Goal: Transaction & Acquisition: Purchase product/service

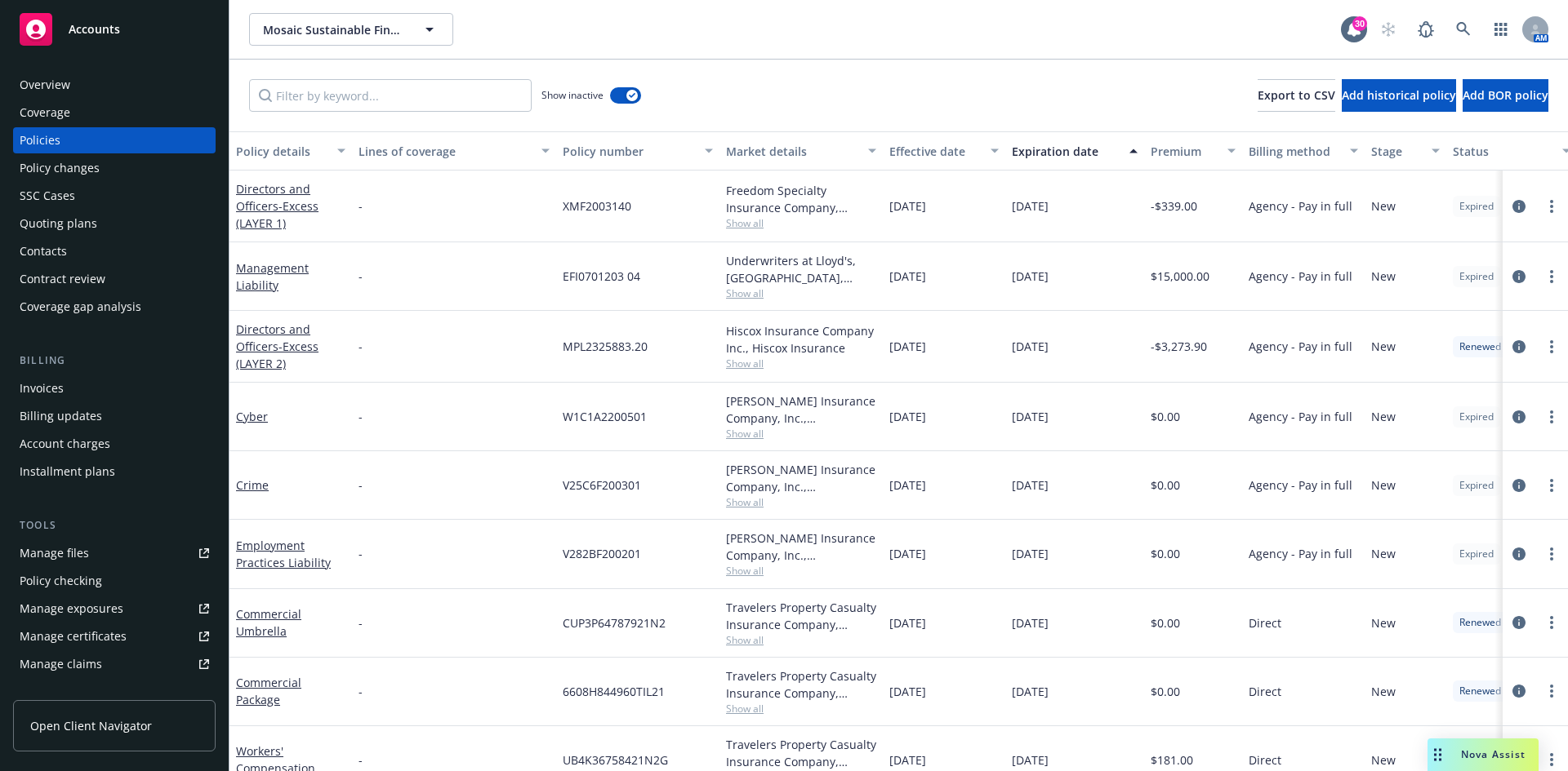
click at [123, 37] on div "Accounts" at bounding box center [115, 30] width 189 height 33
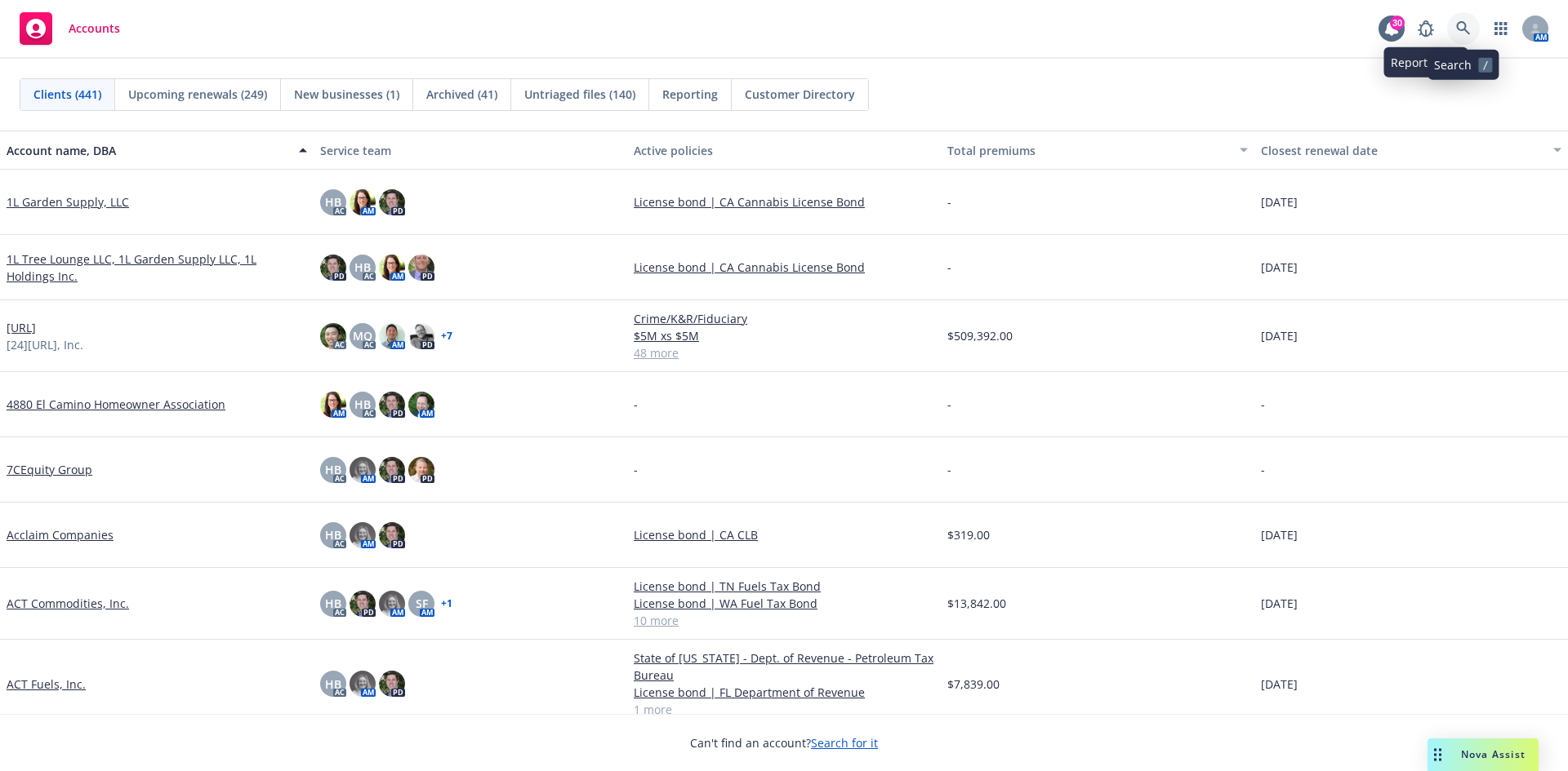
click at [1455, 30] on link at bounding box center [1464, 29] width 33 height 33
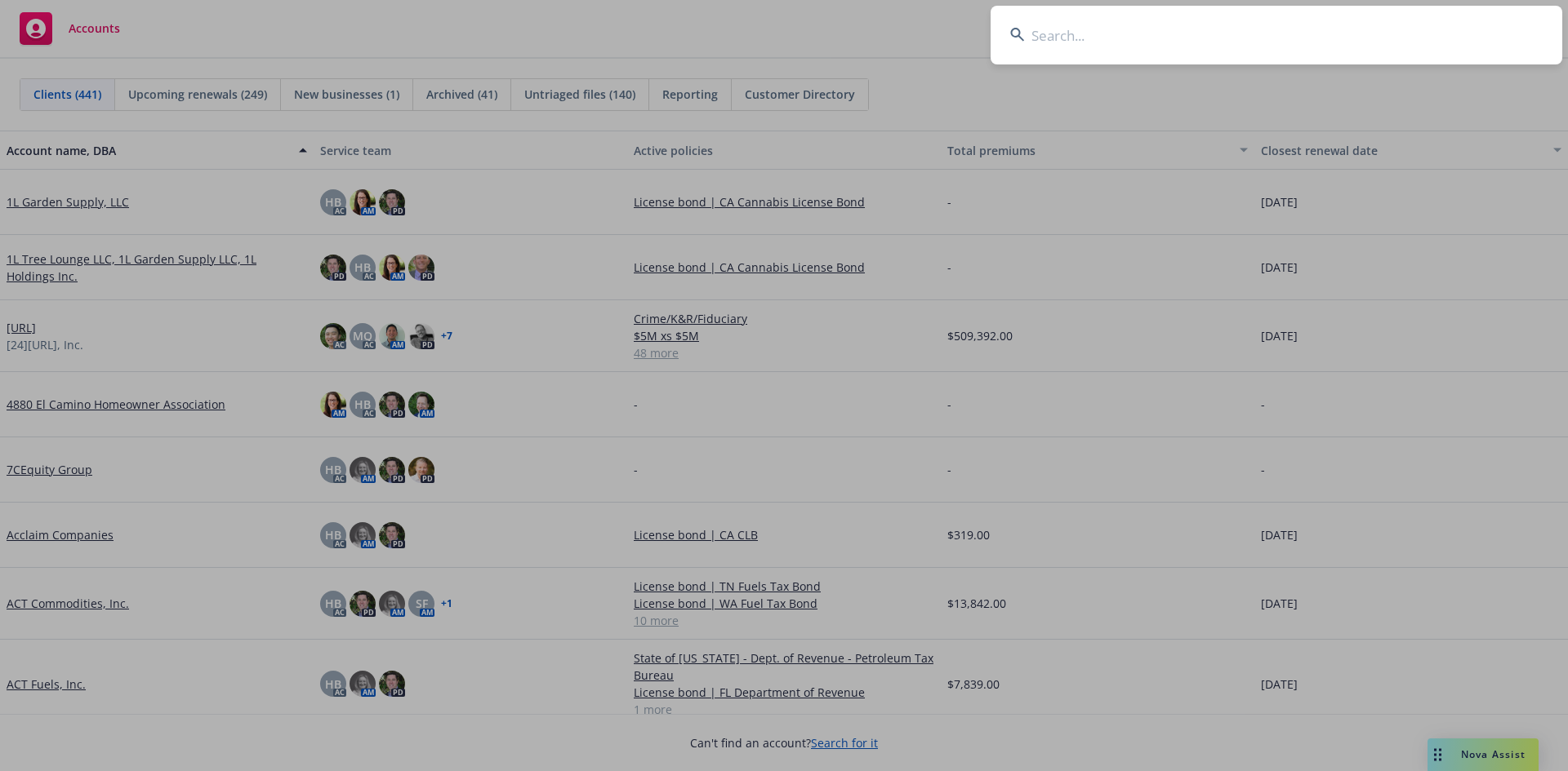
click at [1103, 45] on input at bounding box center [1276, 36] width 572 height 59
paste input "108151639"
type input "108151639"
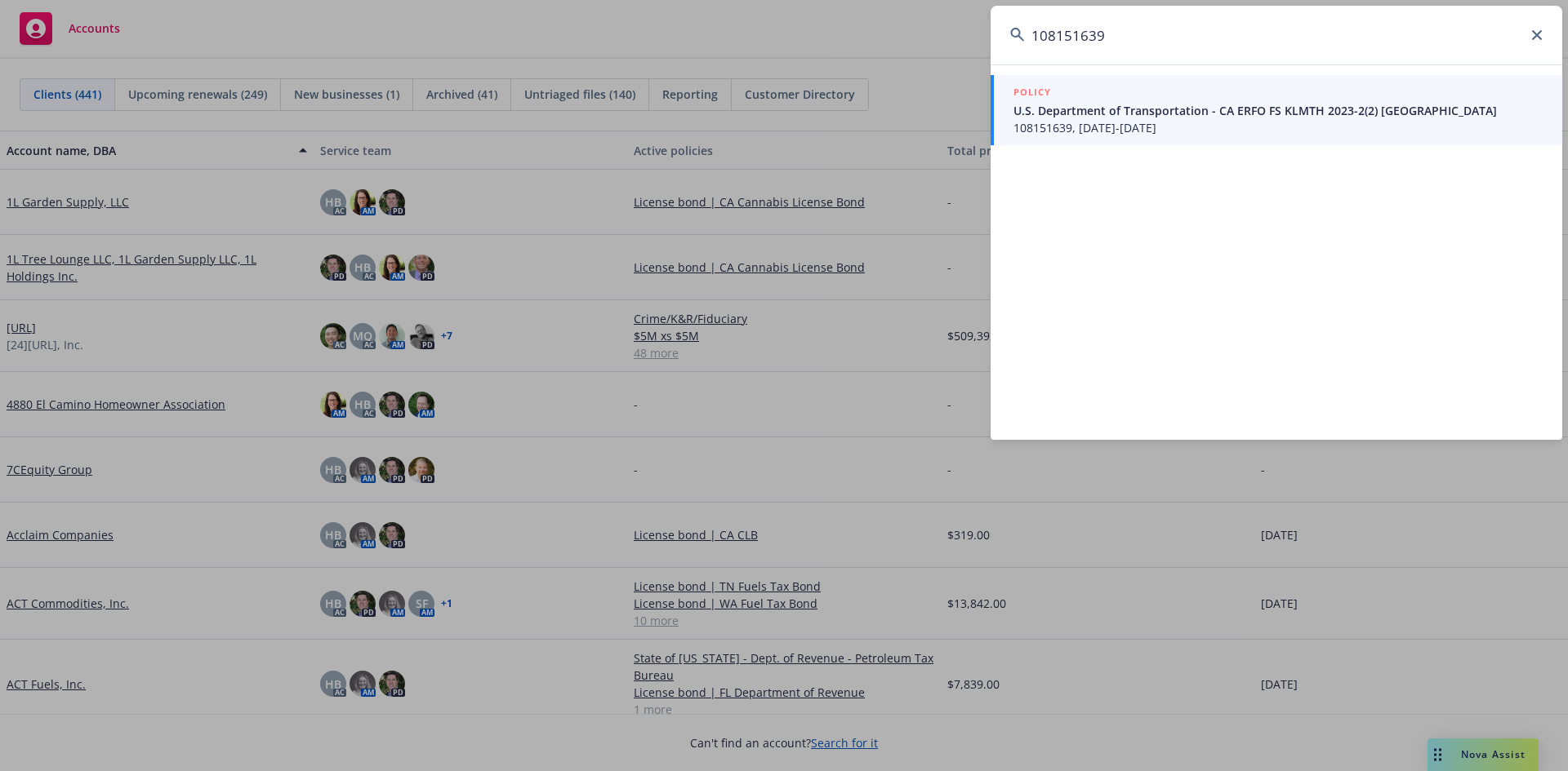
click at [1104, 109] on span "U.S. Department of Transportation - CA ERFO FS KLMTH 2023-2(2) Grayback Road" at bounding box center [1278, 111] width 529 height 17
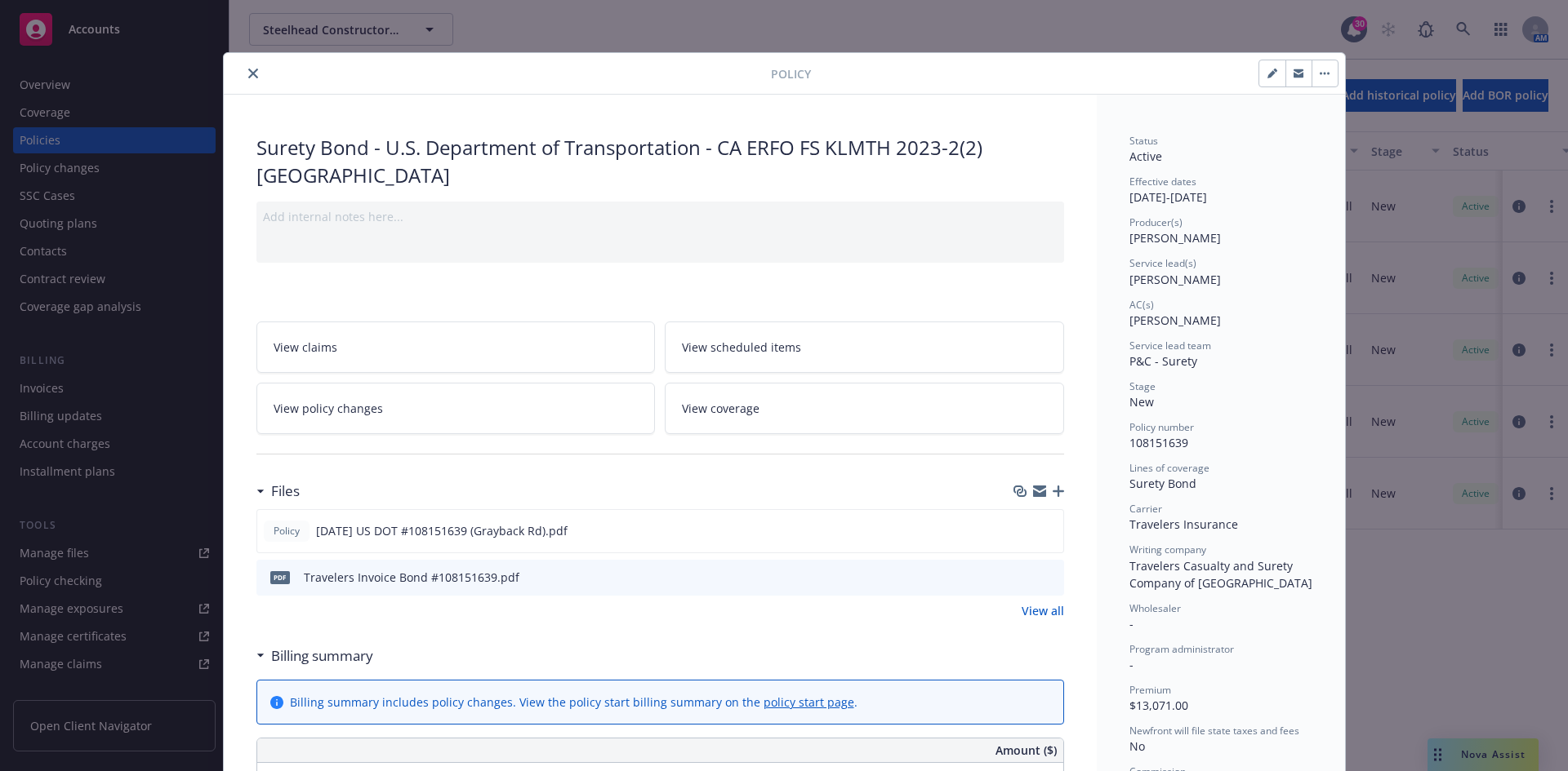
click at [248, 75] on icon "close" at bounding box center [253, 73] width 10 height 10
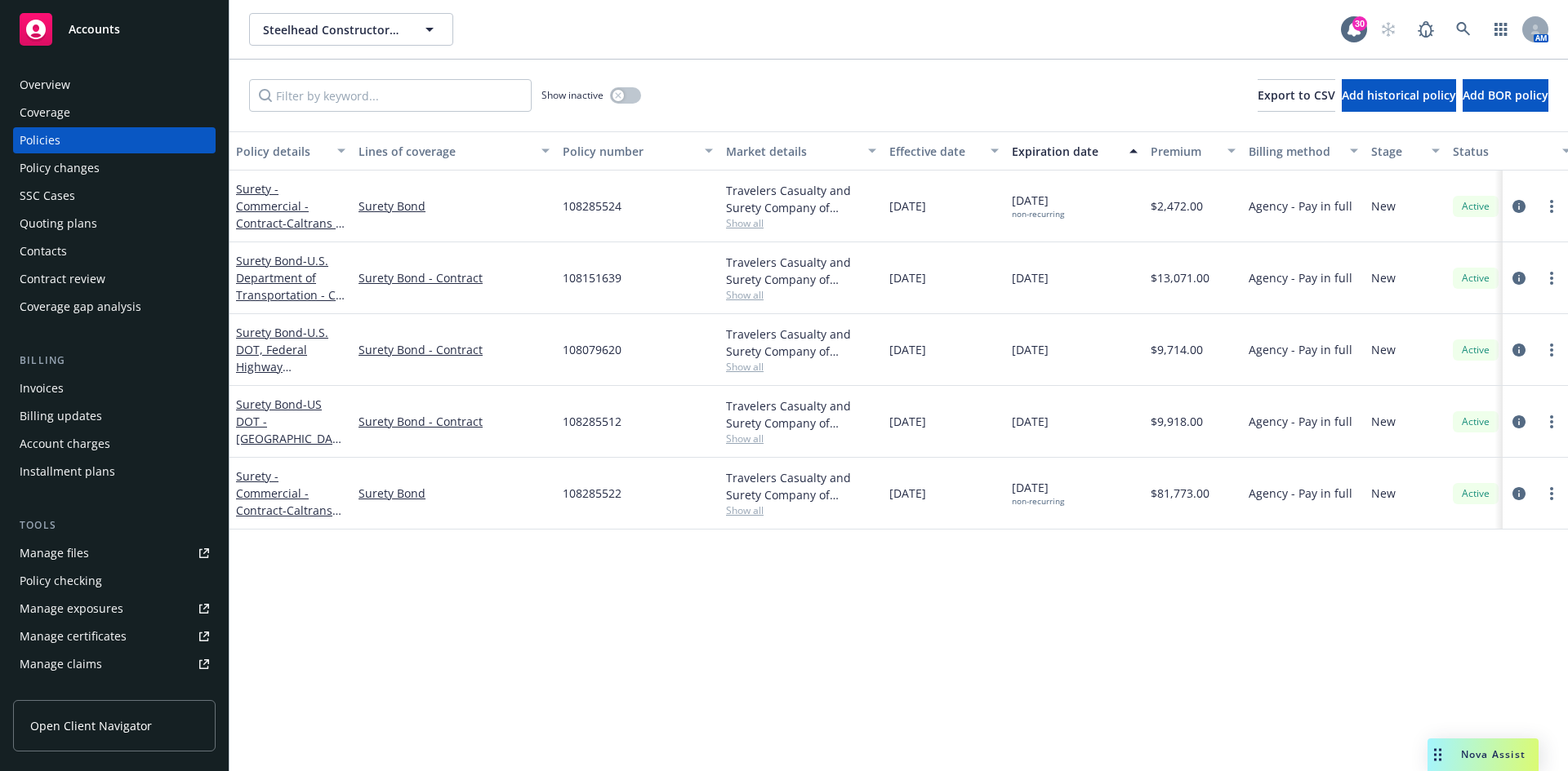
click at [123, 388] on div "Invoices" at bounding box center [115, 388] width 189 height 26
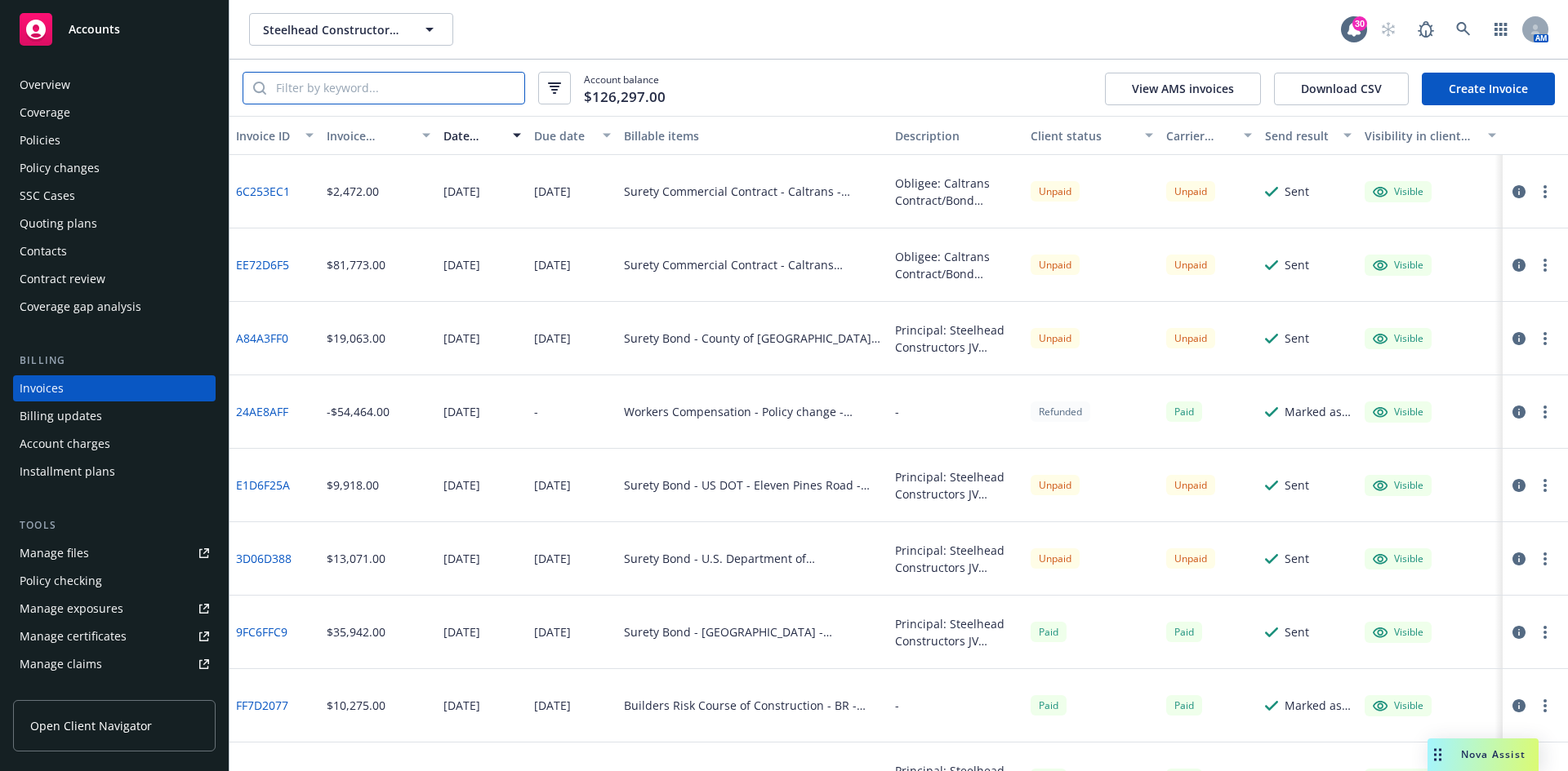
click at [365, 91] on input "search" at bounding box center [394, 89] width 258 height 31
paste input "108151639"
type input "108151639"
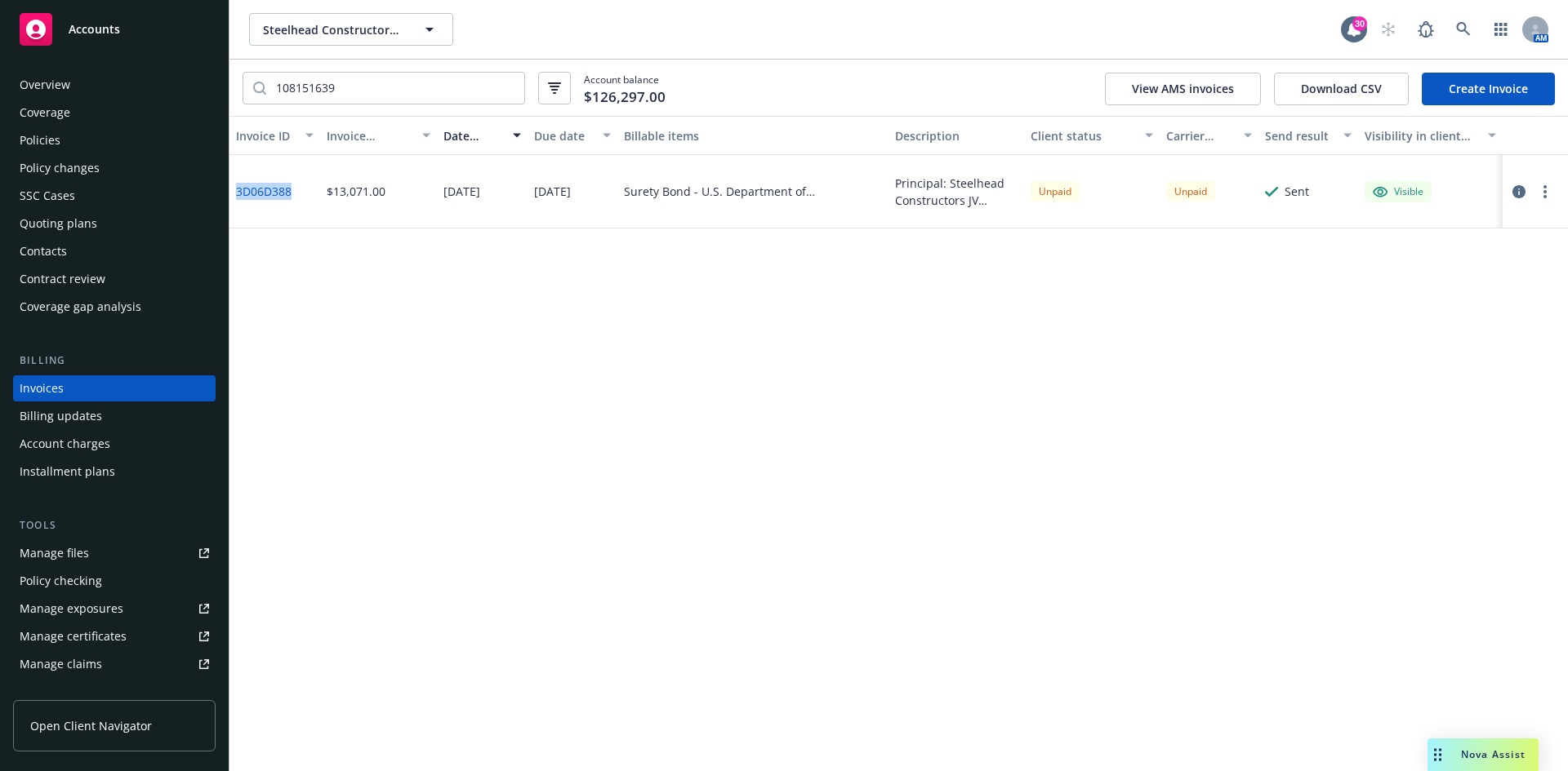
drag, startPoint x: 299, startPoint y: 196, endPoint x: 239, endPoint y: 201, distance: 60.2
click at [239, 201] on div "3D06D388" at bounding box center [275, 192] width 90 height 74
copy link "3D06D388"
click at [1118, 402] on div "Invoice ID Invoice amount Date issued Due date Billable items Description Clien…" at bounding box center [898, 444] width 1339 height 656
click at [353, 41] on button "Steelhead Constructors, JV" at bounding box center [351, 30] width 204 height 33
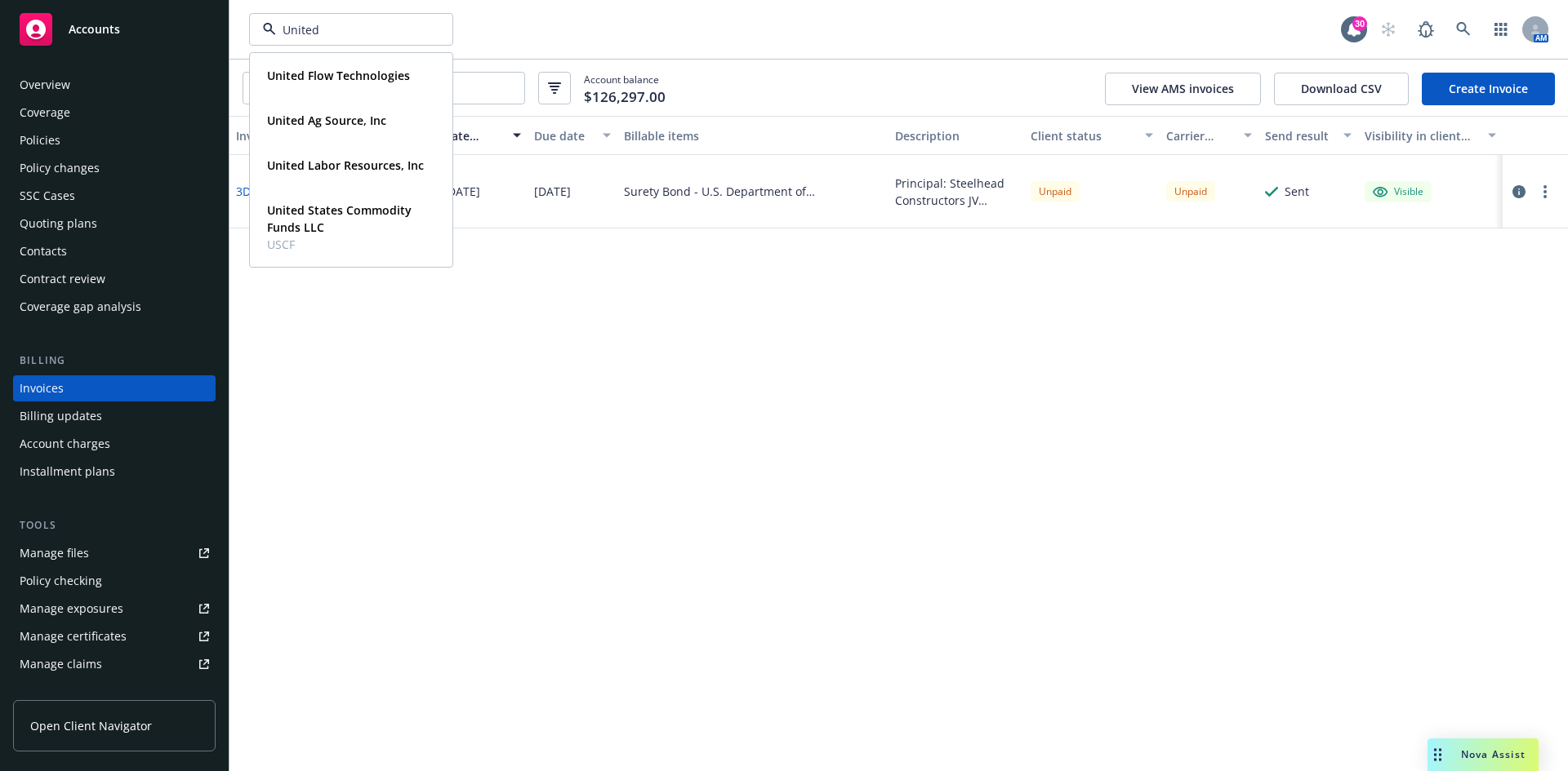
type input "United f"
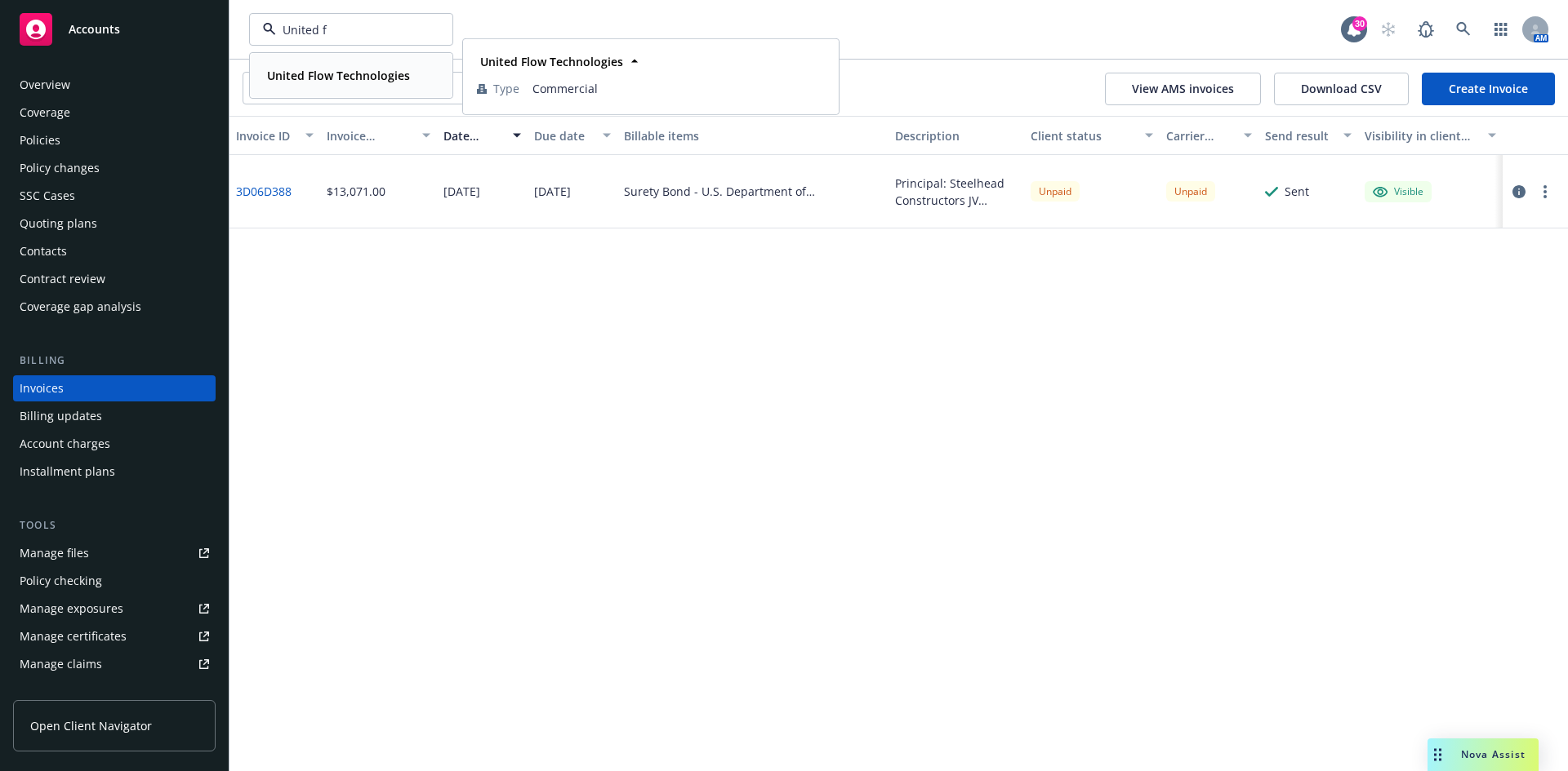
click at [341, 82] on strong "United Flow Technologies" at bounding box center [338, 76] width 143 height 16
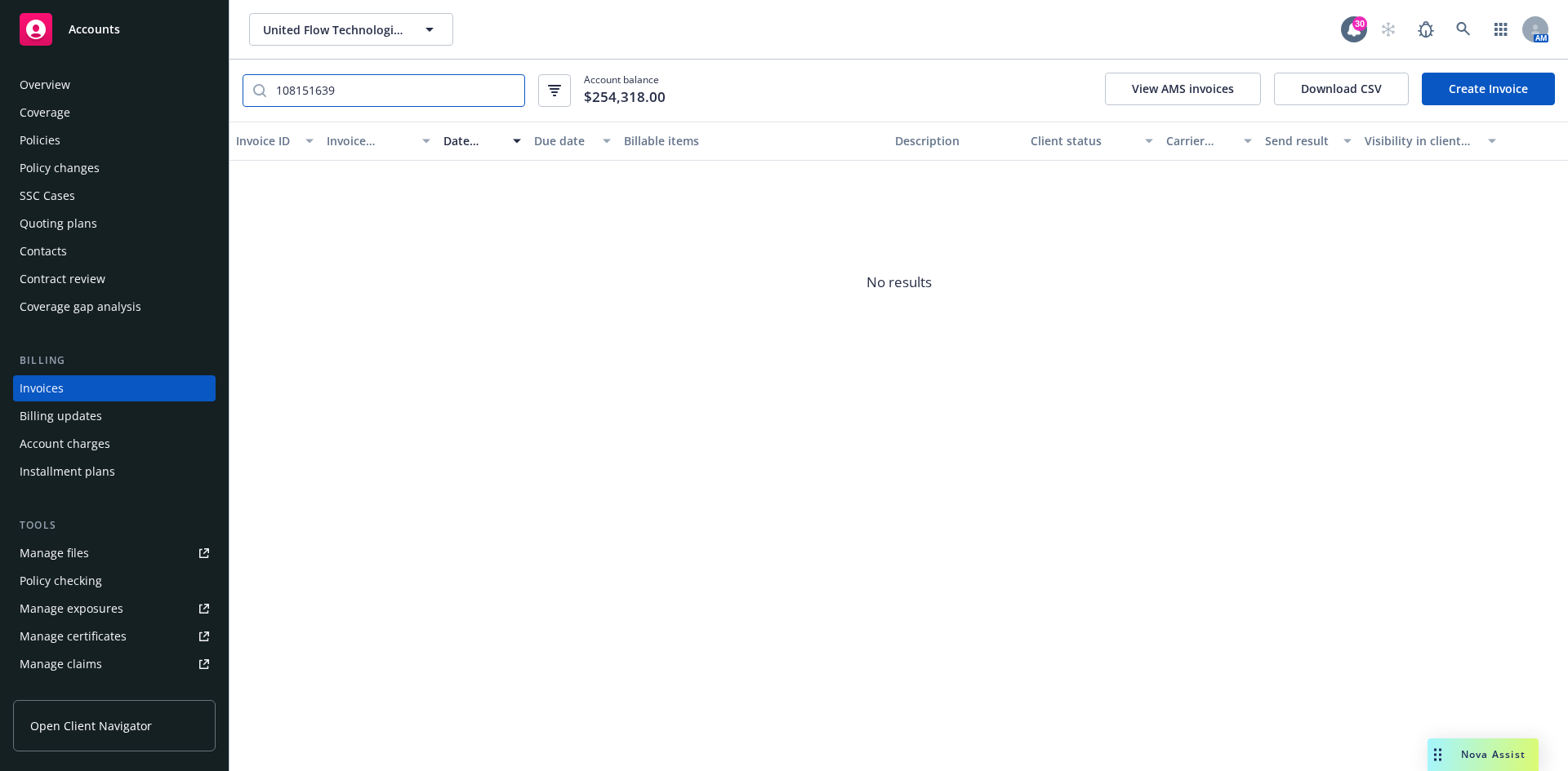
click at [375, 96] on input "108151639" at bounding box center [394, 90] width 258 height 31
click at [352, 96] on input "108151639" at bounding box center [394, 90] width 258 height 31
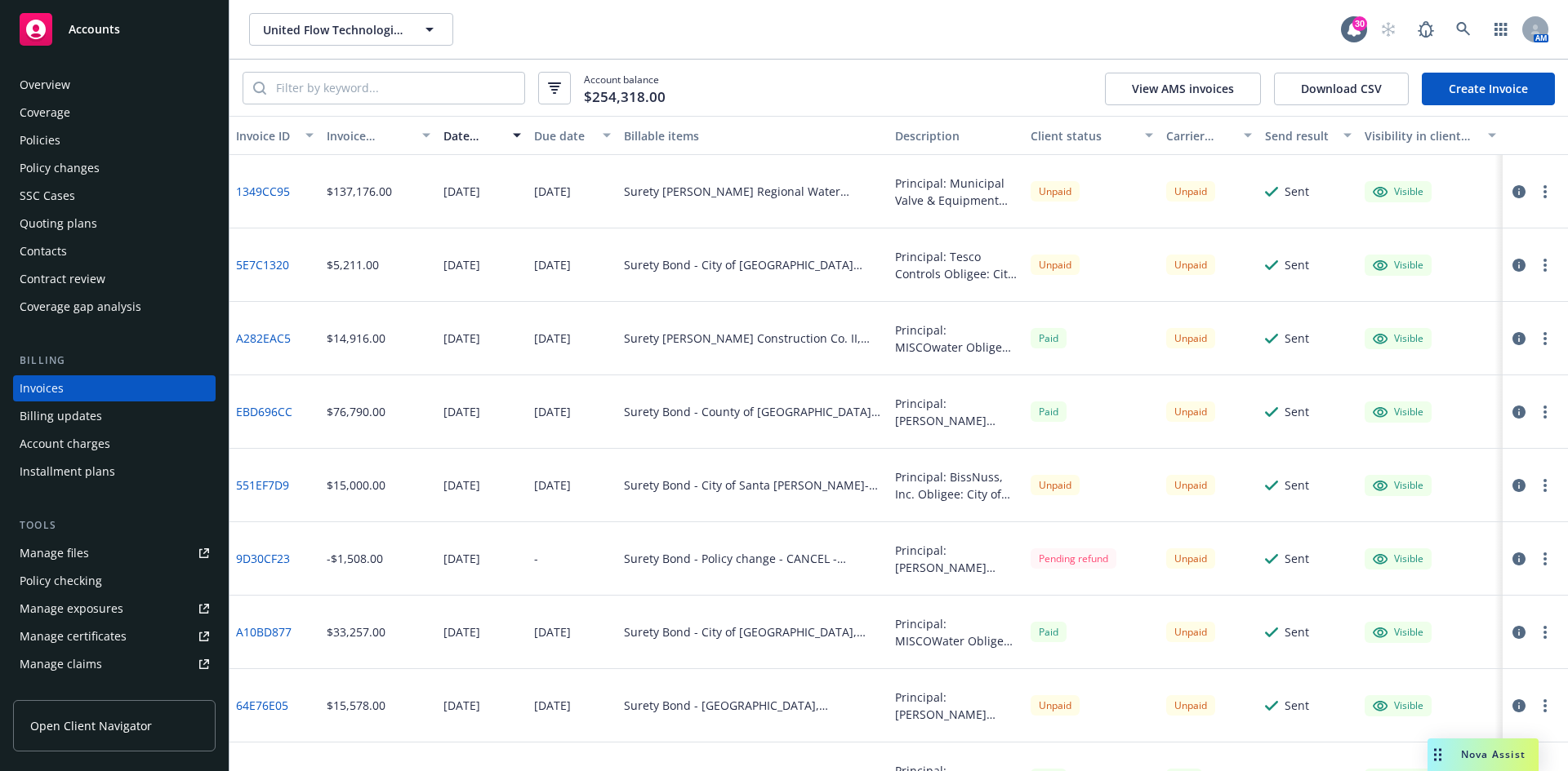
click at [63, 225] on div "Quoting plans" at bounding box center [58, 224] width 77 height 26
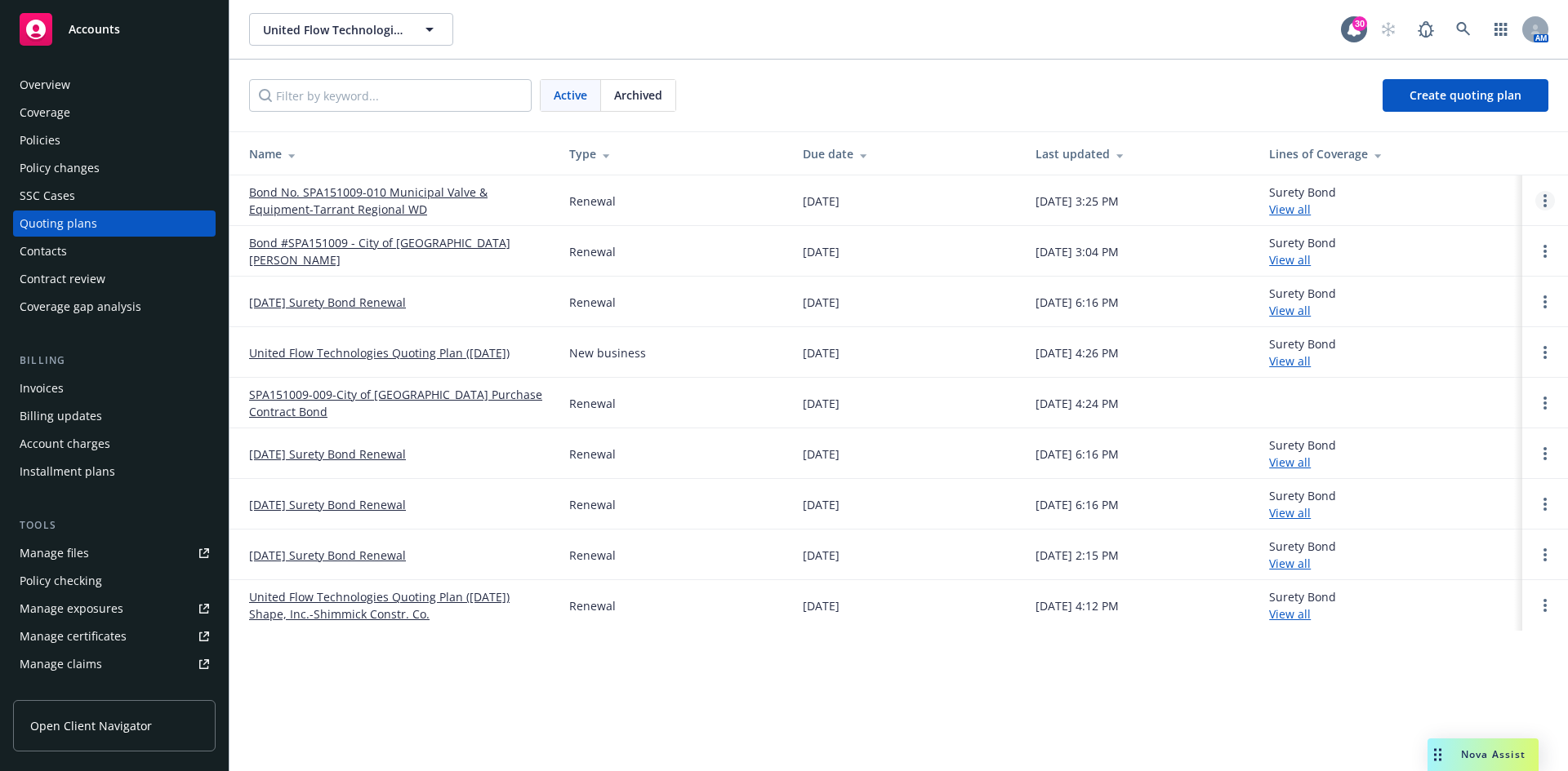
click at [1549, 195] on link "Open options" at bounding box center [1545, 201] width 20 height 20
click at [1146, 89] on div "Active Archived Create quoting plan" at bounding box center [899, 96] width 1300 height 33
click at [1424, 89] on span "Create quoting plan" at bounding box center [1465, 96] width 112 height 16
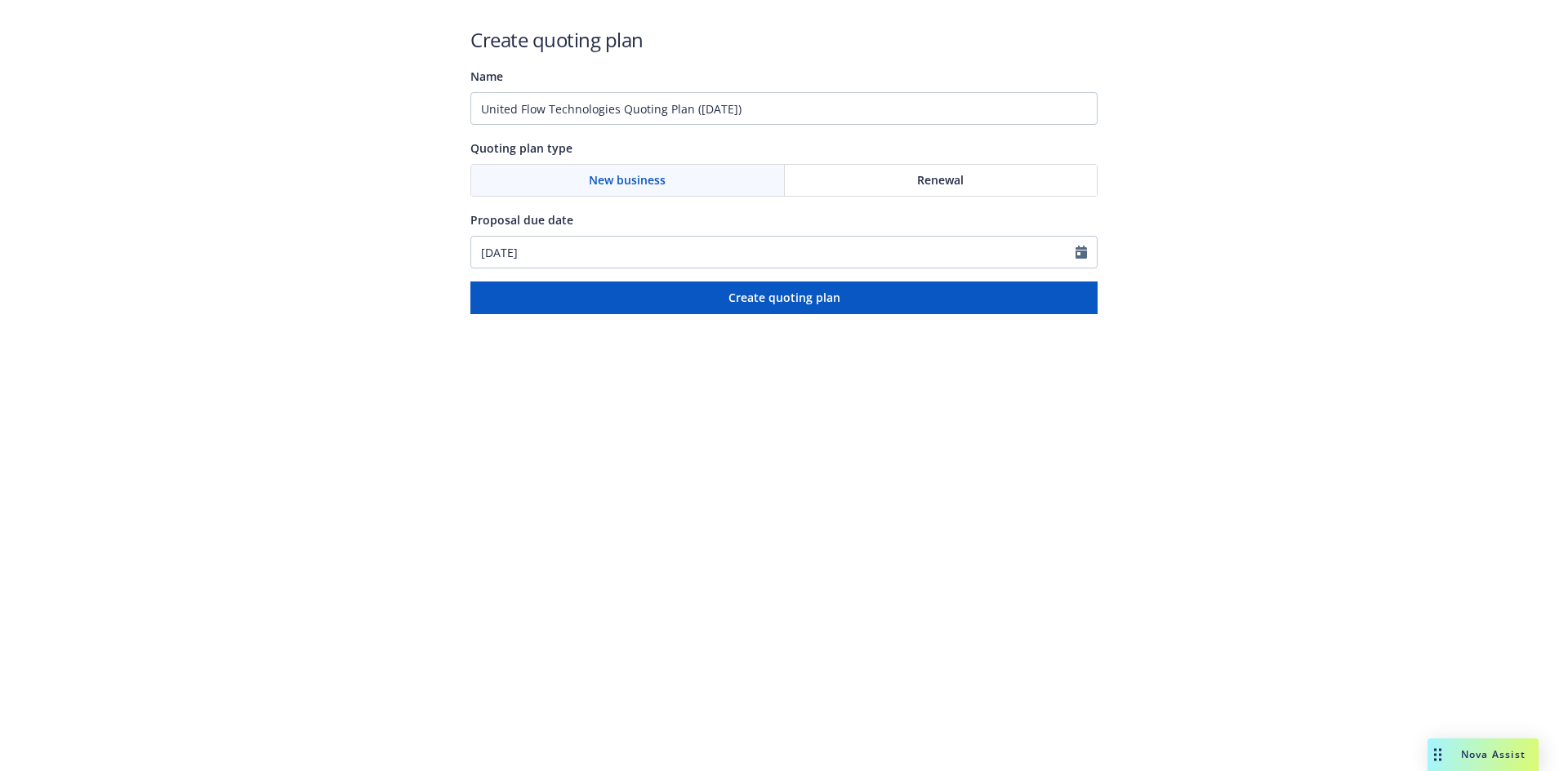
click at [915, 167] on div "Renewal" at bounding box center [941, 181] width 313 height 31
click at [733, 118] on input "United Flow Technologies Quoting Plan ([DATE])" at bounding box center [784, 109] width 627 height 33
click at [735, 116] on input "United Flow Technologies Quoting Plan ([DATE])" at bounding box center [784, 109] width 627 height 33
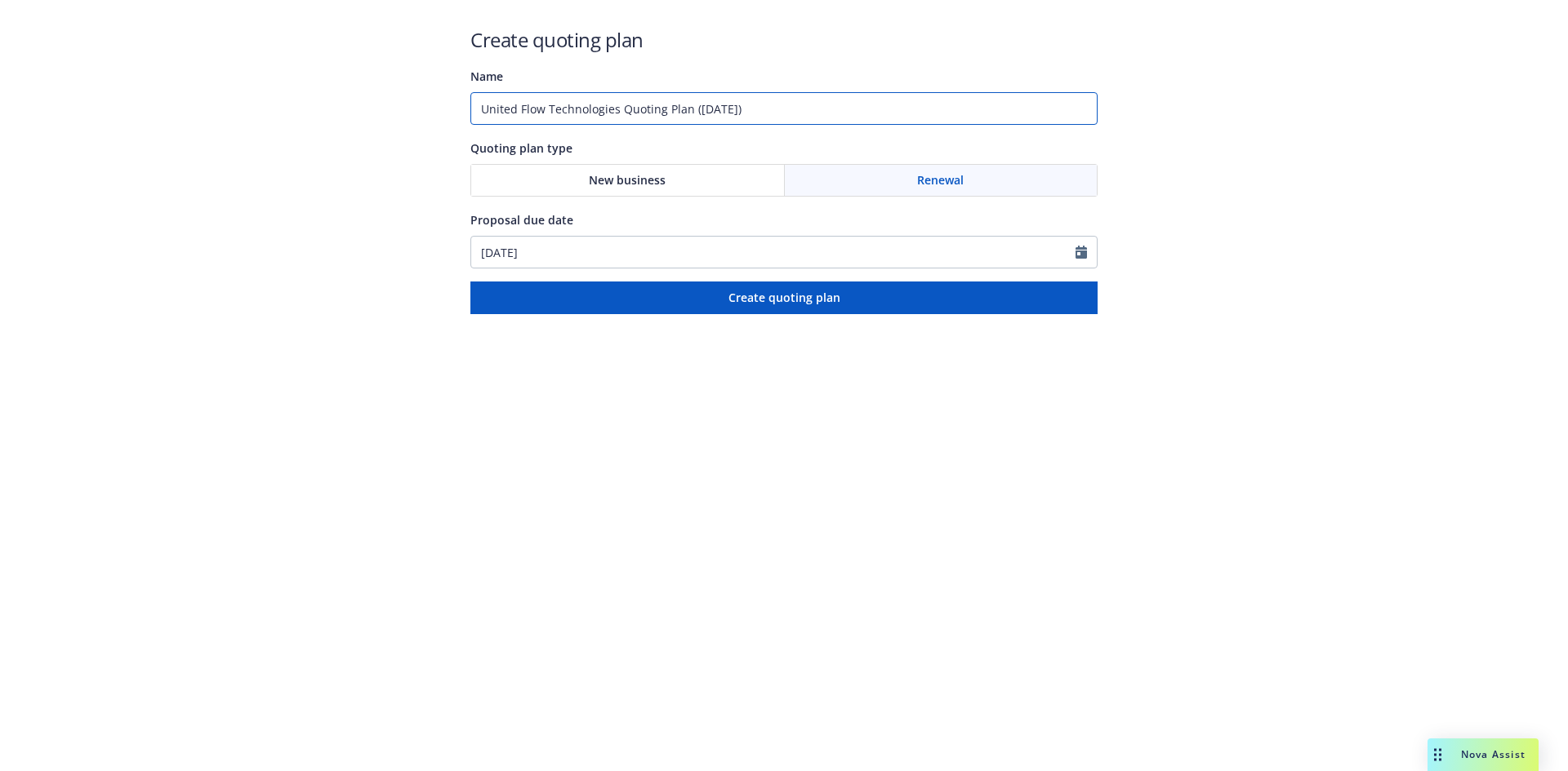
paste input "SBP151009_016 - State of CA, LLC Worker Bond"
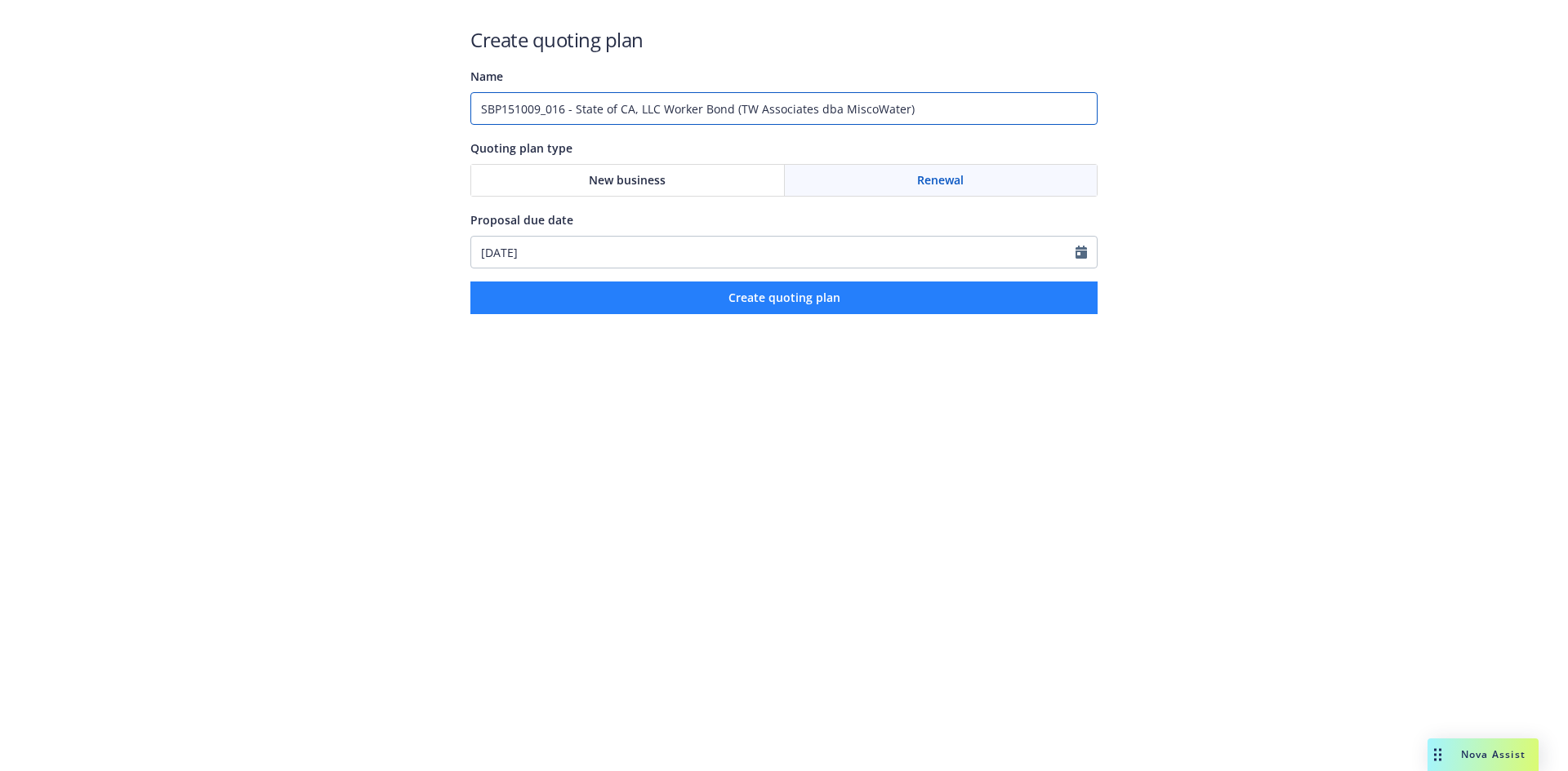
type input "SBP151009_016 - State of CA, LLC Worker Bond (TW Associates dba MiscoWater)"
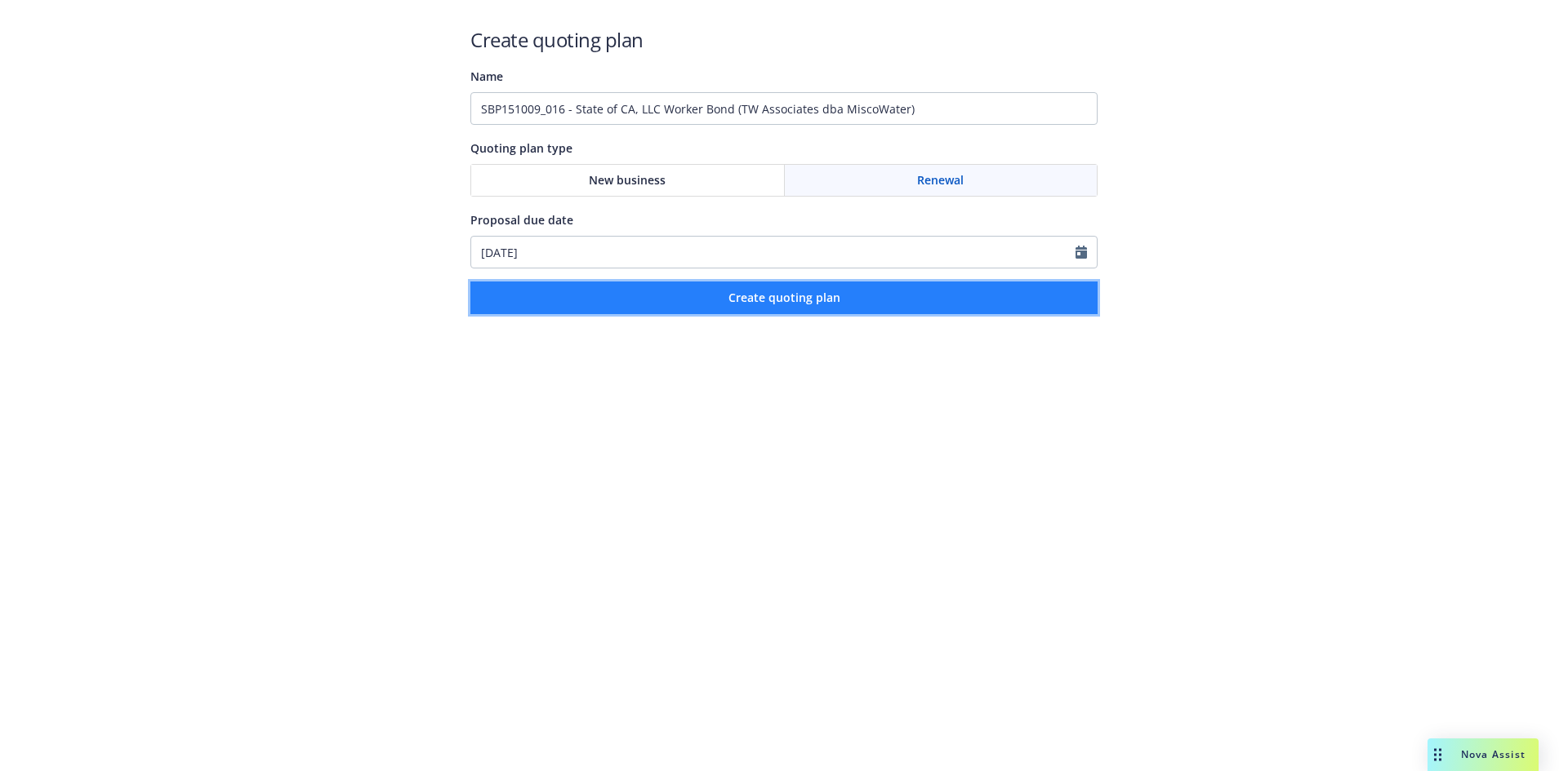
click at [750, 289] on button "Create quoting plan" at bounding box center [784, 298] width 627 height 33
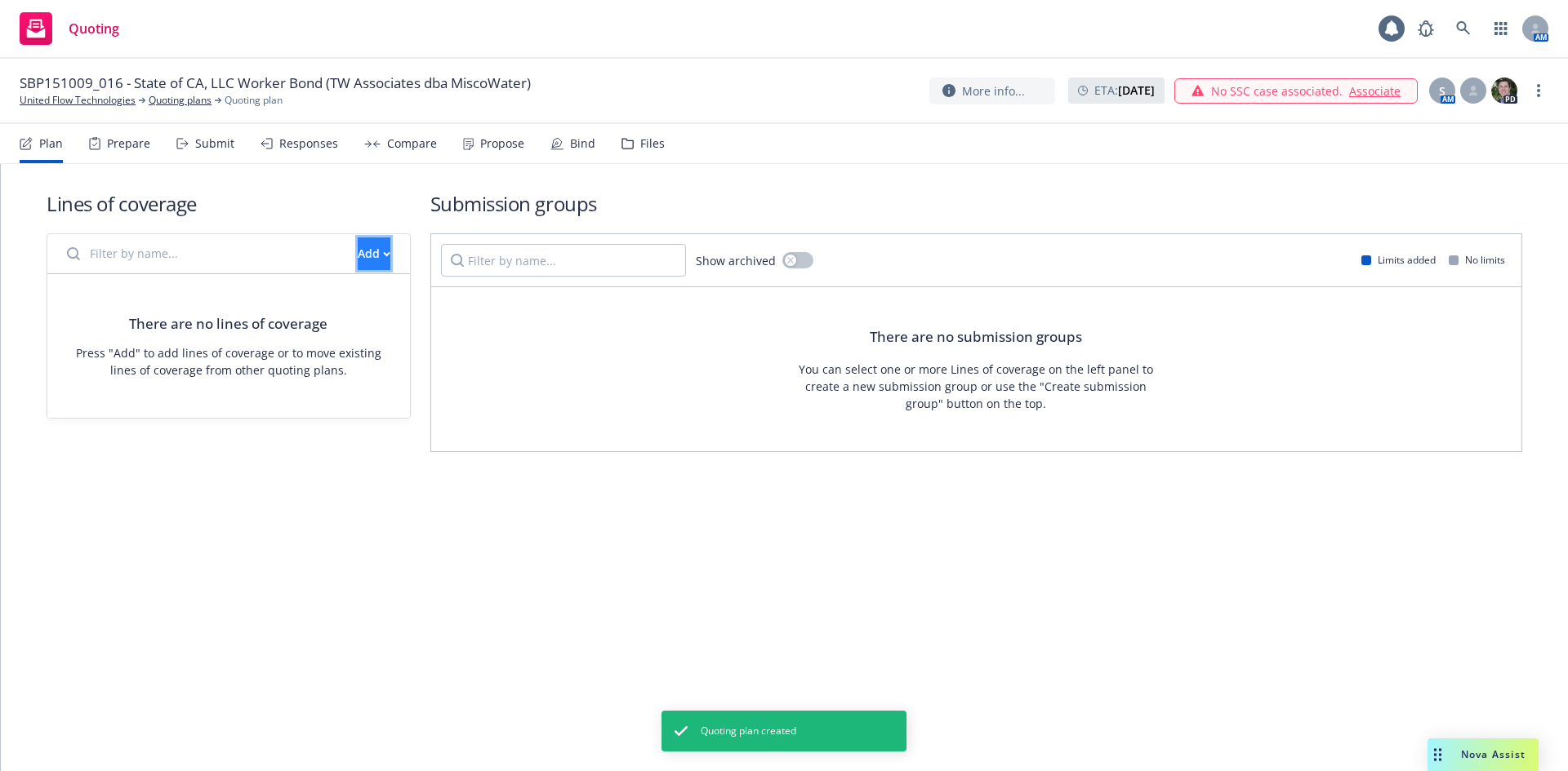
click at [359, 262] on div "Add" at bounding box center [374, 254] width 33 height 31
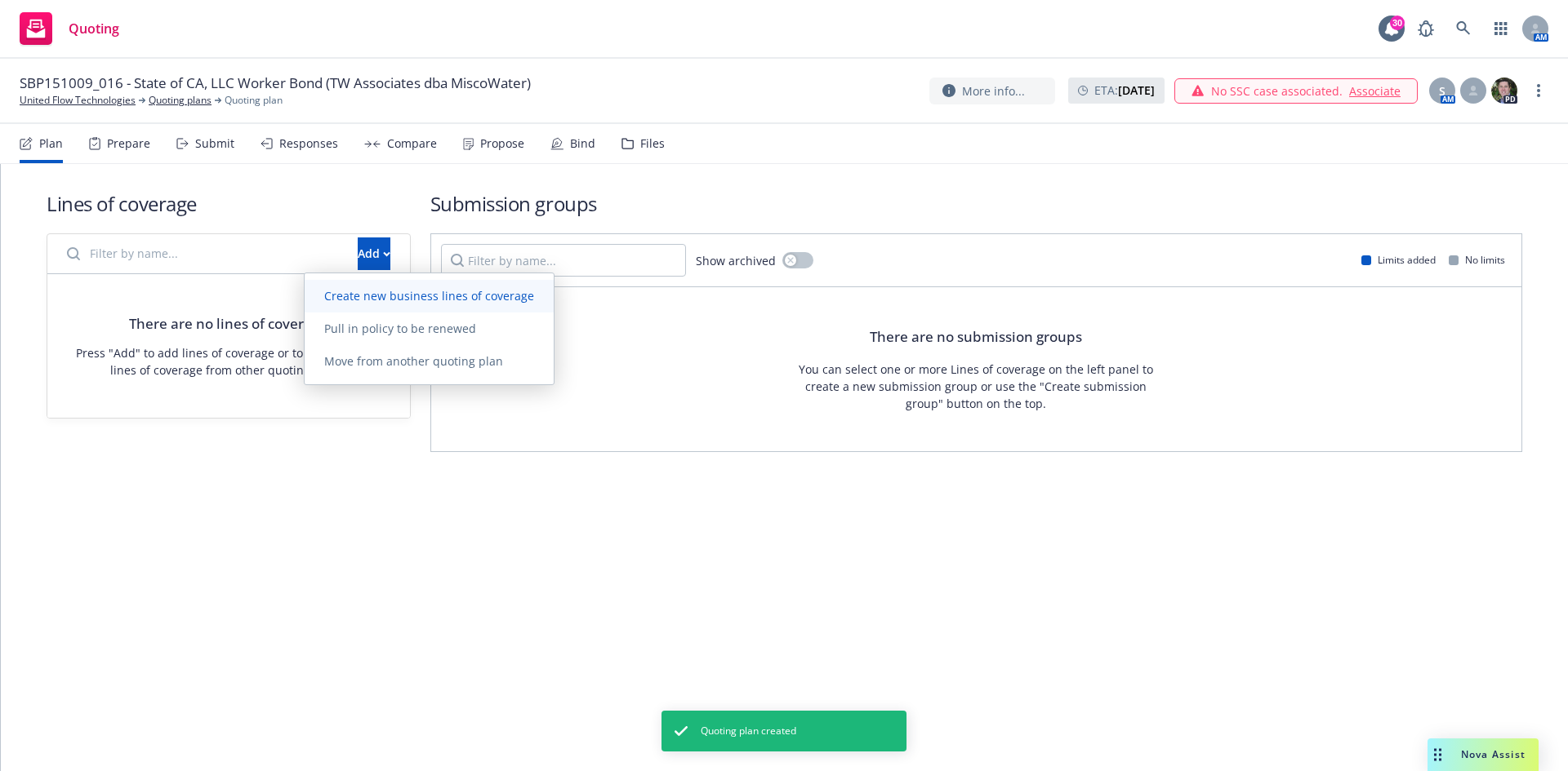
click at [352, 282] on link "Create new business lines of coverage" at bounding box center [429, 296] width 249 height 33
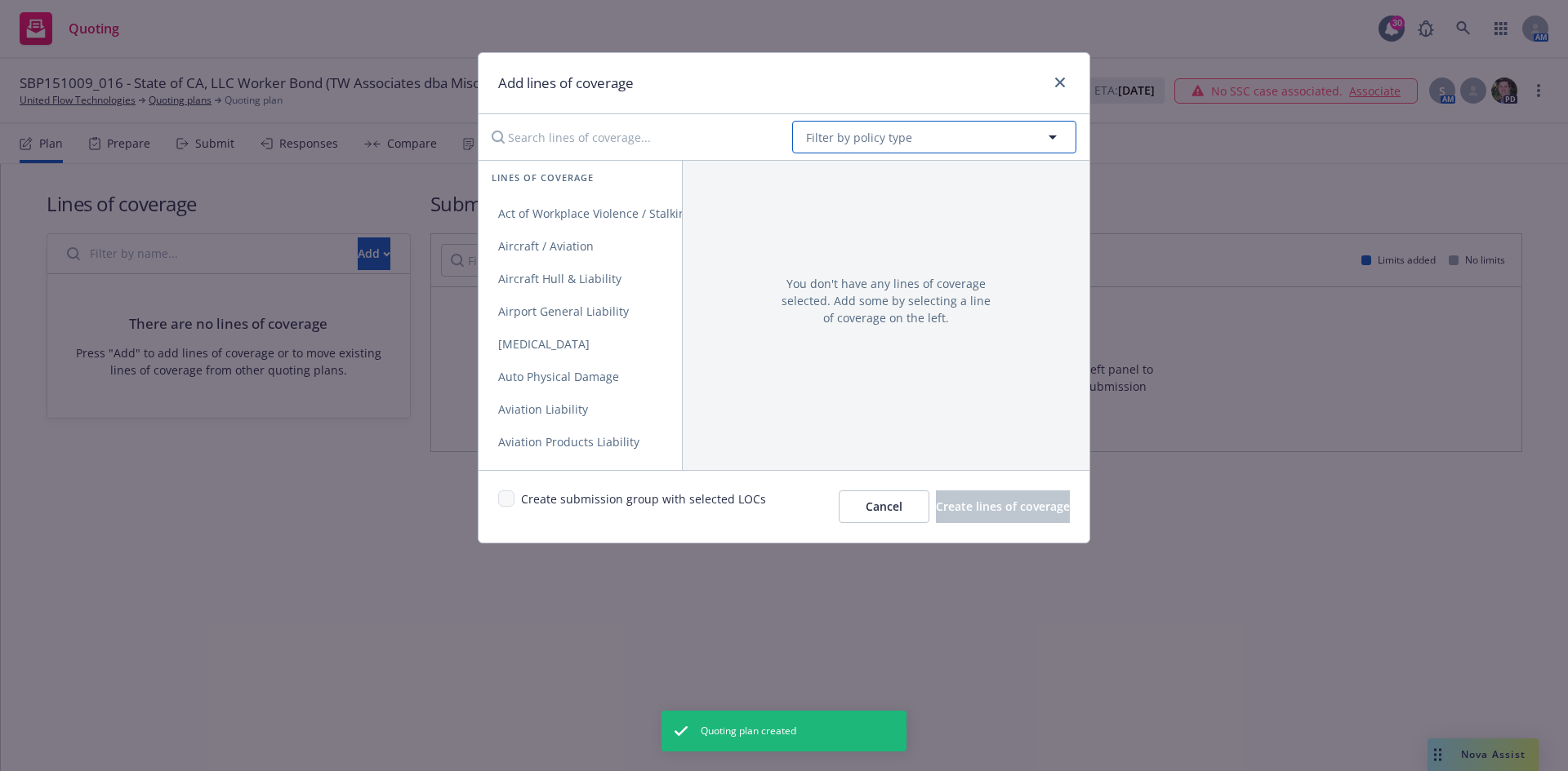
click at [916, 139] on button "Filter by policy type" at bounding box center [934, 137] width 284 height 33
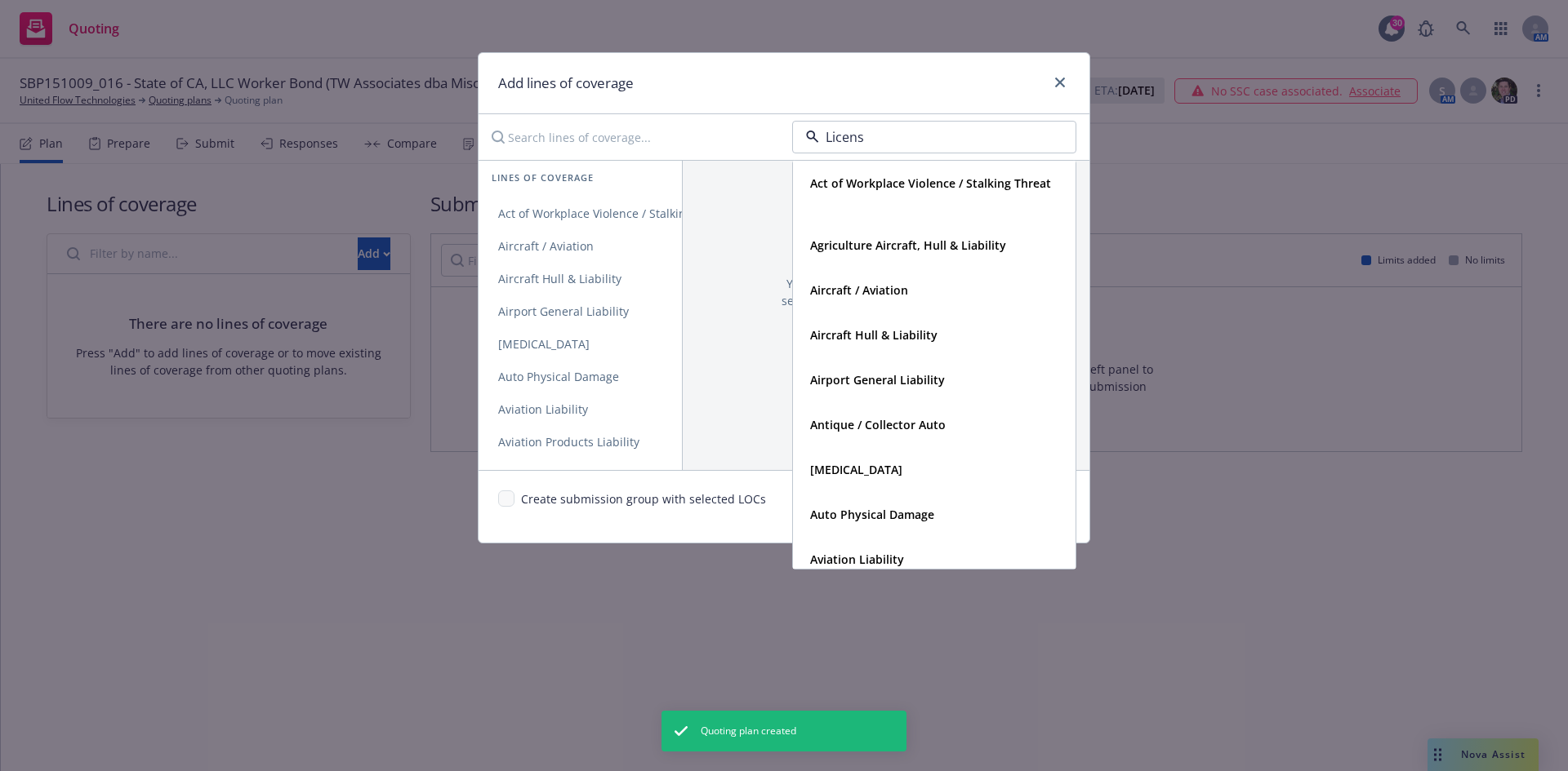
type input "License"
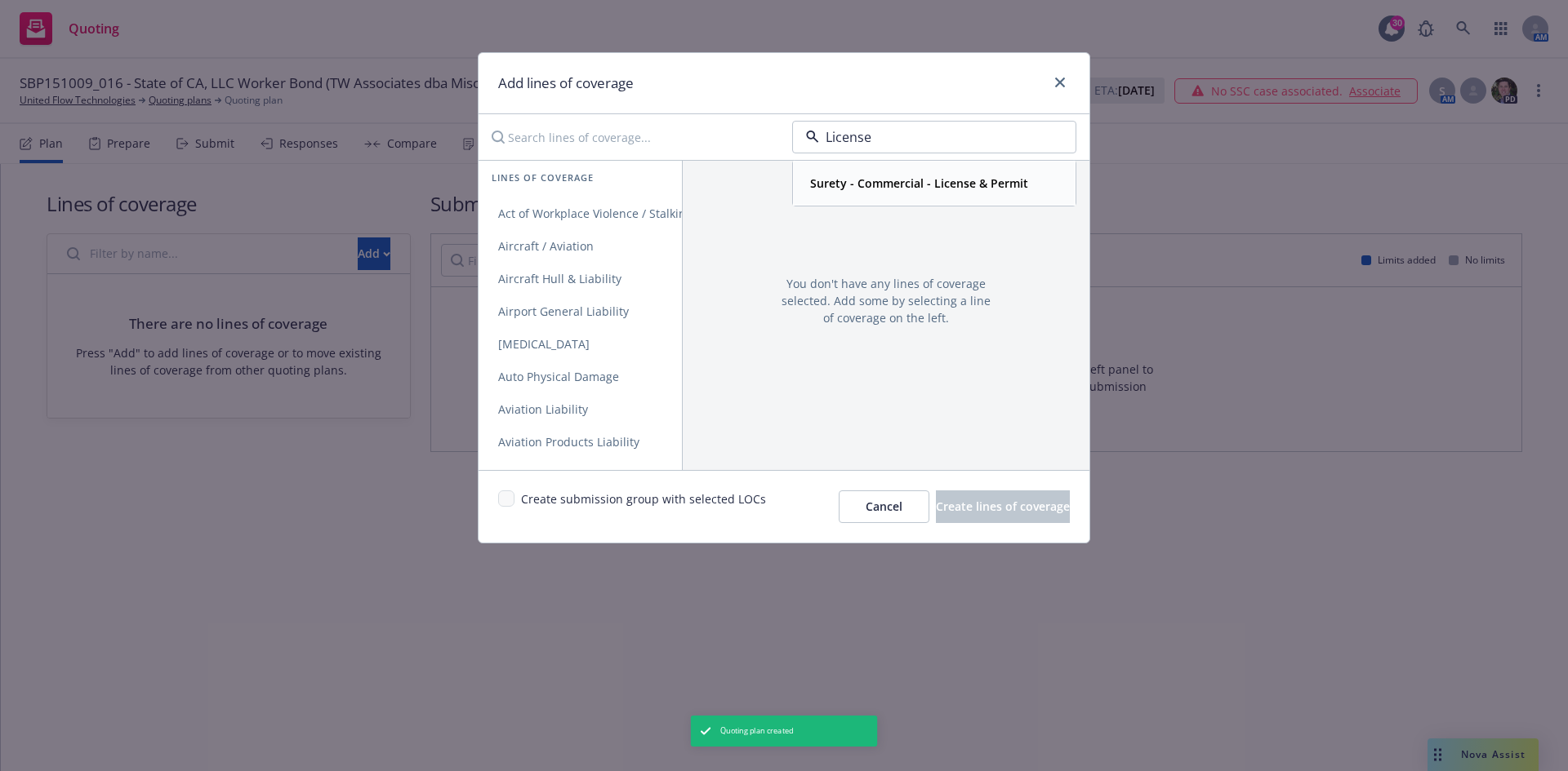
click at [891, 178] on strong "Surety - Commercial - License & Permit" at bounding box center [919, 183] width 218 height 16
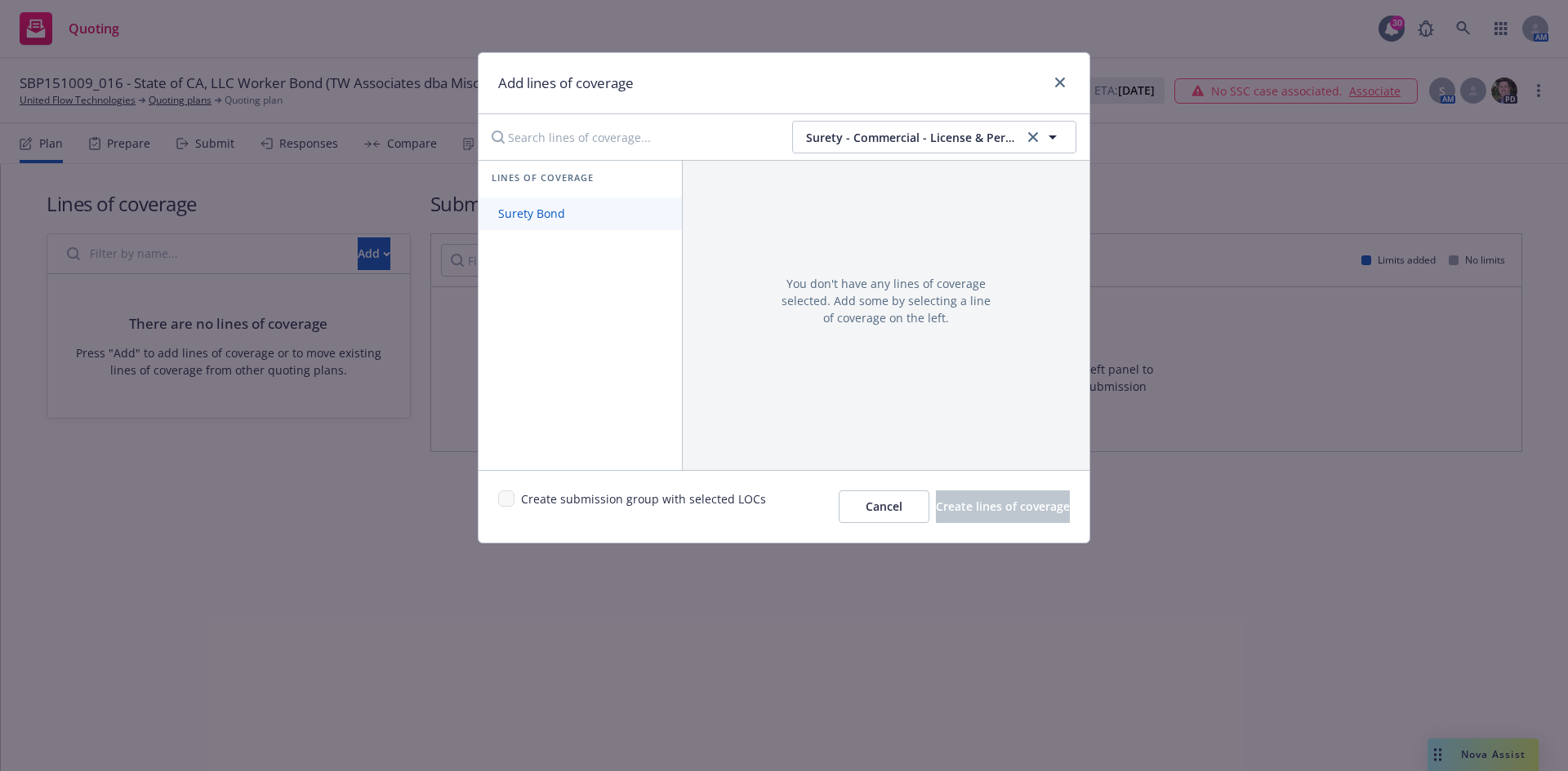
click at [565, 211] on span "Surety Bond" at bounding box center [532, 214] width 106 height 16
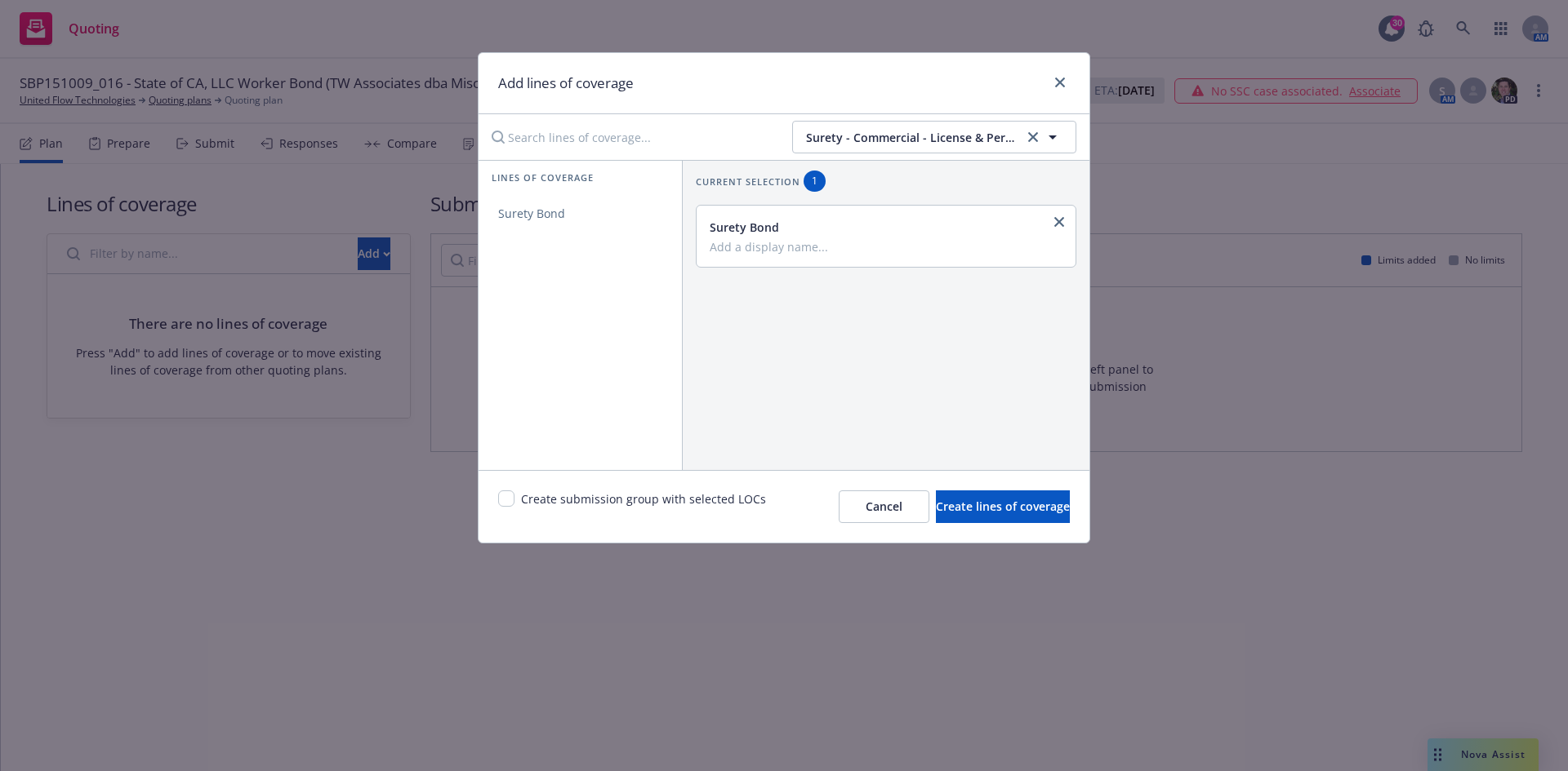
click at [796, 230] on div "Surety Bond" at bounding box center [884, 227] width 349 height 17
click at [797, 247] on input "Add a display name..." at bounding box center [884, 246] width 349 height 15
type input "License & Permit"
click at [506, 504] on input "checkbox" at bounding box center [506, 498] width 17 height 16
checkbox input "true"
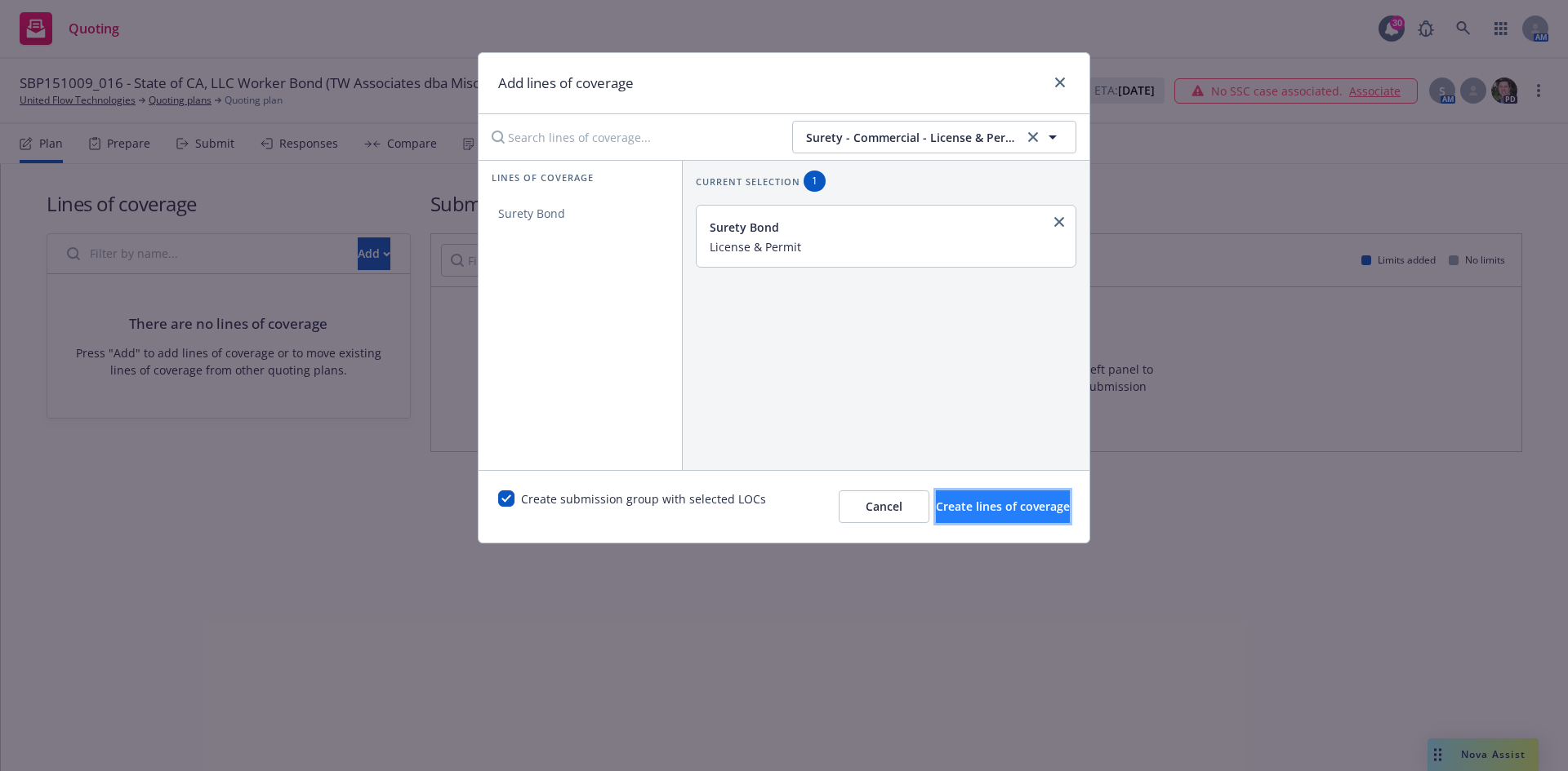
click at [936, 512] on span "Create lines of coverage" at bounding box center [1002, 506] width 134 height 16
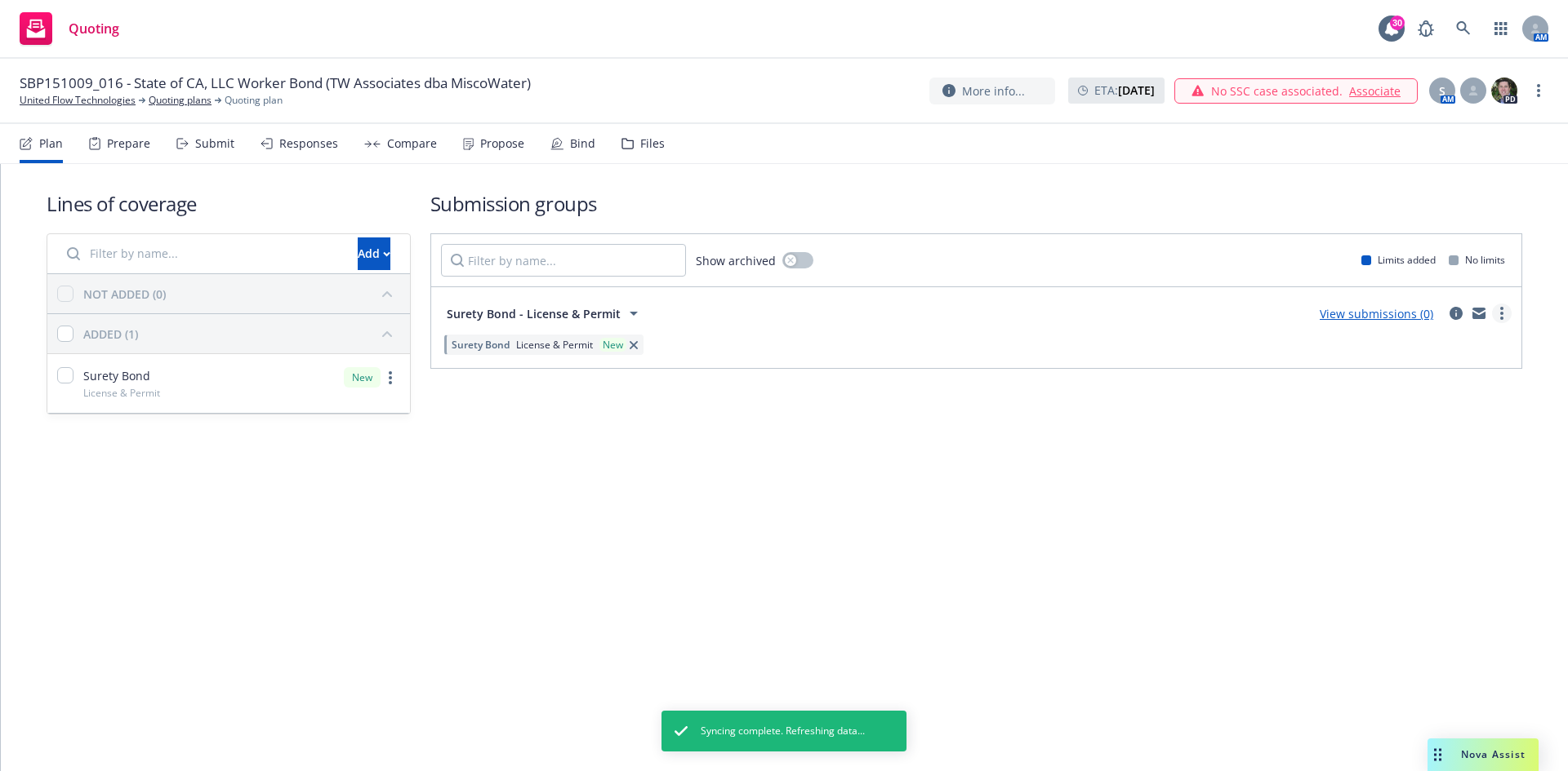
click at [1499, 316] on link "more" at bounding box center [1502, 313] width 20 height 20
click at [1429, 519] on span "Create policy (fast track)" at bounding box center [1424, 517] width 170 height 16
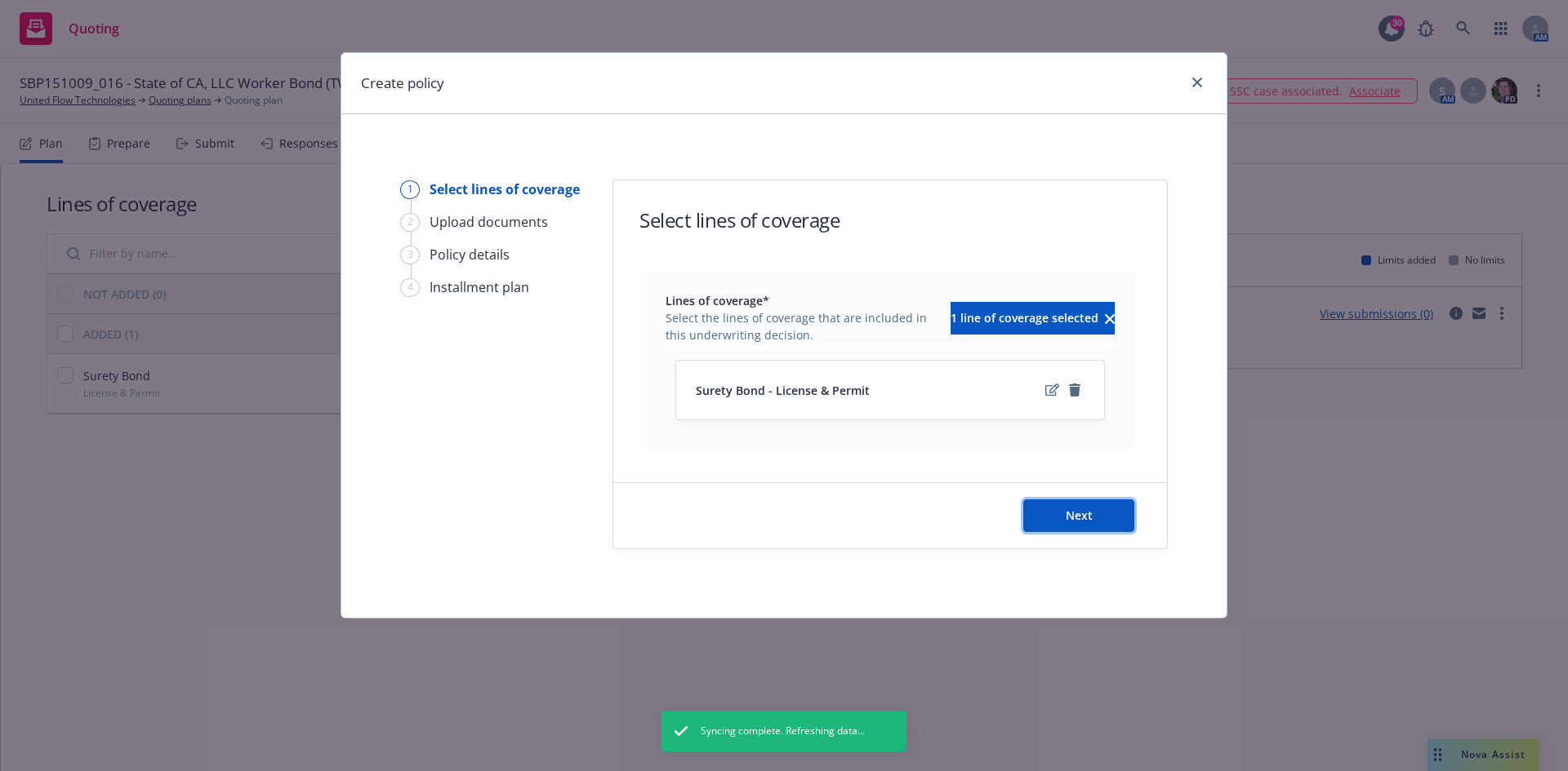
drag, startPoint x: 1124, startPoint y: 509, endPoint x: 1290, endPoint y: 524, distance: 166.7
click at [1123, 509] on button "Next" at bounding box center [1079, 516] width 111 height 33
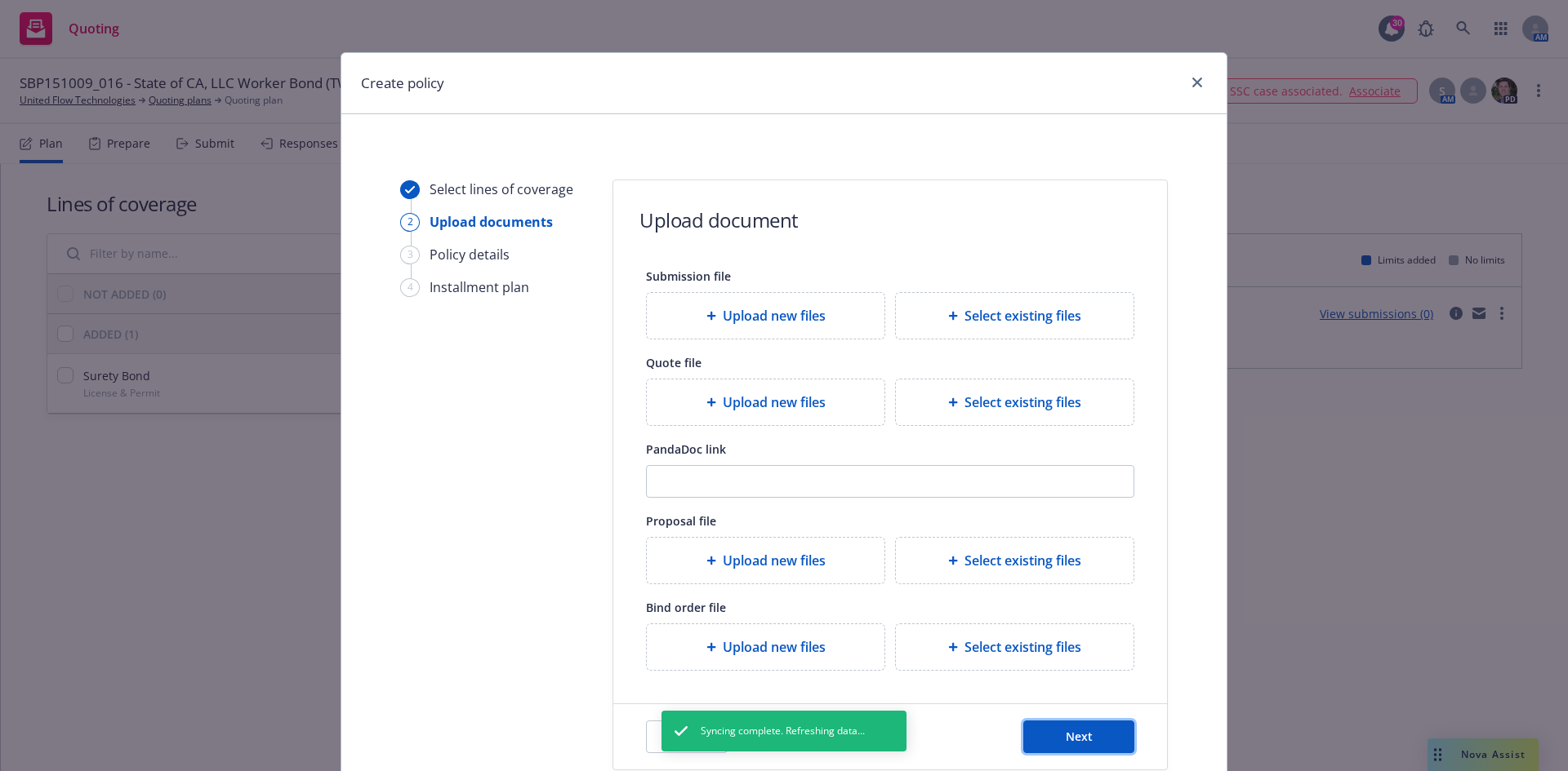
click at [1104, 720] on div "Back Next" at bounding box center [890, 736] width 553 height 65
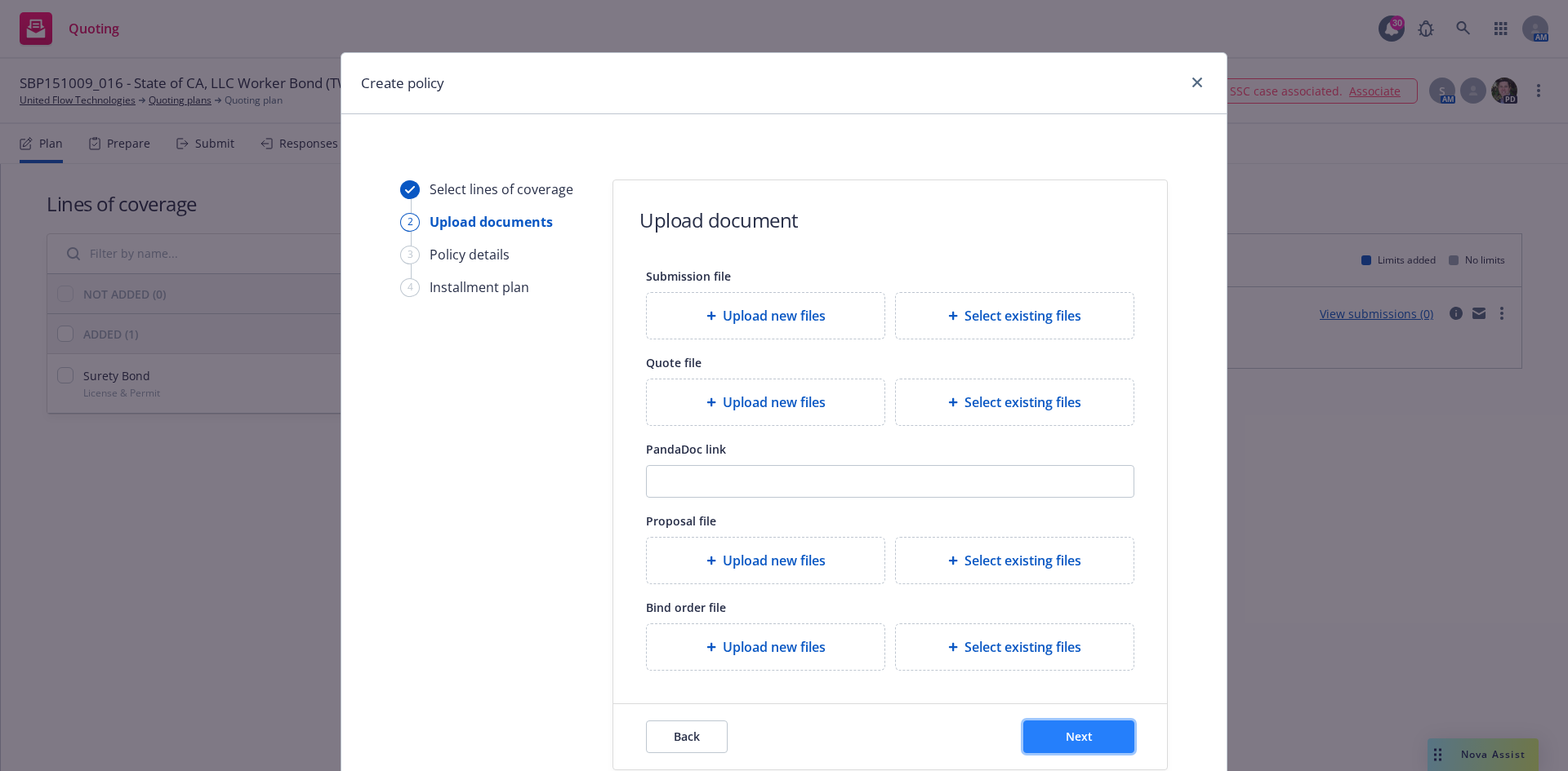
click at [1077, 735] on span "Next" at bounding box center [1079, 737] width 27 height 16
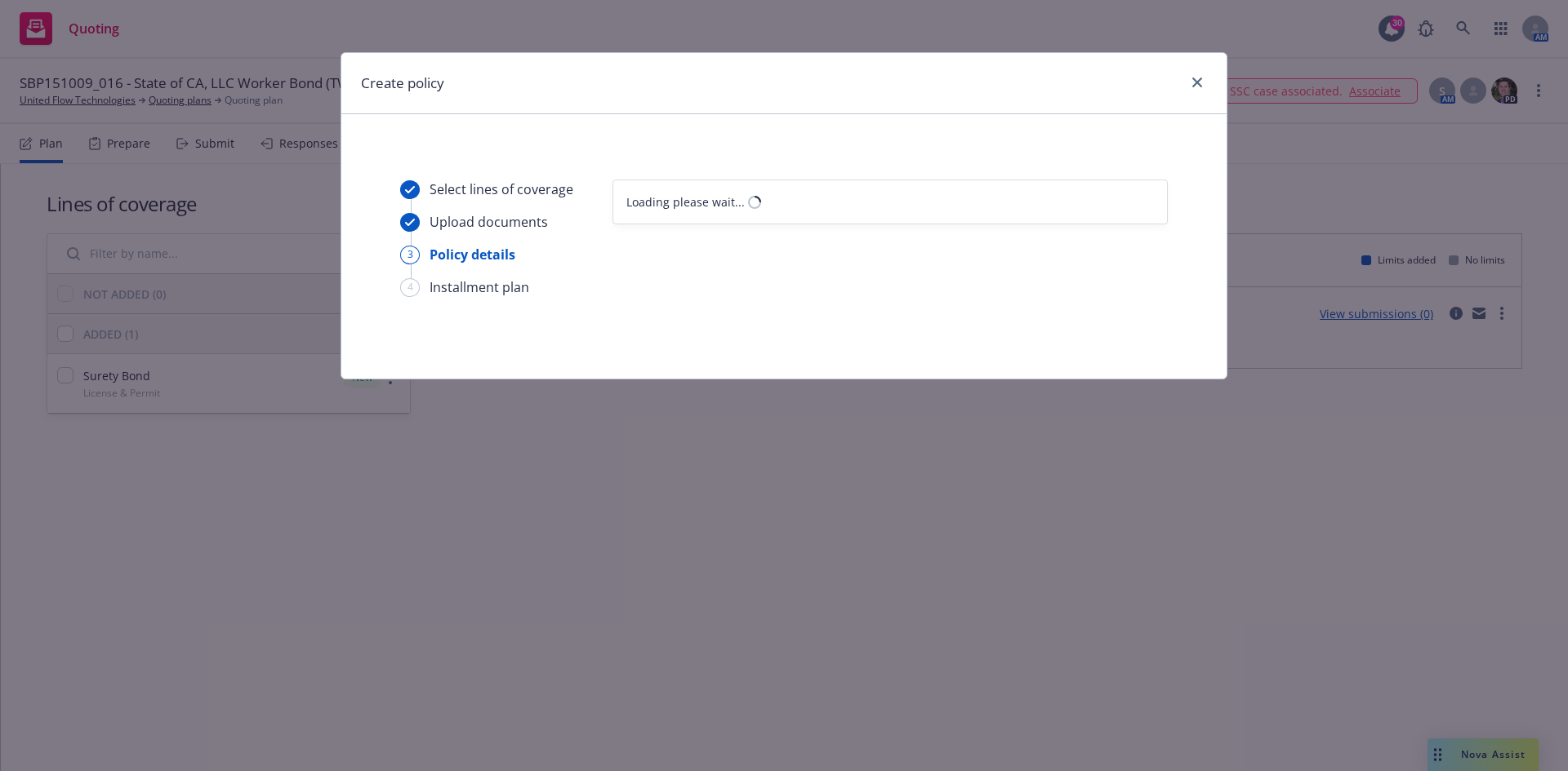
select select "12"
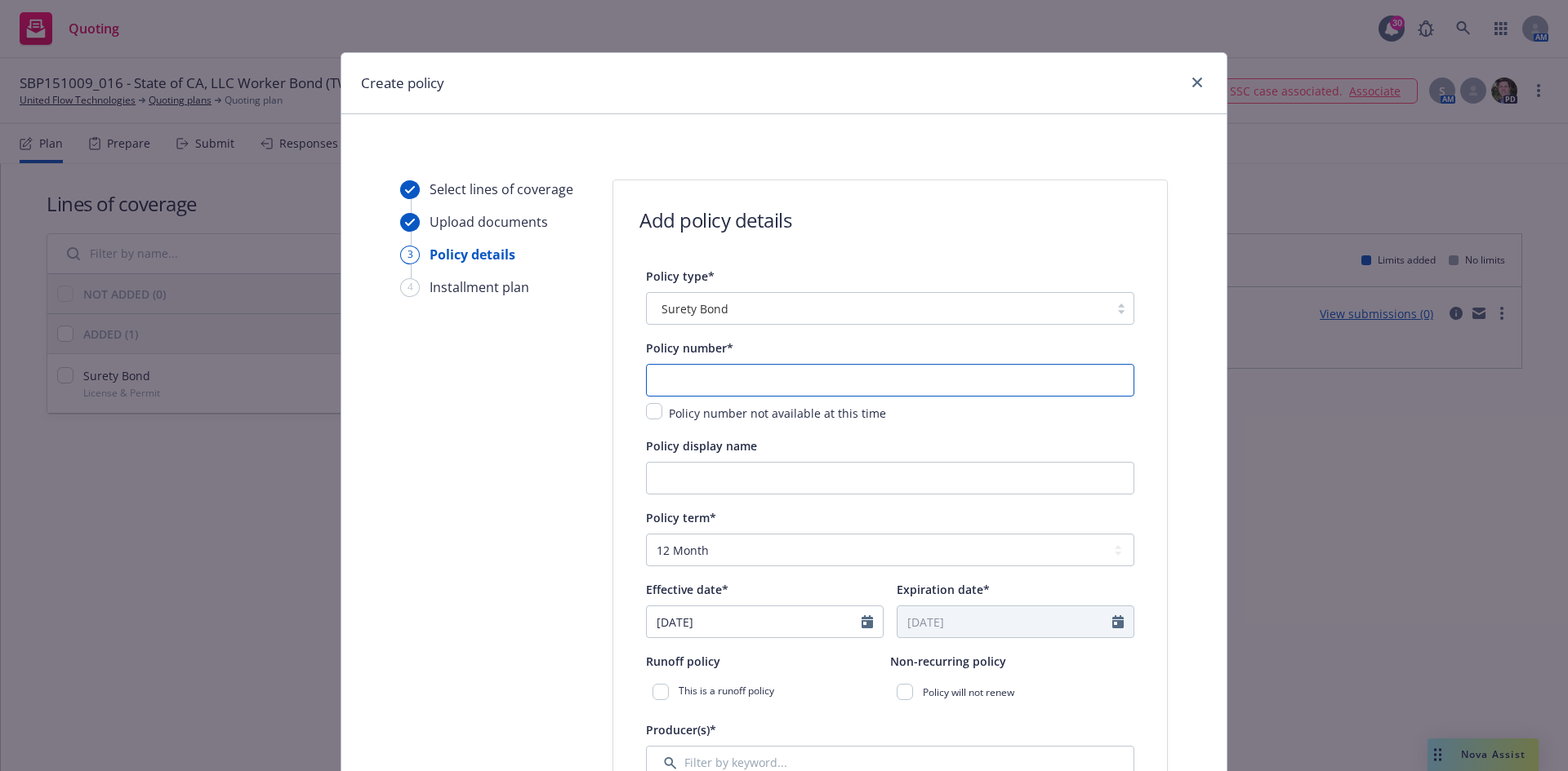
drag, startPoint x: 727, startPoint y: 375, endPoint x: 791, endPoint y: 386, distance: 64.9
click at [727, 375] on input "text" at bounding box center [890, 380] width 488 height 33
click at [697, 371] on input "text" at bounding box center [890, 380] width 488 height 33
paste input "SBP151009_016"
type input "SBP151009_016"
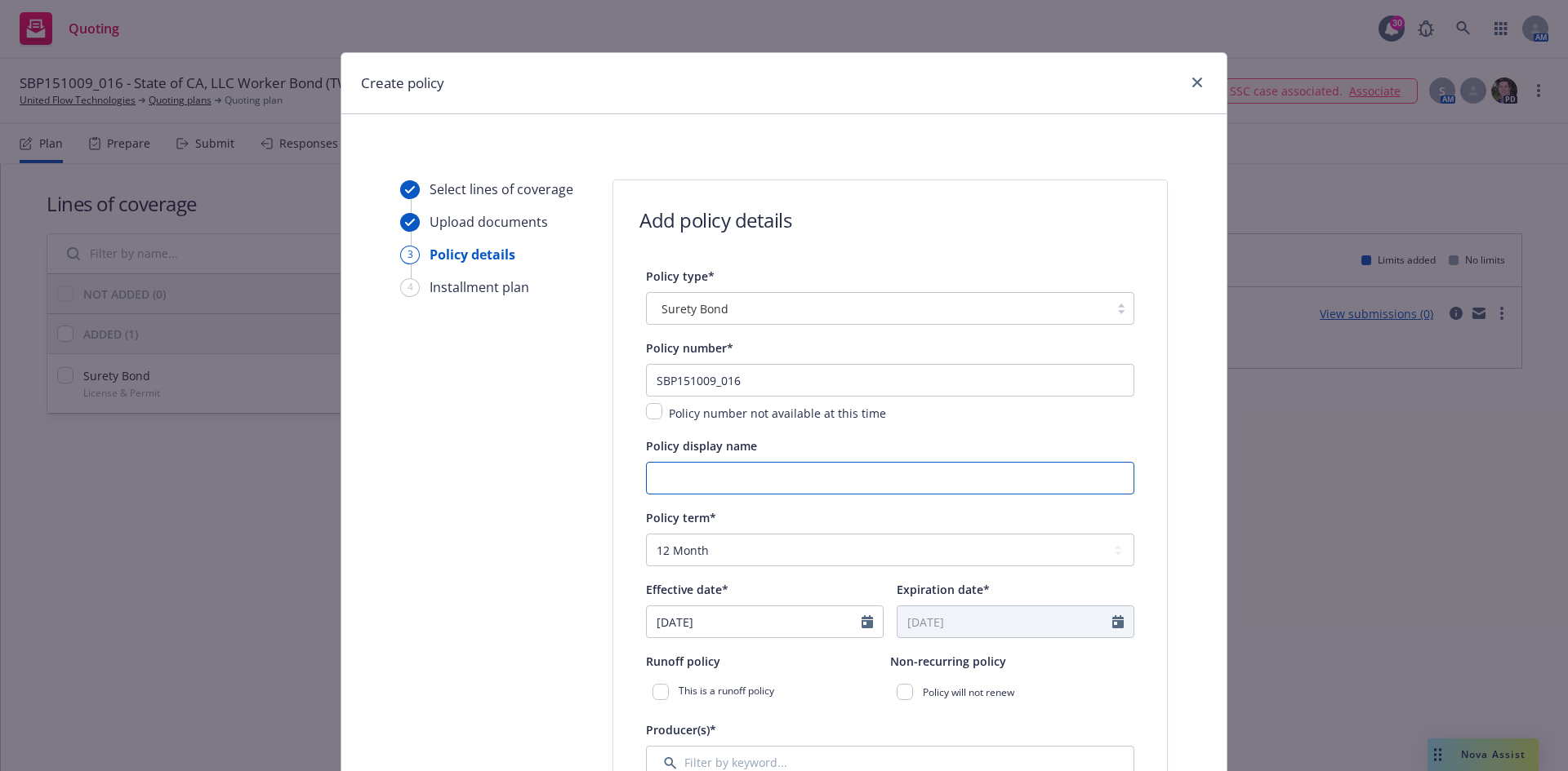
click at [695, 478] on input "Policy display name" at bounding box center [890, 478] width 488 height 33
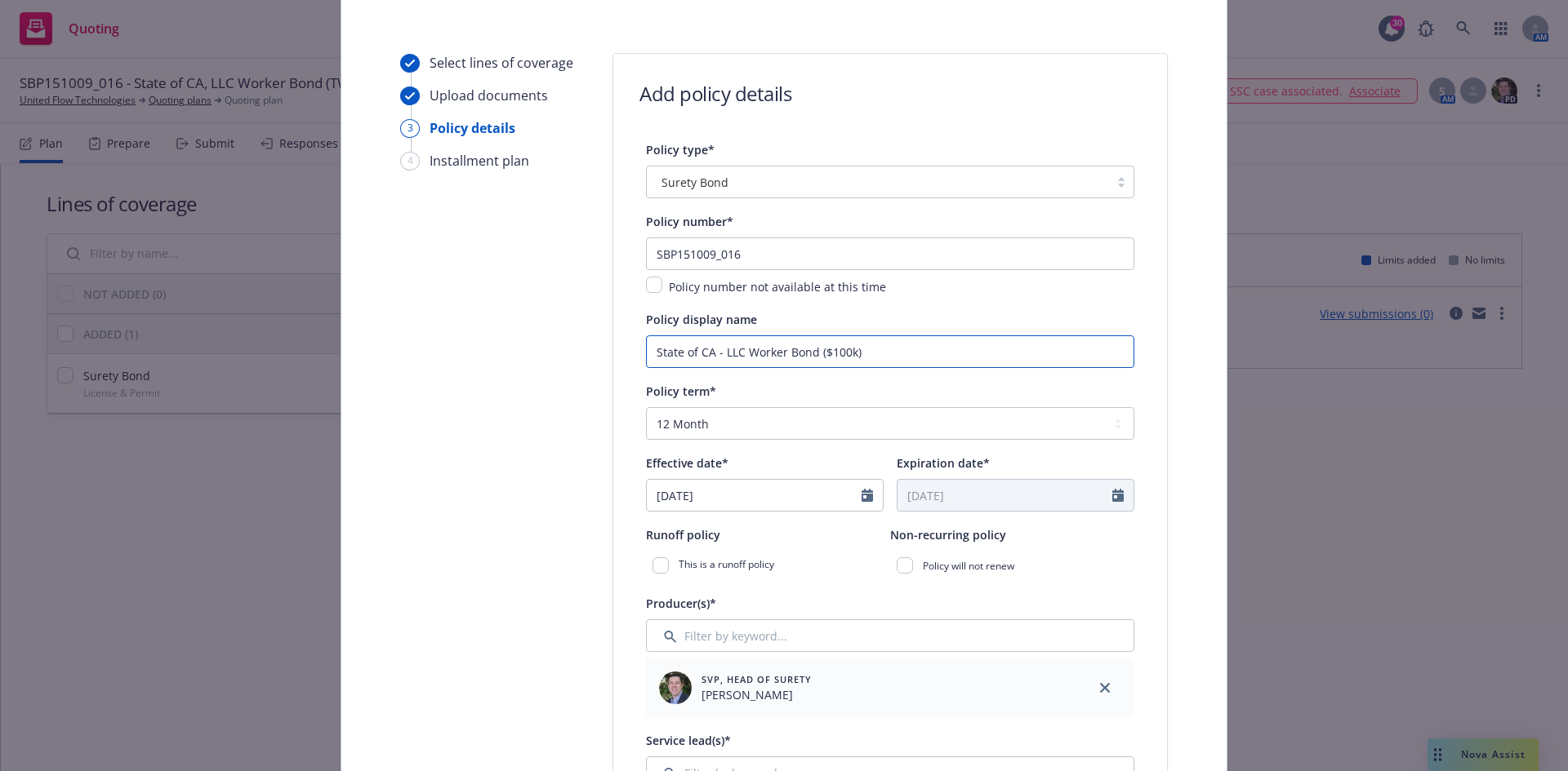
scroll to position [245, 0]
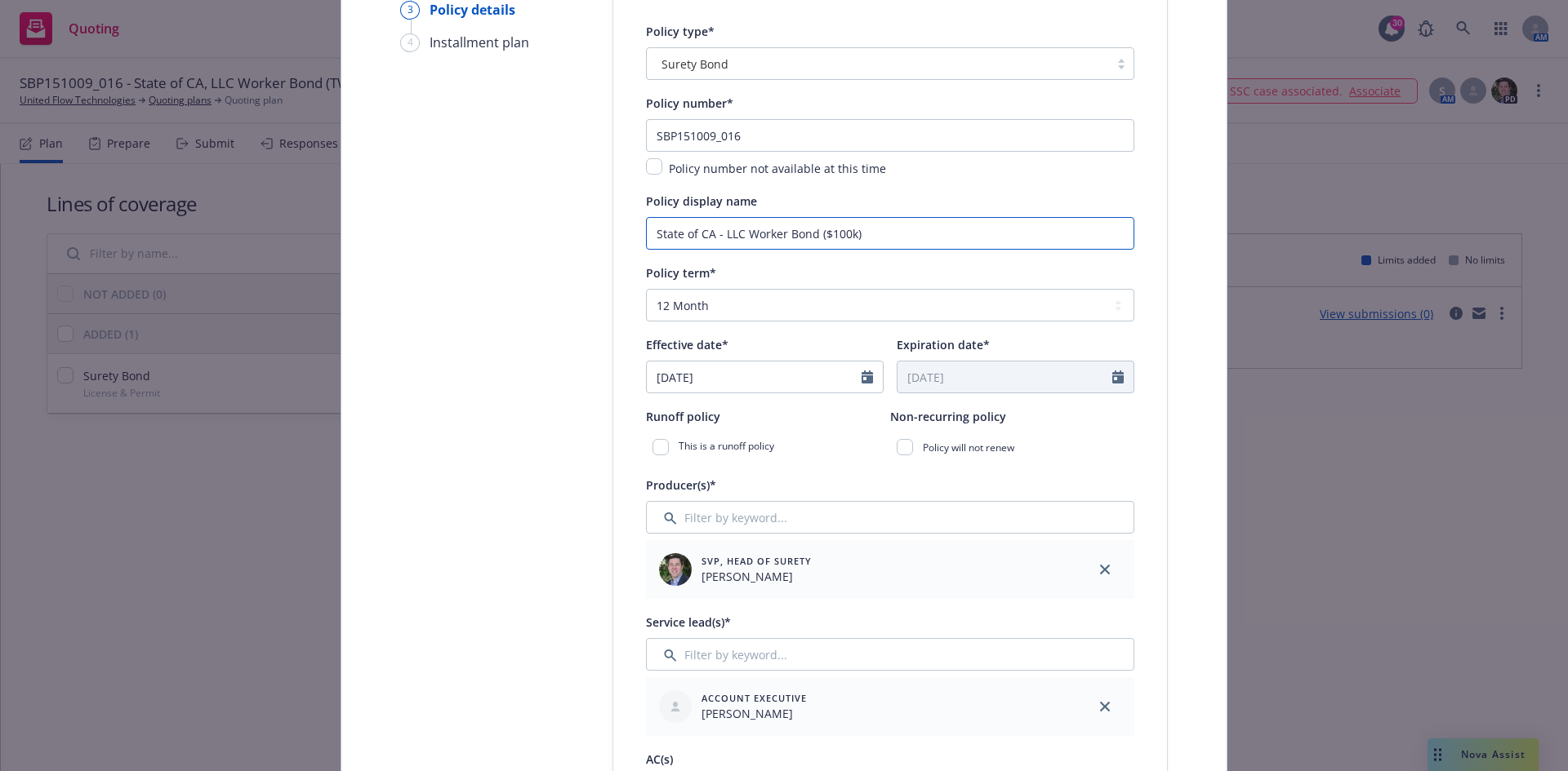
type input "State of CA - LLC Worker Bond ($100k)"
click at [769, 366] on input "[DATE]" at bounding box center [754, 377] width 215 height 31
click at [817, 424] on button "button" at bounding box center [827, 416] width 20 height 20
select select "10"
click at [752, 550] on span "22" at bounding box center [746, 547] width 23 height 21
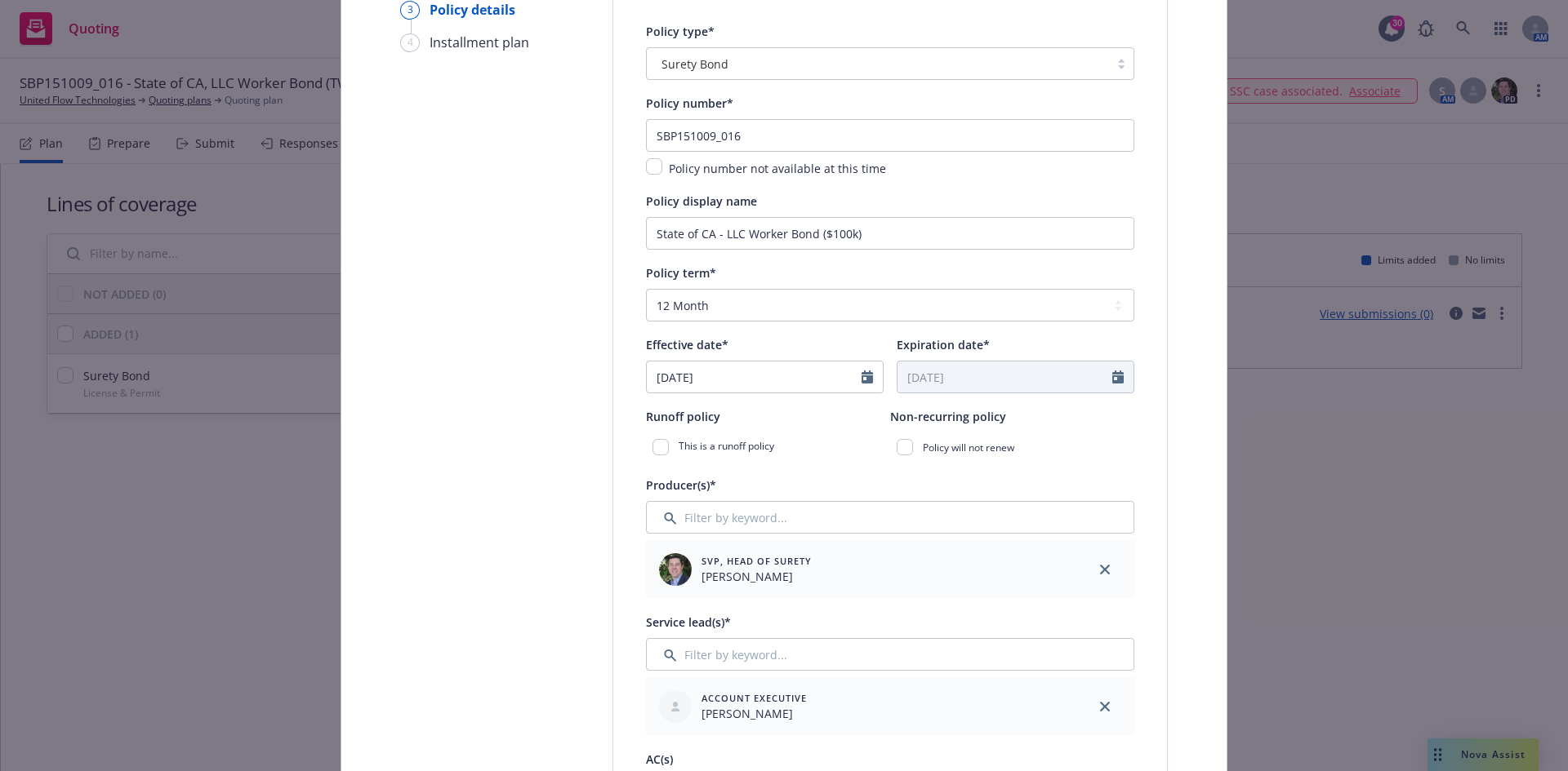
type input "[DATE]"
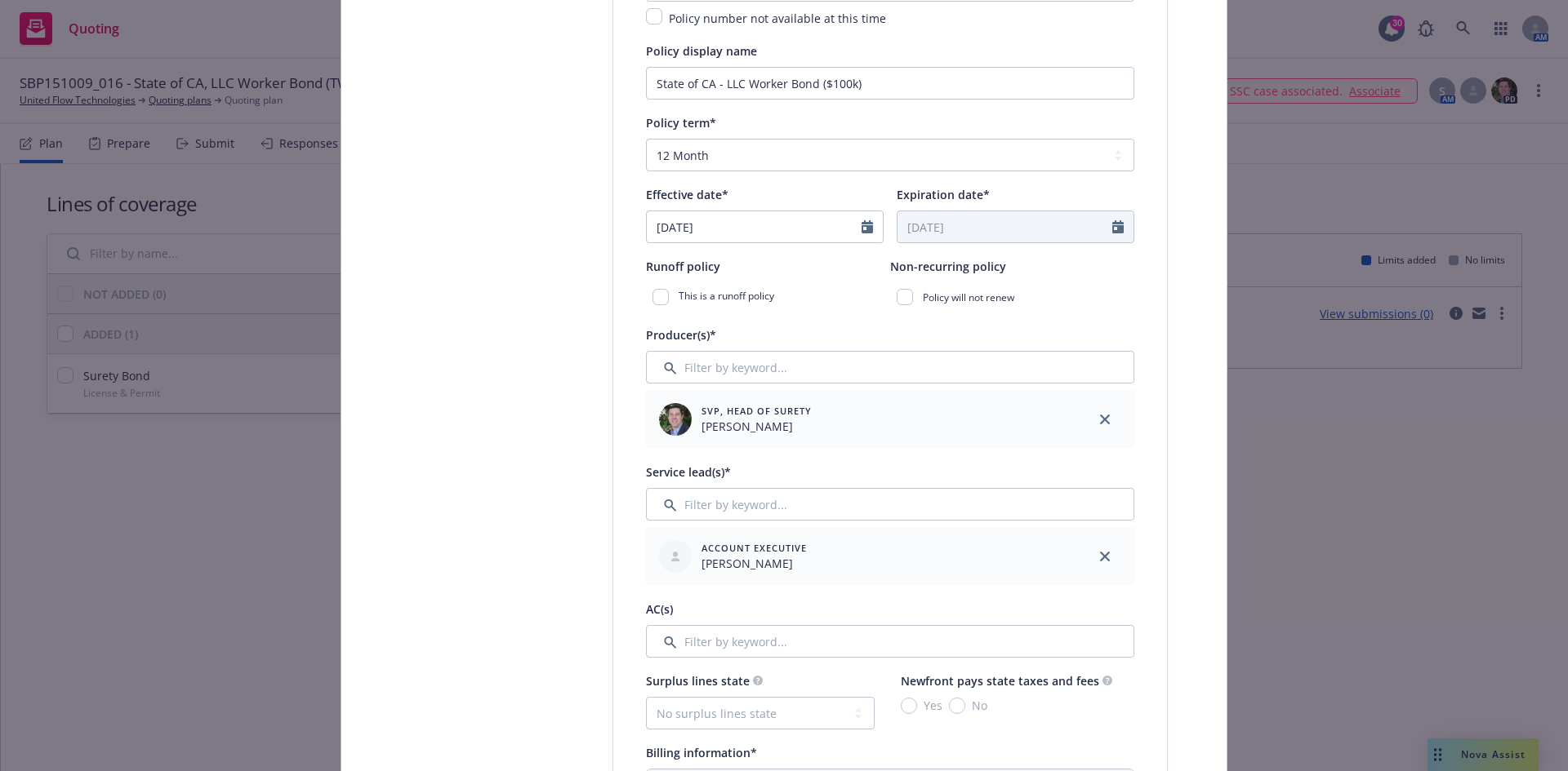
scroll to position [408, 0]
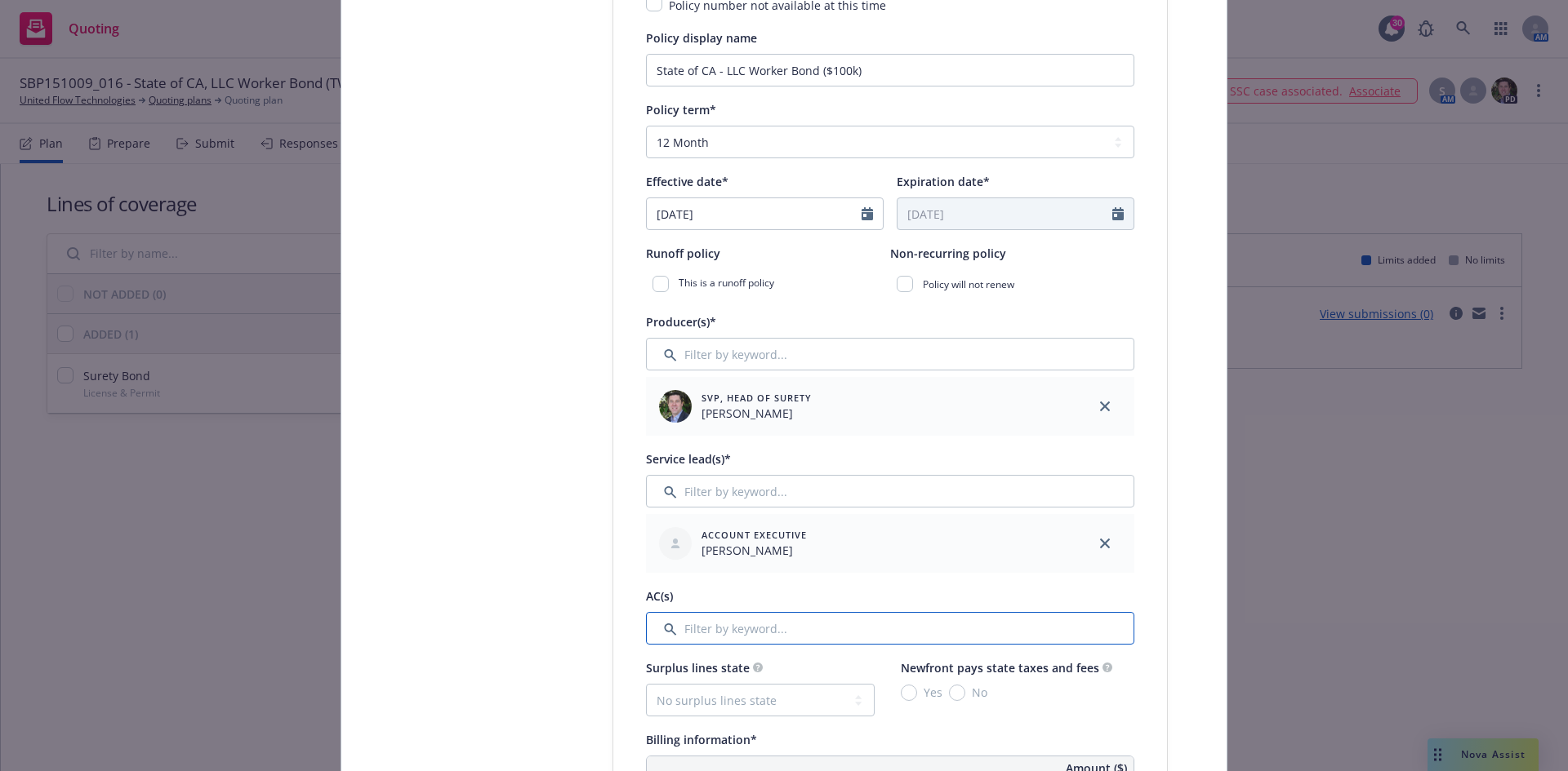
click at [813, 623] on input "Filter by keyword..." at bounding box center [890, 629] width 488 height 33
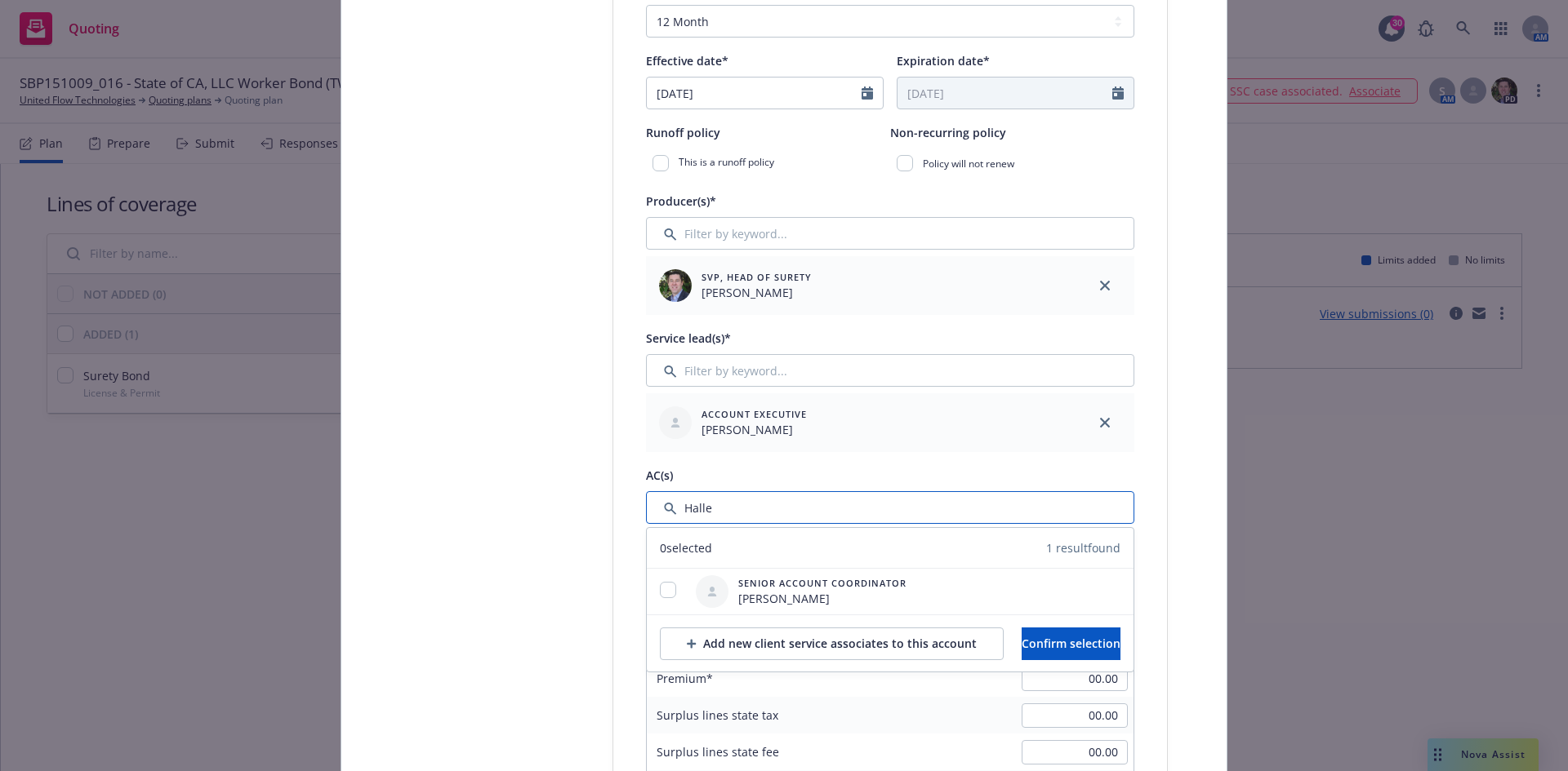
scroll to position [653, 0]
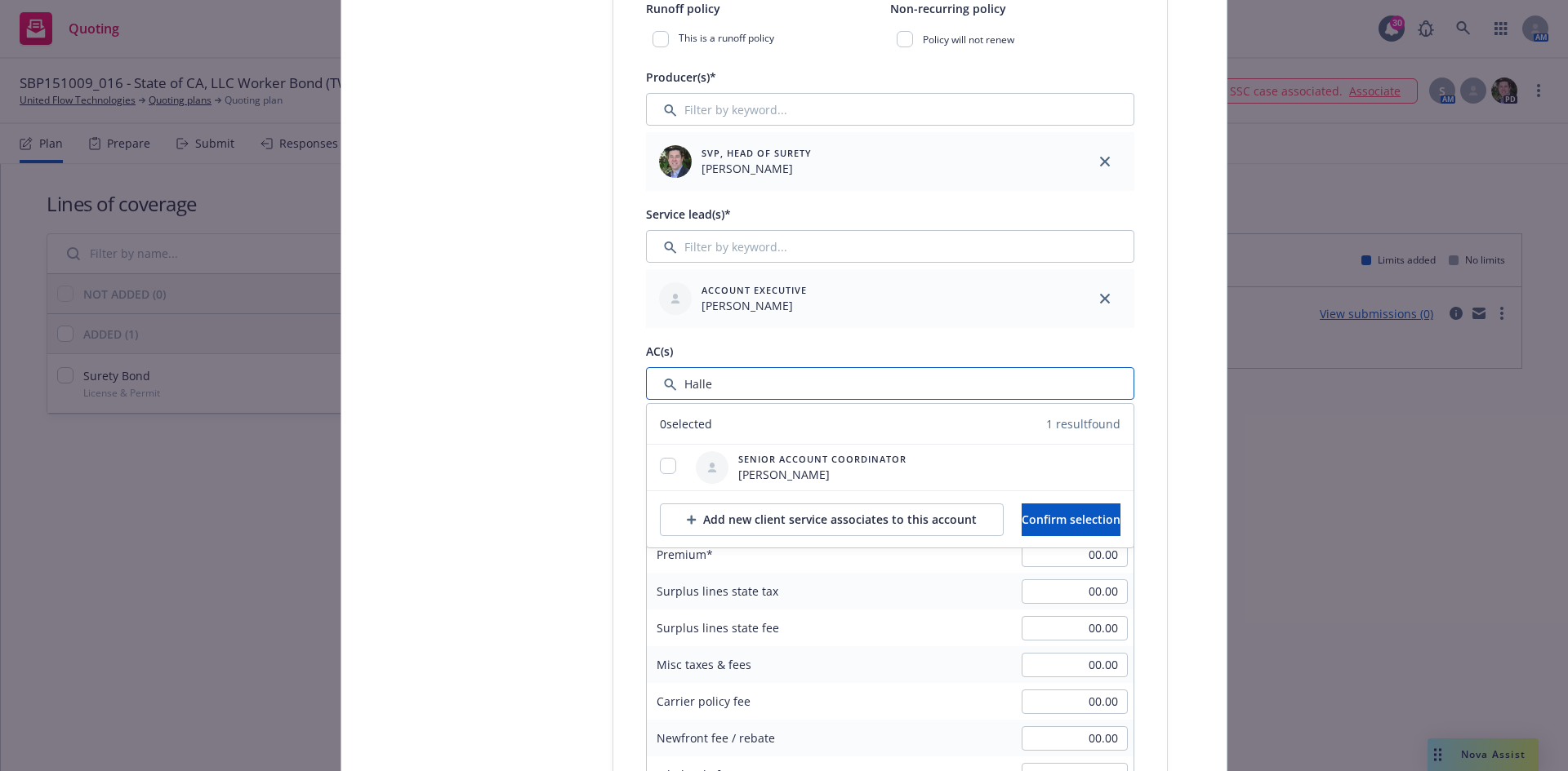
type input "Halle"
click at [1046, 491] on div "Add new client service associates to this account Confirm selection" at bounding box center [890, 519] width 486 height 57
click at [1049, 514] on span "Confirm selection" at bounding box center [1071, 519] width 99 height 16
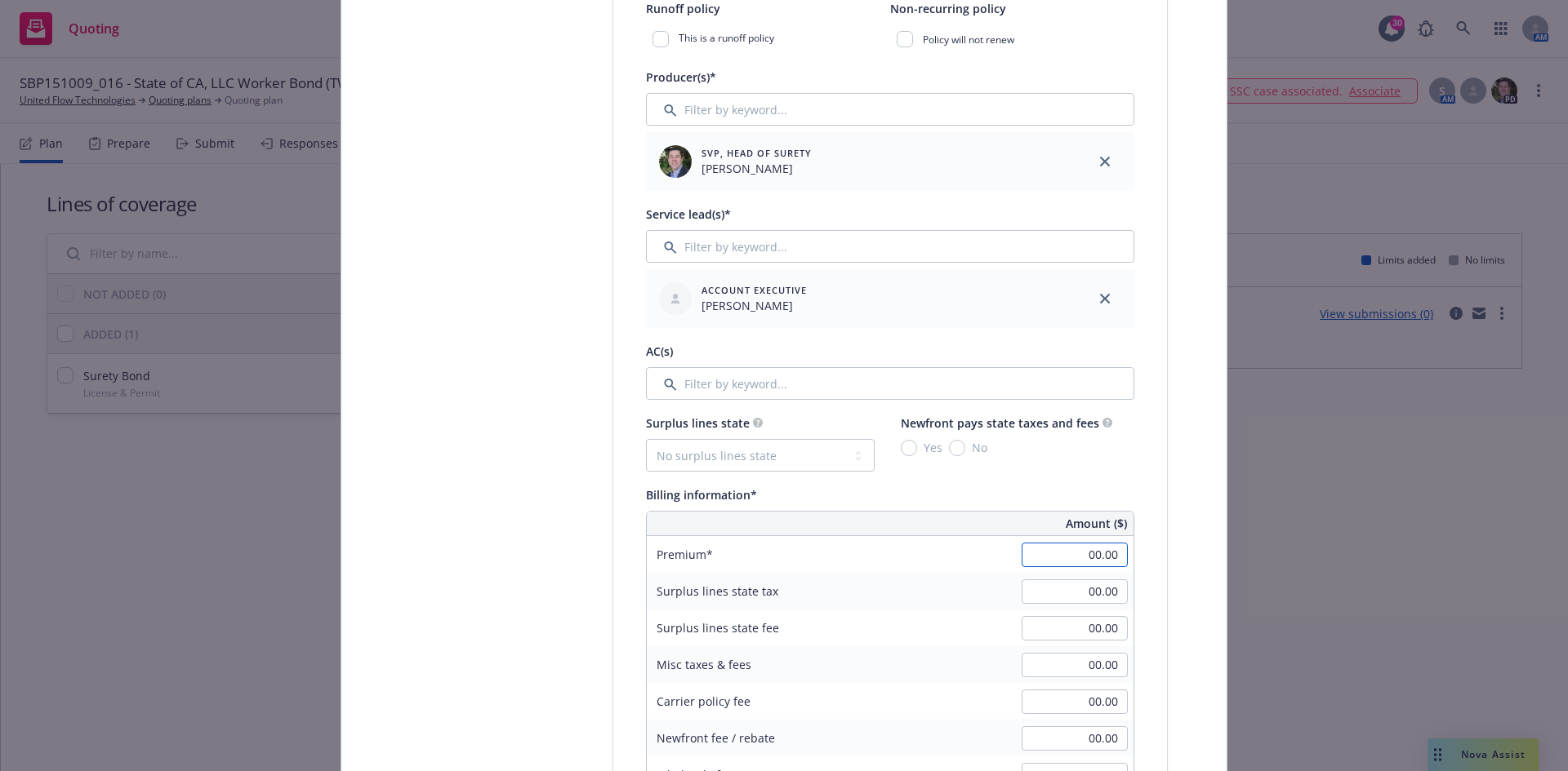
click at [1081, 557] on input "00.00" at bounding box center [1075, 555] width 106 height 24
type input "1,250.00"
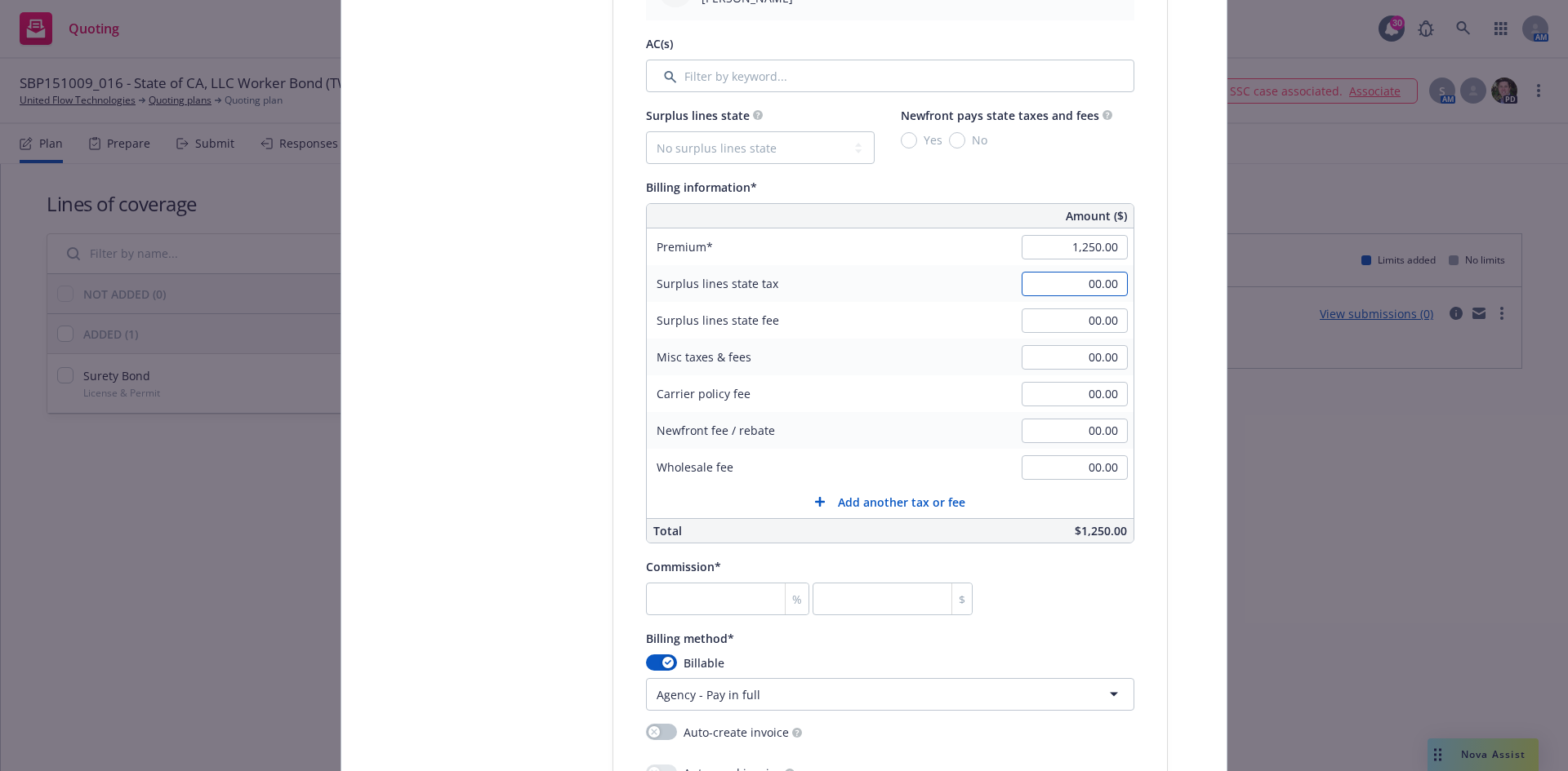
scroll to position [1061, 0]
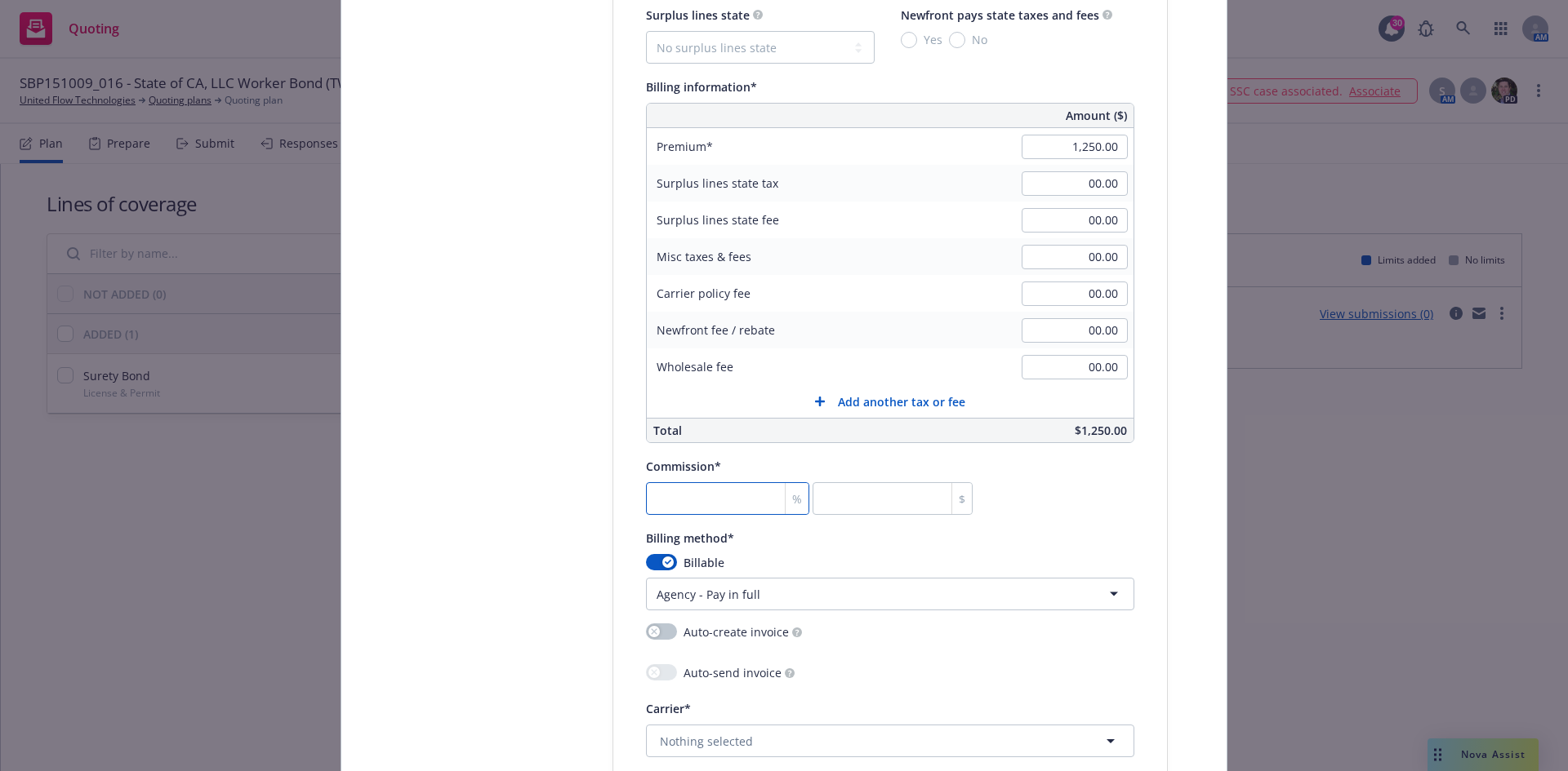
click at [705, 513] on input "number" at bounding box center [728, 499] width 163 height 33
type input "3"
type input "37.5"
type input "30"
type input "375"
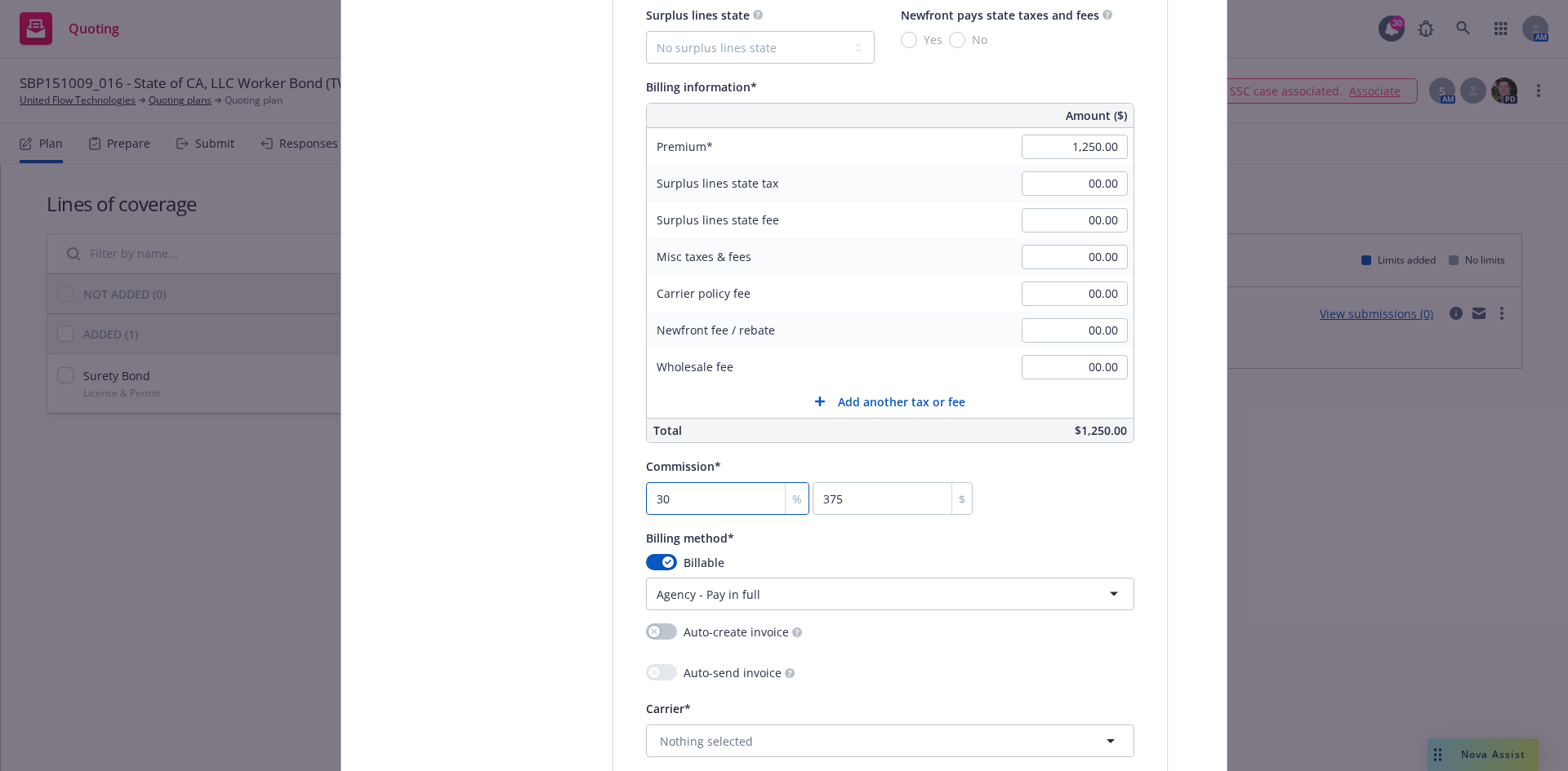
type input "30"
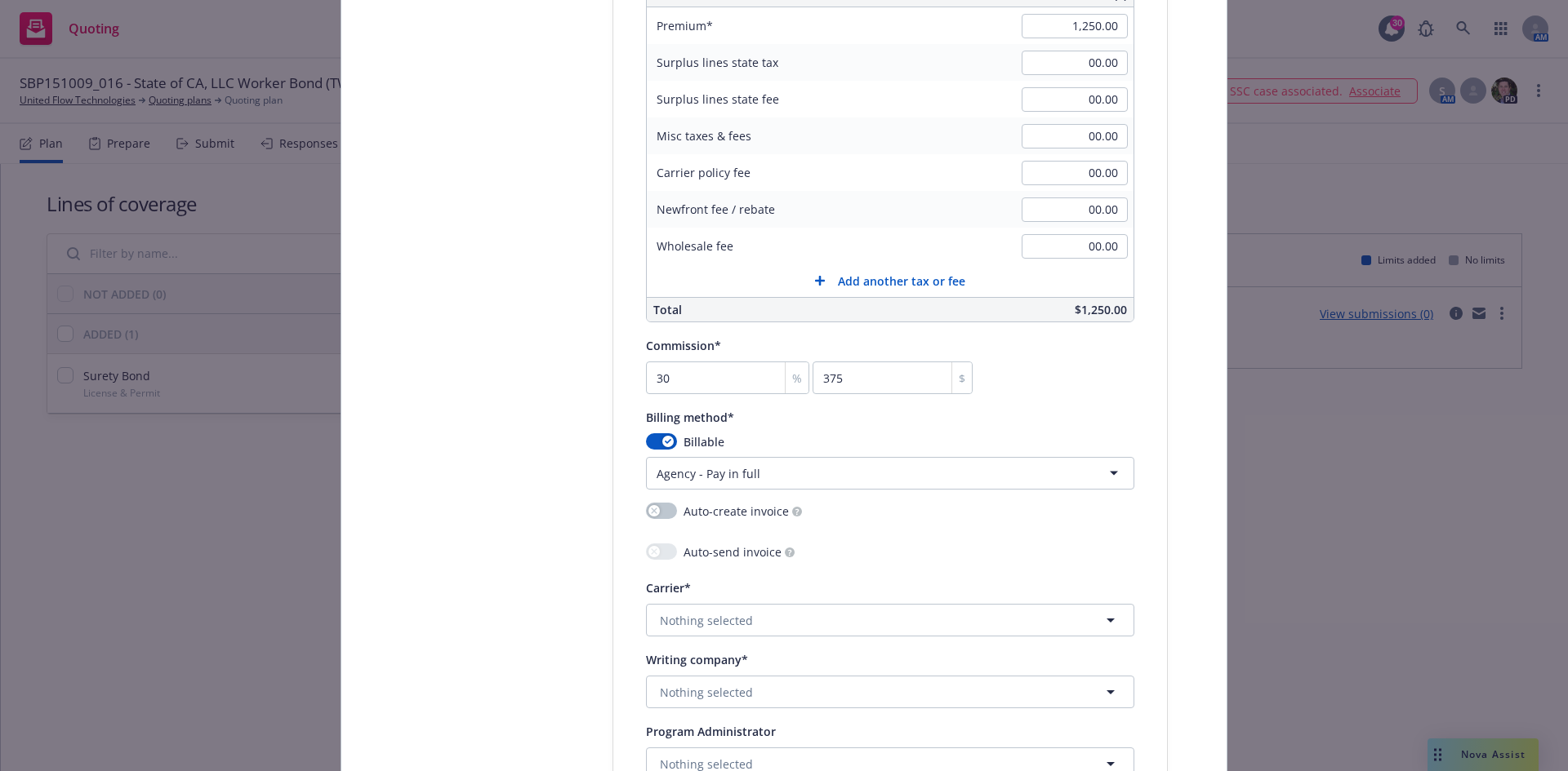
scroll to position [1306, 0]
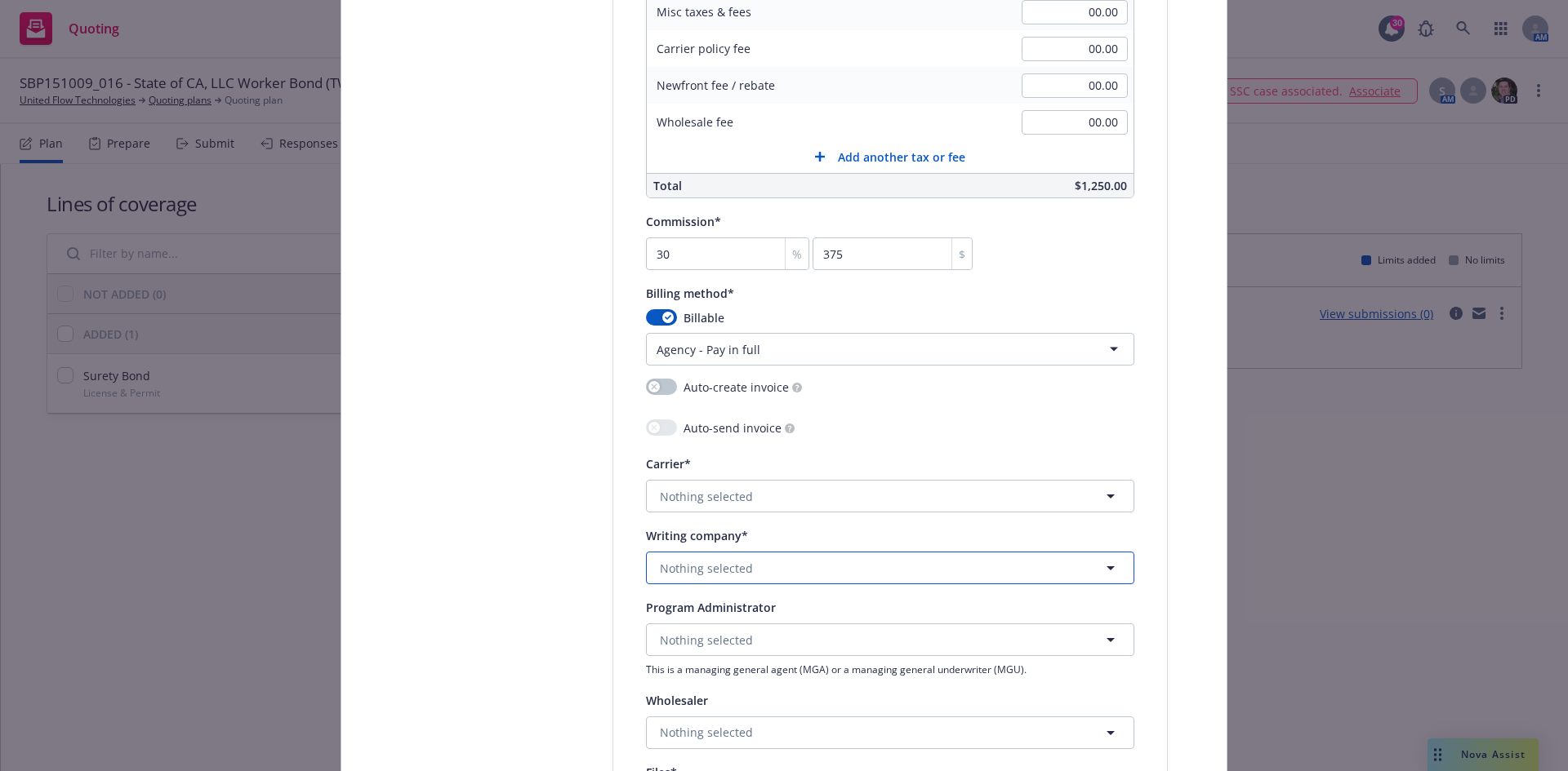
click at [727, 562] on span "Nothing selected" at bounding box center [706, 569] width 93 height 17
type input "siri"
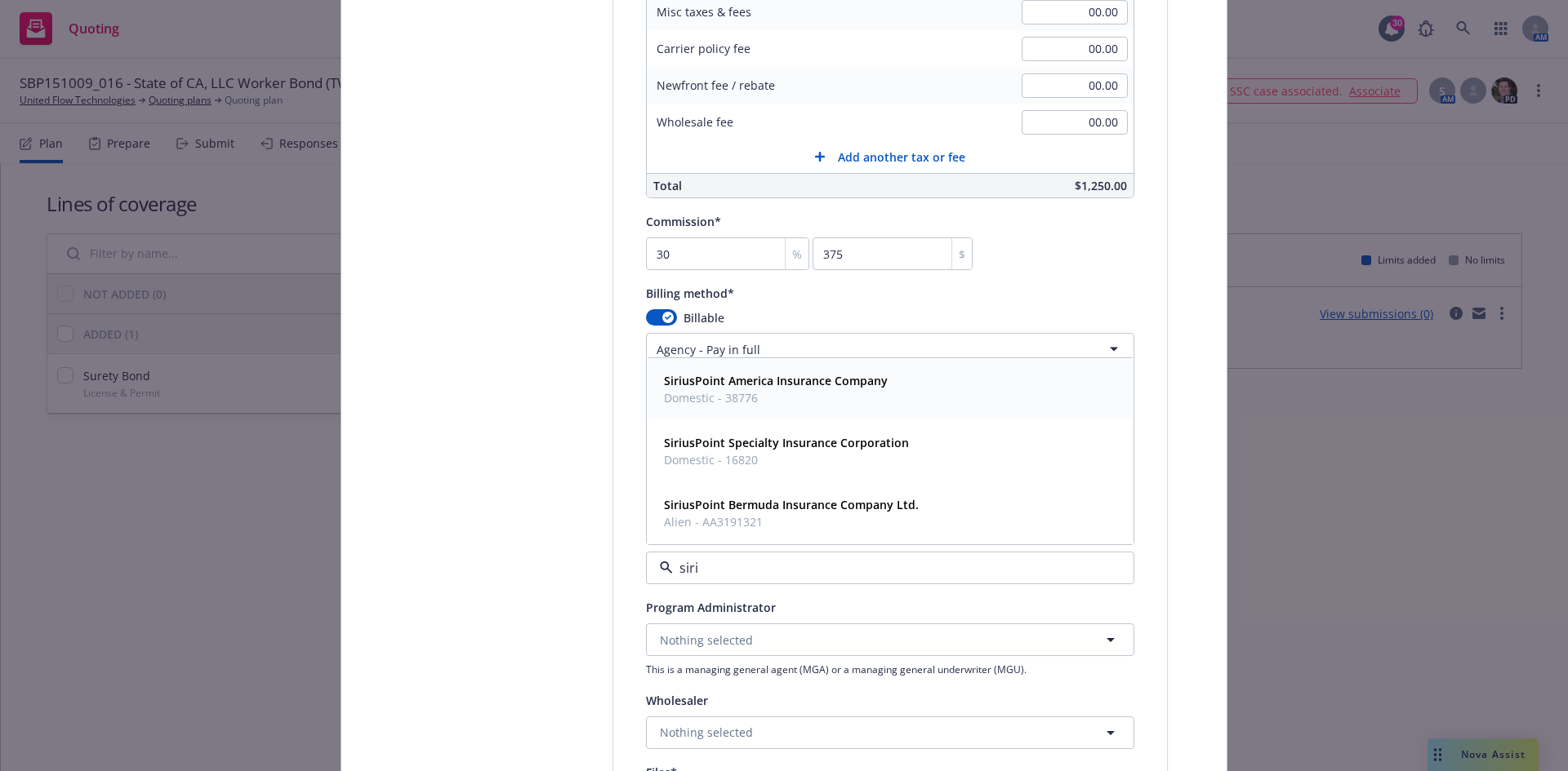
click at [756, 386] on strong "SiriusPoint America Insurance Company" at bounding box center [776, 381] width 224 height 16
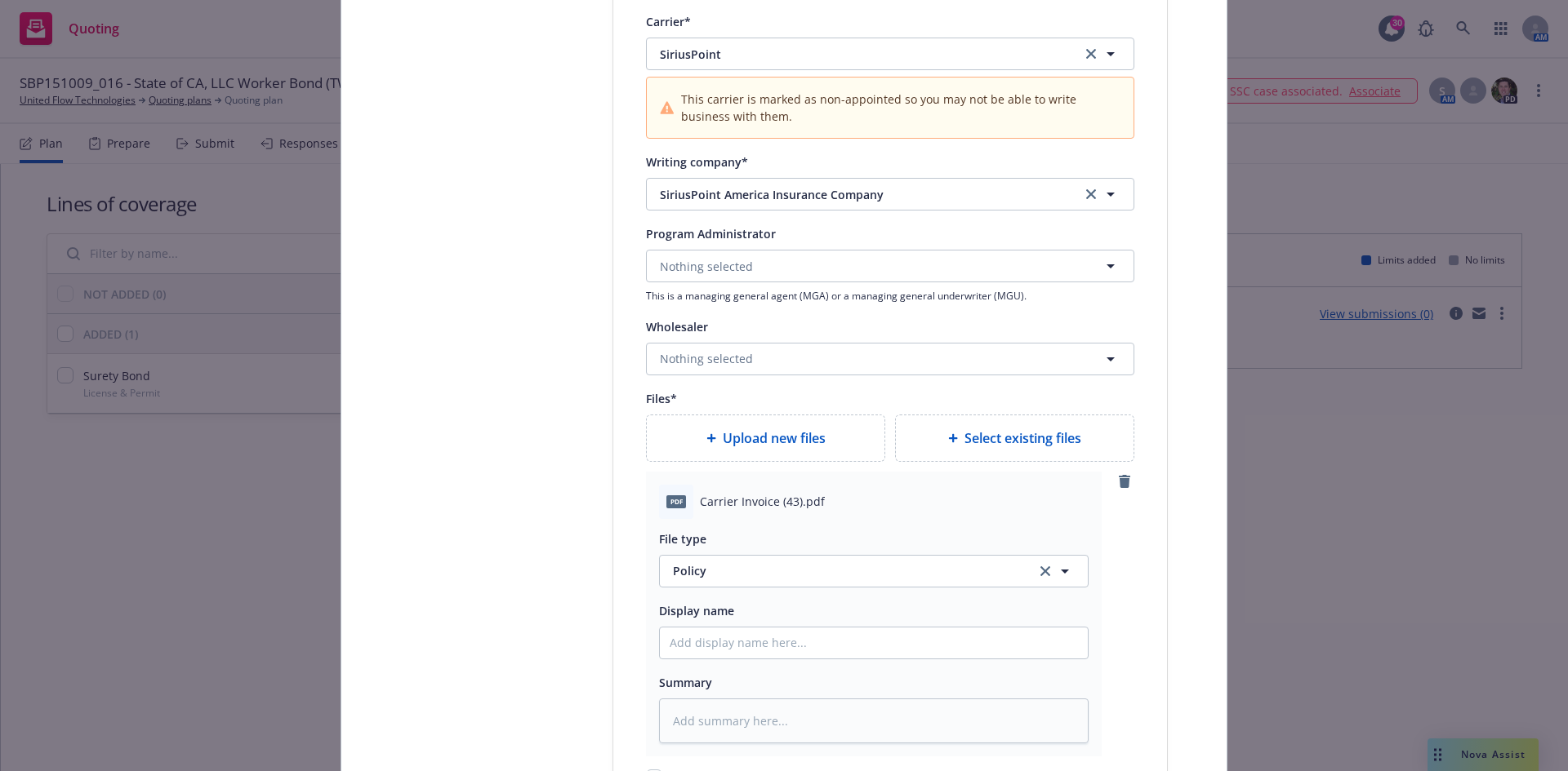
scroll to position [1959, 0]
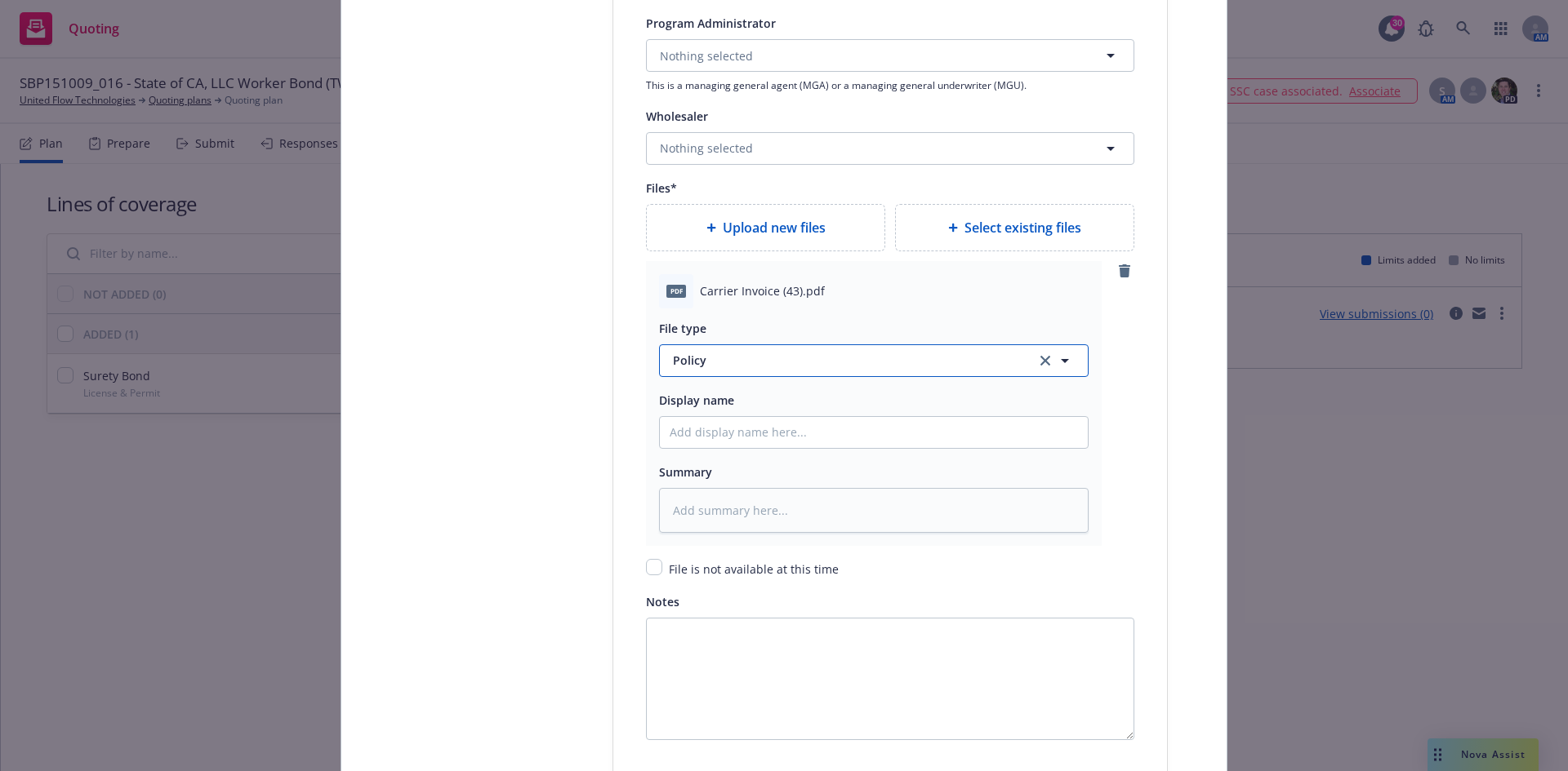
click at [730, 357] on span "Policy" at bounding box center [845, 360] width 344 height 17
type input "Invoi"
drag, startPoint x: 724, startPoint y: 404, endPoint x: 737, endPoint y: 449, distance: 46.8
click at [737, 449] on div "Invoice - Newfront Invoice - Third Party" at bounding box center [874, 428] width 428 height 87
click at [737, 449] on span "Invoice - Third Party" at bounding box center [732, 450] width 113 height 17
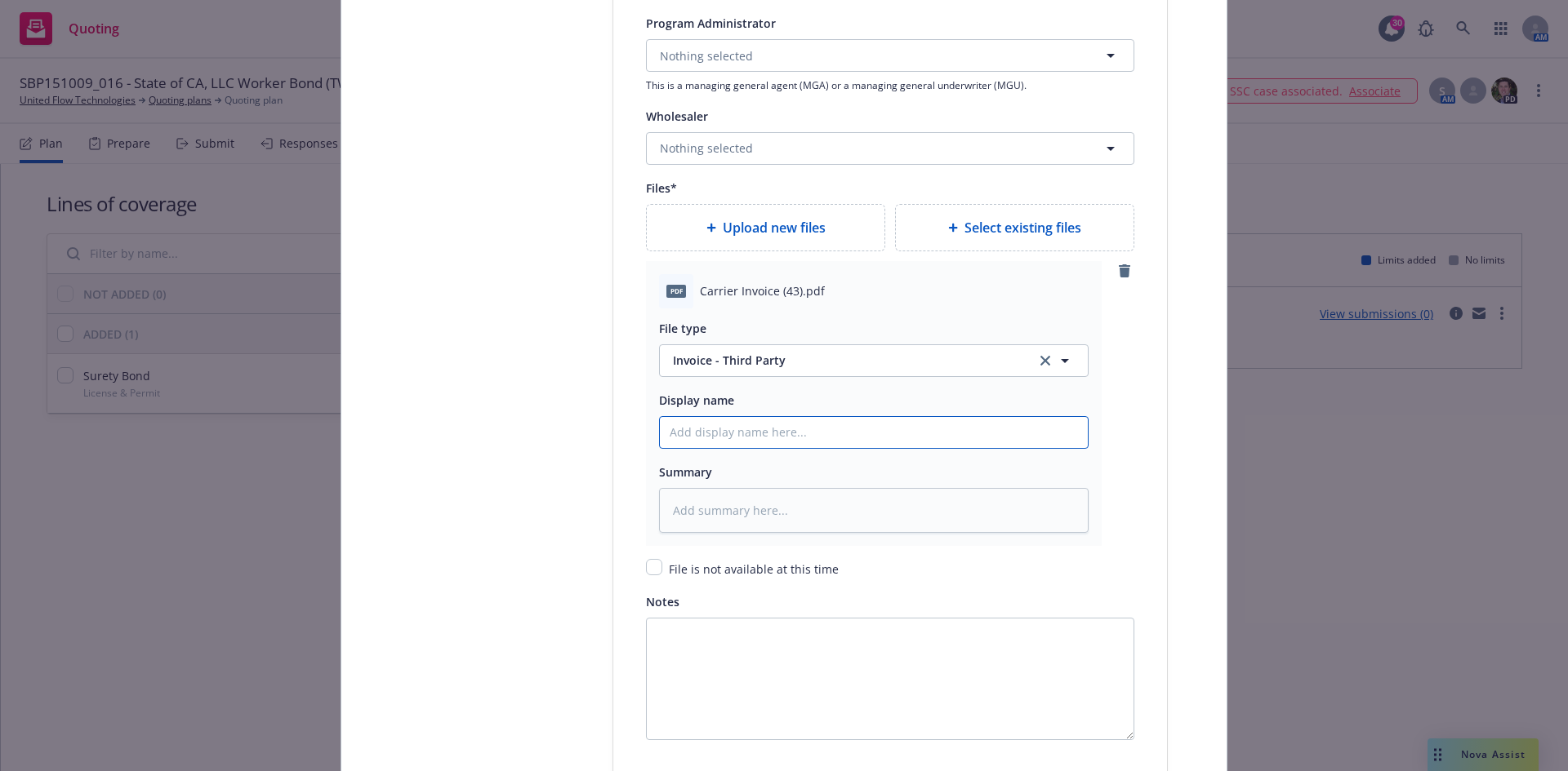
click at [722, 433] on input "Policy display name" at bounding box center [874, 432] width 428 height 31
type textarea "x"
type input "A"
type textarea "x"
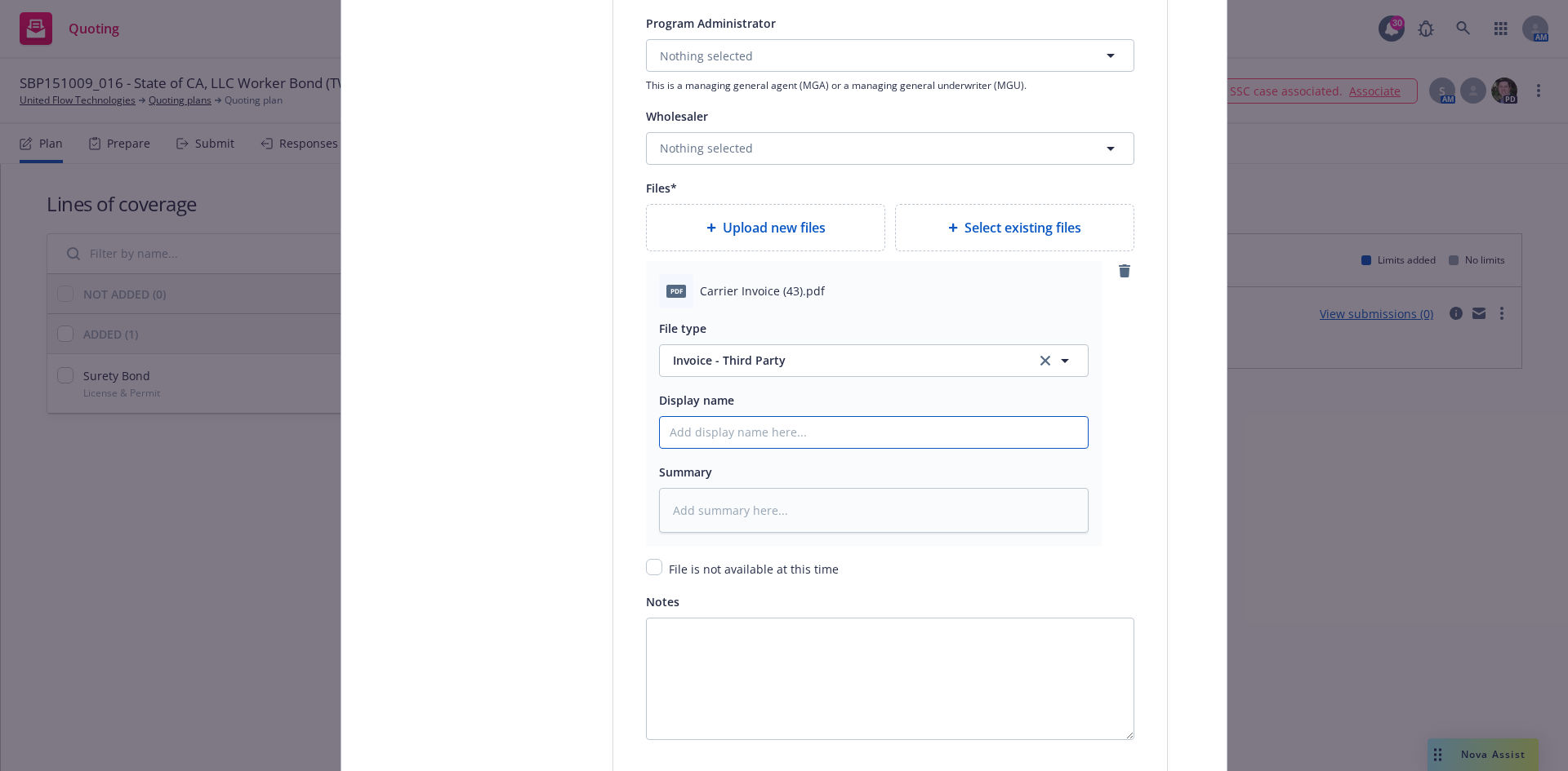
type input "S"
type textarea "x"
type input "Si"
type textarea "x"
type input "Sir"
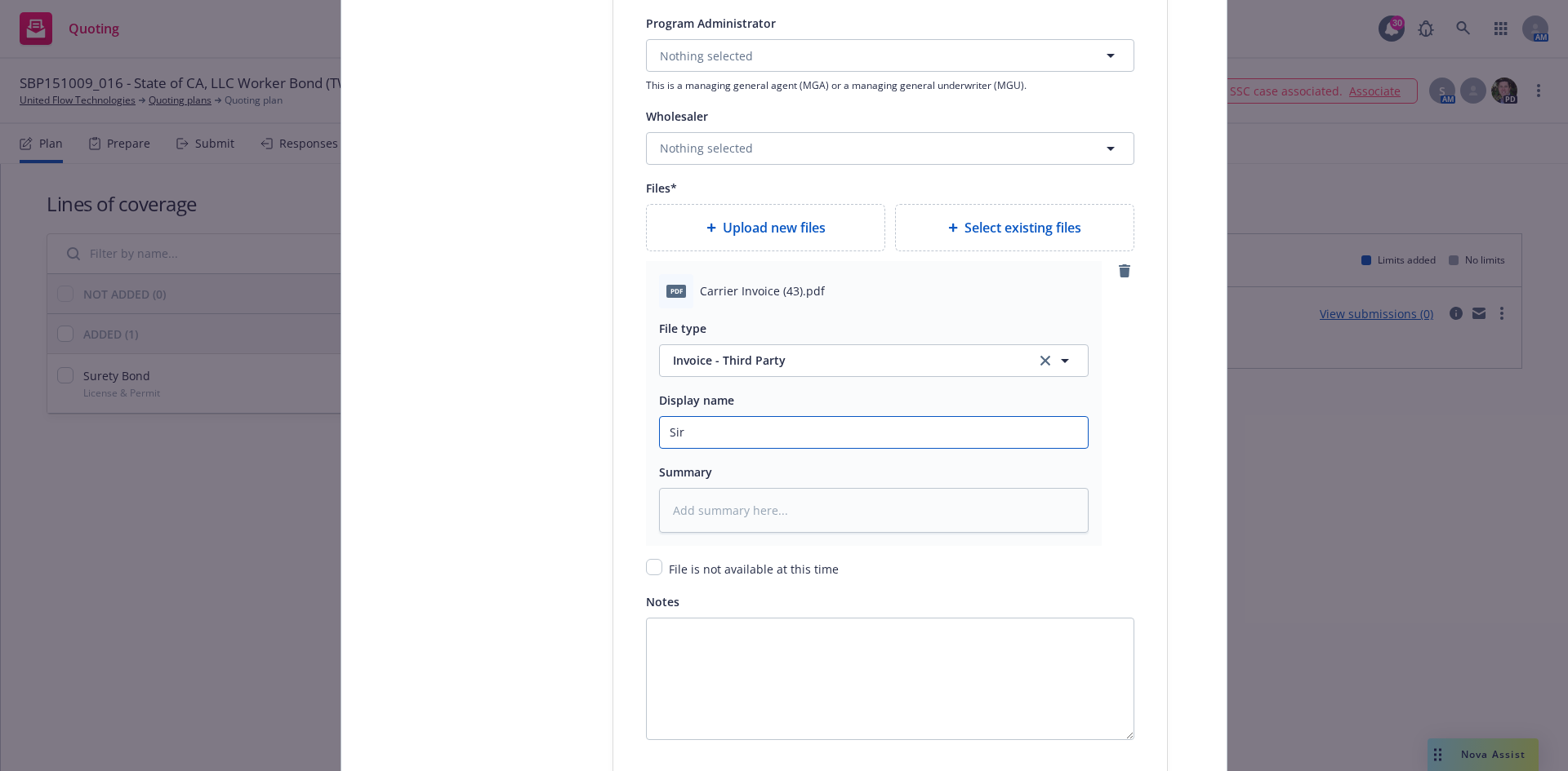
type textarea "x"
type input "Siri"
type textarea "x"
type input "Siris"
type textarea "x"
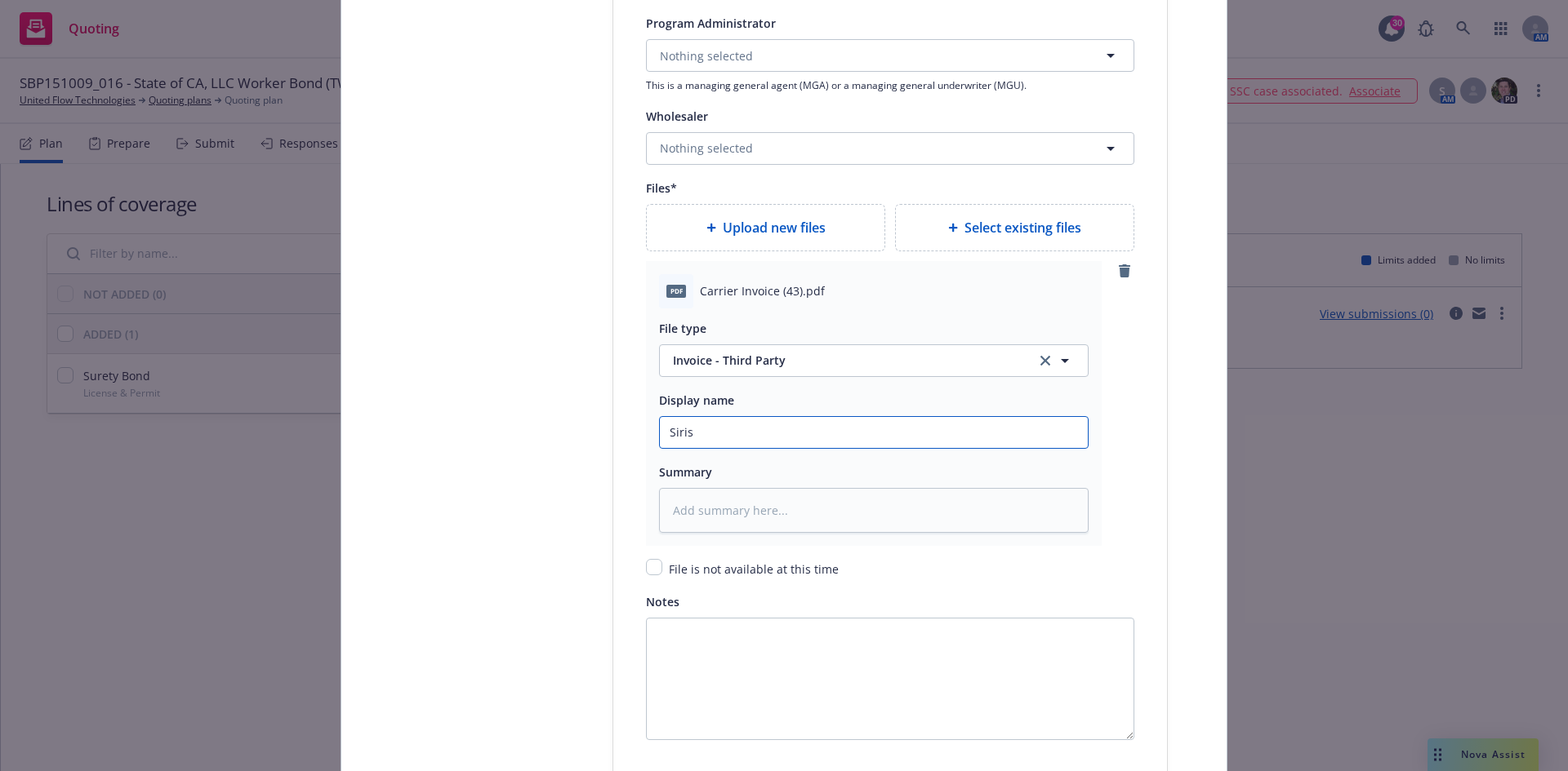
type input "Sirisu"
type textarea "x"
type input "Siris"
type textarea "x"
type input "Siri"
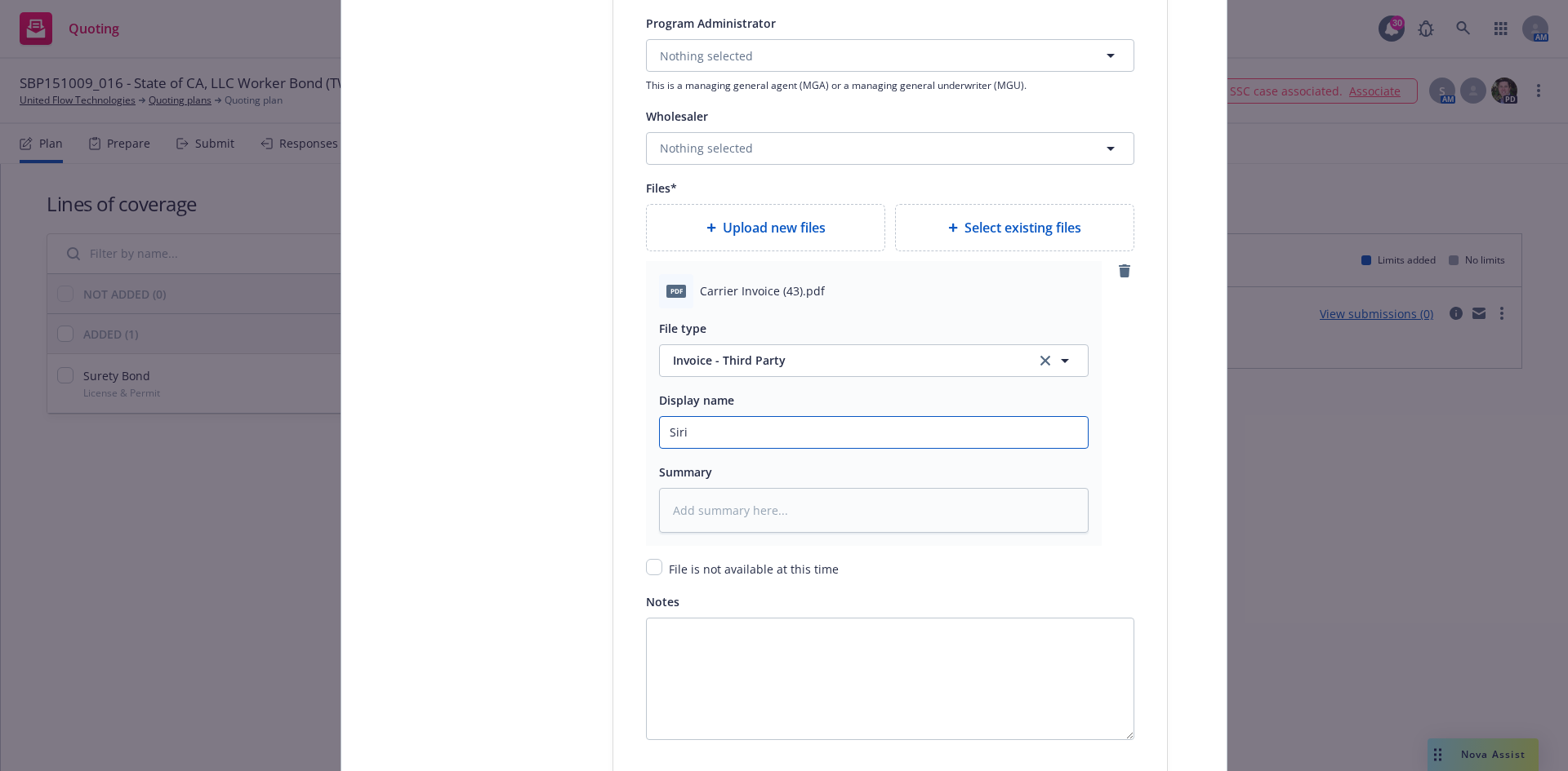
type textarea "x"
type input "Siriu"
type textarea "x"
type input "Sirius"
type textarea "x"
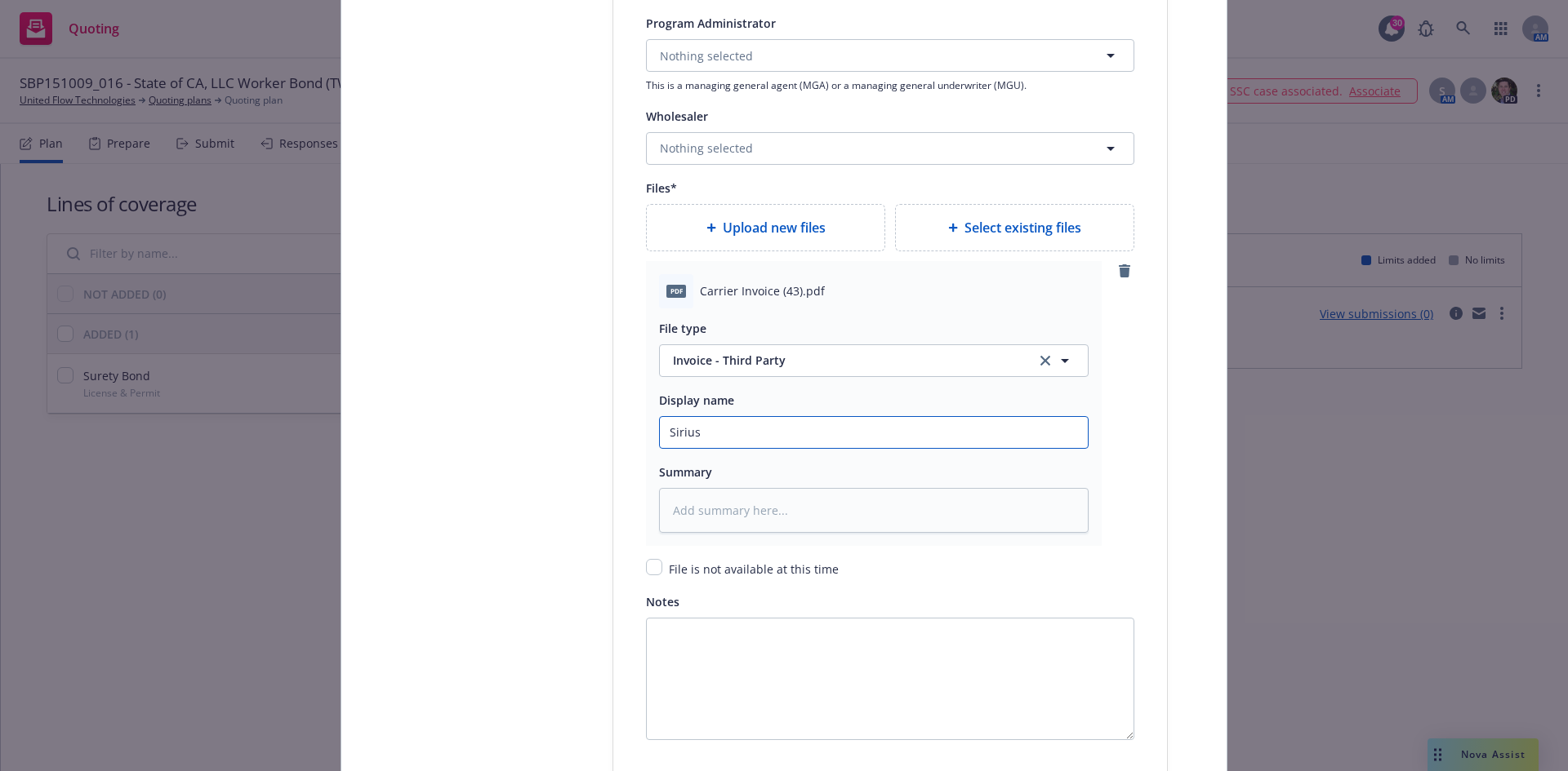
type input "Sirius"
type textarea "x"
type input "Sirius P"
type textarea "x"
type input "Sirius Po"
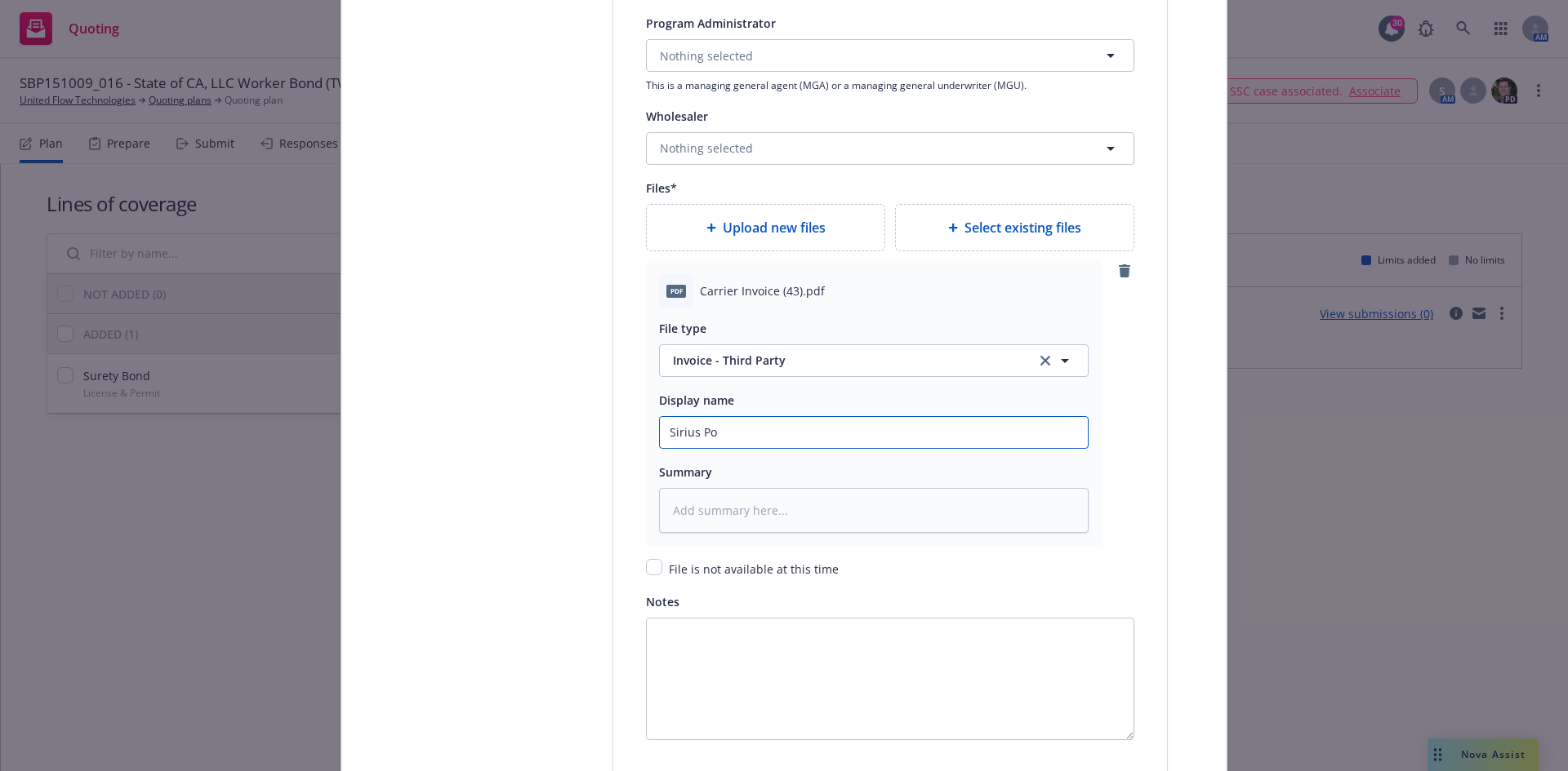
type textarea "x"
type input "Sirius Poi"
type textarea "x"
type input "Sirius Po"
type textarea "x"
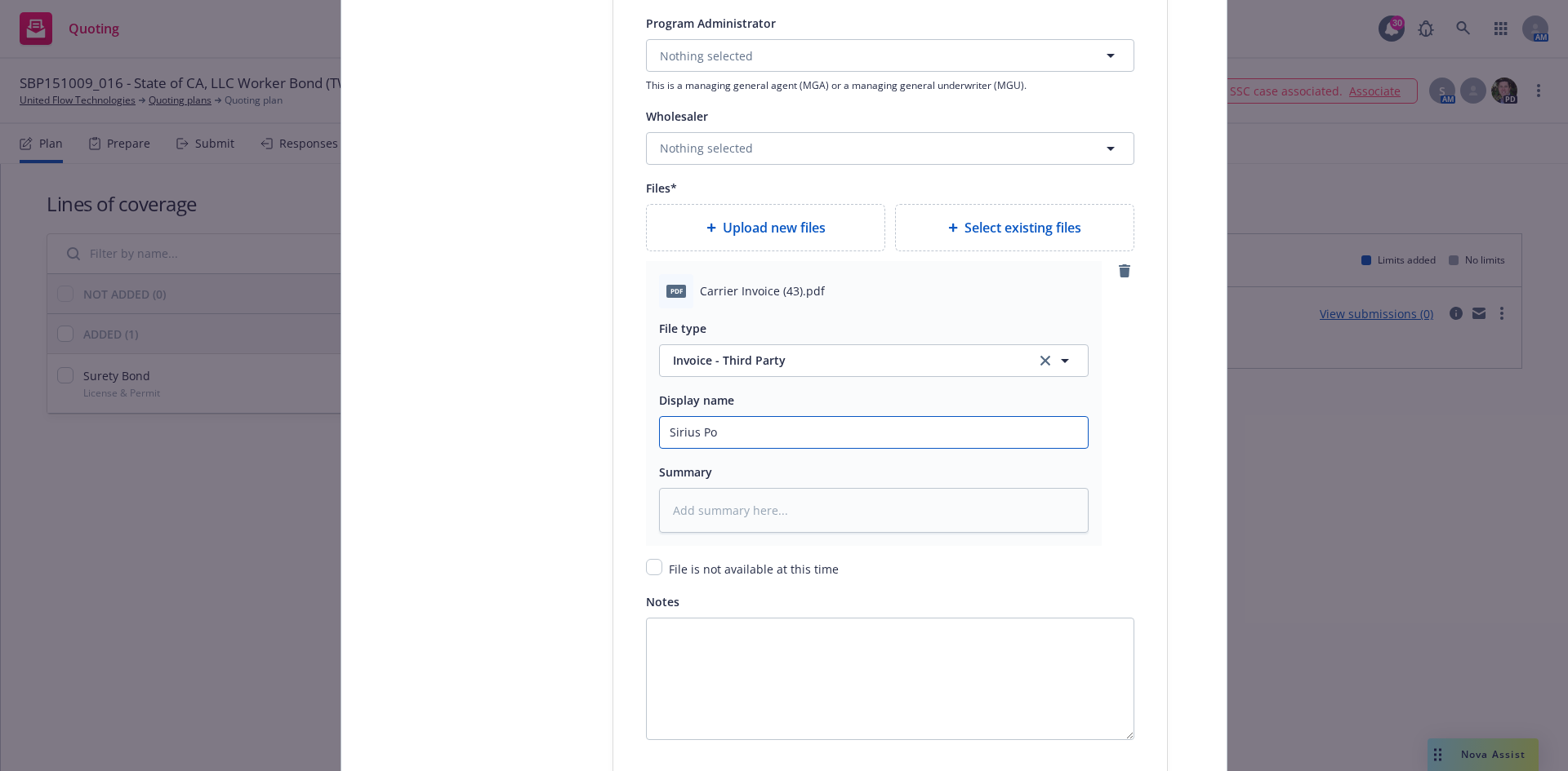
type input "Sirius P"
type textarea "x"
type input "Sirius"
type textarea "x"
type input "Sirius"
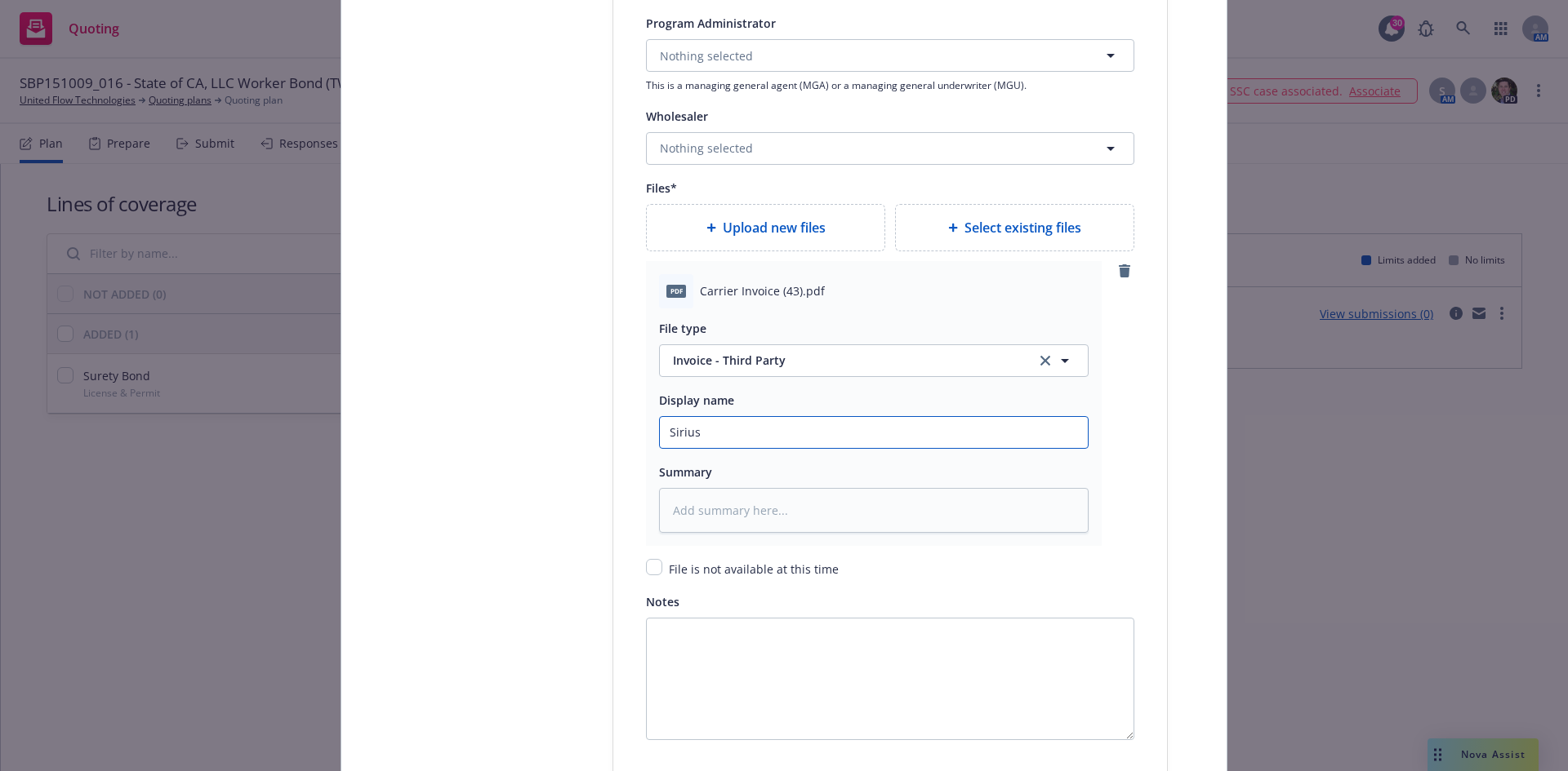
type textarea "x"
type input "SiriusP"
type textarea "x"
type input "SiriusPo"
type textarea "x"
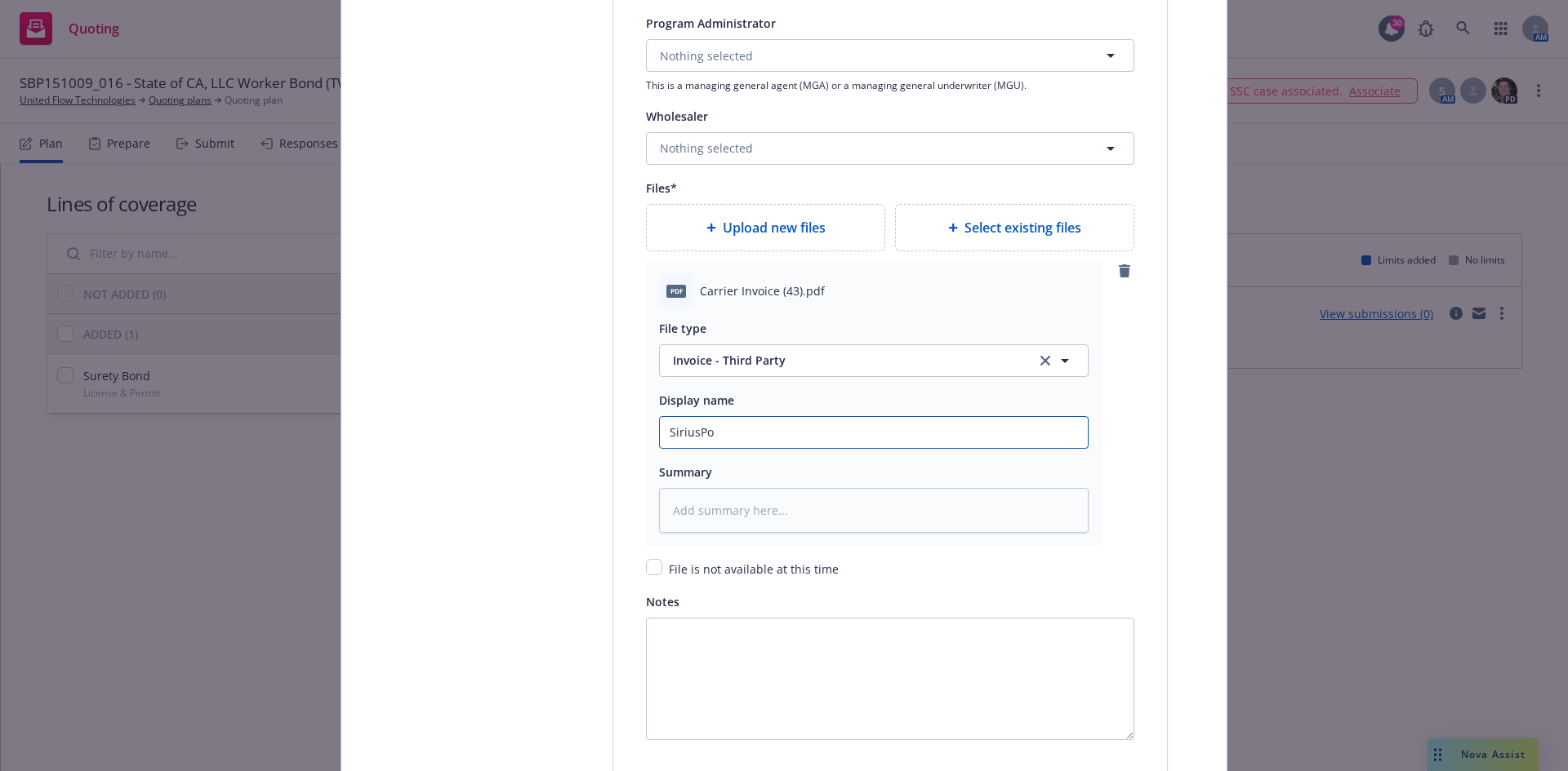
type input "SiriusPoi"
type textarea "x"
type input "SiriusPoin"
type textarea "x"
type input "SiriusPoint"
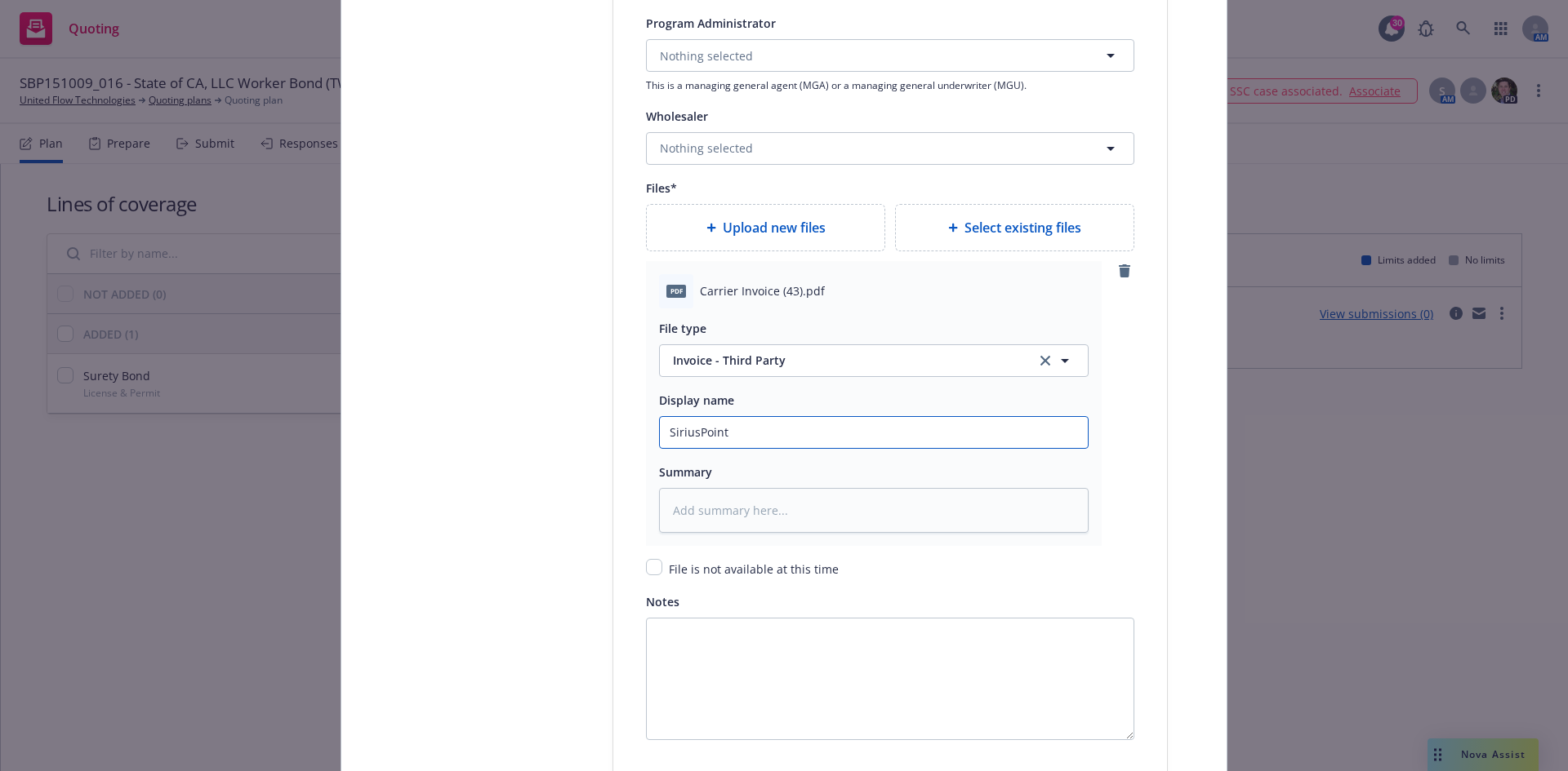
type textarea "x"
type input "SiriusPoint"
type textarea "x"
type input "SiriusPoint A"
type textarea "x"
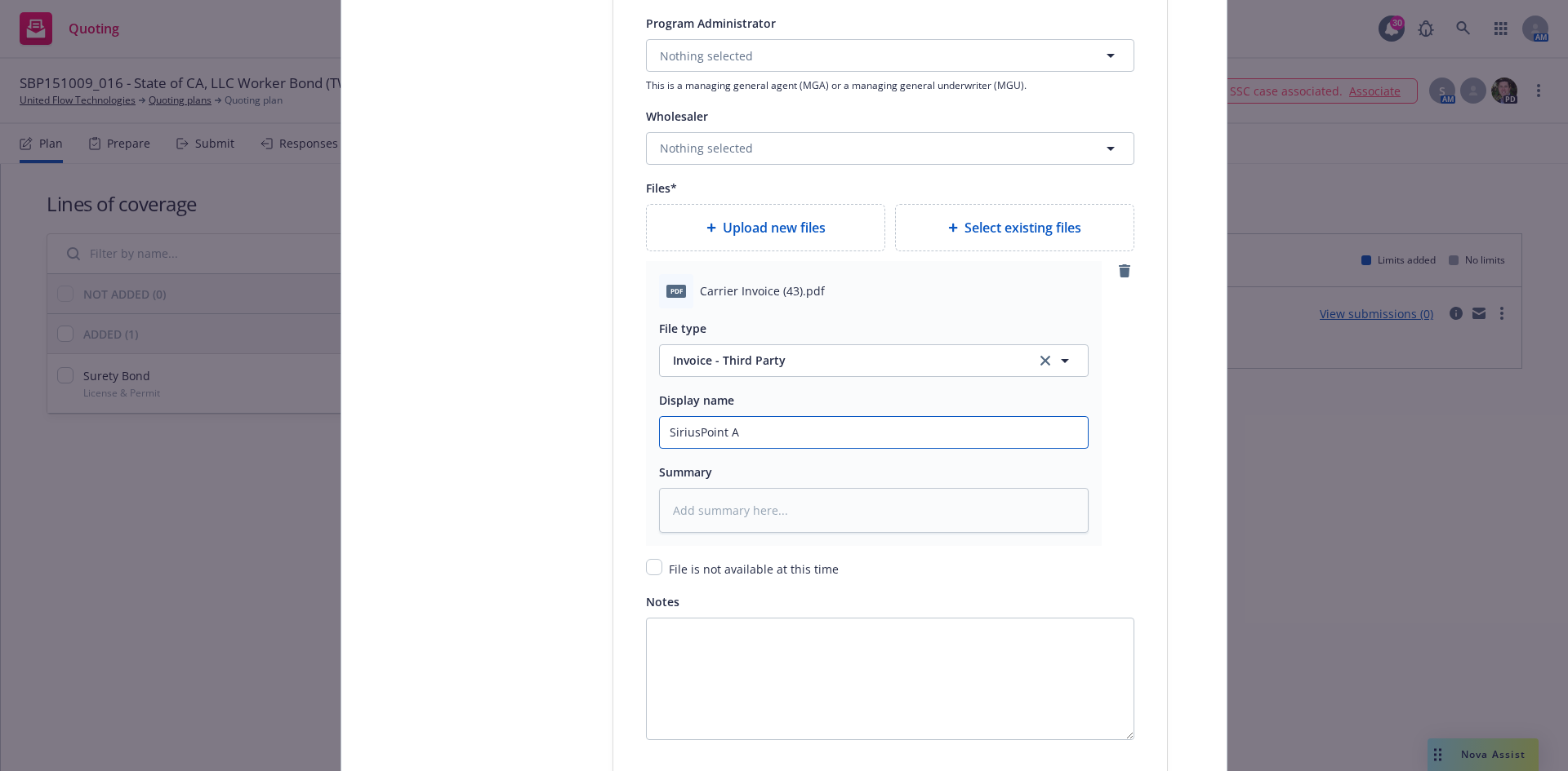
type input "SiriusPoint Am"
type textarea "x"
type input "SiriusPoint Ame"
type textarea "x"
type input "SiriusPoint [PERSON_NAME]"
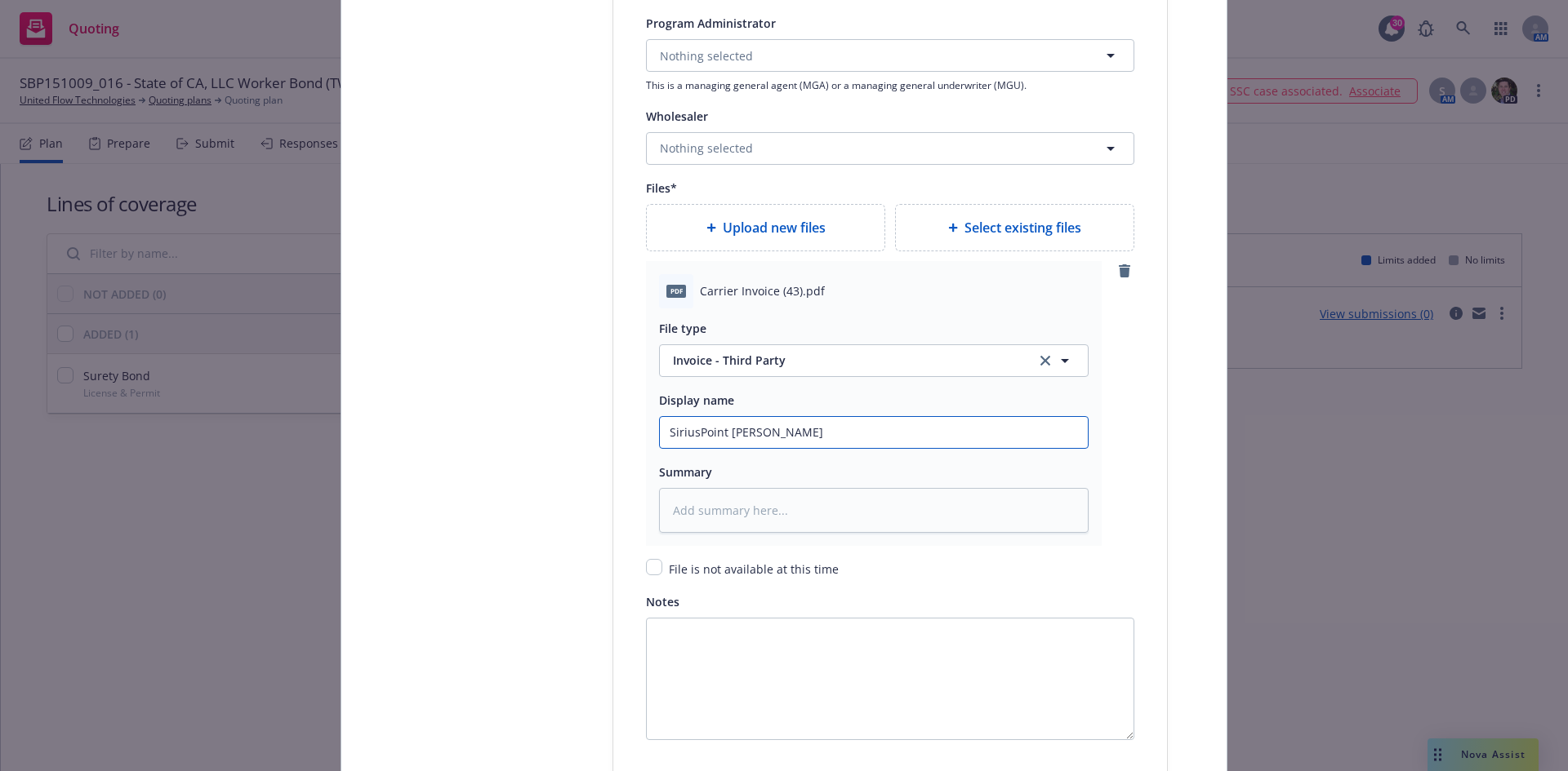
type textarea "x"
type input "SiriusPoint [PERSON_NAME]"
type textarea "x"
type input "SiriusPoint Americ"
type textarea "x"
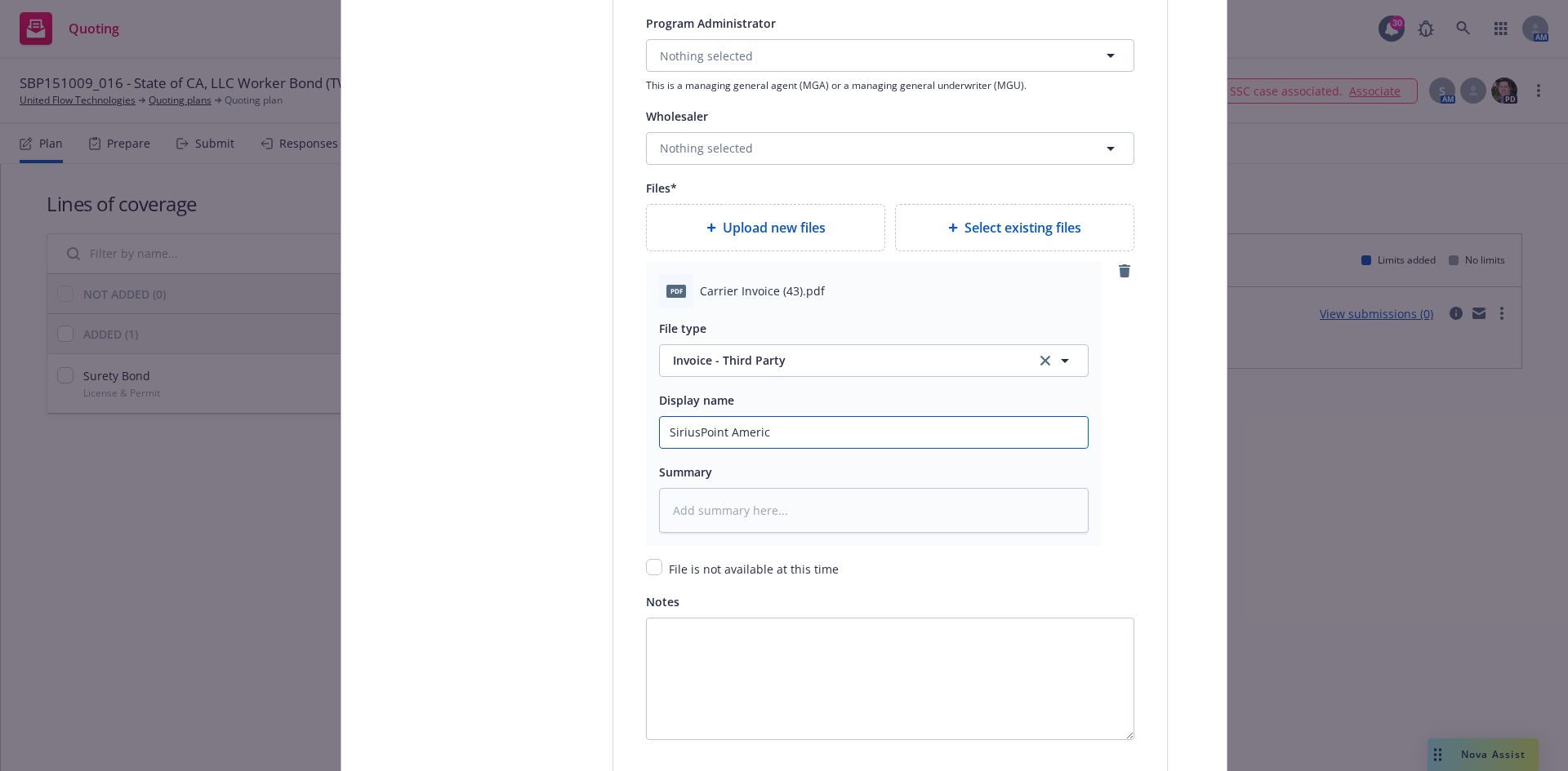
type input "SiriusPoint America"
type textarea "x"
type input "SiriusPoint America"
type textarea "x"
type input "SiriusPoint America I"
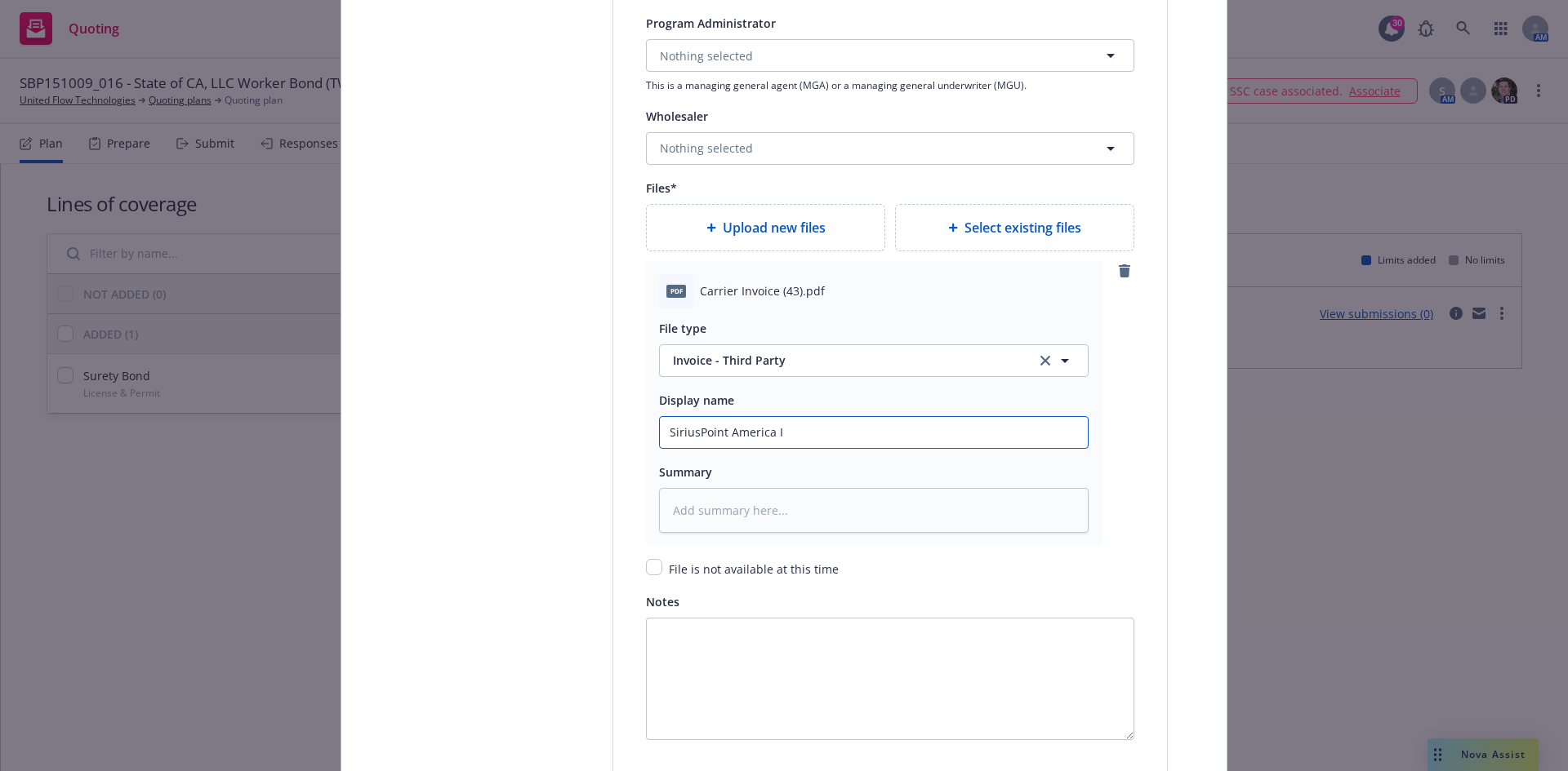
type textarea "x"
type input "SiriusPoint America Ins"
type textarea "x"
type input "SiriusPoint America Insu"
type textarea "x"
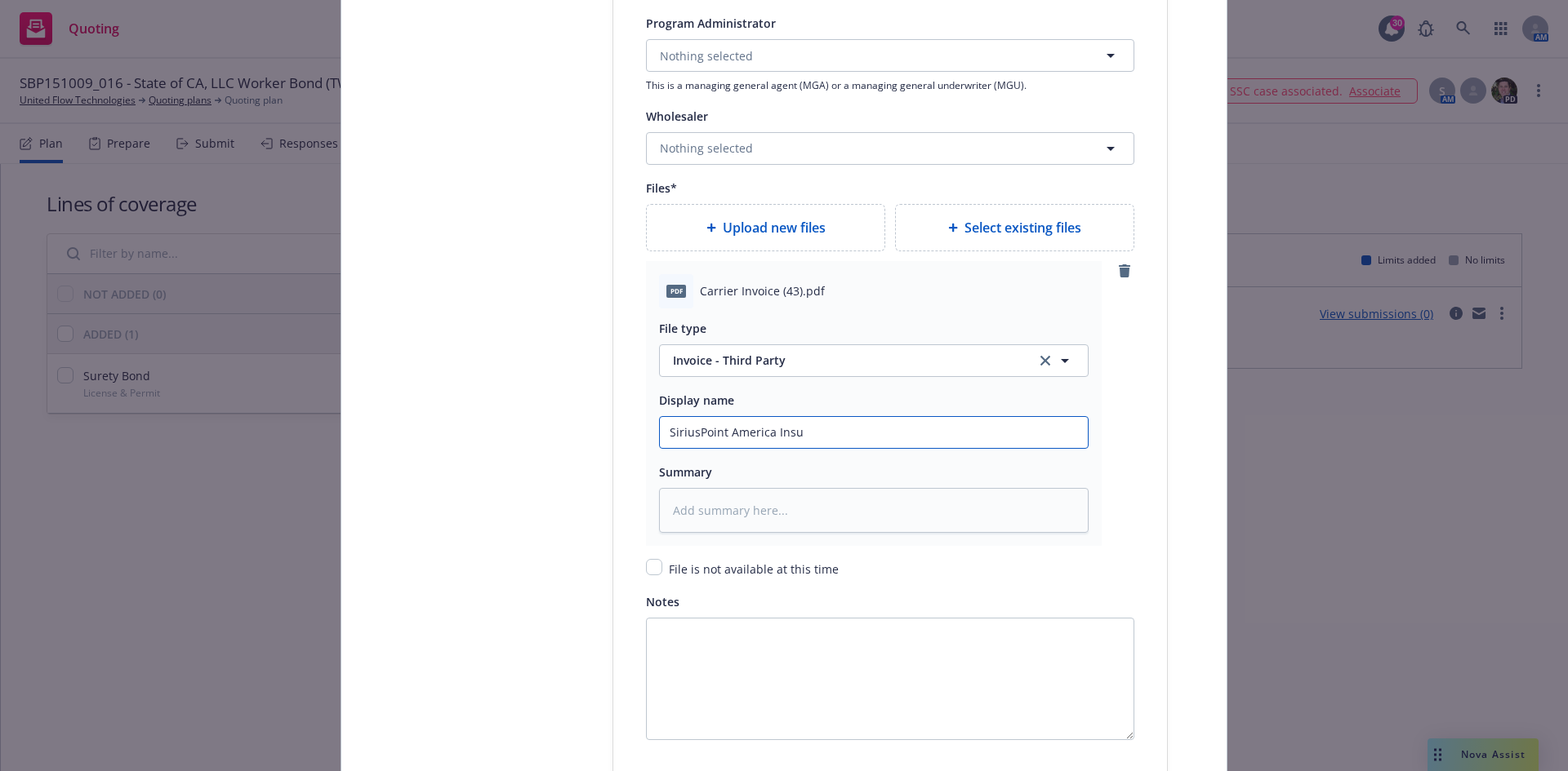
type input "SiriusPoint America Insur"
type textarea "x"
type input "SiriusPoint America Insura"
type textarea "x"
type input "SiriusPoint America Insuranc"
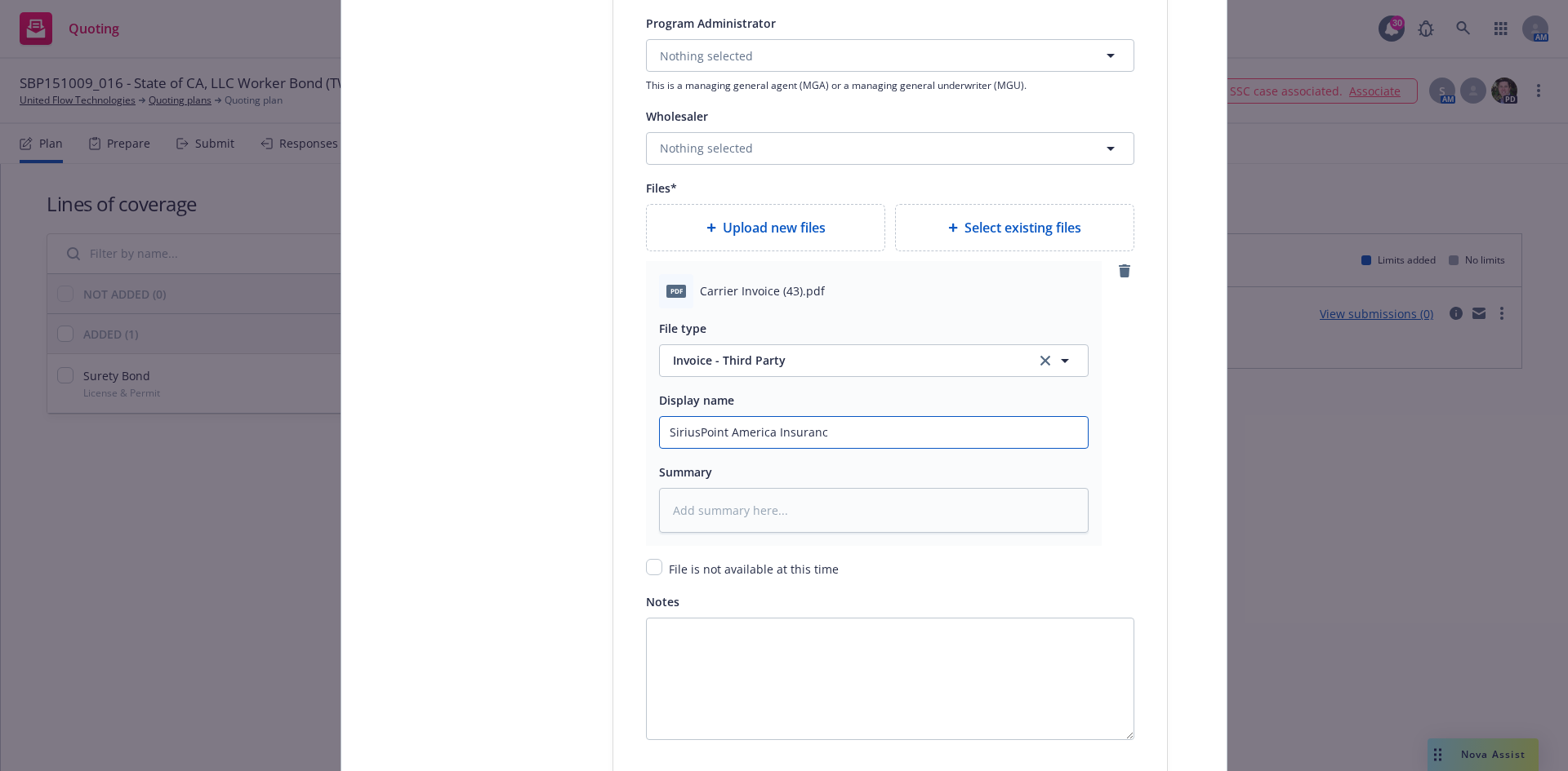
type textarea "x"
type input "SiriusPoint America Insurance"
type textarea "x"
type input "SiriusPoint America Insurance"
type textarea "x"
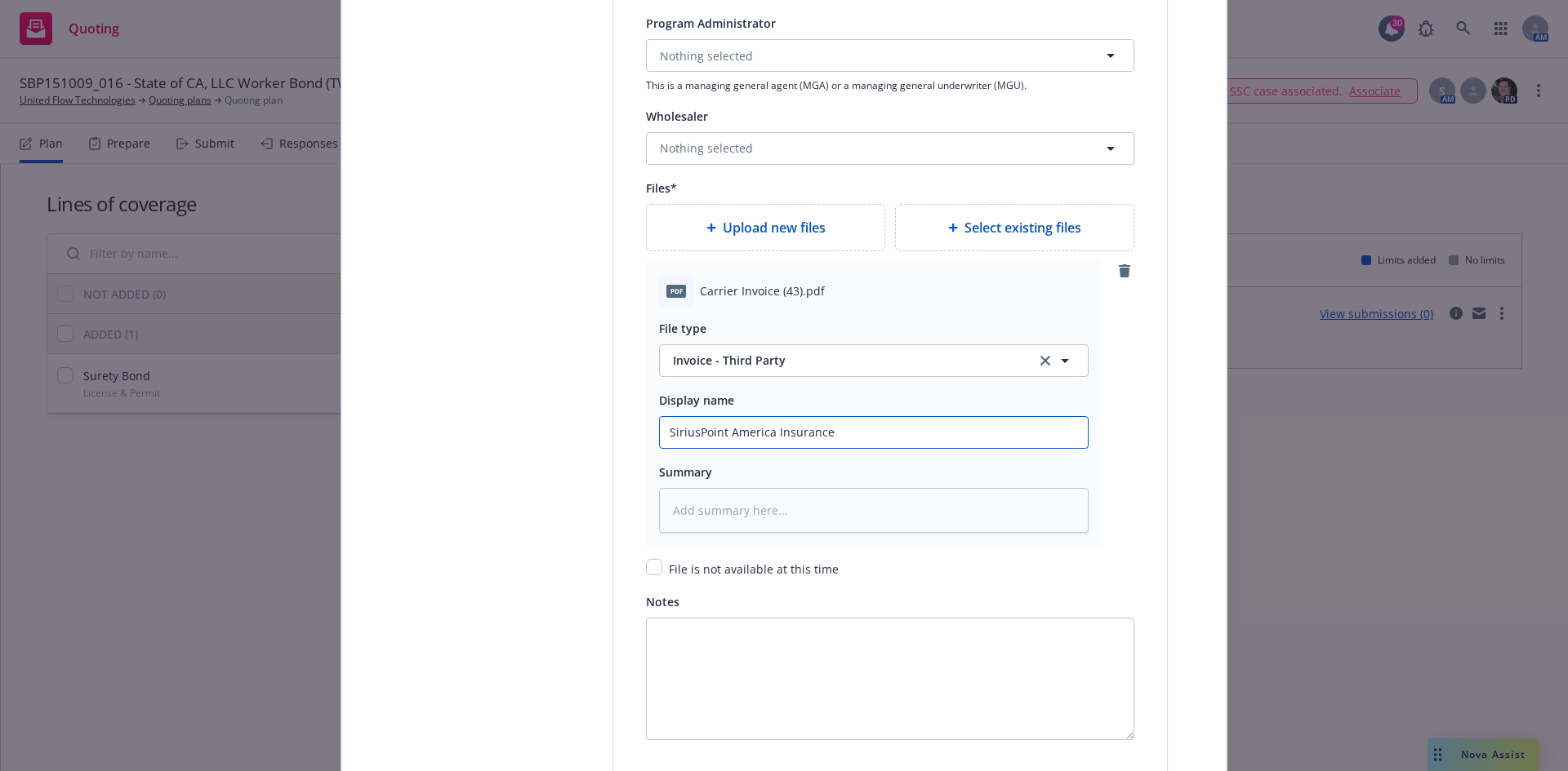
type input "SiriusPoint America Insurance I"
type textarea "x"
type input "SiriusPoint America Insurance In"
type textarea "x"
type input "SiriusPoint America Insurance Ino"
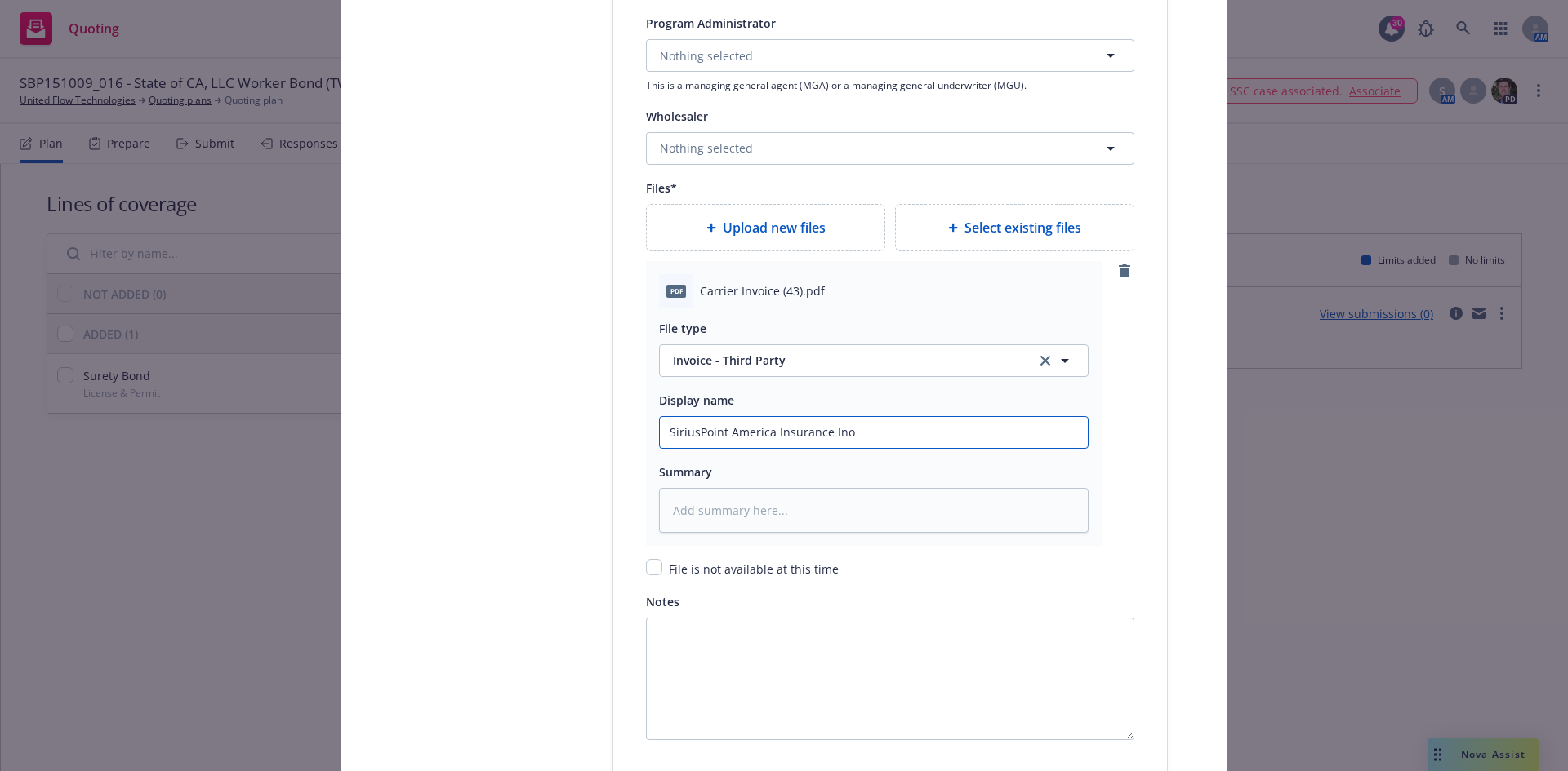
type textarea "x"
type input "SiriusPoint America Insurance In"
type textarea "x"
type input "SiriusPoint America Insurance I"
type textarea "x"
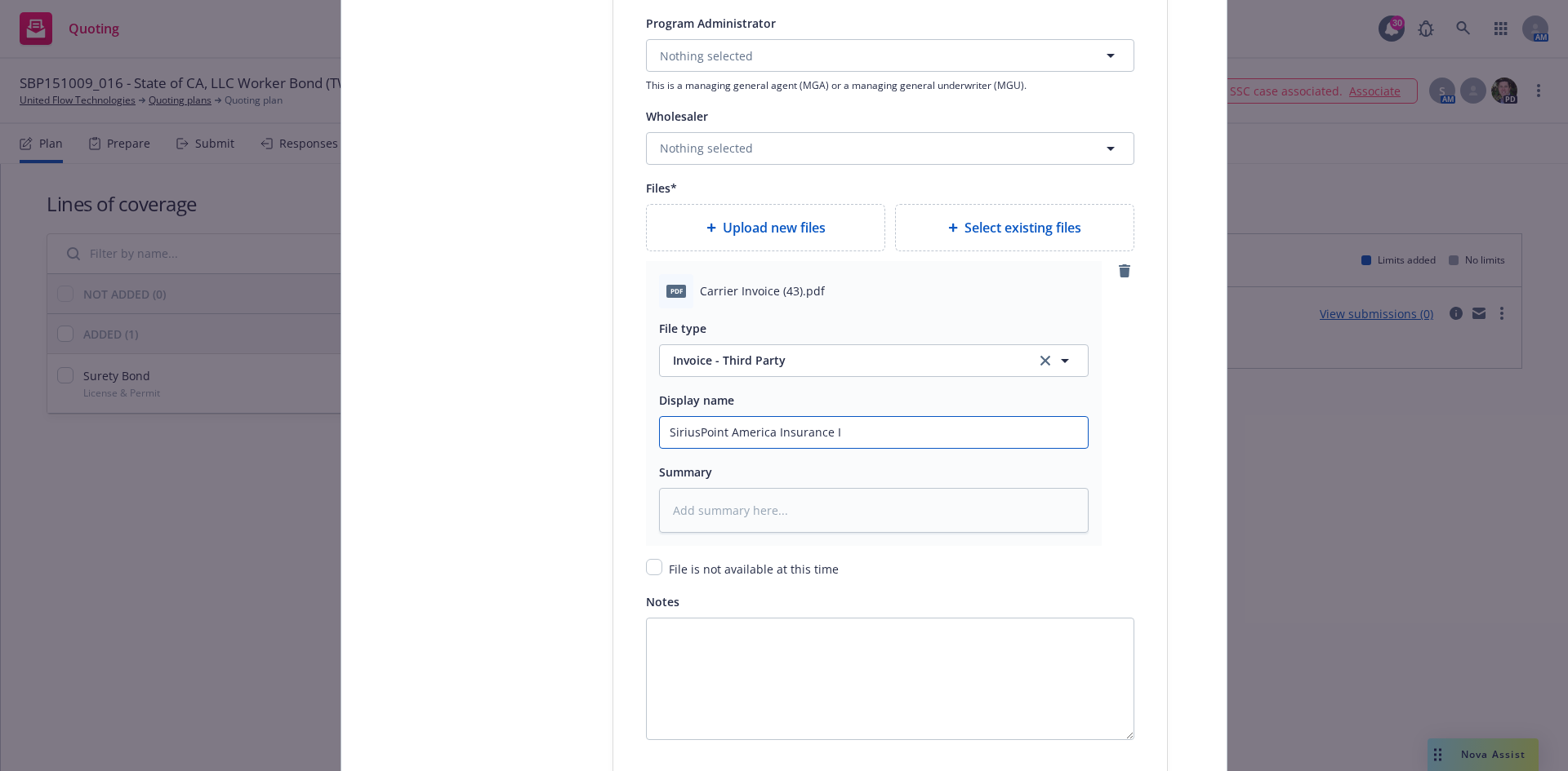
type input "SiriusPoint America Insurance Iv"
type textarea "x"
type input "SiriusPoint America Insurance [PERSON_NAME]"
type textarea "x"
type input "SiriusPoint America Insurance Ivoi"
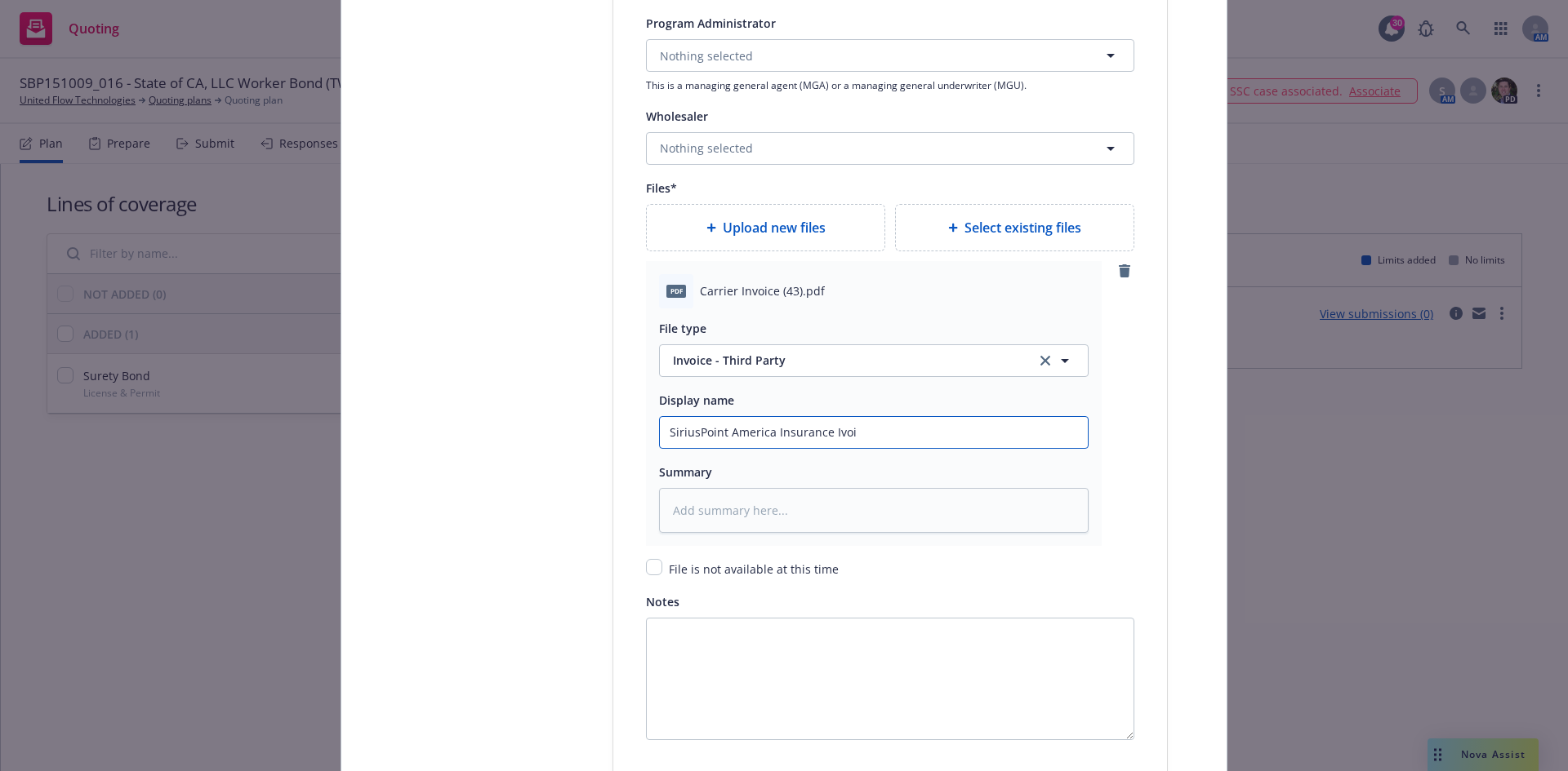
type textarea "x"
type input "SiriusPoint America Insurance Ivoic"
type textarea "x"
type input "SiriusPoint America Insurance Ivoice"
type textarea "x"
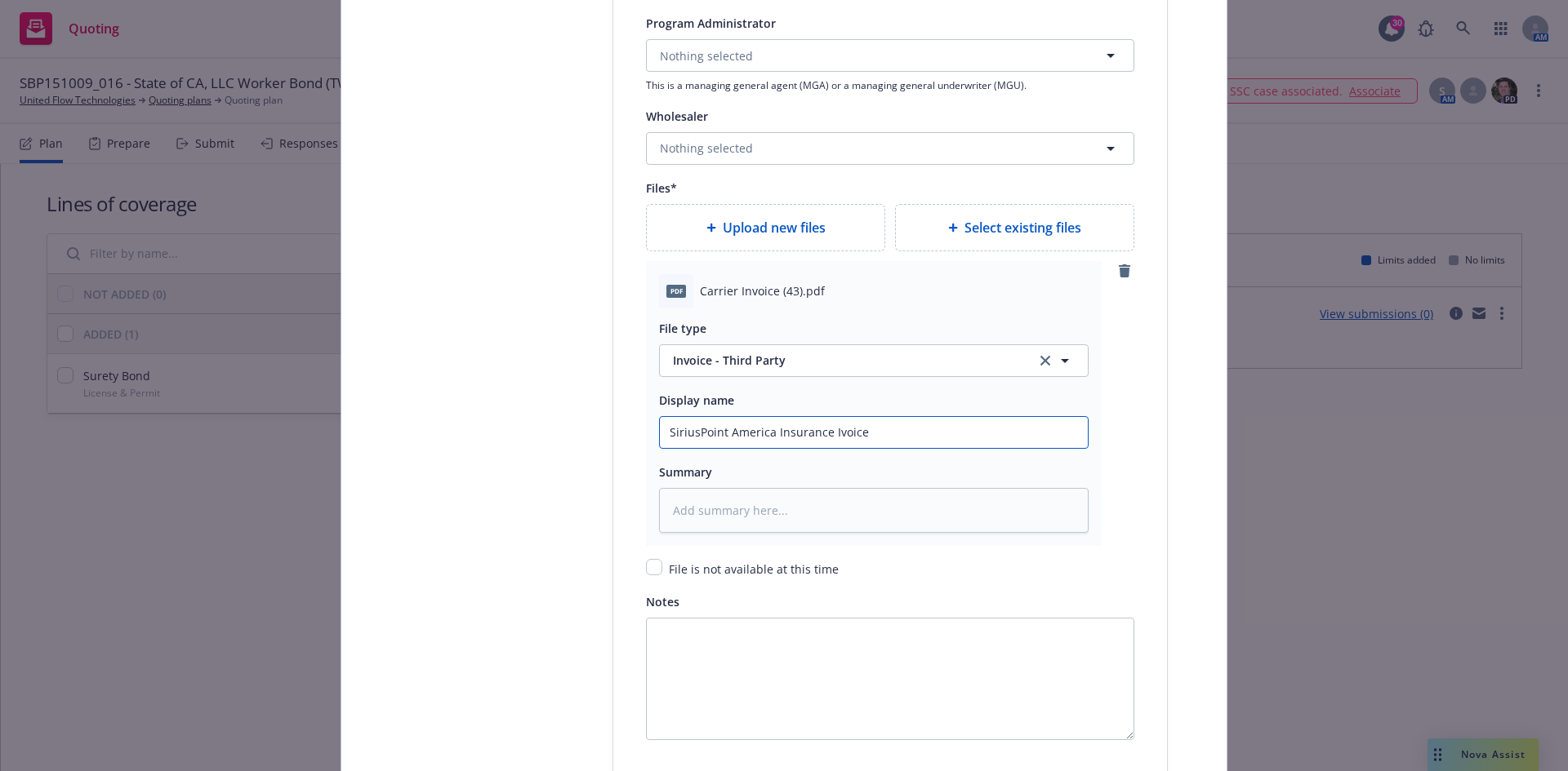
type input "SiriusPoint America Insurance Ivoic"
type textarea "x"
type input "SiriusPoint America Insurance Ivoi"
type textarea "x"
type input "SiriusPoint America Insurance [PERSON_NAME]"
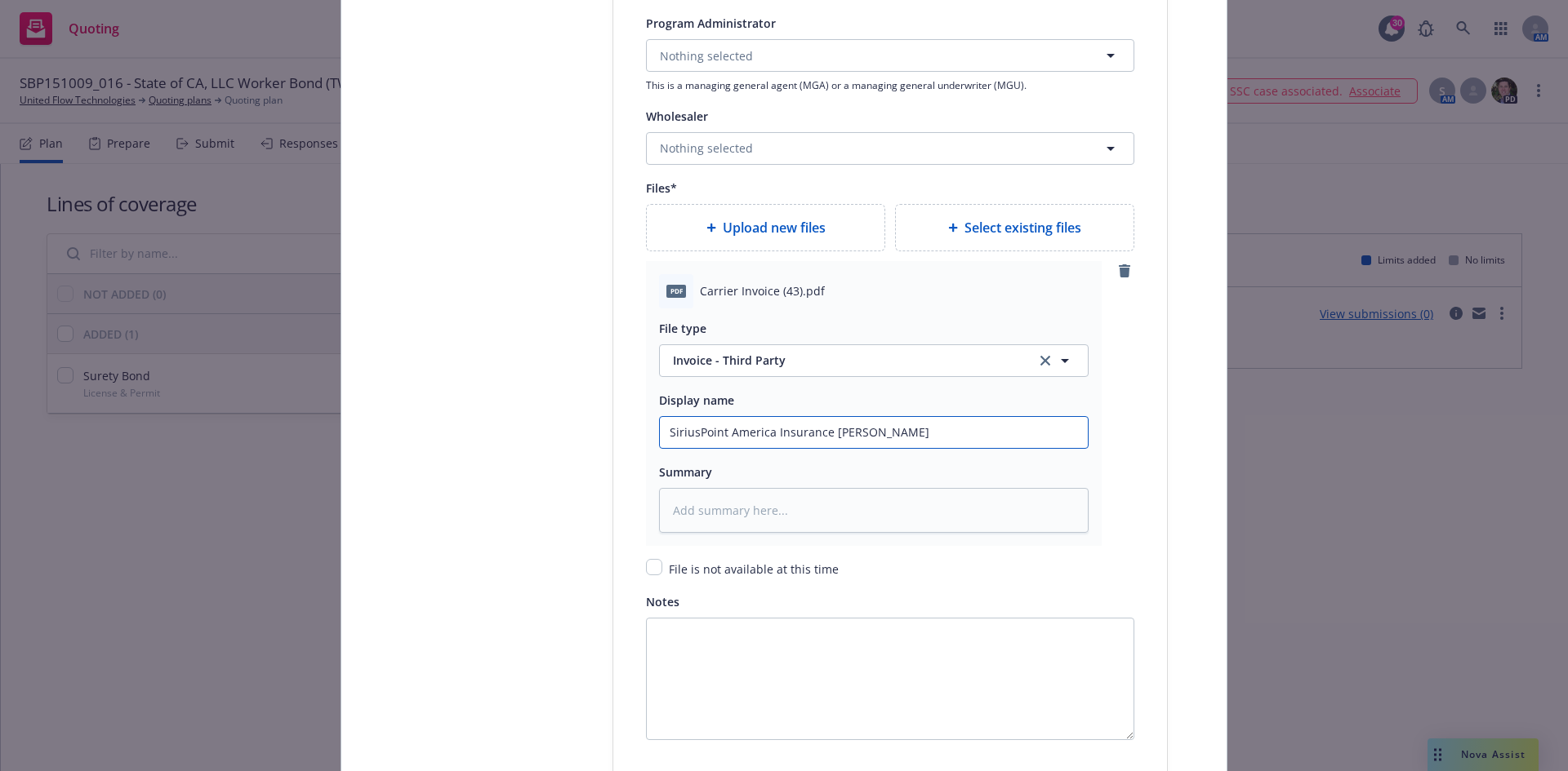
type textarea "x"
type input "SiriusPoint America Insurance Iv"
type textarea "x"
type input "SiriusPoint America Insurance I"
type textarea "x"
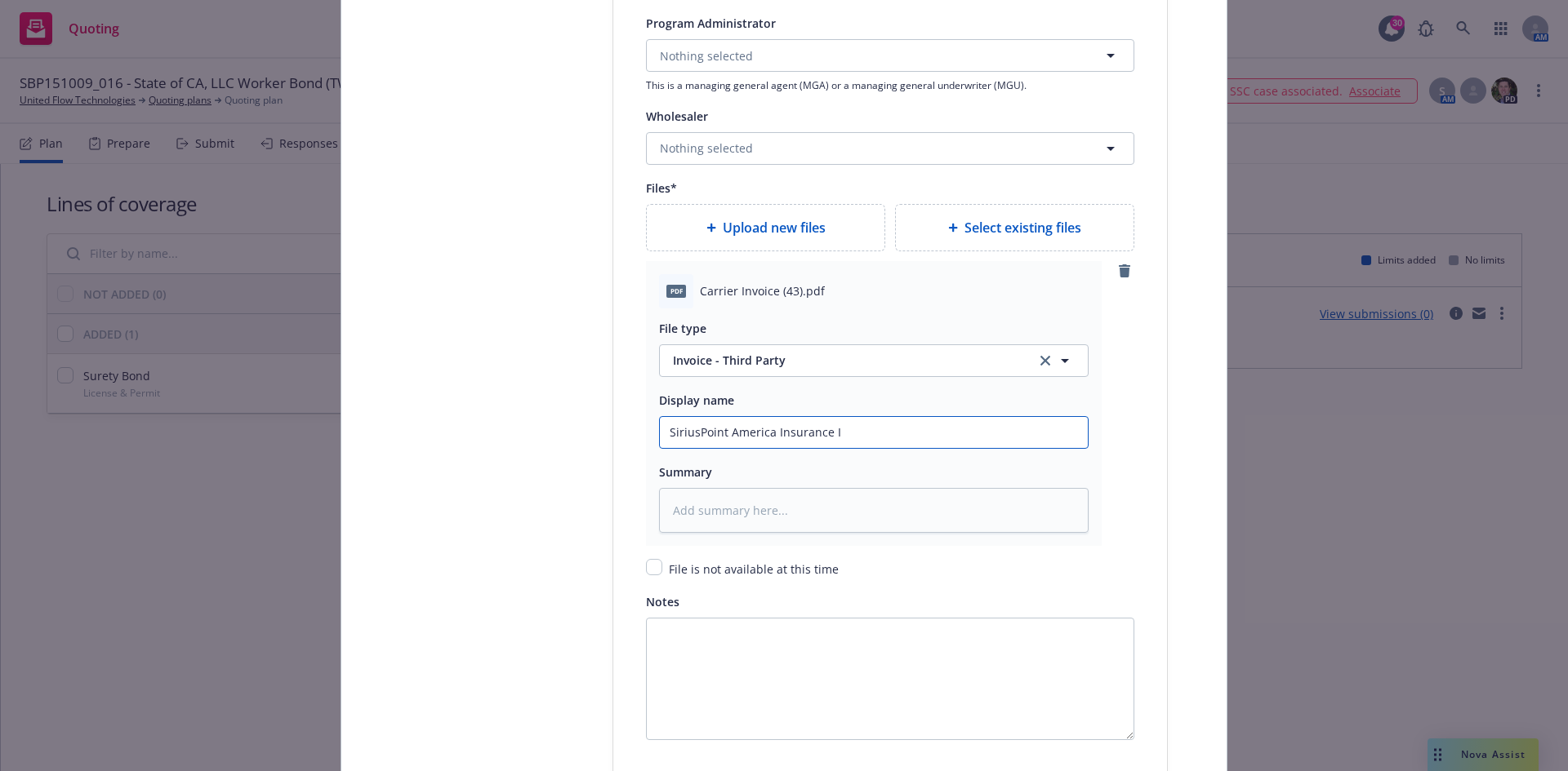
type input "SiriusPoint America Insurance In"
type textarea "x"
type input "SiriusPoint America Insurance Invo"
type textarea "x"
type input "SiriusPoint America Insurance Invoic"
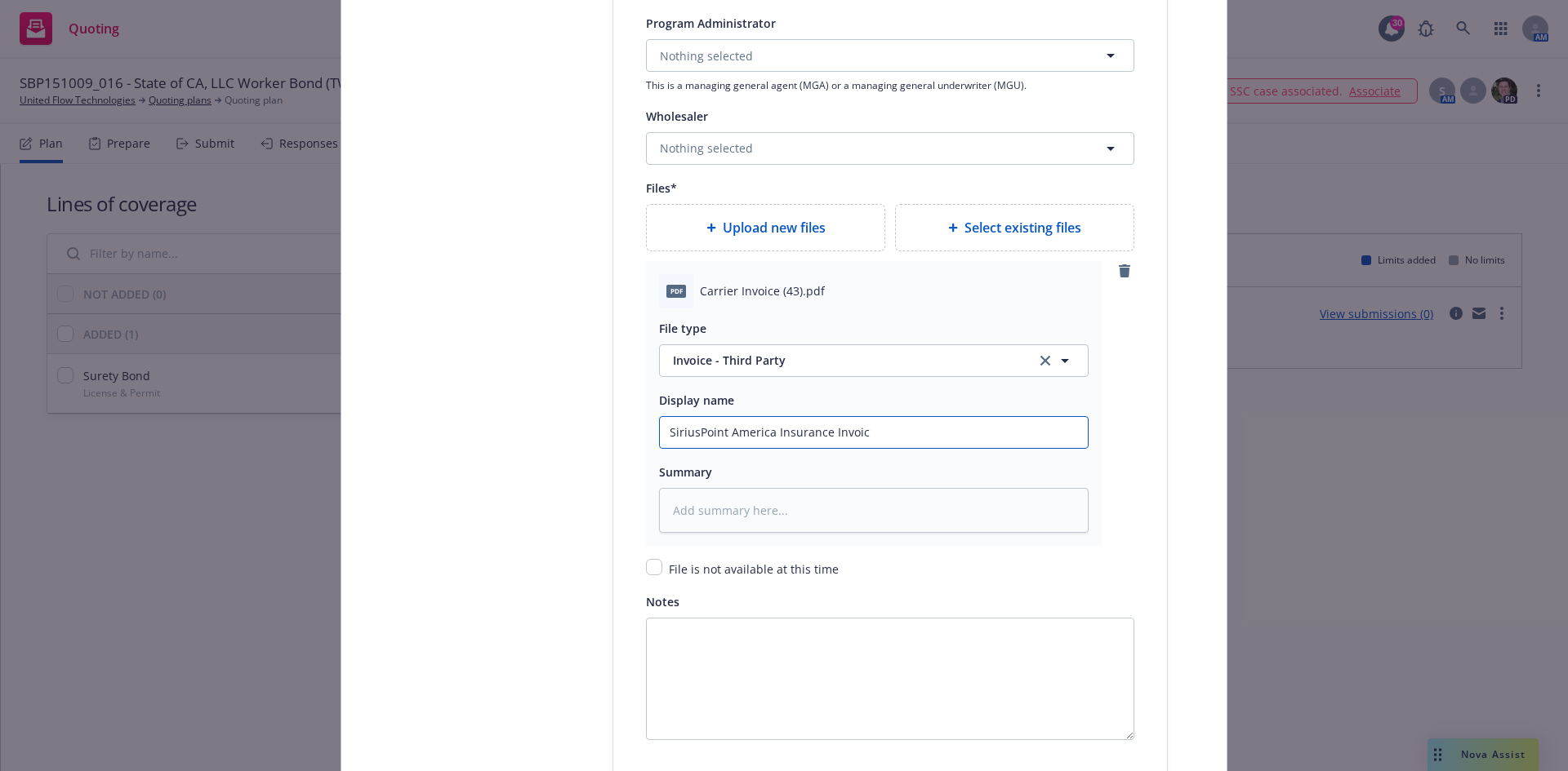
type textarea "x"
type input "SiriusPoint America Insurance Invoice"
type textarea "x"
type input "SiriusPoint America Insurance Invoice"
type textarea "x"
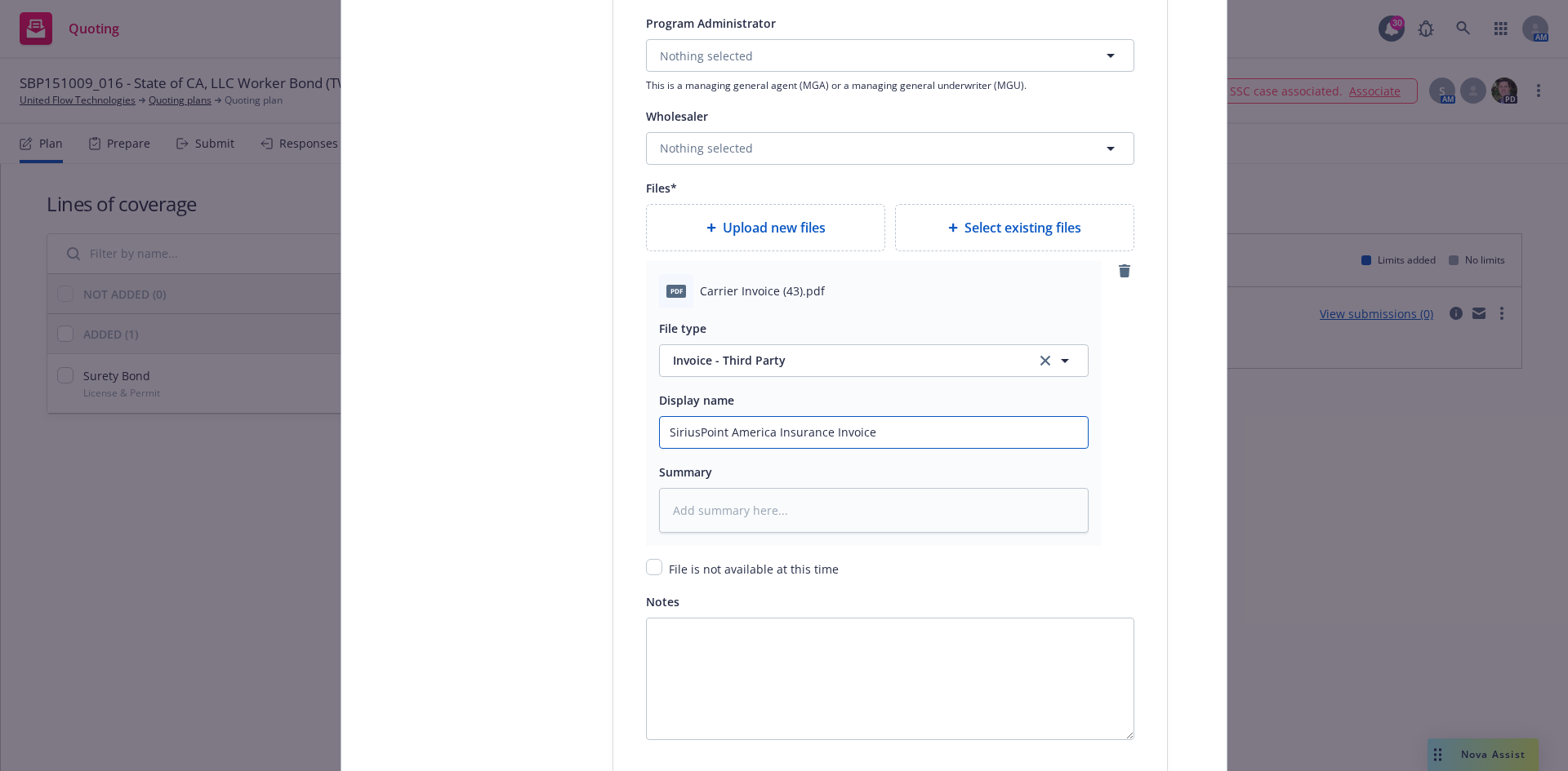
type input "SiriusPoint America Insurance Invoice ("
type textarea "x"
type input "SiriusPoint America Insurance Invoice (B"
type textarea "x"
type input "SiriusPoint America Insurance Invoice (Bo"
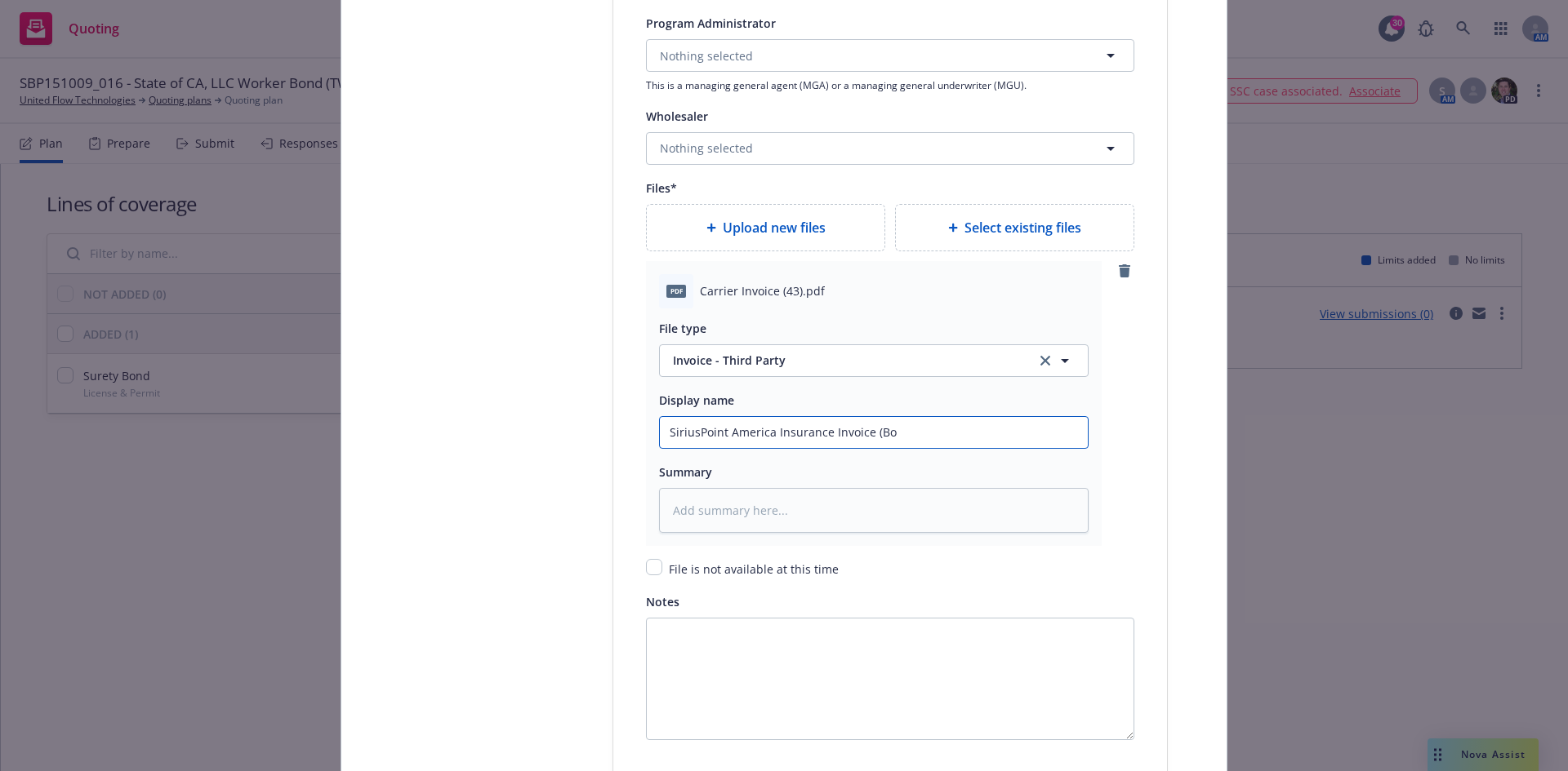
type textarea "x"
type input "SiriusPoint America Insurance Invoice (Bon"
type textarea "x"
type input "SiriusPoint America Insurance Invoice (Bond"
type textarea "x"
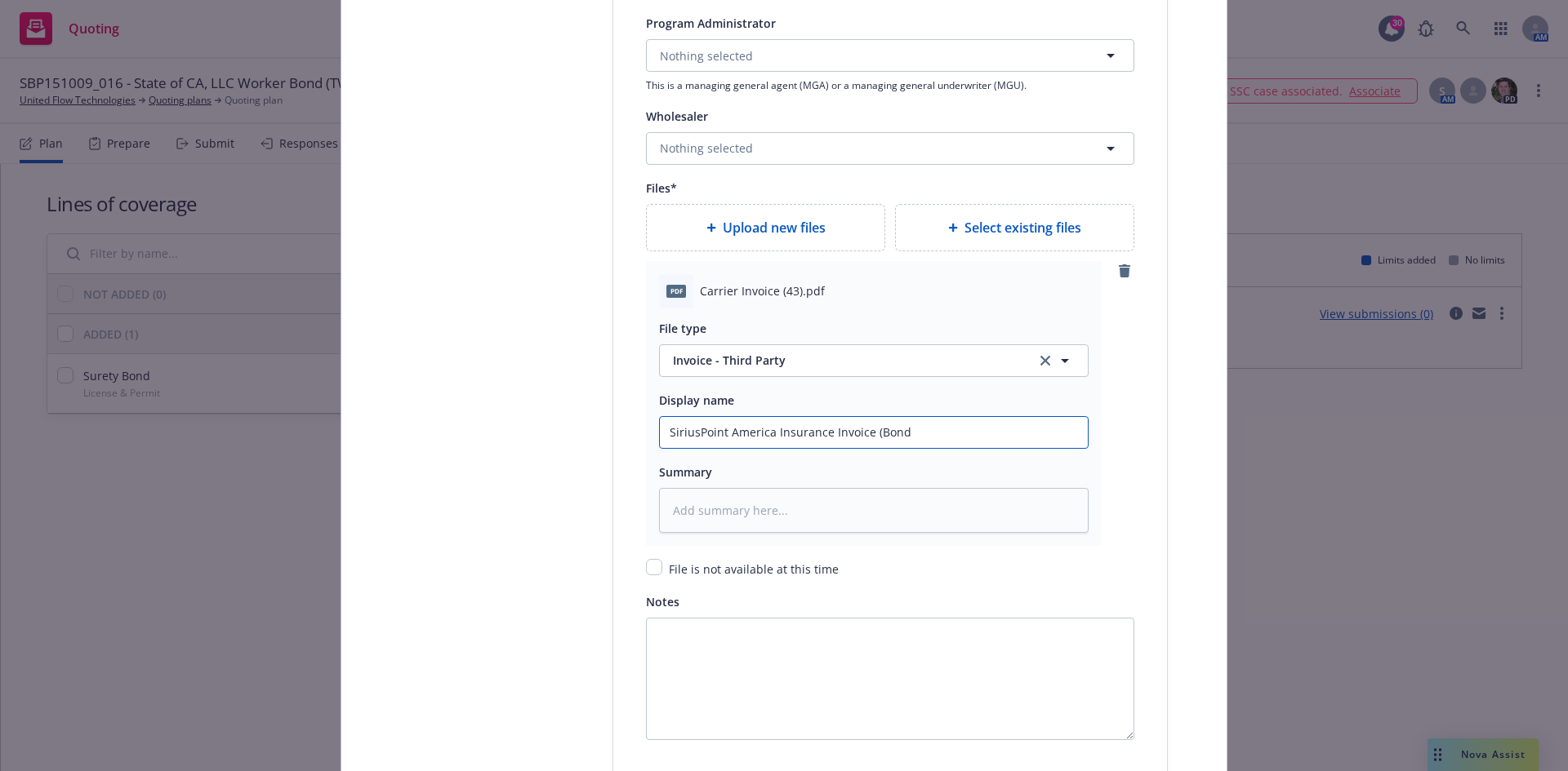
type input "SiriusPoint America Insurance Invoice (Bond"
type textarea "x"
type input "SiriusPoint America Insurance Invoice (Bond #"
type textarea "x"
type input "SiriusPoint America Insurance Invoice (Bond #S"
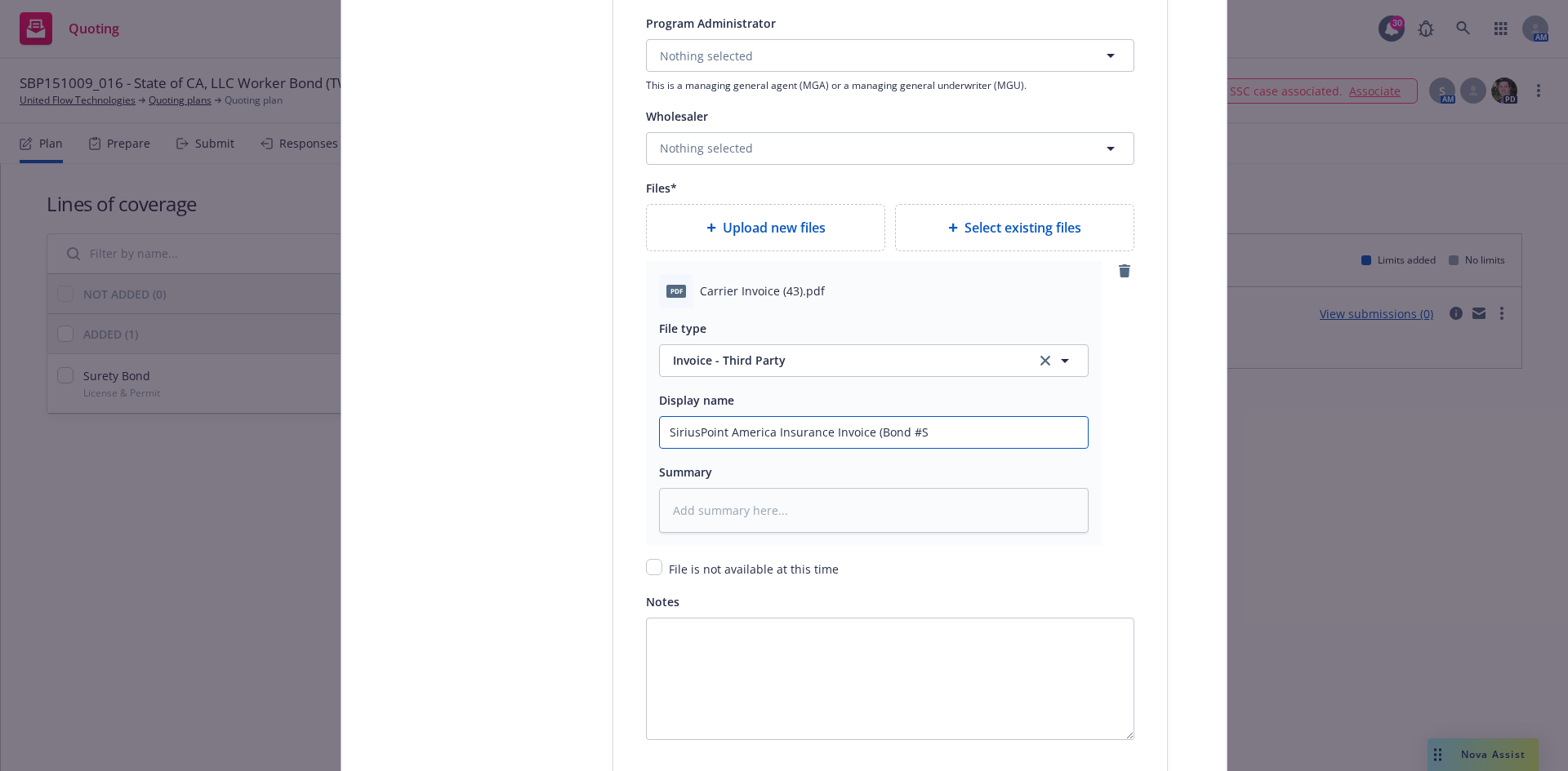
type textarea "x"
type input "SiriusPoint America Insurance Invoice (Bond #SP"
type textarea "x"
type input "SiriusPoint America Insurance Invoice (Bond #SPA"
type textarea "x"
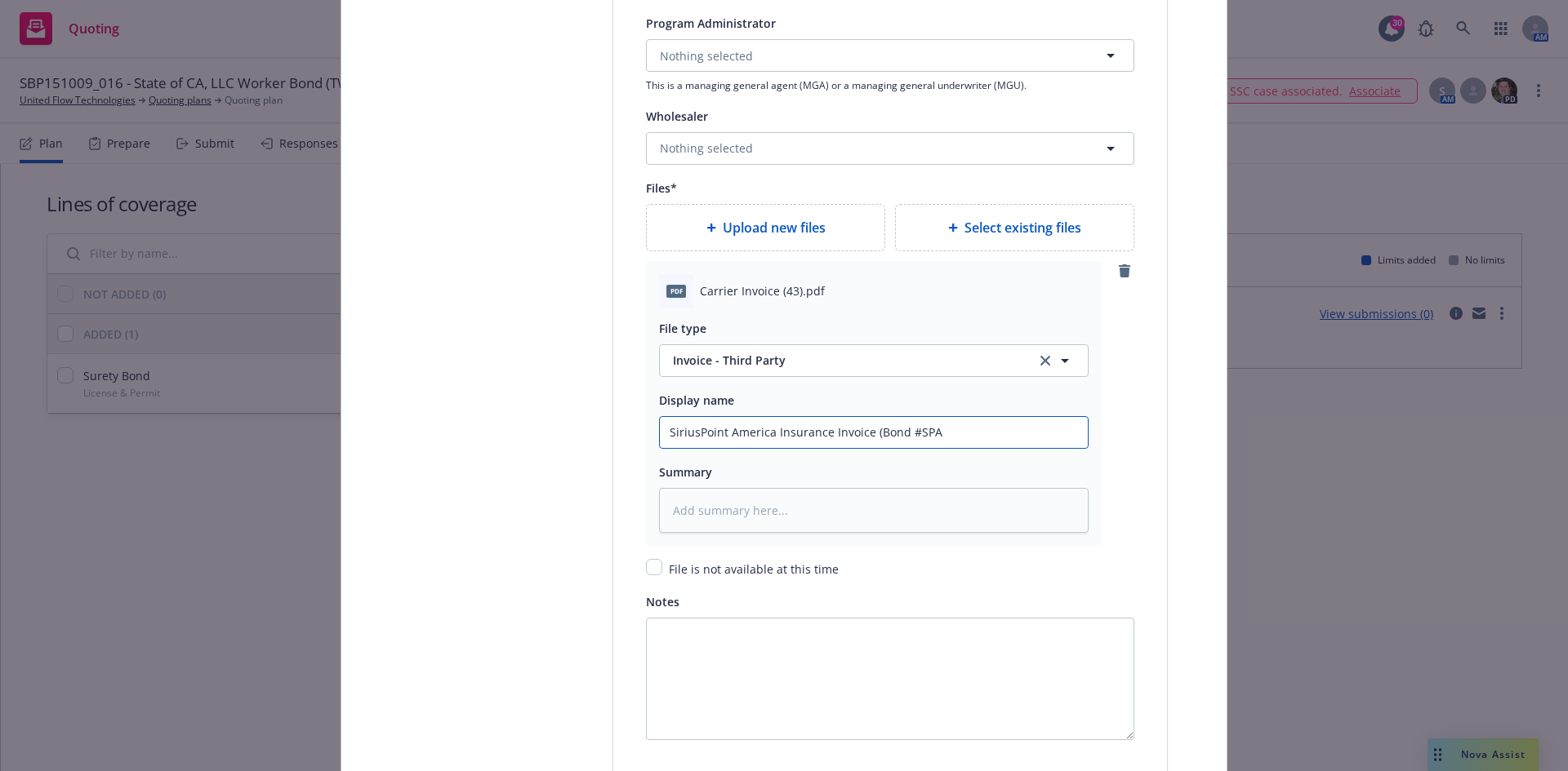
type input "SiriusPoint America Insurance Invoice (Bond #SPA1"
type textarea "x"
type input "SiriusPoint America Insurance Invoice (Bond #SPA15"
type textarea "x"
type input "SiriusPoint America Insurance Invoice (Bond #SPA151"
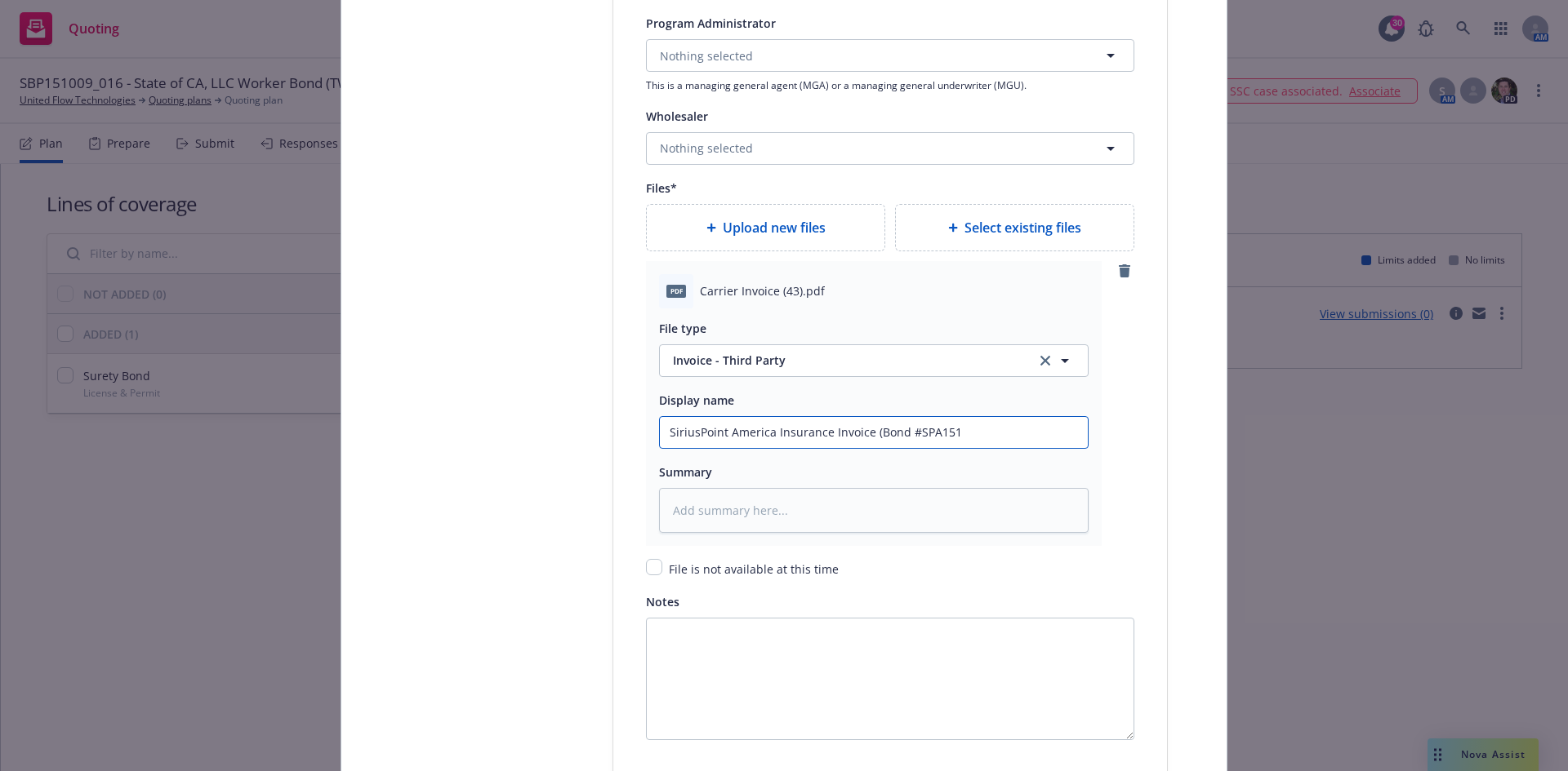
type textarea "x"
type input "SiriusPoint America Insurance Invoice (Bond #SPA1510"
type textarea "x"
type input "SiriusPoint America Insurance Invoice (Bond #SPA15100"
type textarea "x"
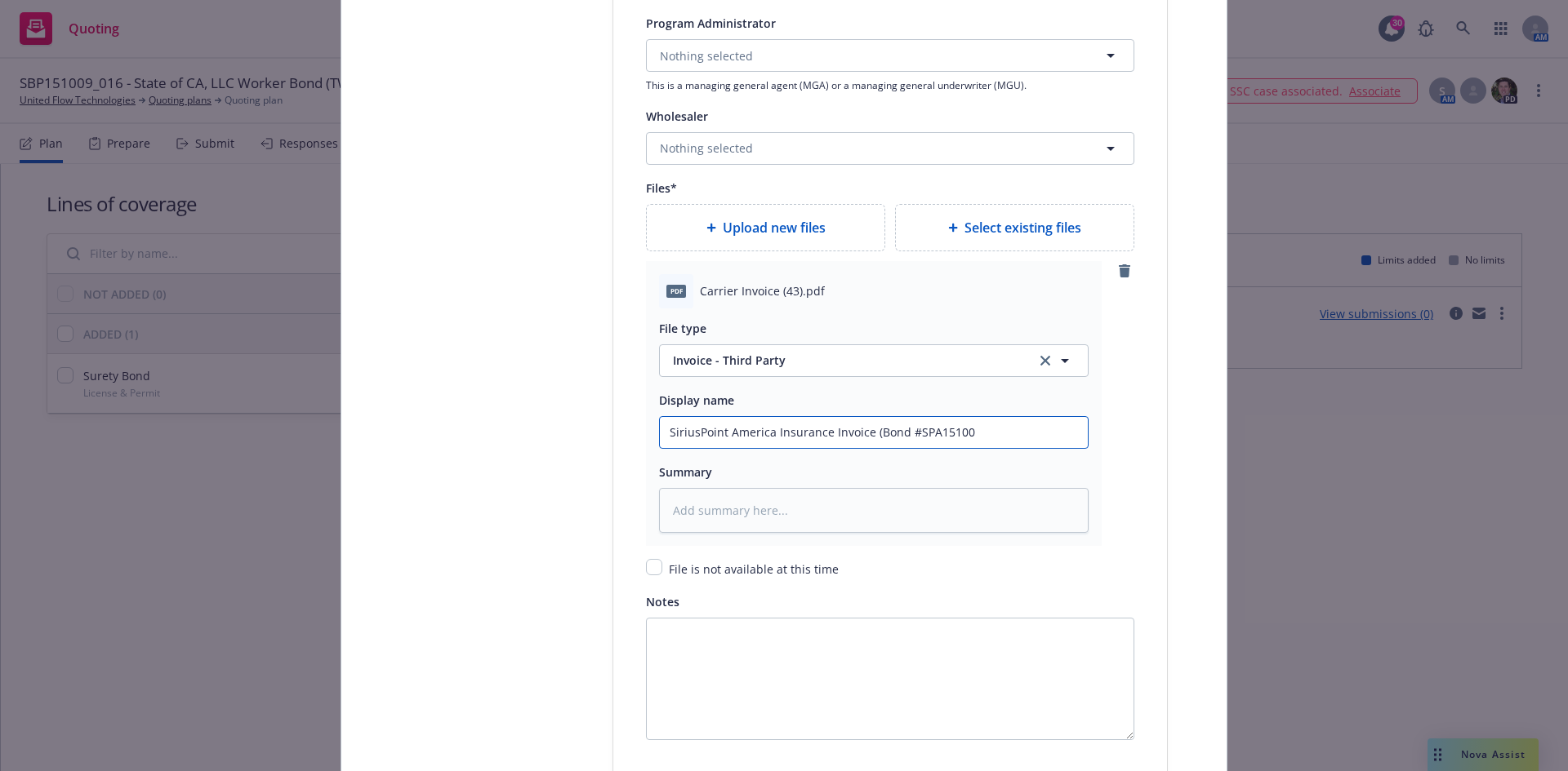
type input "SiriusPoint America Insurance Invoice (Bond #SPA151009"
type textarea "x"
type input "SiriusPoint America Insurance Invoice (Bond #SPA151009_"
type textarea "x"
type input "SiriusPoint America Insurance Invoice (Bond #SPA151009_0"
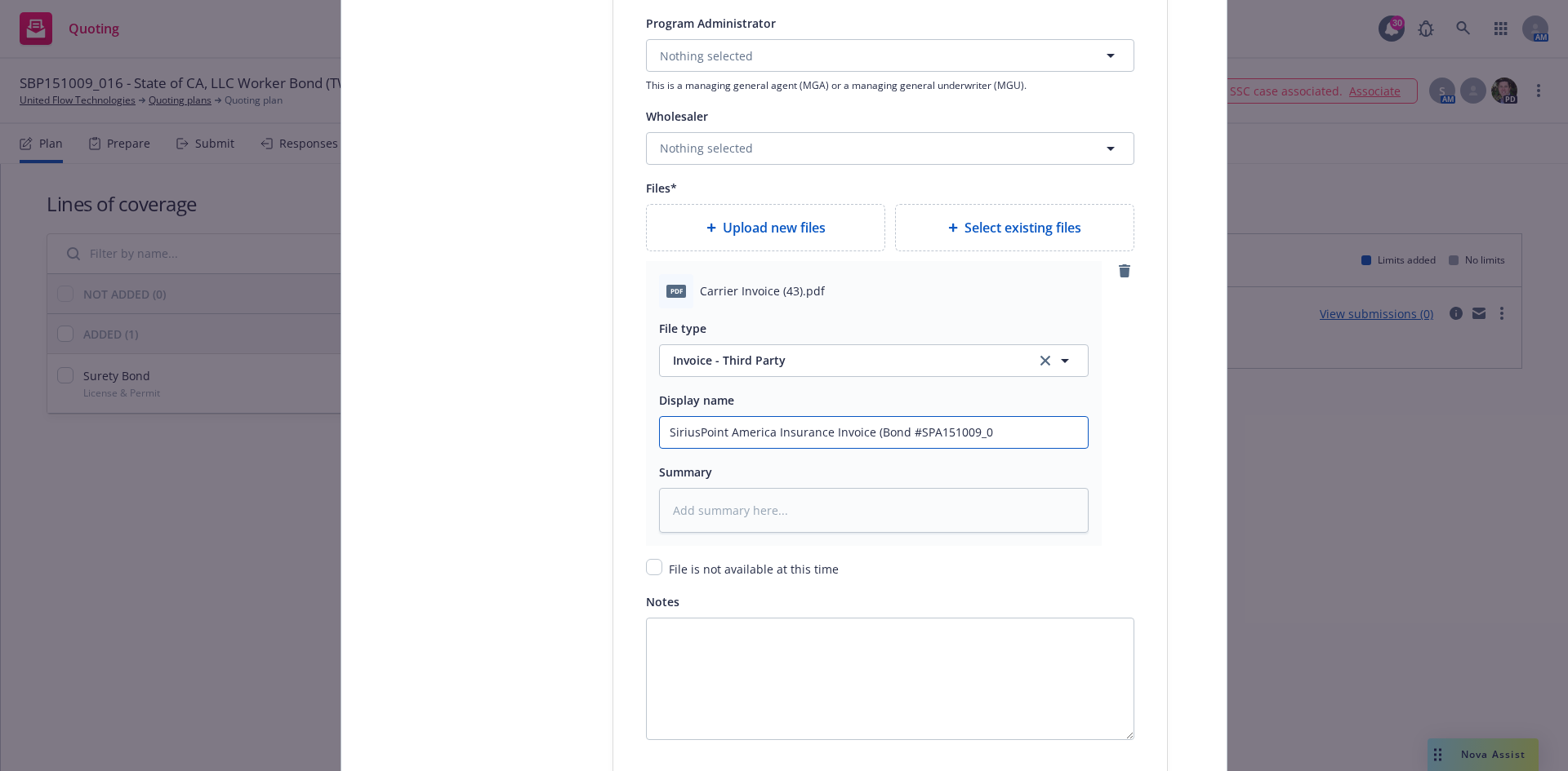
type textarea "x"
type input "SiriusPoint America Insurance Invoice (Bond #SPA151009_01"
type textarea "x"
type input "SiriusPoint America Insurance Invoice (Bond #SPA151009_016"
type textarea "x"
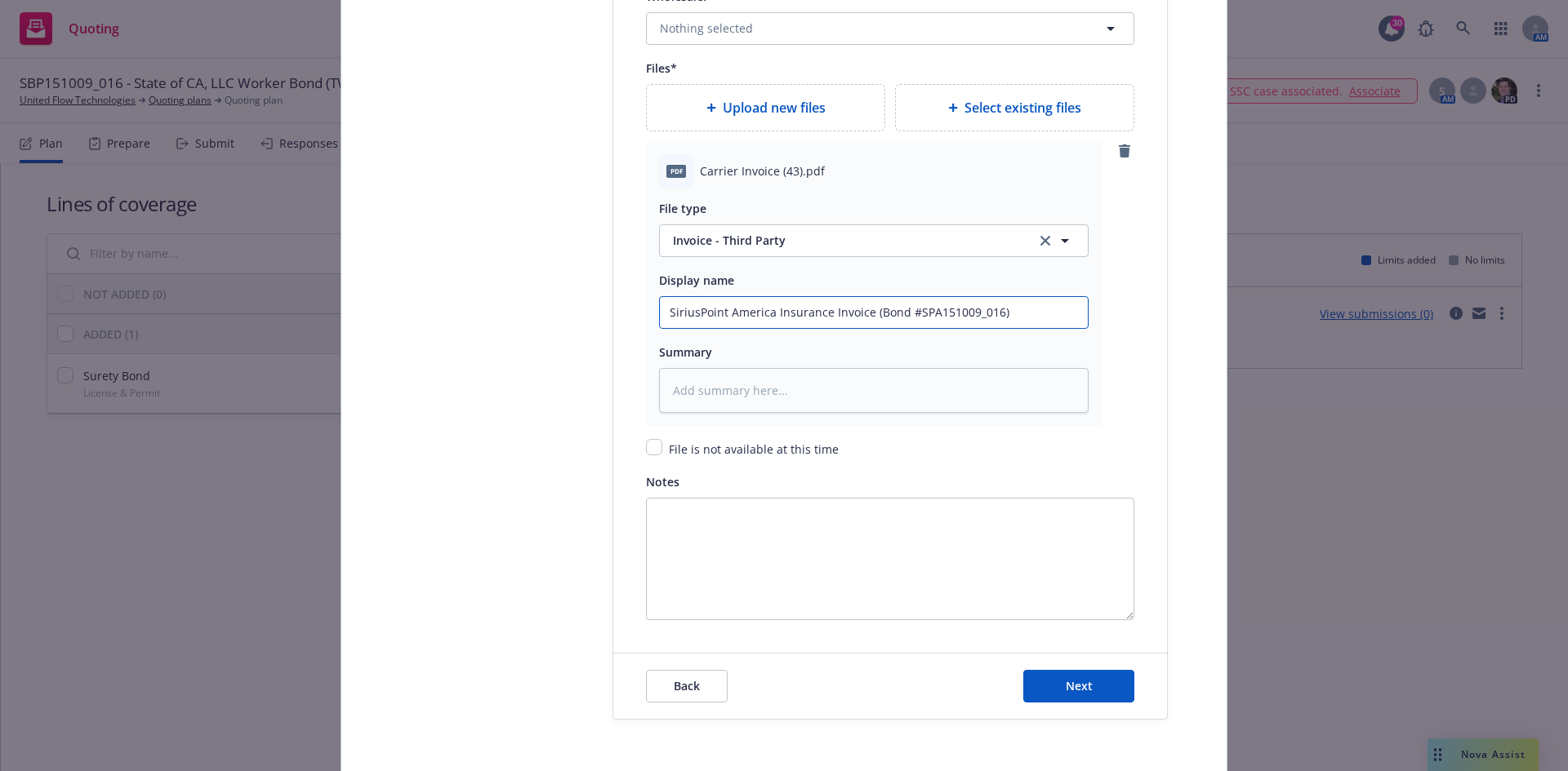
scroll to position [2122, 0]
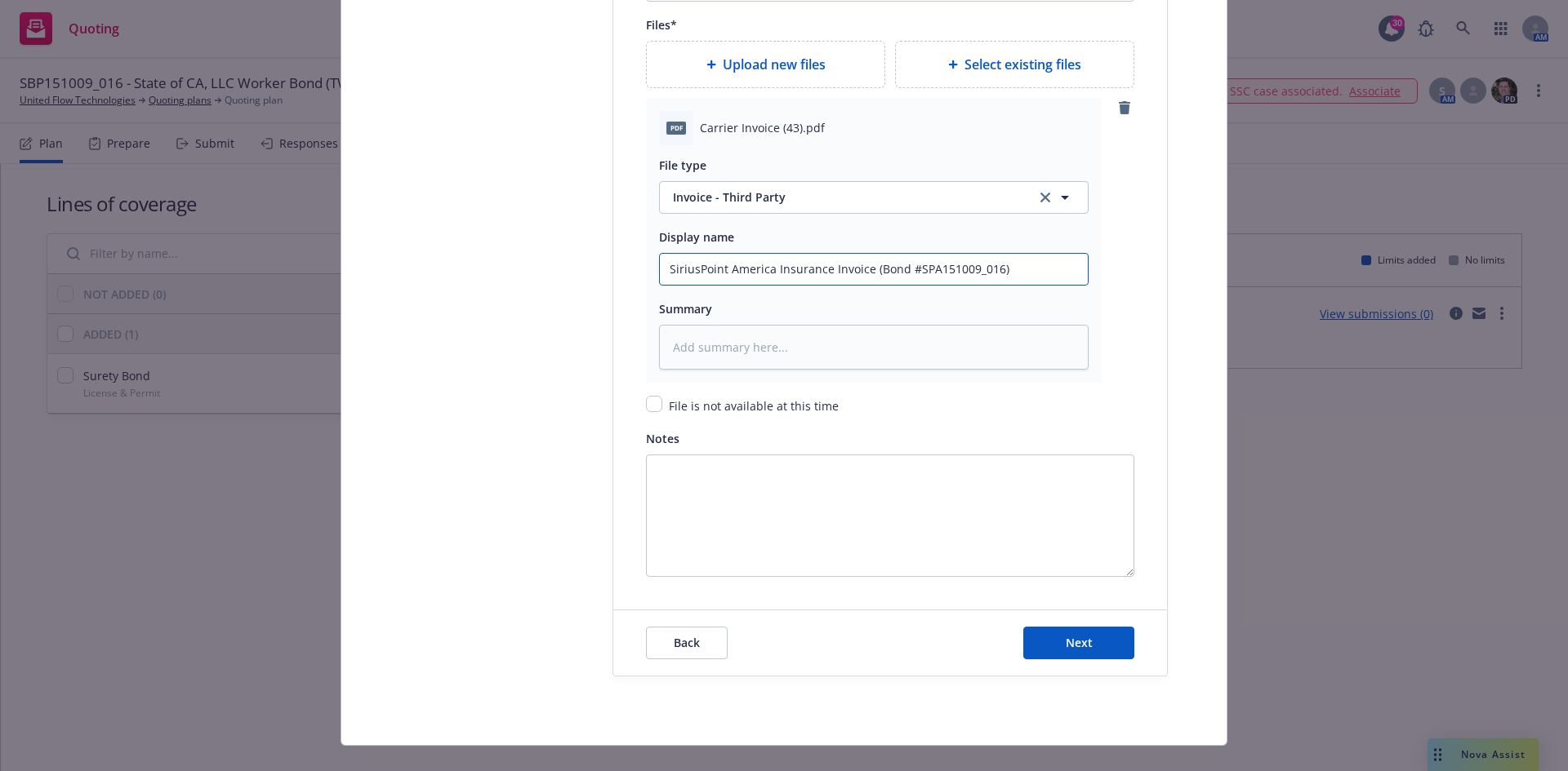
type input "SiriusPoint America Insurance Invoice (Bond #SPA151009_016)"
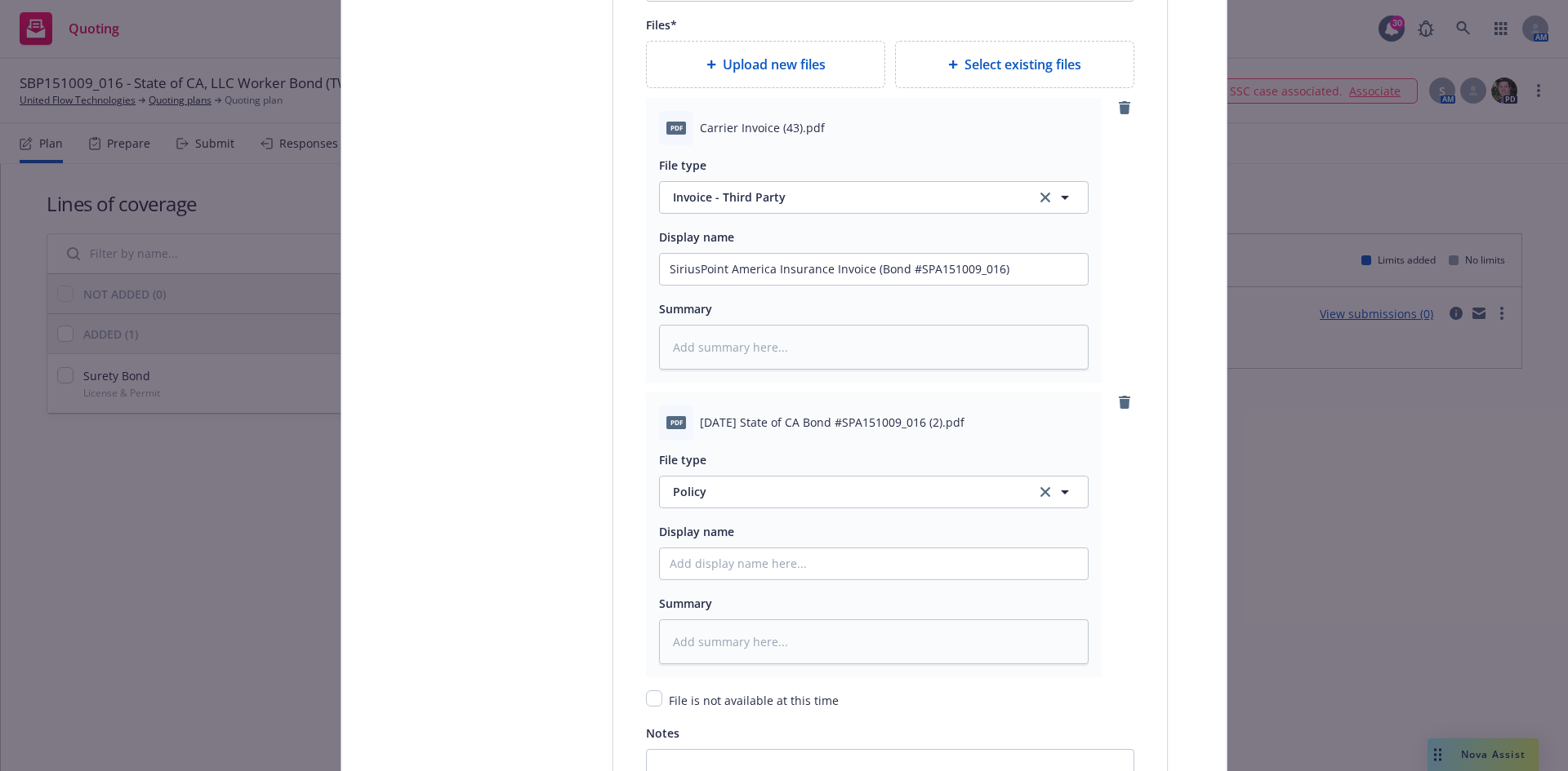
click at [718, 421] on span "[DATE] State of CA Bond #SPA151009_016 (2).pdf" at bounding box center [832, 423] width 265 height 17
copy span "[DATE] State of CA Bond #SPA151009_016 (2).pdf"
click at [723, 543] on div "Display name" at bounding box center [874, 551] width 430 height 59
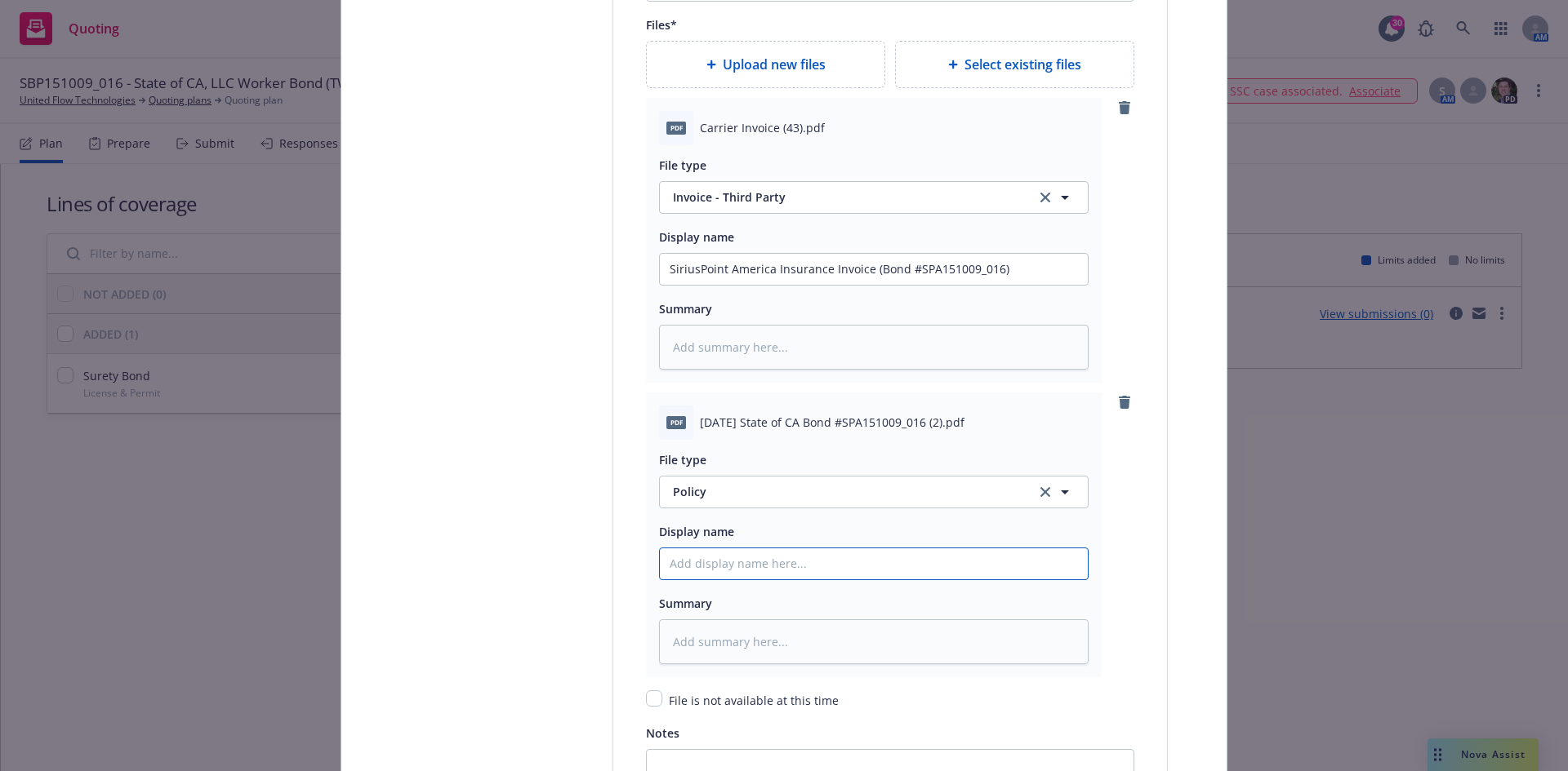
click at [722, 555] on input "Policy display name" at bounding box center [874, 564] width 428 height 31
paste input "[DATE] State of CA Bond #SPA151009_016 (2).pdf"
type textarea "x"
type input "[DATE] State of CA Bond #SPA151009_016 (2).pdf"
type textarea "x"
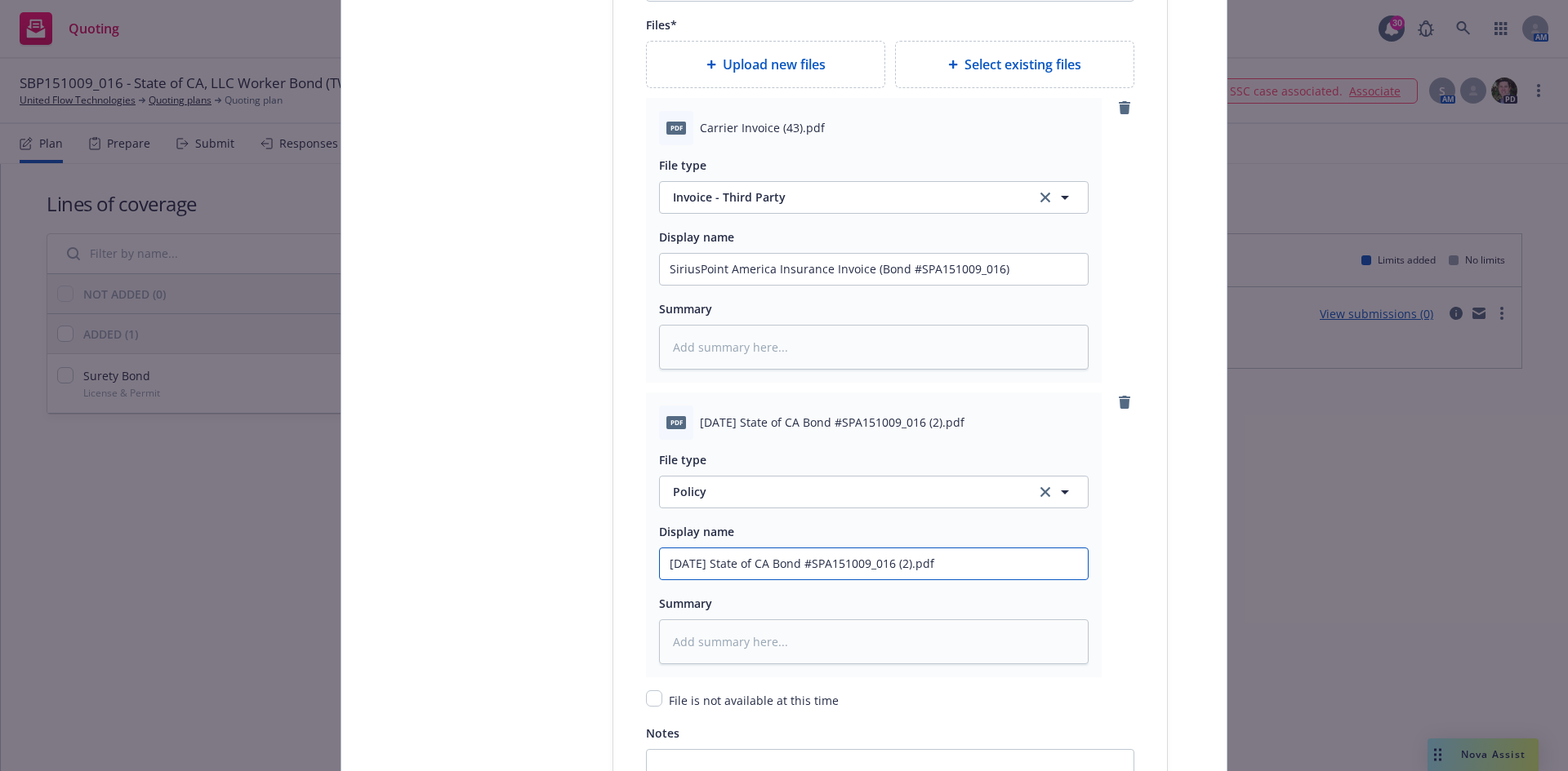
type input "[DATE] State of CA Bond #SPA151009_016 (2).pd"
type textarea "x"
type input "[DATE] State of CA Bond #SPA151009_016 (2).p"
type textarea "x"
type input "[DATE] State of CA Bond #SPA151009_016 (2)."
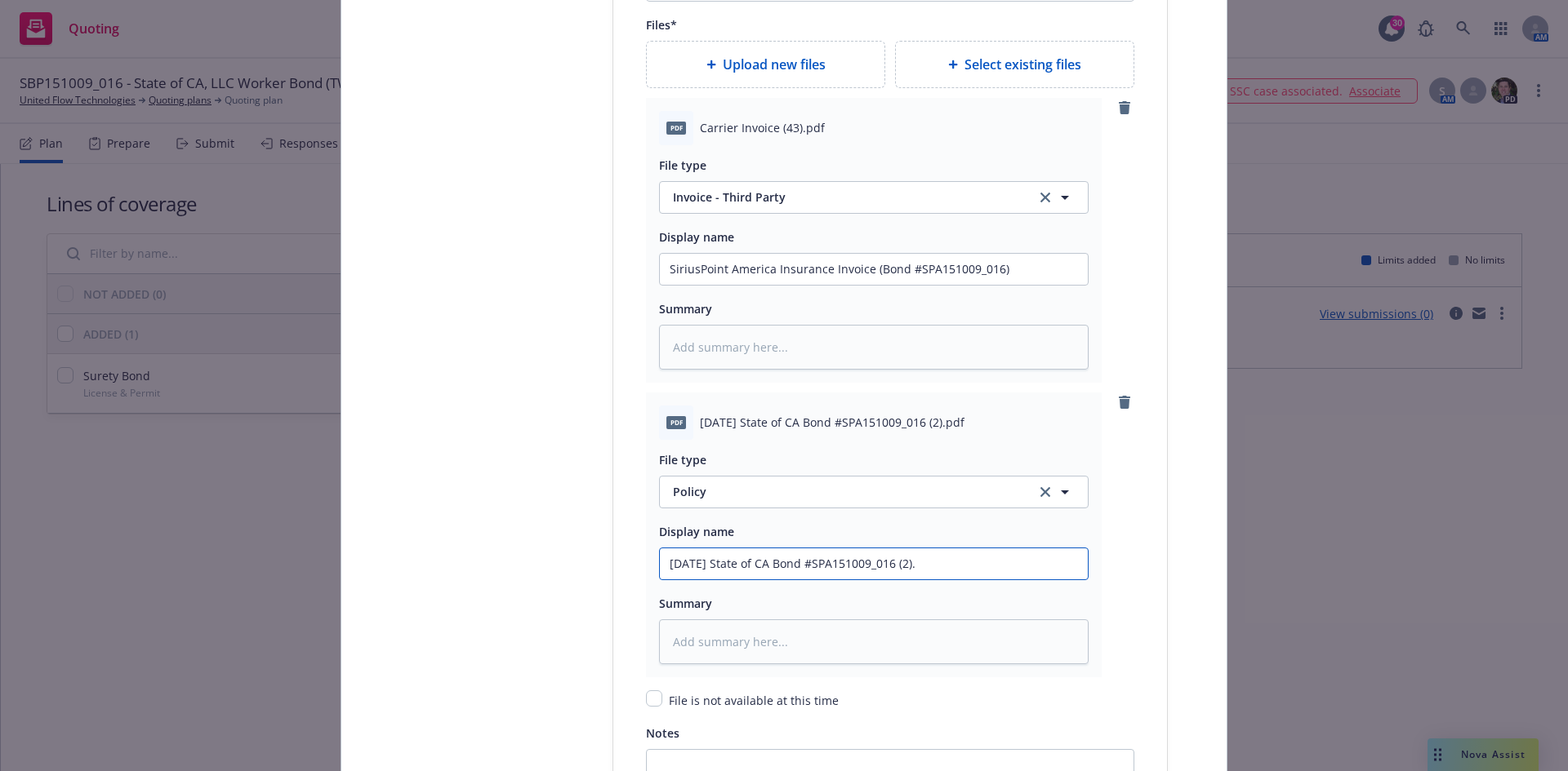
type textarea "x"
type input "[DATE] State of CA Bond #SPA151009_016 (2)"
type textarea "x"
type input "[DATE] State of CA Bond #SPA151009_016 (2"
type textarea "x"
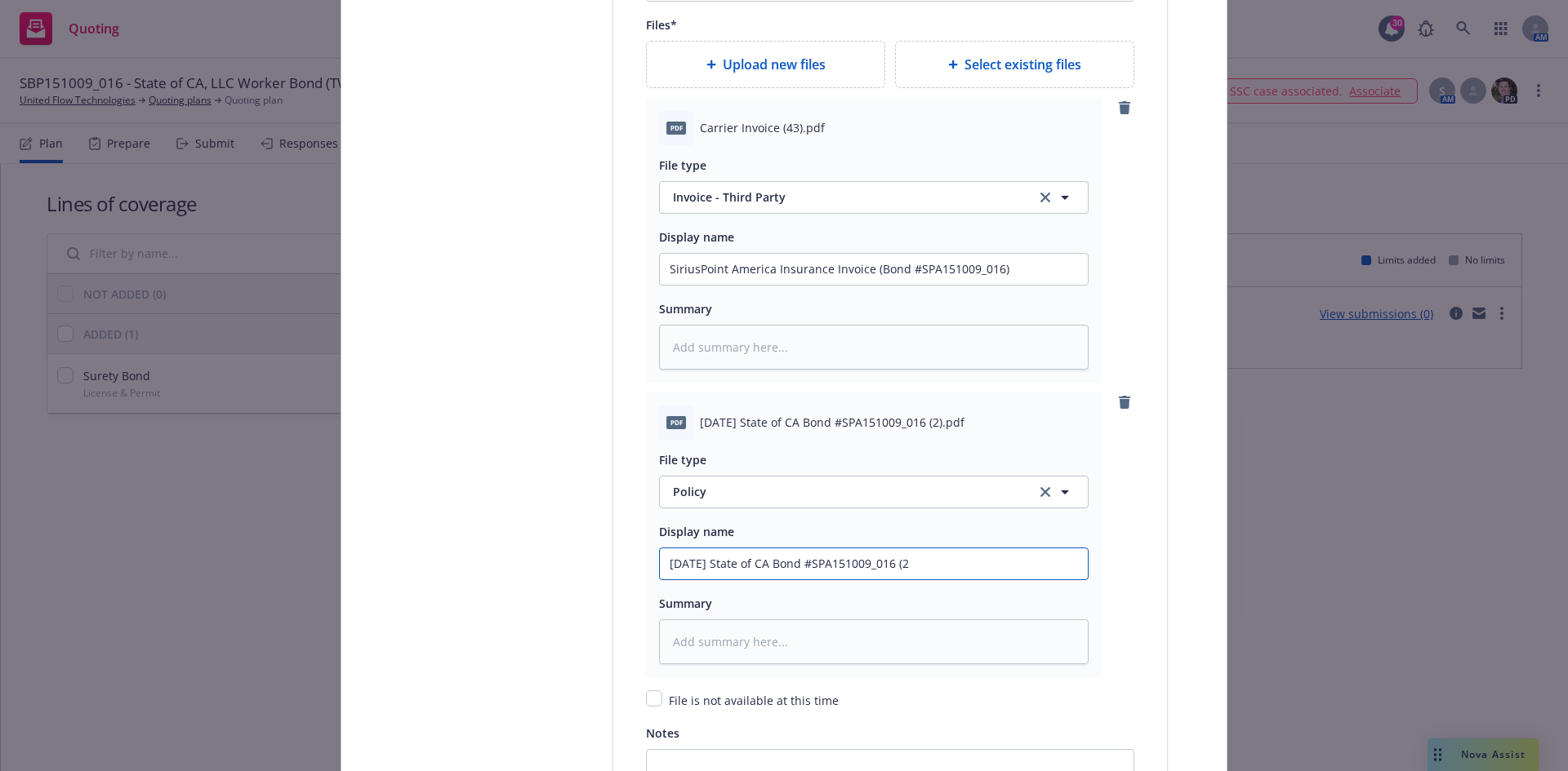
type input "[DATE] State of CA Bond #SPA151009_016 ("
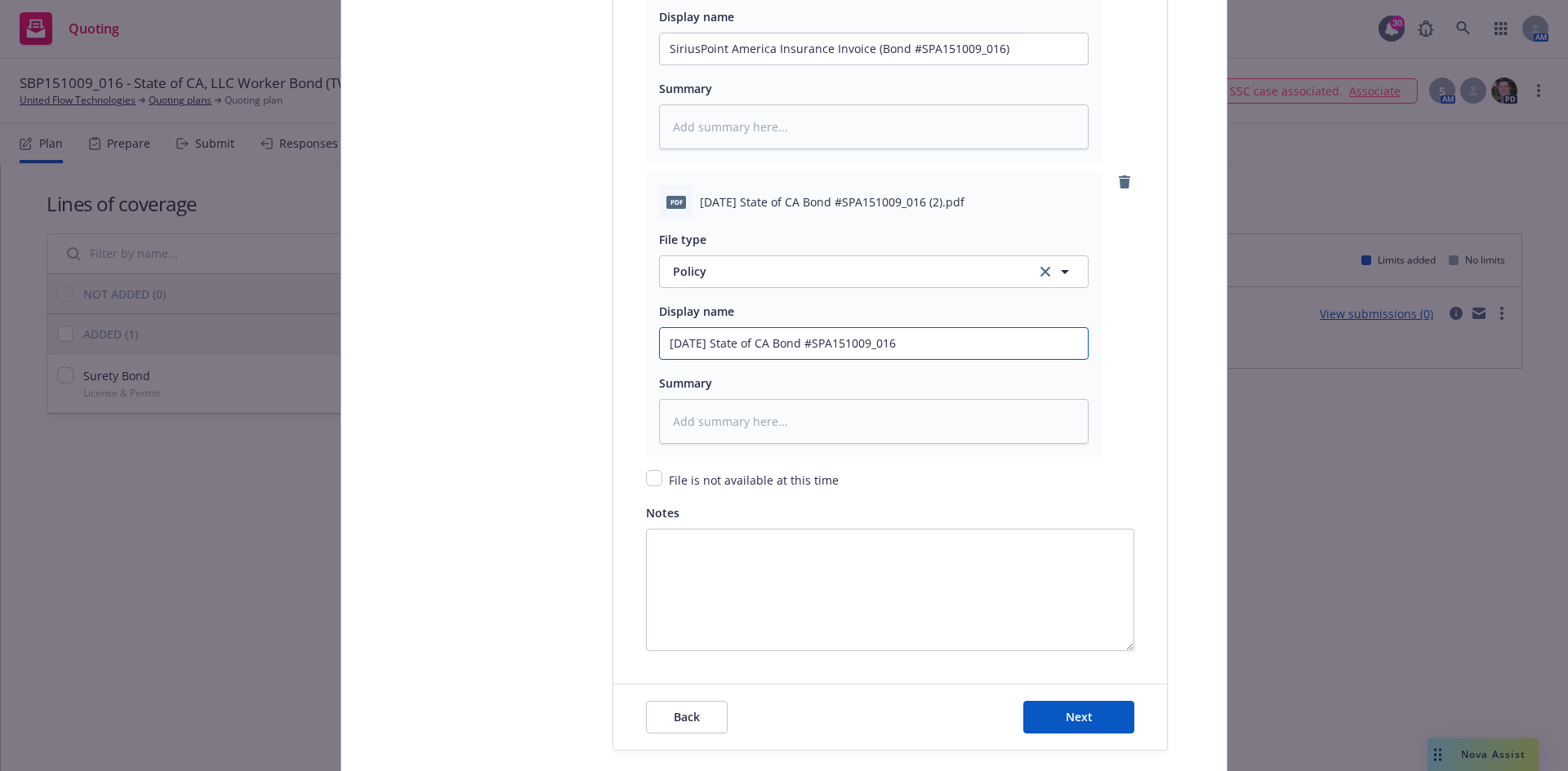
scroll to position [2444, 0]
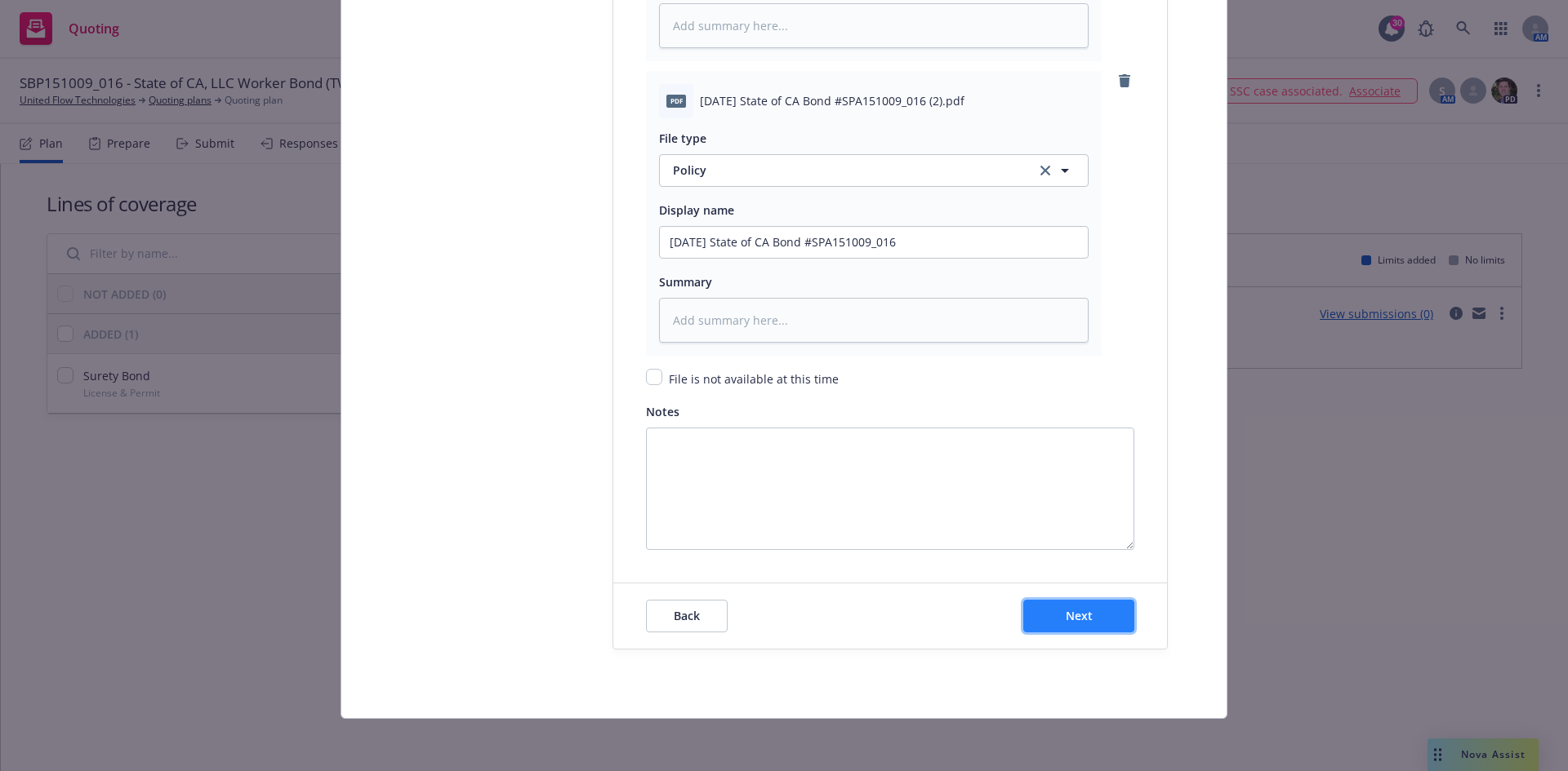
click at [1049, 617] on button "Next" at bounding box center [1079, 616] width 111 height 33
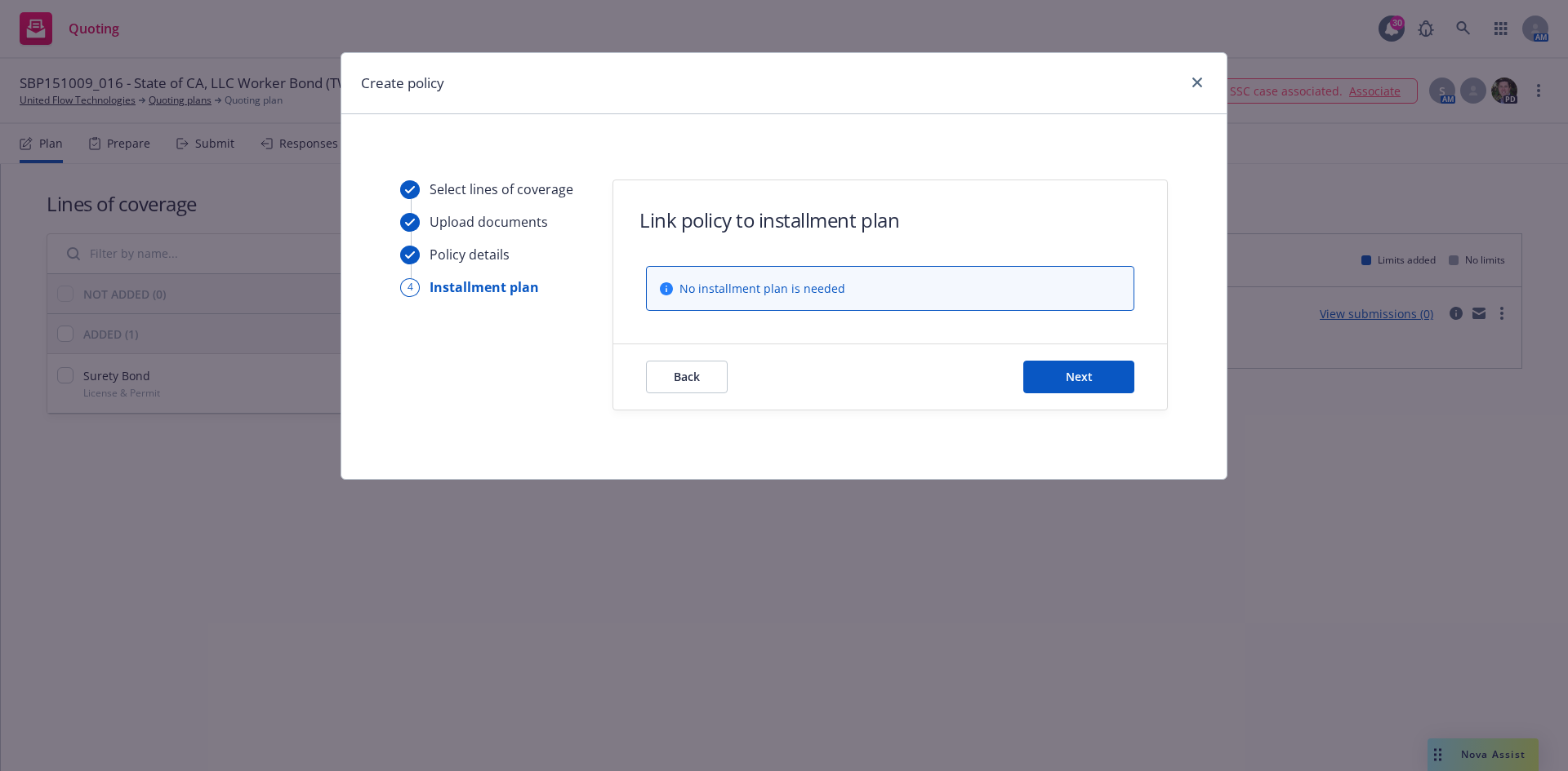
scroll to position [0, 0]
click at [1057, 383] on button "Next" at bounding box center [1079, 378] width 111 height 33
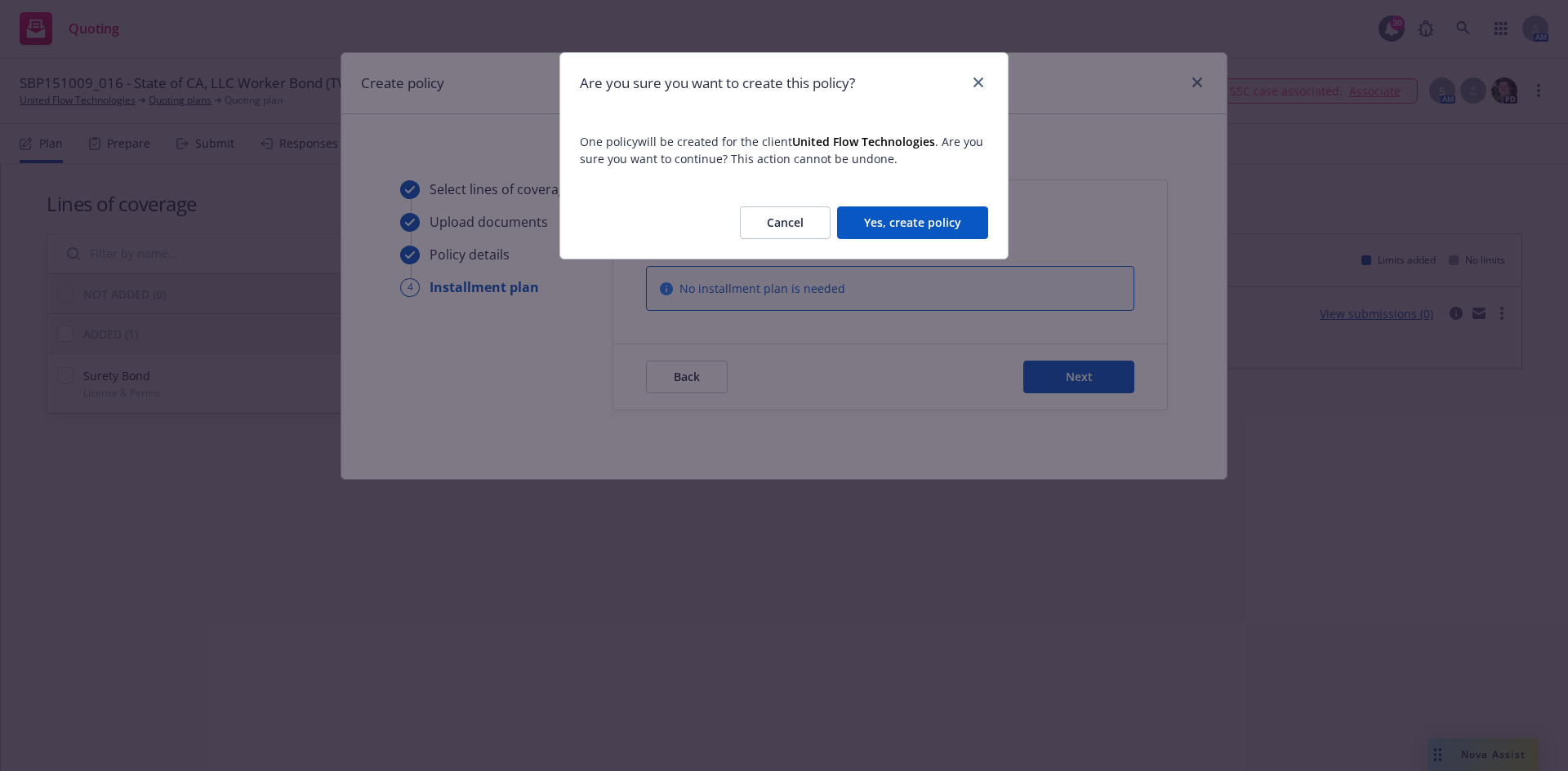
click at [879, 215] on button "Yes, create policy" at bounding box center [913, 223] width 151 height 33
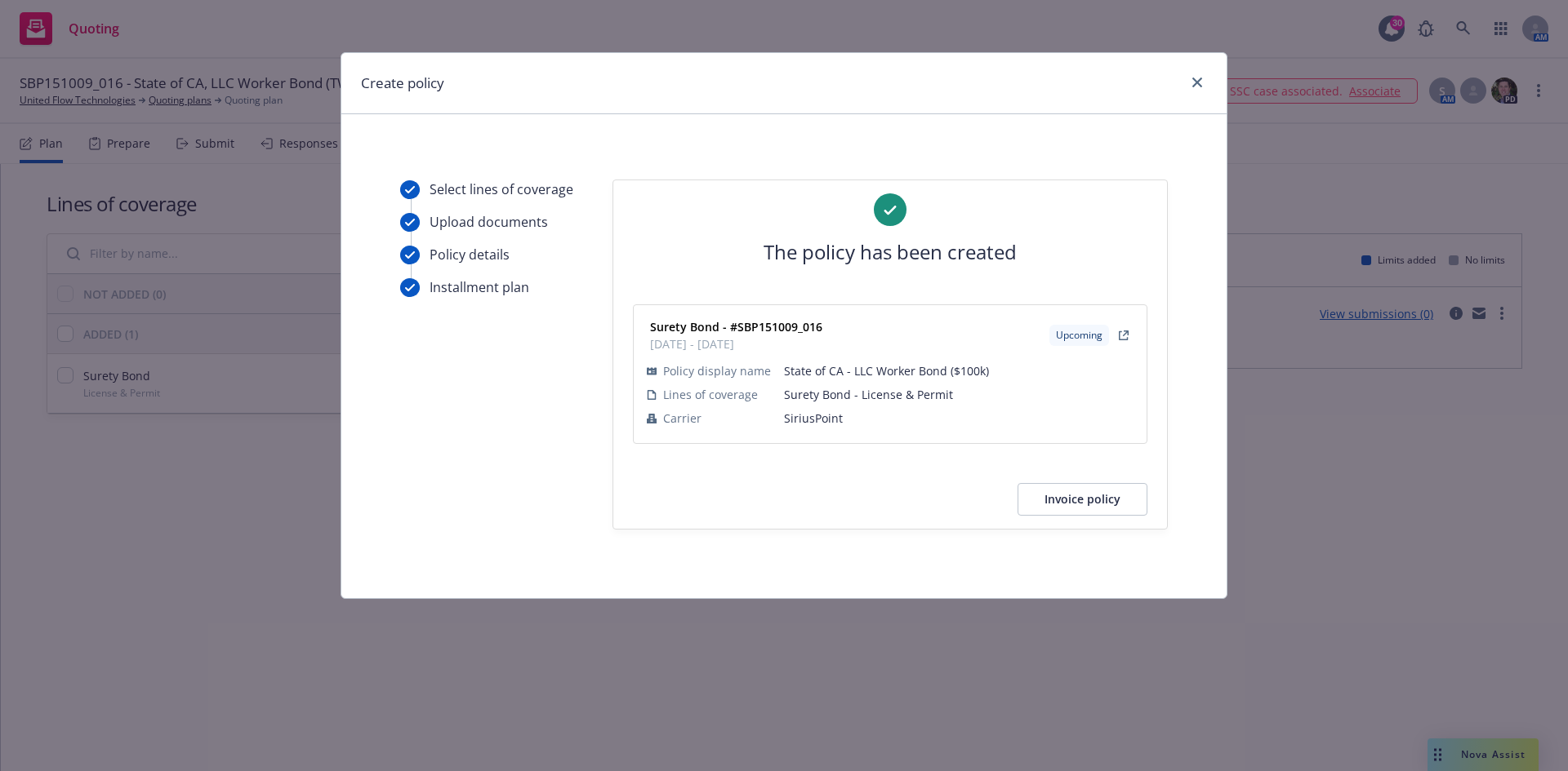
click at [1118, 487] on button "Invoice policy" at bounding box center [1082, 500] width 129 height 33
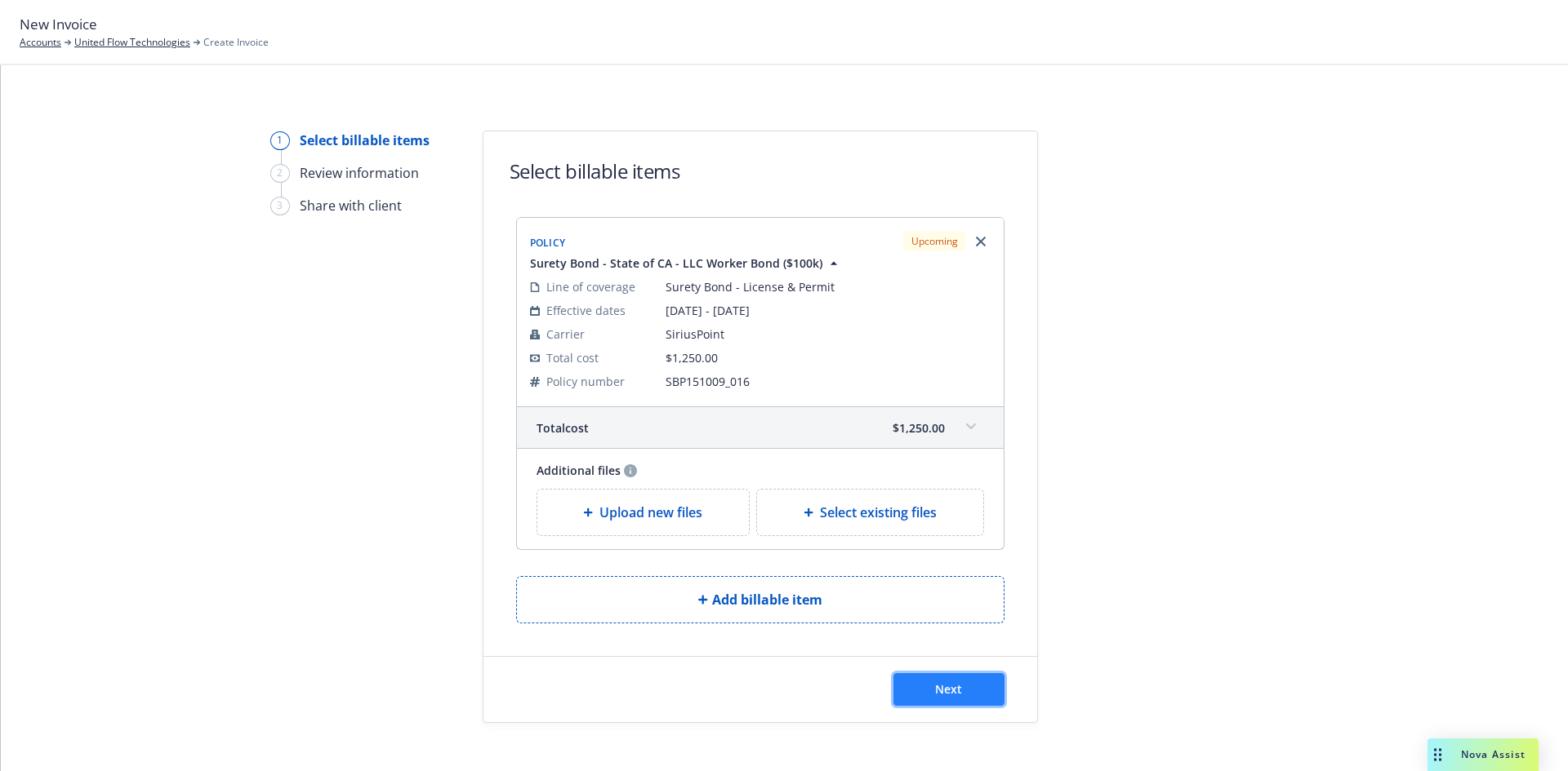
click at [955, 692] on span "Next" at bounding box center [948, 689] width 27 height 16
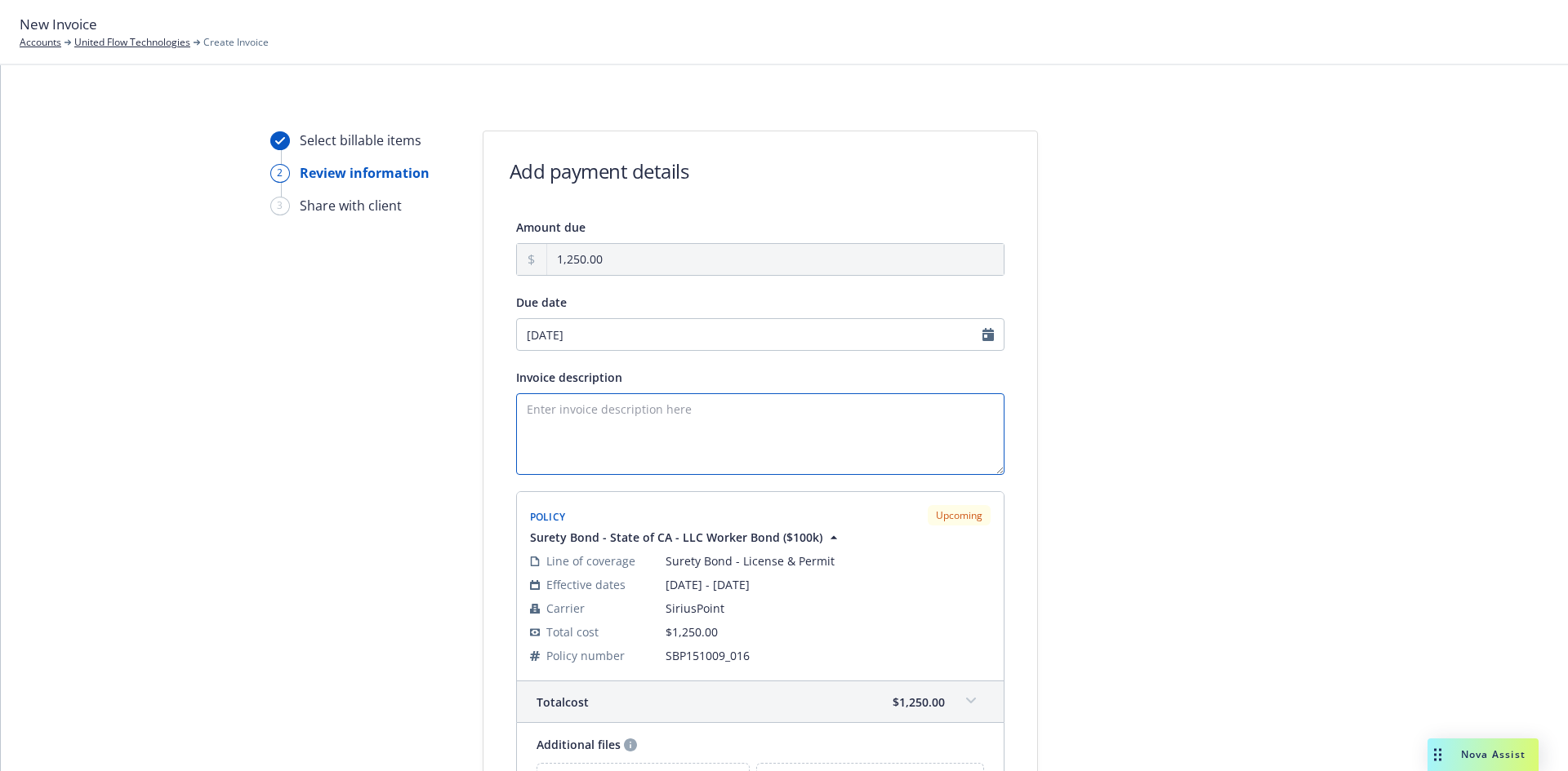
click at [672, 471] on textarea "Invoice description" at bounding box center [760, 434] width 488 height 82
click at [689, 437] on textarea "Principal: TW Associates dba MiscoWater Obligee: State of CA CSLB" at bounding box center [760, 434] width 488 height 82
type textarea "Principal: TW Associates dba MiscoWater Obligee: State of CA CSLB Bond Amount: …"
click at [1368, 525] on div "Select billable items 2 Review information 3 Share with client Add payment deta…" at bounding box center [784, 527] width 1528 height 794
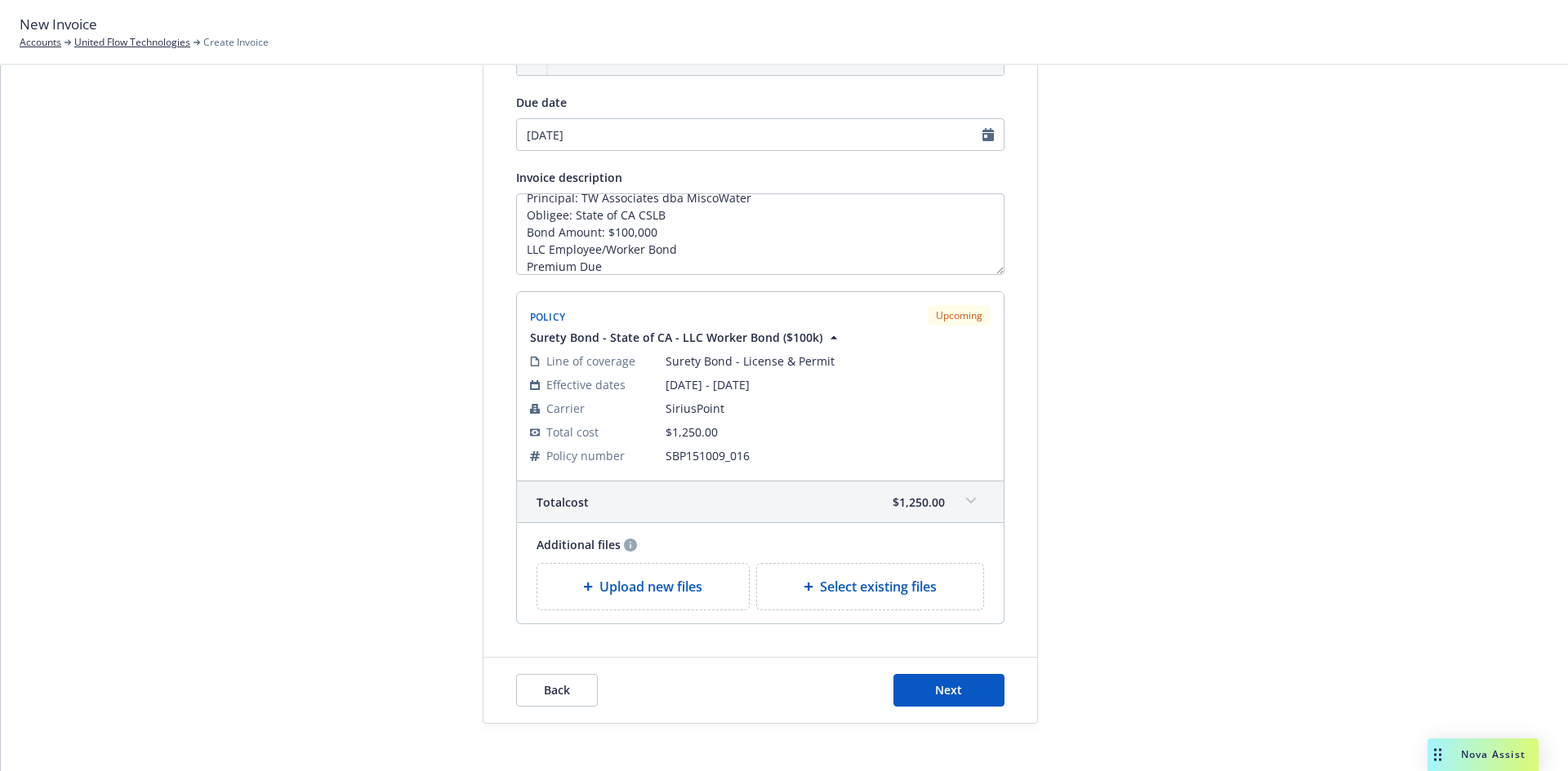
scroll to position [218, 0]
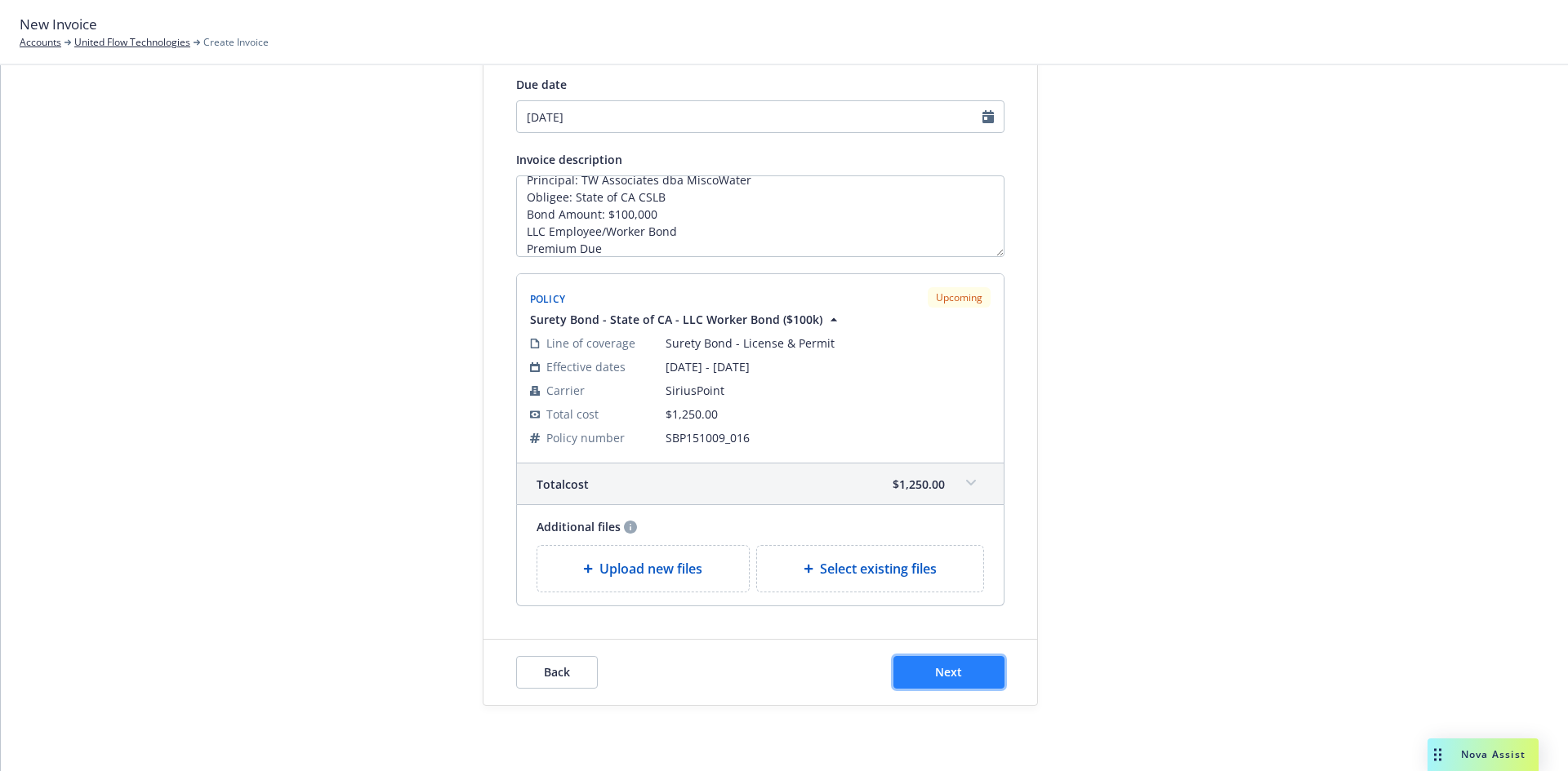
click at [965, 670] on button "Next" at bounding box center [949, 673] width 111 height 33
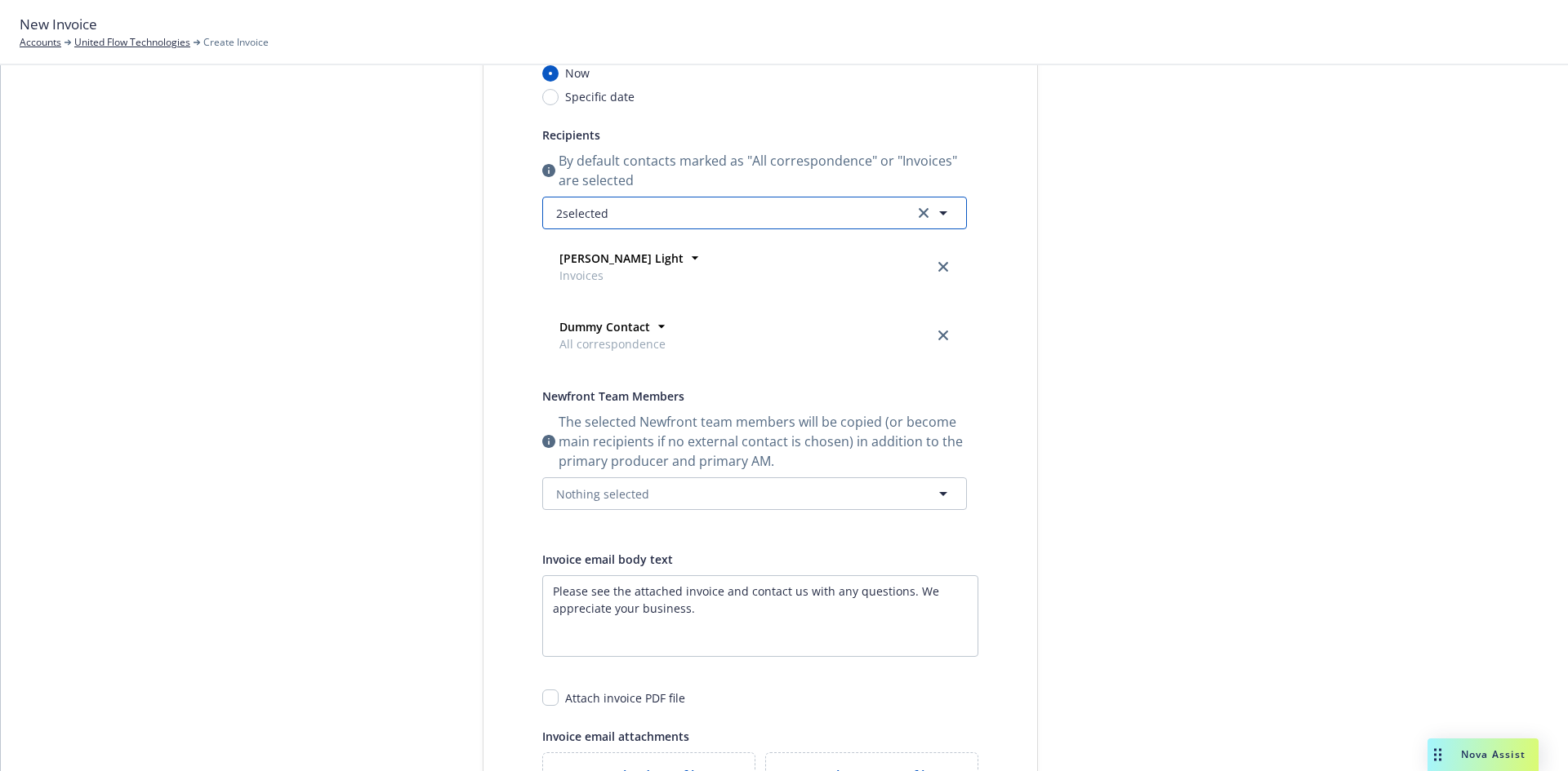
click at [611, 228] on button "2 selected" at bounding box center [754, 214] width 425 height 33
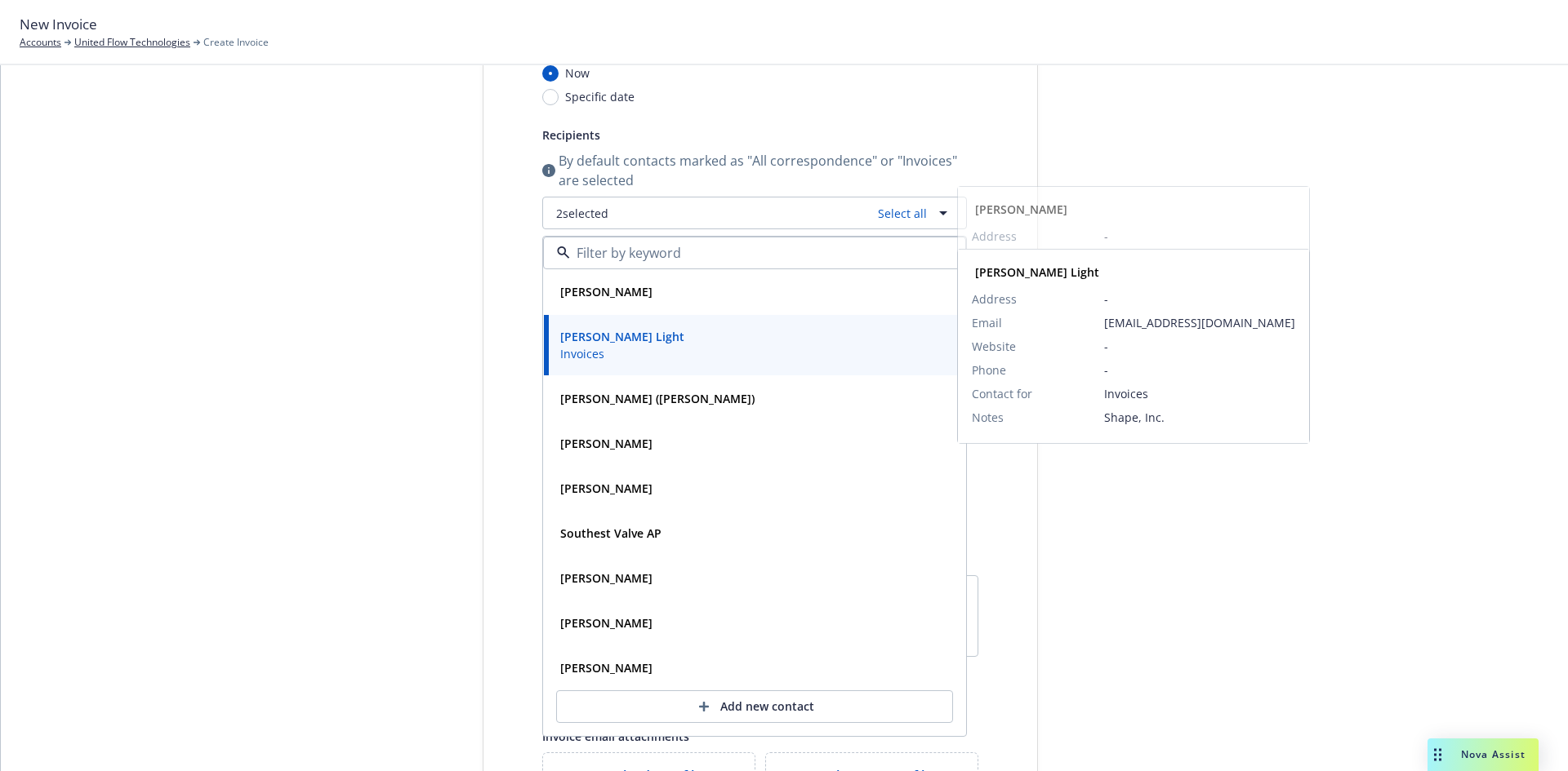
click at [565, 335] on strong "Cherie Light" at bounding box center [622, 337] width 124 height 16
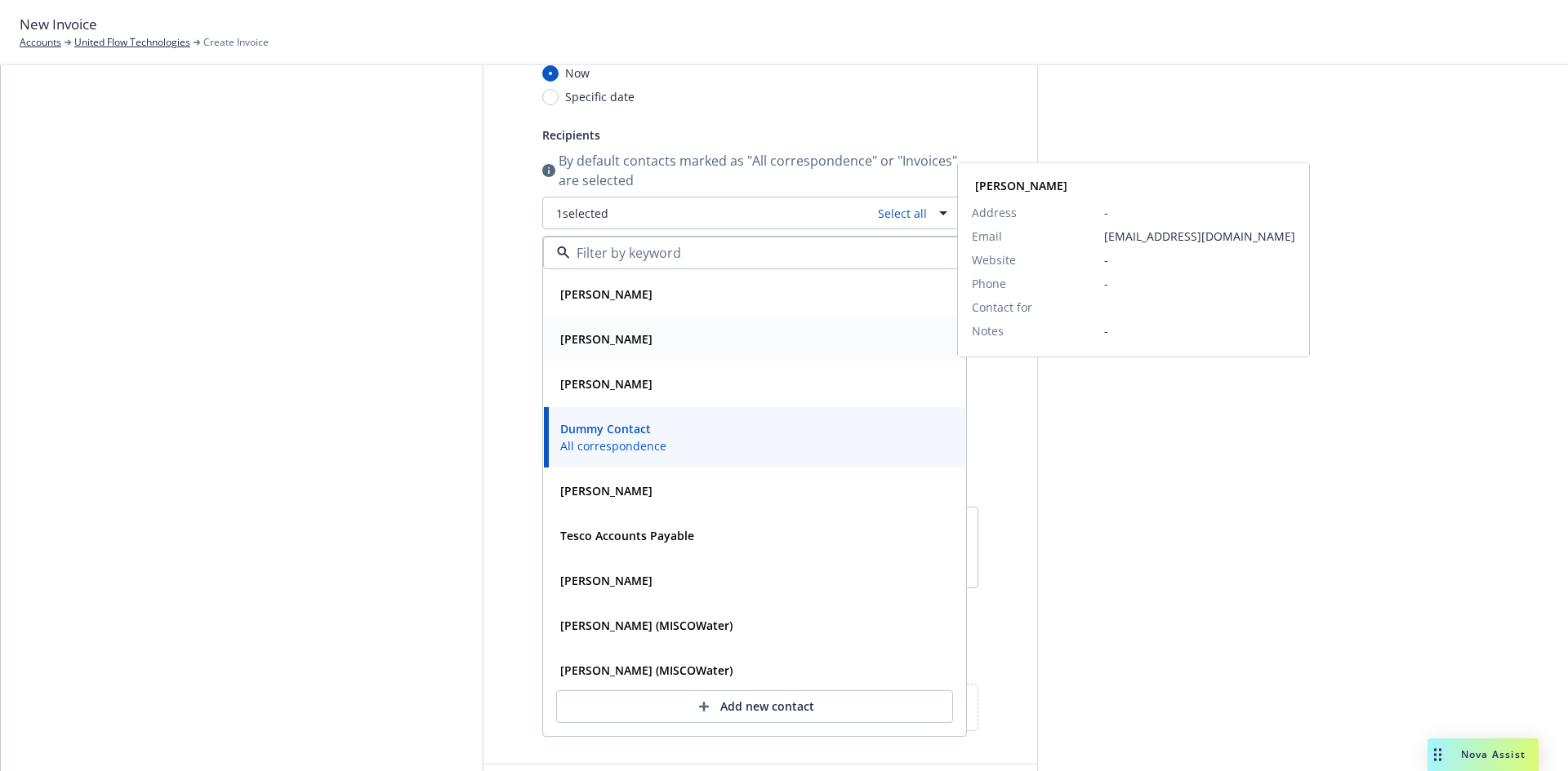
scroll to position [490, 0]
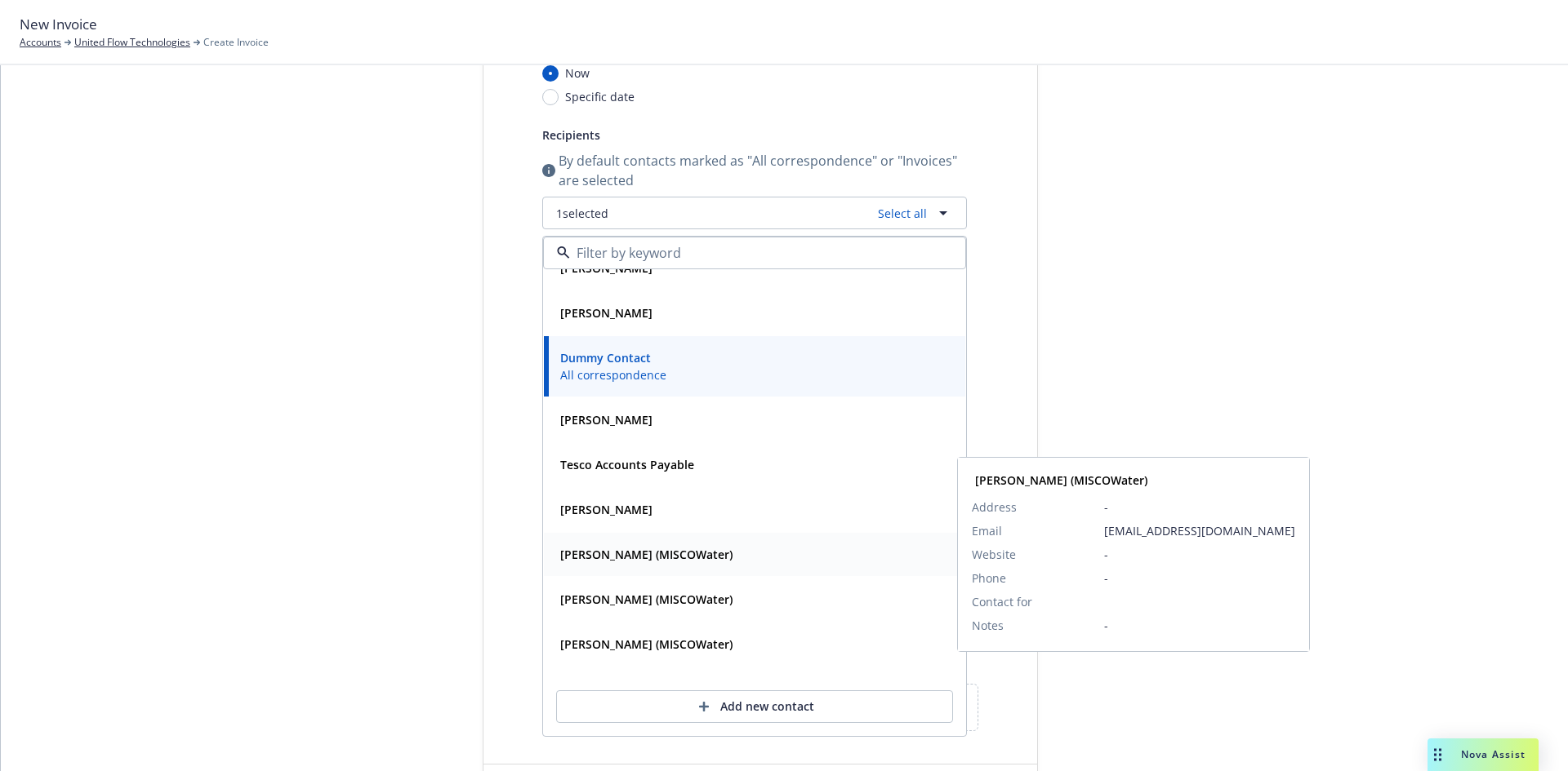
click at [593, 557] on strong "Dianna Solis (MISCOWater)" at bounding box center [646, 555] width 172 height 16
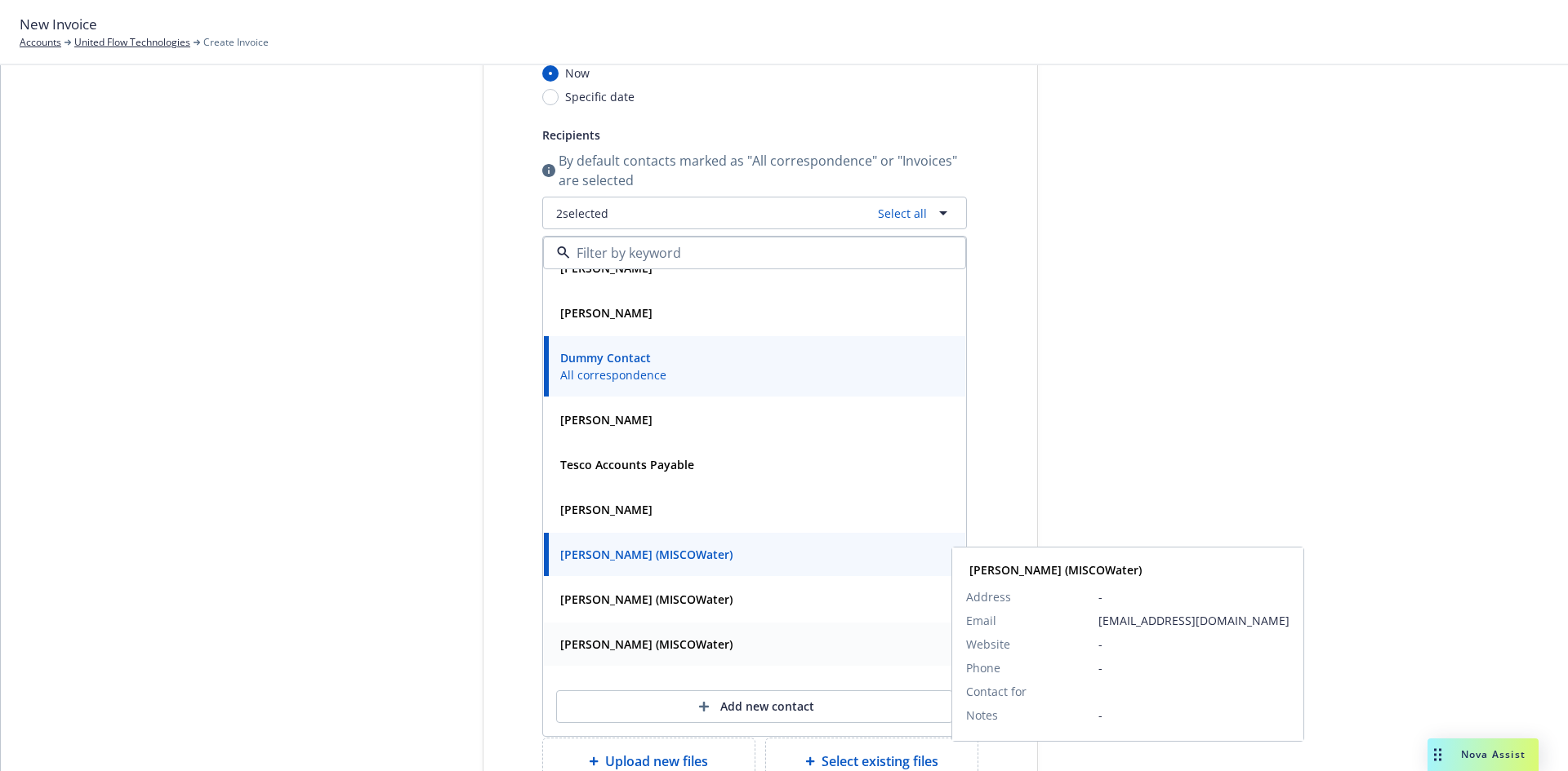
click at [607, 647] on strong "Dianna Solis (MISCOWater)" at bounding box center [646, 644] width 172 height 16
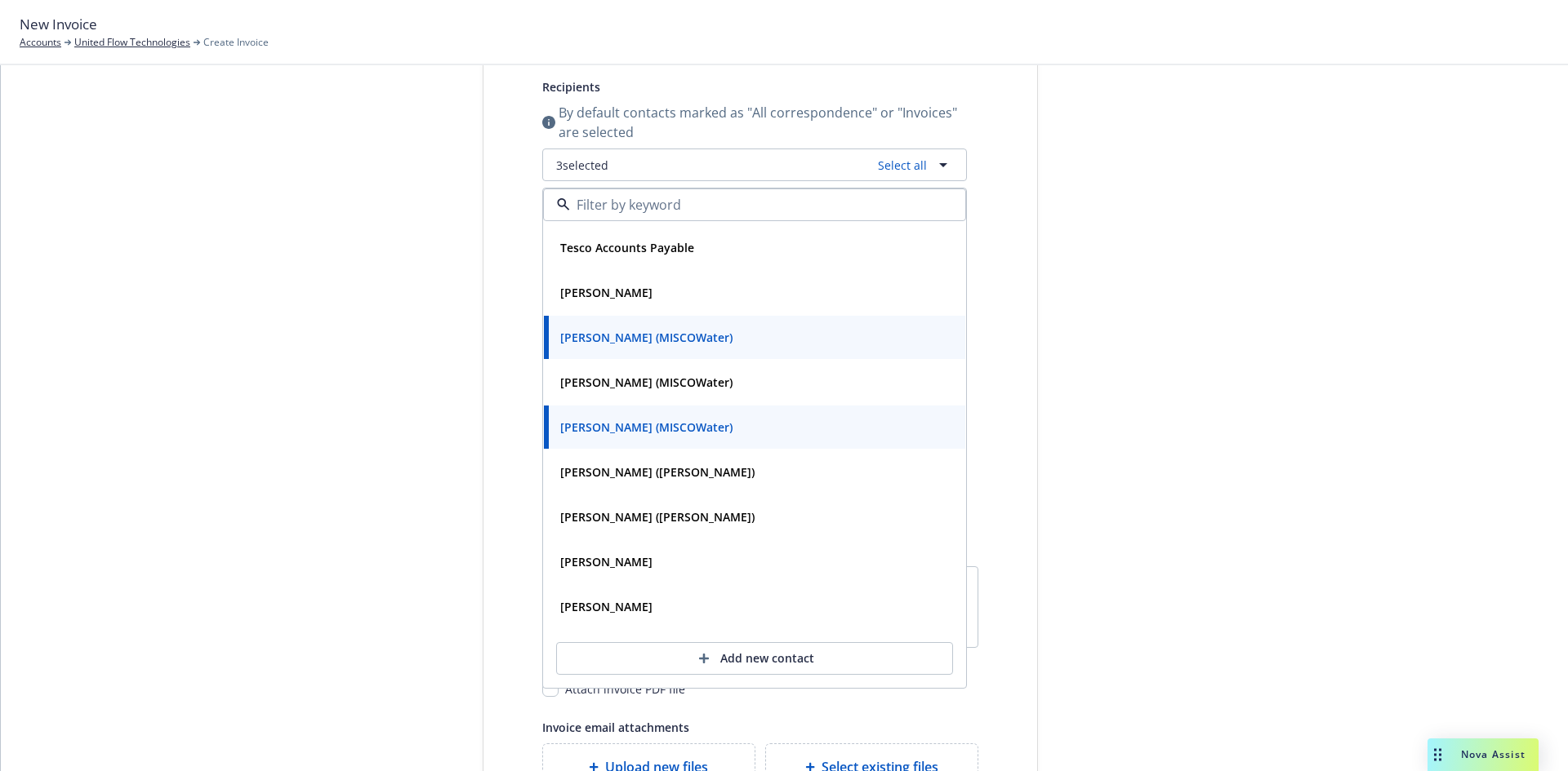
scroll to position [218, 0]
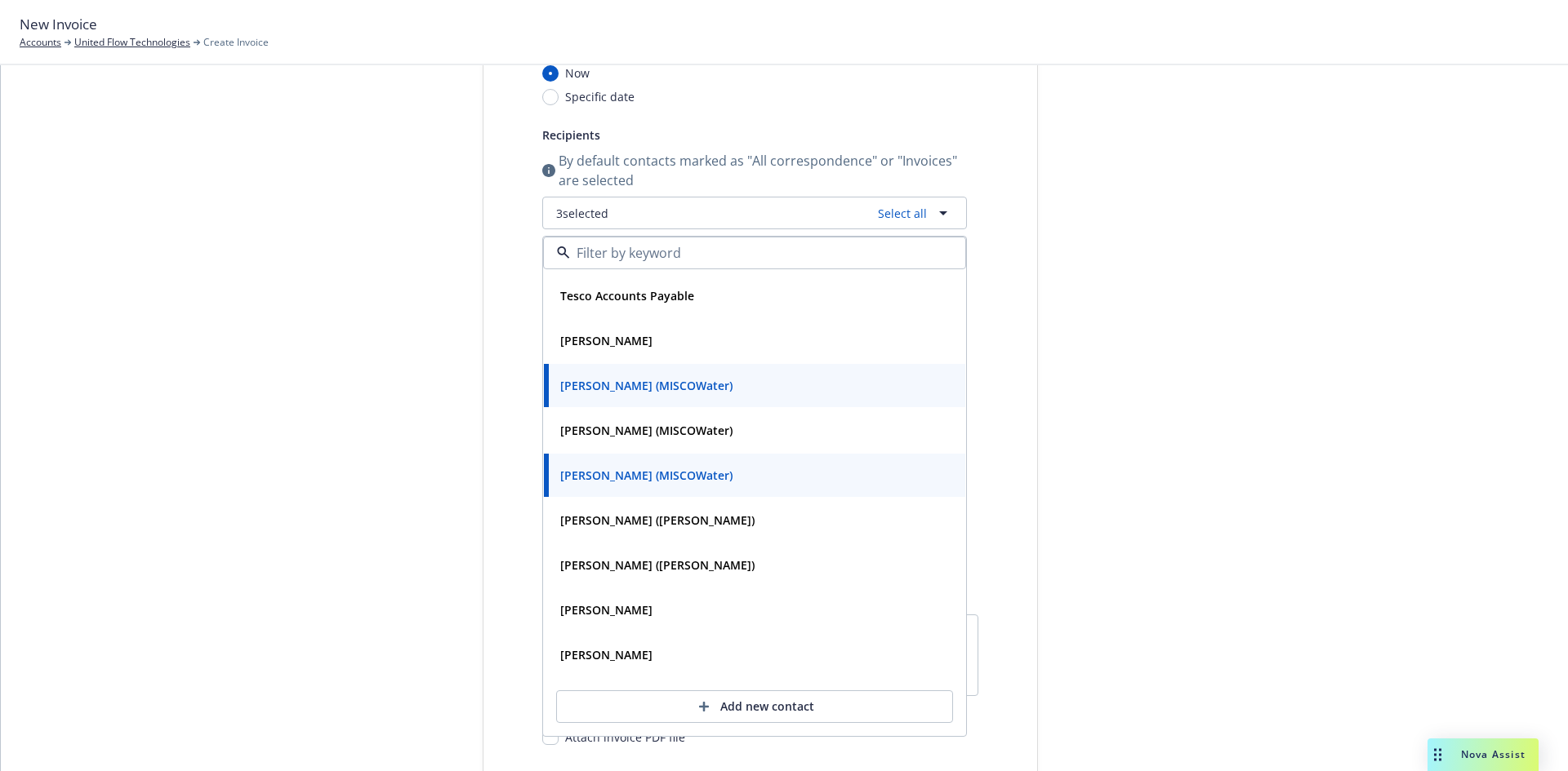
click at [621, 242] on div at bounding box center [754, 254] width 423 height 33
click at [619, 247] on input at bounding box center [751, 253] width 362 height 20
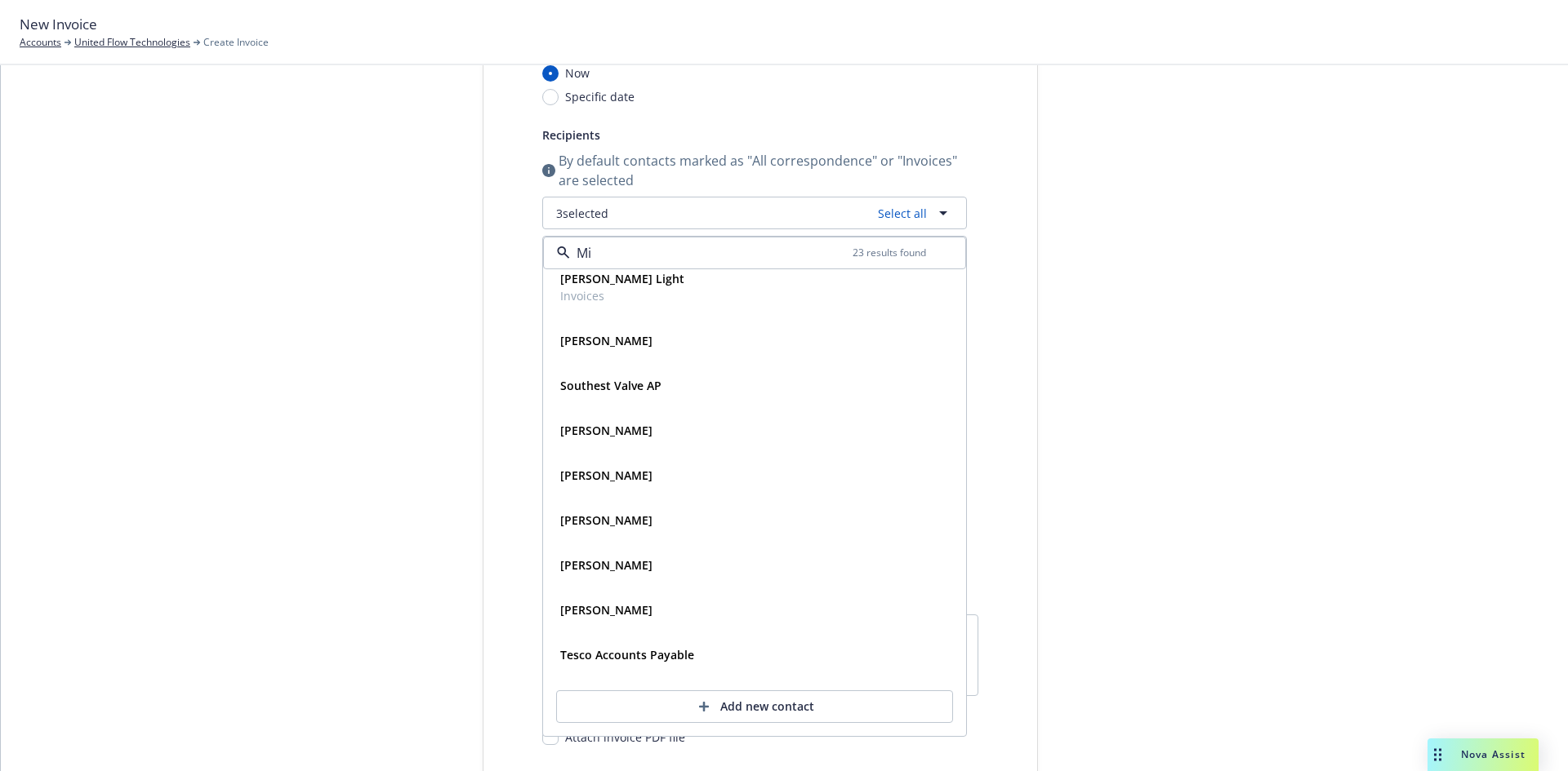
scroll to position [0, 0]
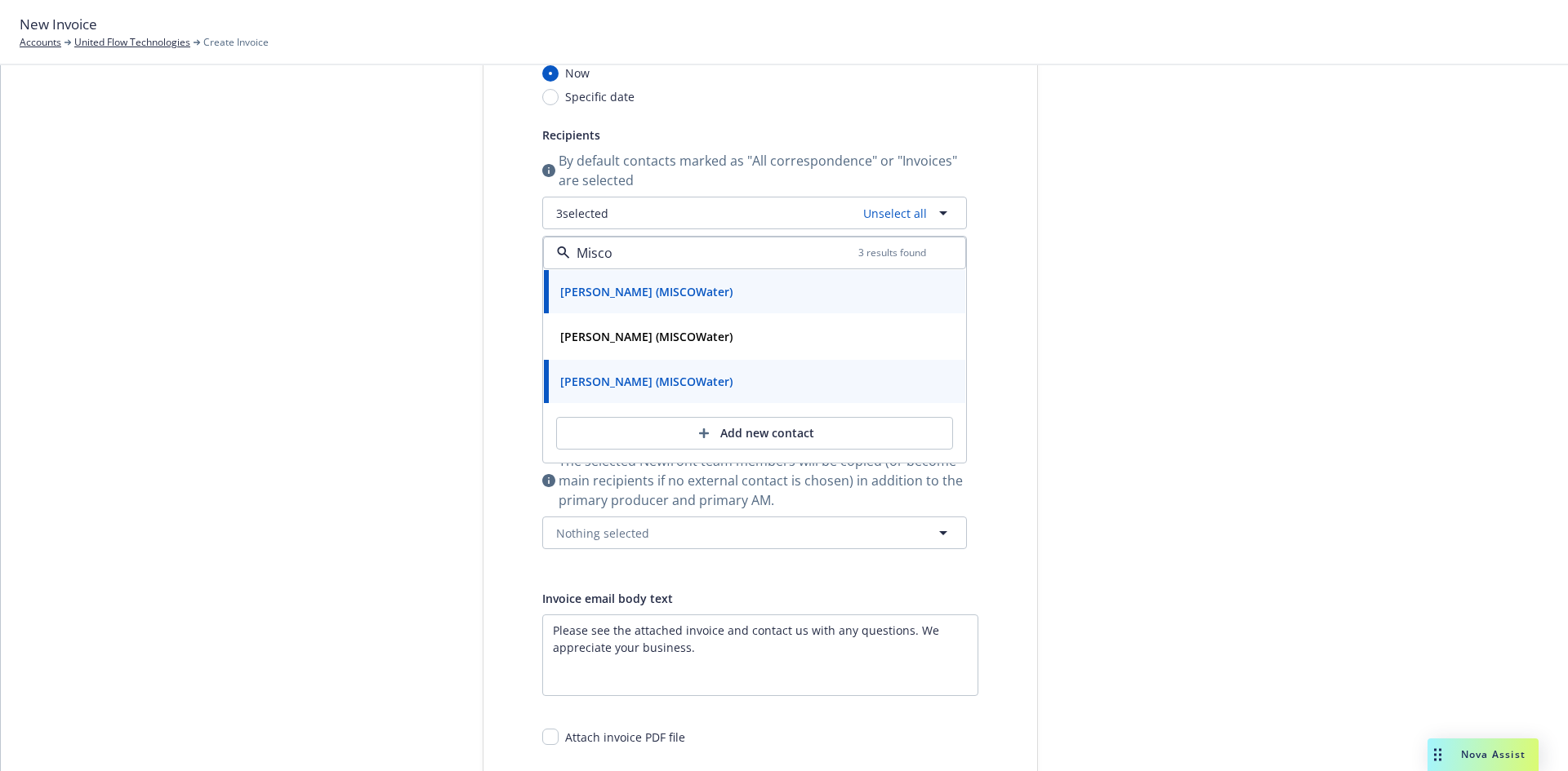
type input "Misco"
click at [328, 392] on div "Select billable items Review information 3 Share with client" at bounding box center [360, 425] width 180 height 1026
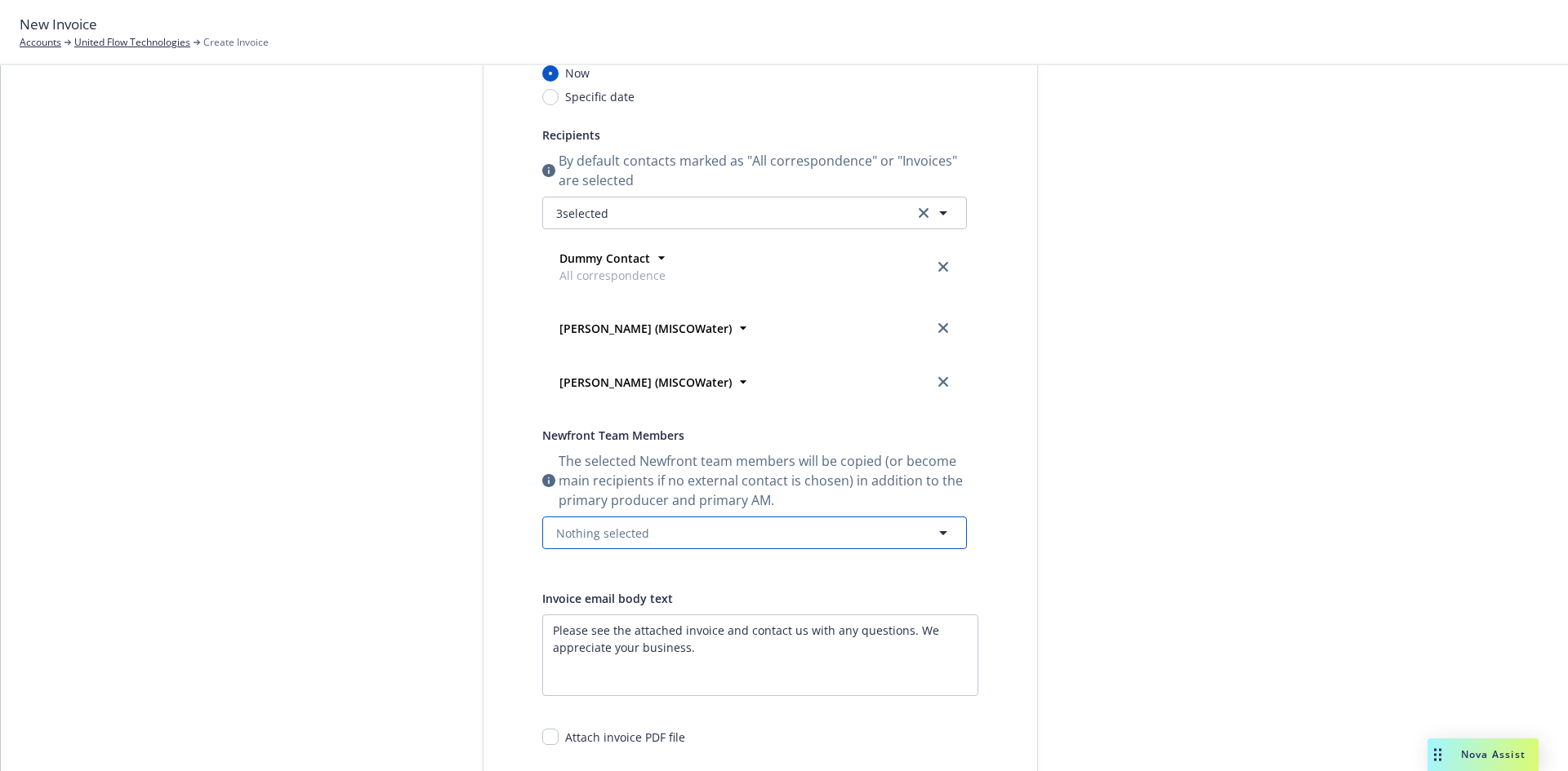
click at [576, 531] on span "Nothing selected" at bounding box center [602, 534] width 93 height 17
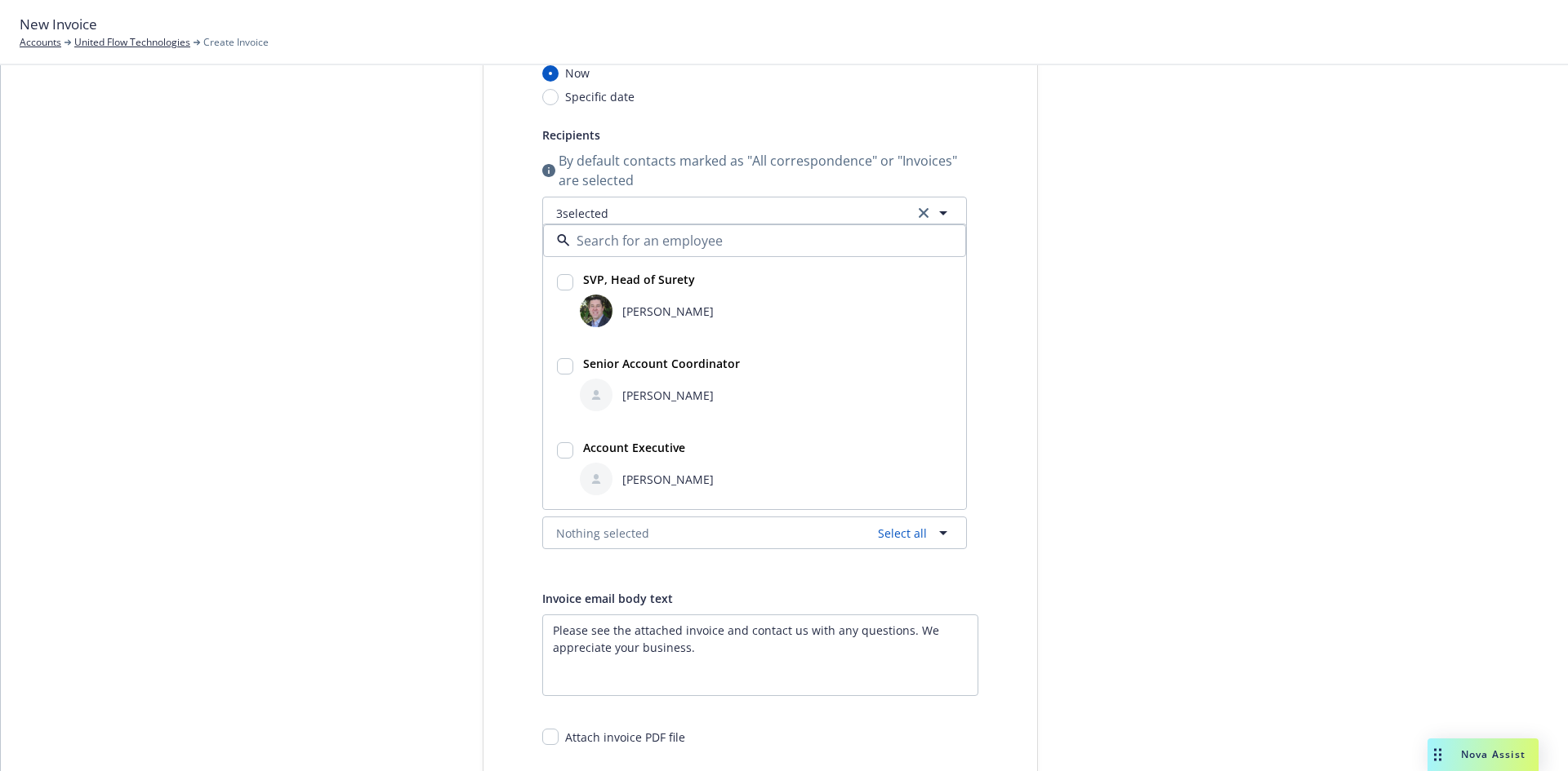
click at [396, 420] on div "Select billable items Review information 3 Share with client" at bounding box center [360, 425] width 180 height 1026
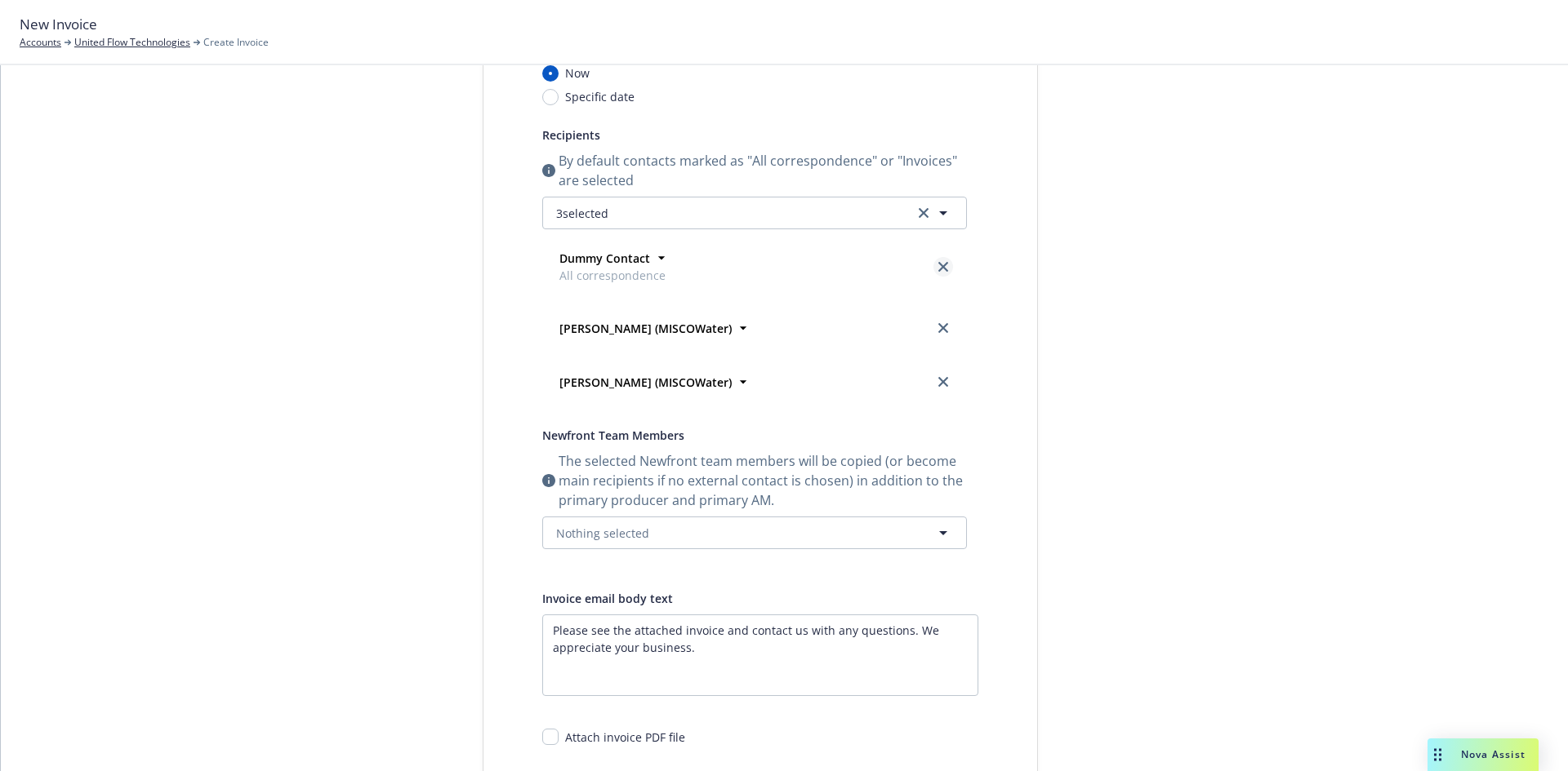
click at [938, 268] on icon "close" at bounding box center [943, 267] width 10 height 10
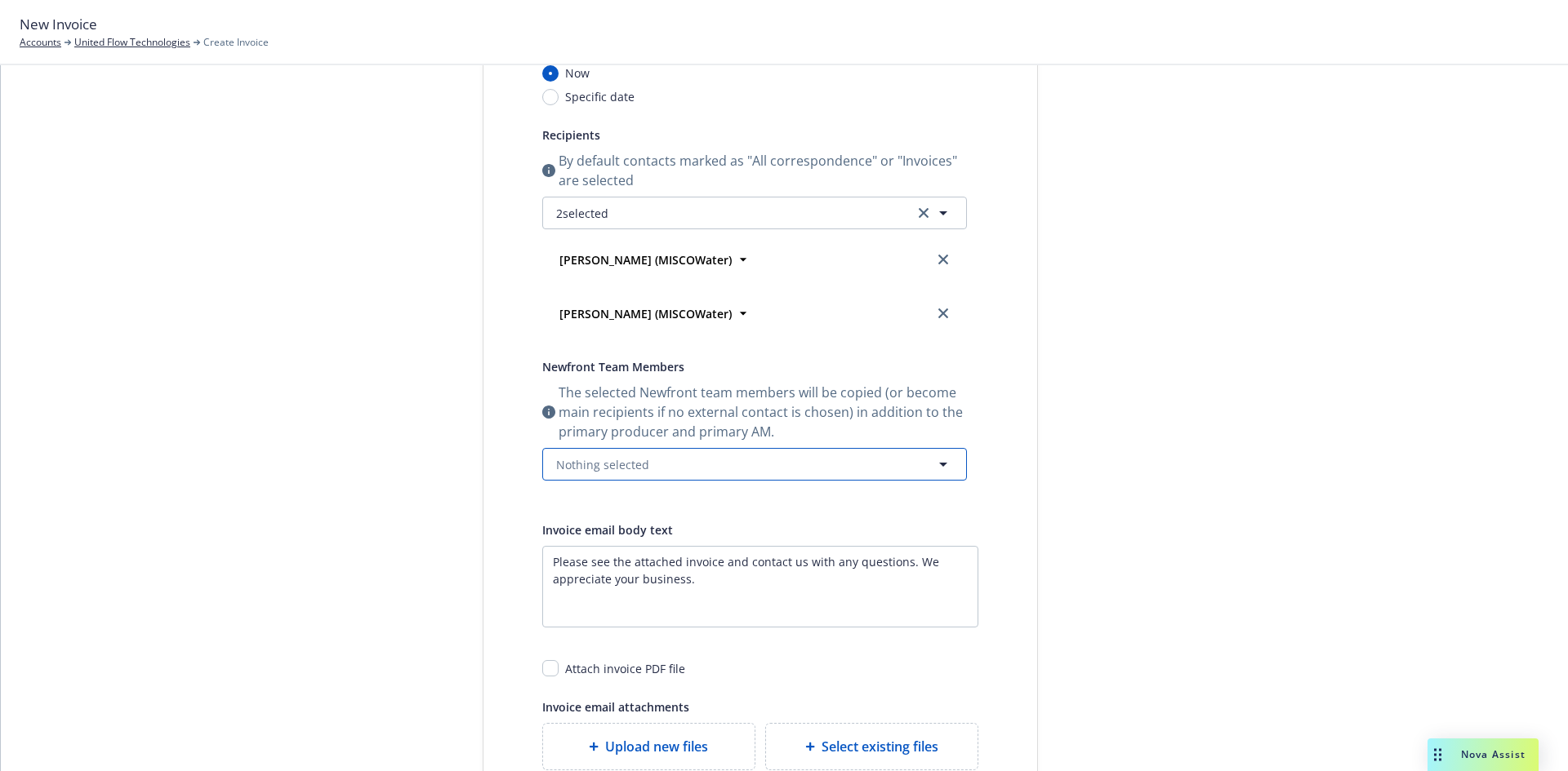
click at [559, 469] on span "Nothing selected" at bounding box center [602, 465] width 93 height 17
click at [609, 548] on strong "SVP, Head of Surety" at bounding box center [638, 544] width 112 height 16
checkbox input "true"
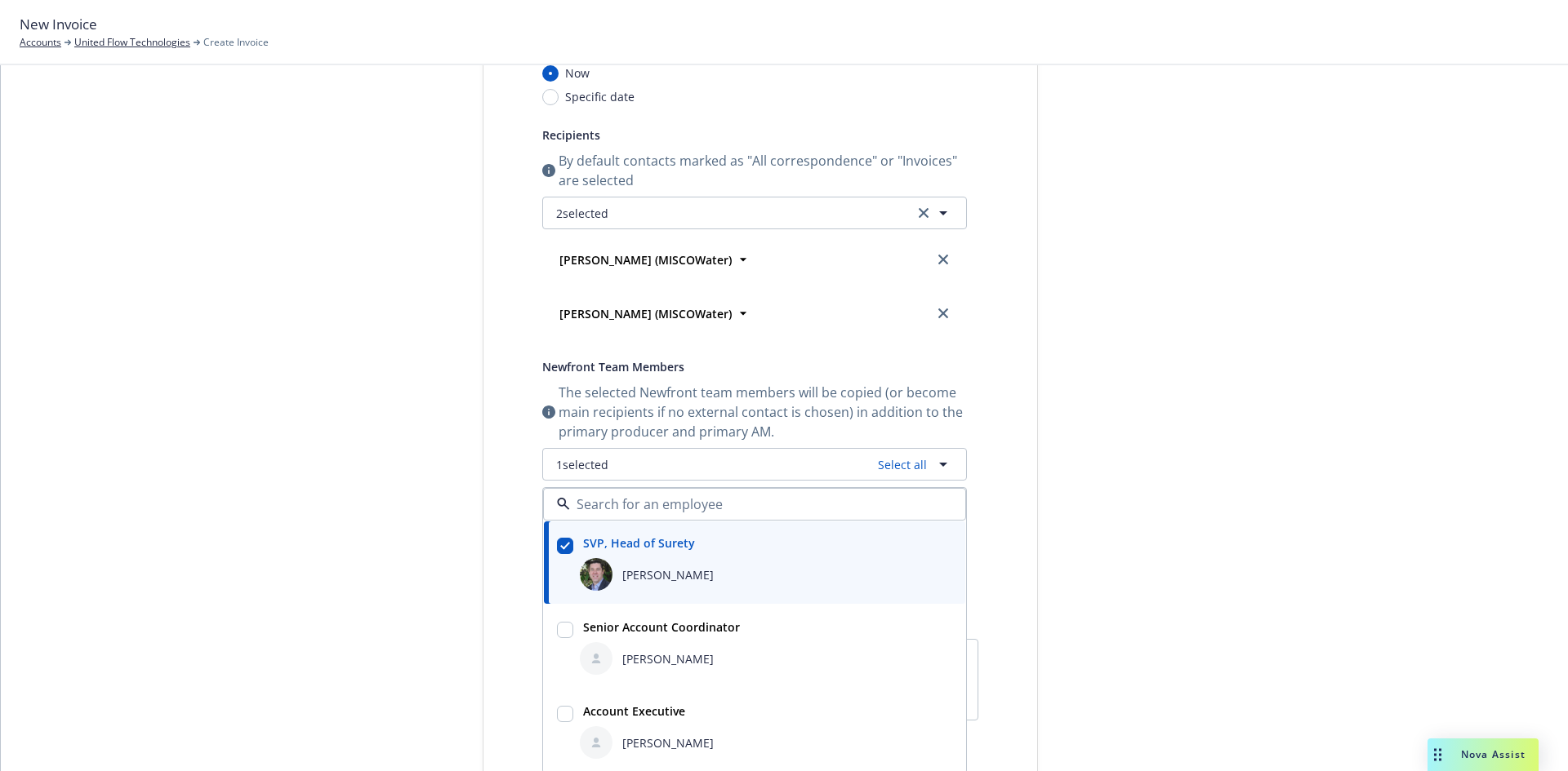
drag, startPoint x: 599, startPoint y: 649, endPoint x: 590, endPoint y: 700, distance: 51.8
click at [597, 655] on div at bounding box center [597, 659] width 33 height 33
checkbox input "true"
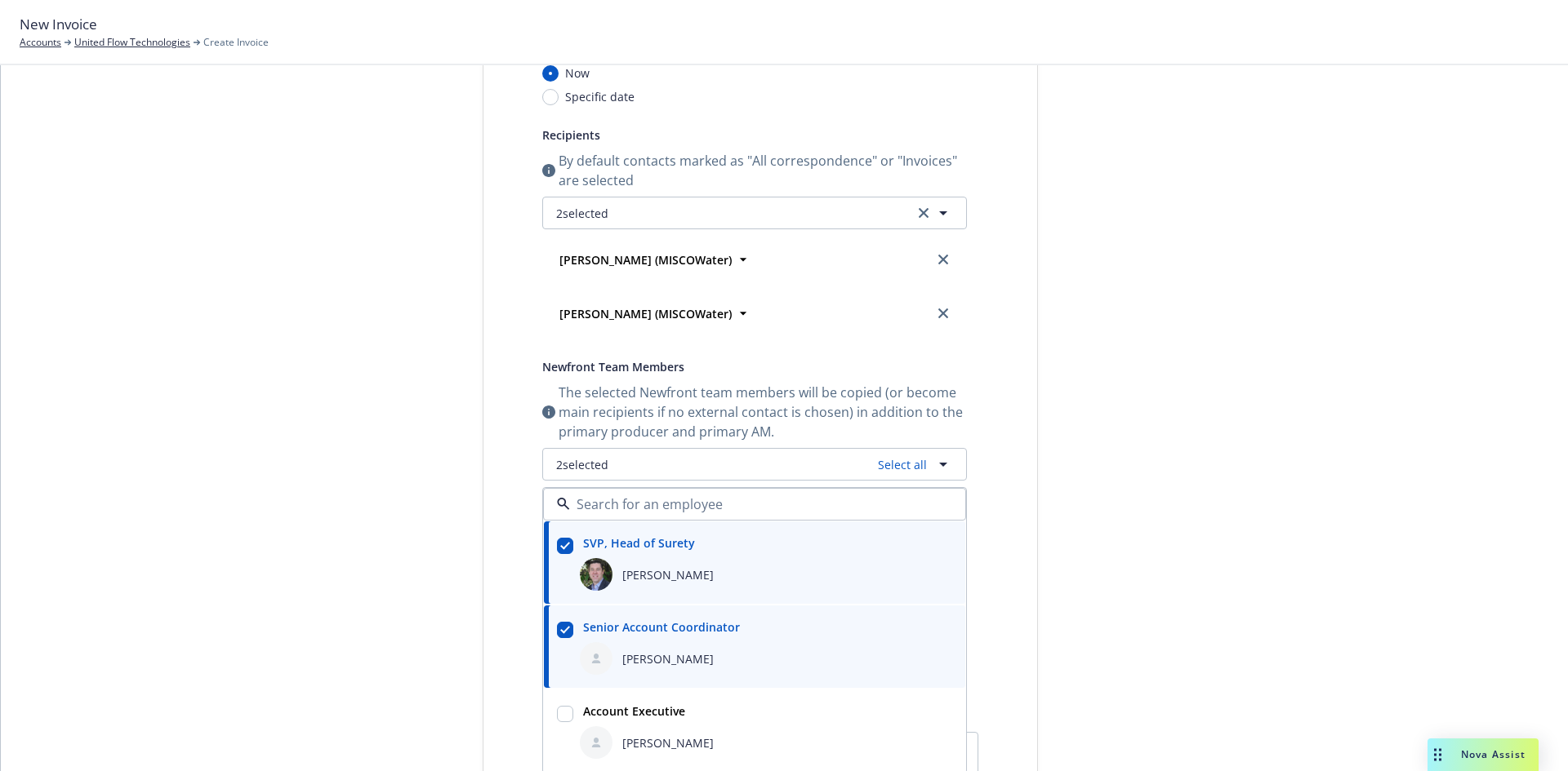
click at [587, 722] on div "Account Executive" at bounding box center [632, 711] width 112 height 23
checkbox input "true"
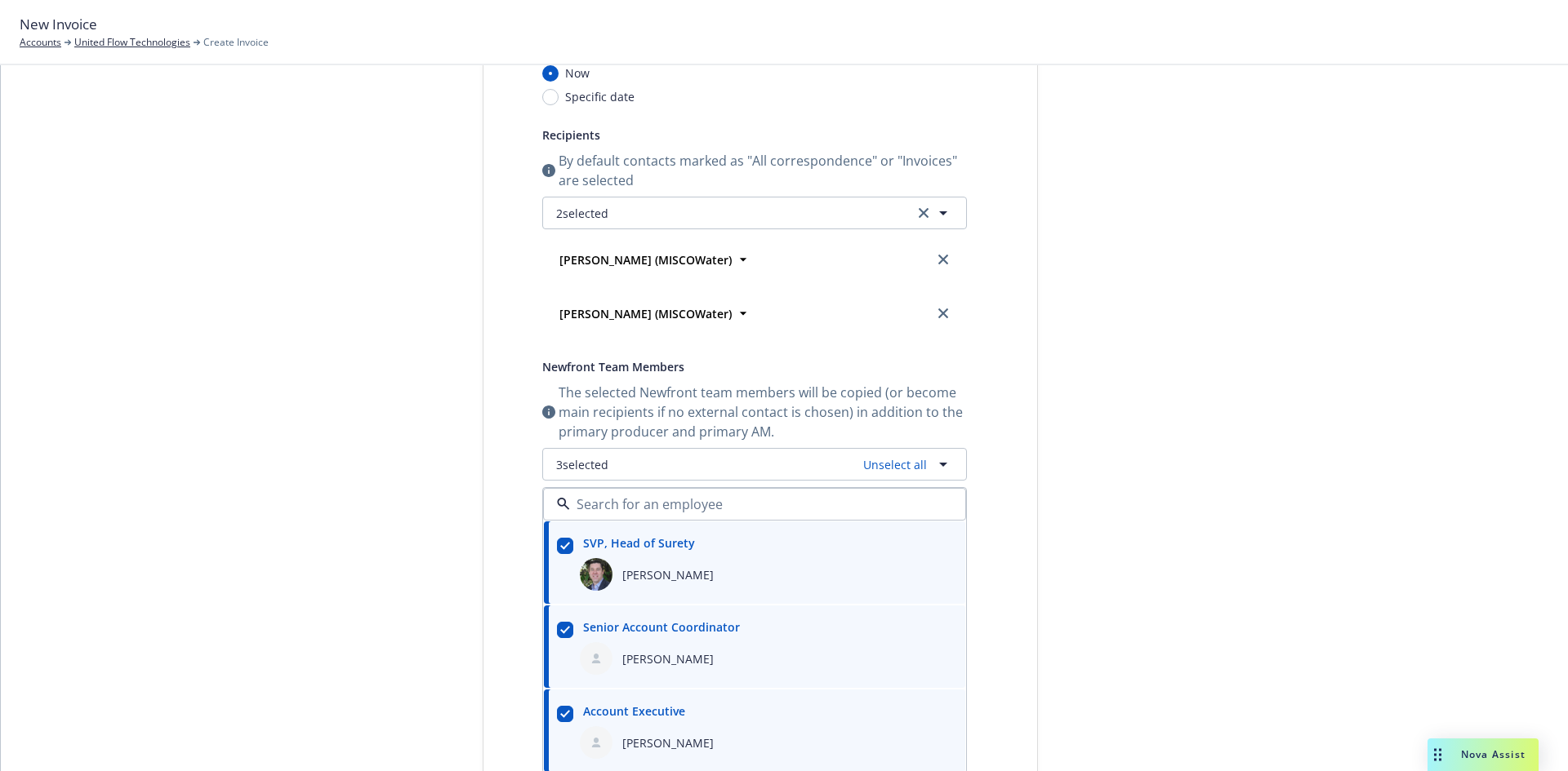
click at [325, 562] on div "Select billable items Review information 3 Share with client" at bounding box center [360, 513] width 180 height 1203
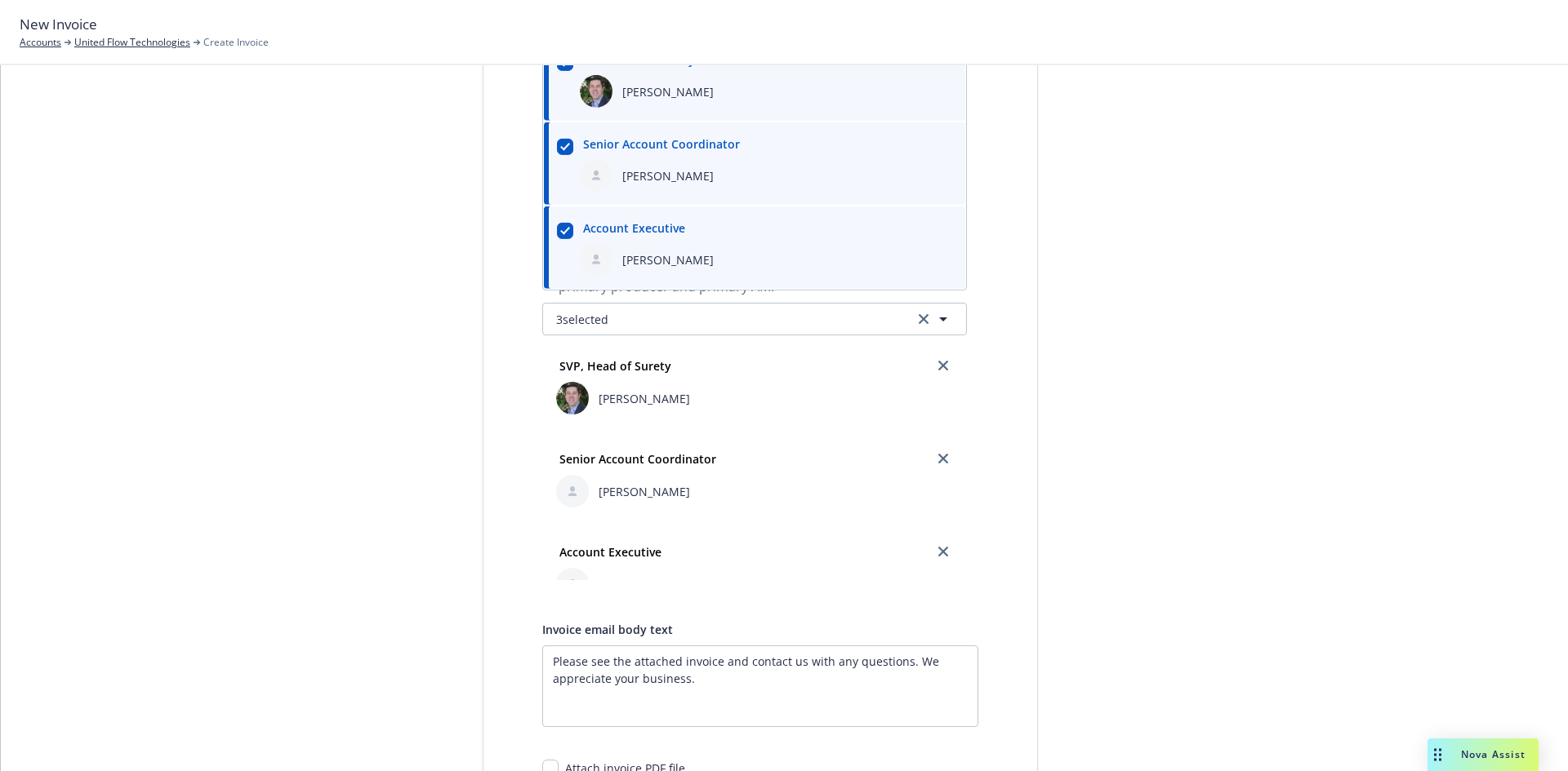
scroll to position [463, 0]
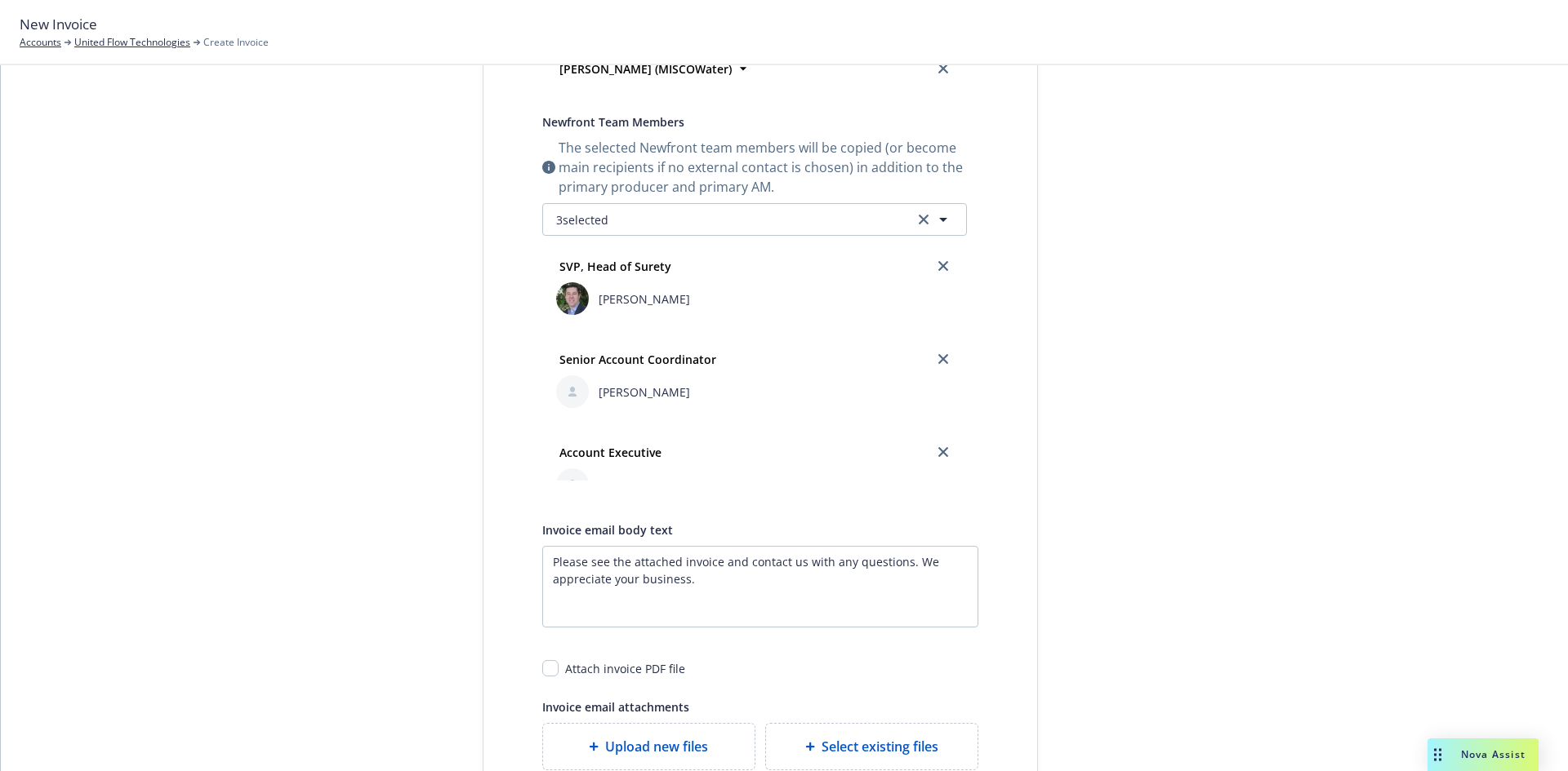
click at [542, 660] on div "Attach invoice PDF file" at bounding box center [760, 662] width 436 height 30
click at [542, 666] on input "checkbox" at bounding box center [550, 669] width 17 height 16
checkbox input "true"
drag, startPoint x: 1472, startPoint y: 469, endPoint x: 1353, endPoint y: 478, distance: 119.3
click at [1465, 471] on div "Select billable items Review information 3 Share with client Share with client …" at bounding box center [784, 268] width 1528 height 1203
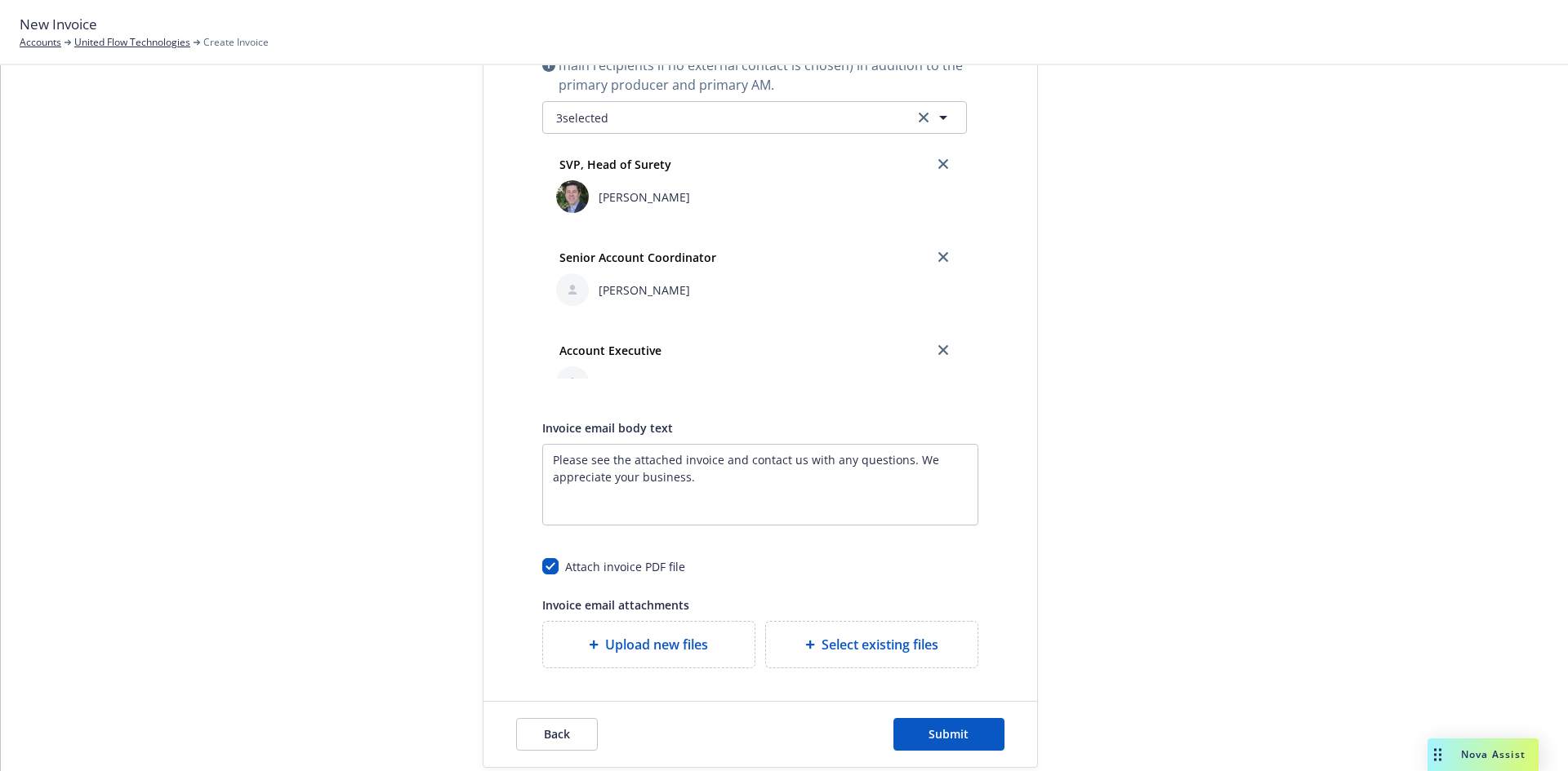
scroll to position [627, 0]
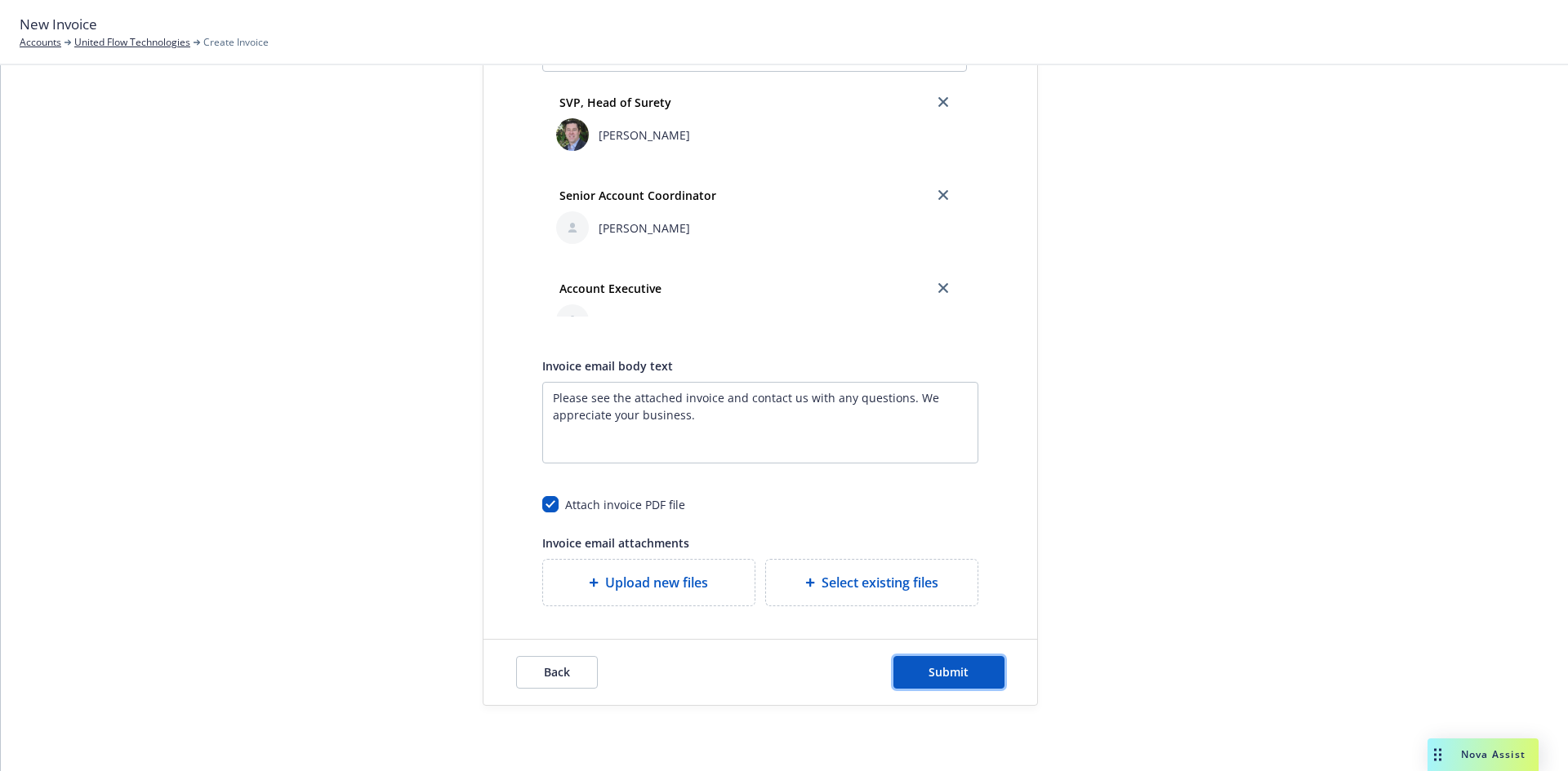
click at [963, 689] on button "Submit" at bounding box center [949, 673] width 111 height 33
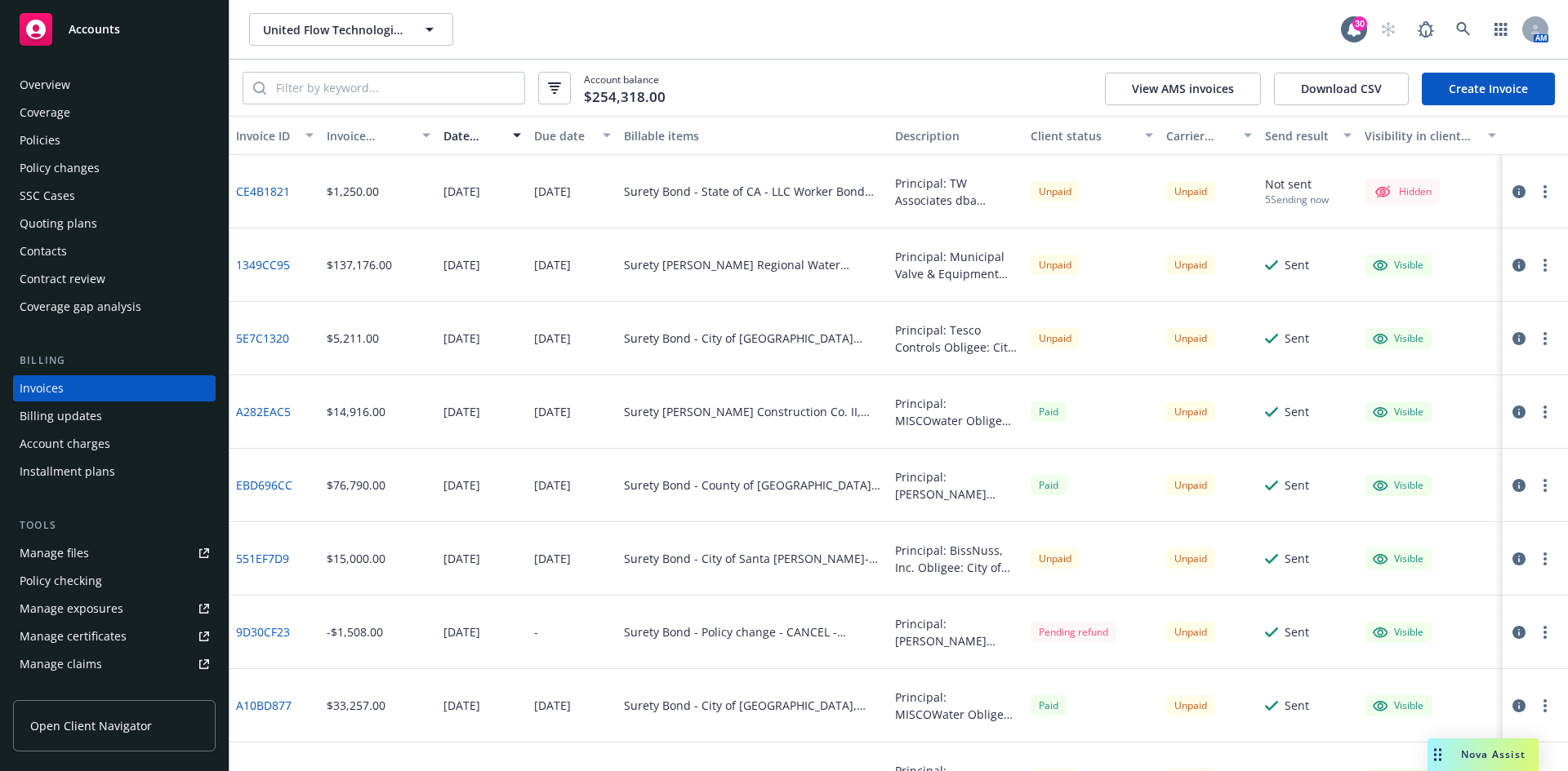
click at [1541, 193] on button "button" at bounding box center [1545, 192] width 20 height 20
click at [1440, 319] on link "Make it visible in client dash" at bounding box center [1438, 323] width 208 height 33
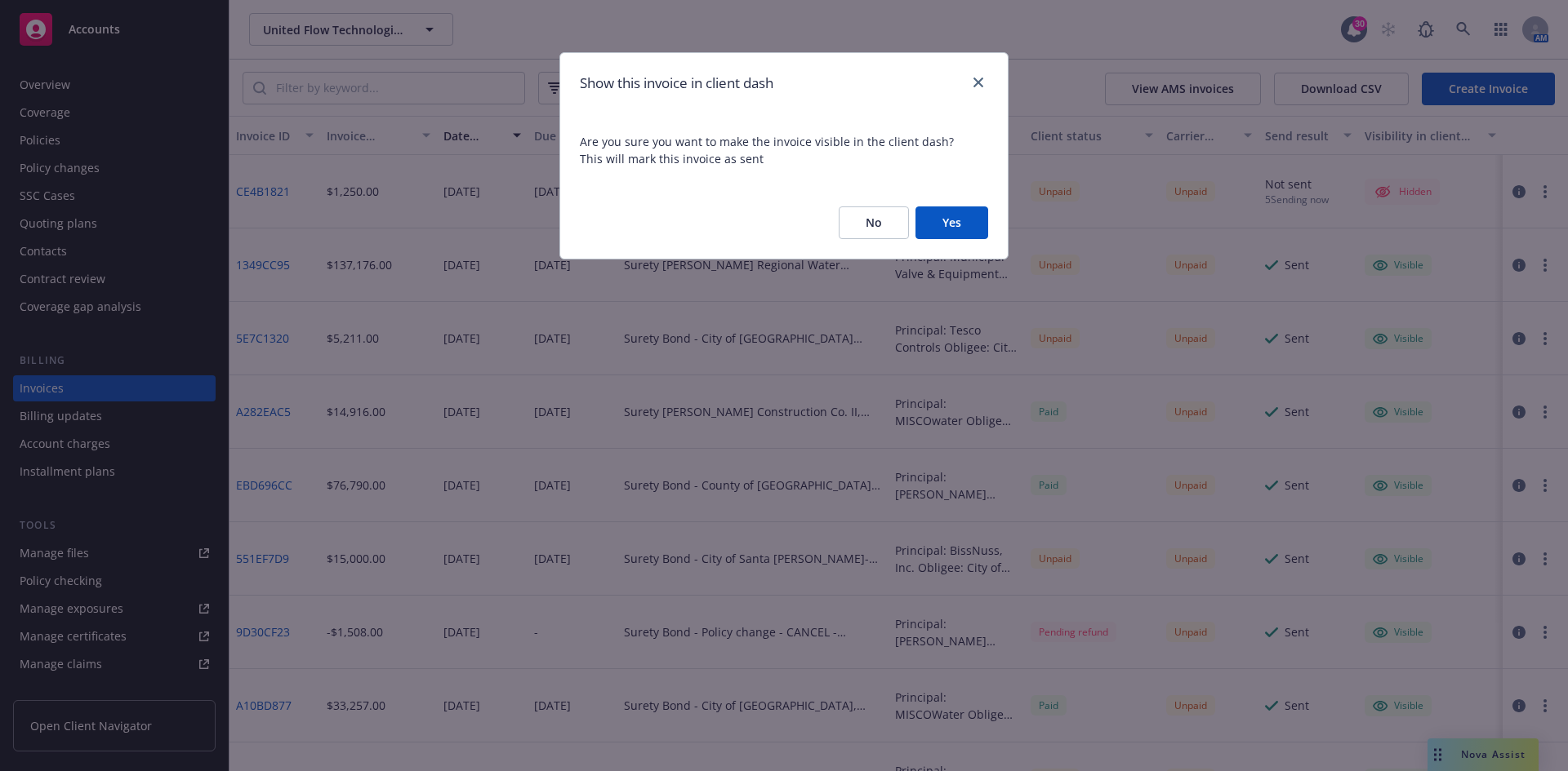
click at [971, 230] on button "Yes" at bounding box center [952, 223] width 73 height 33
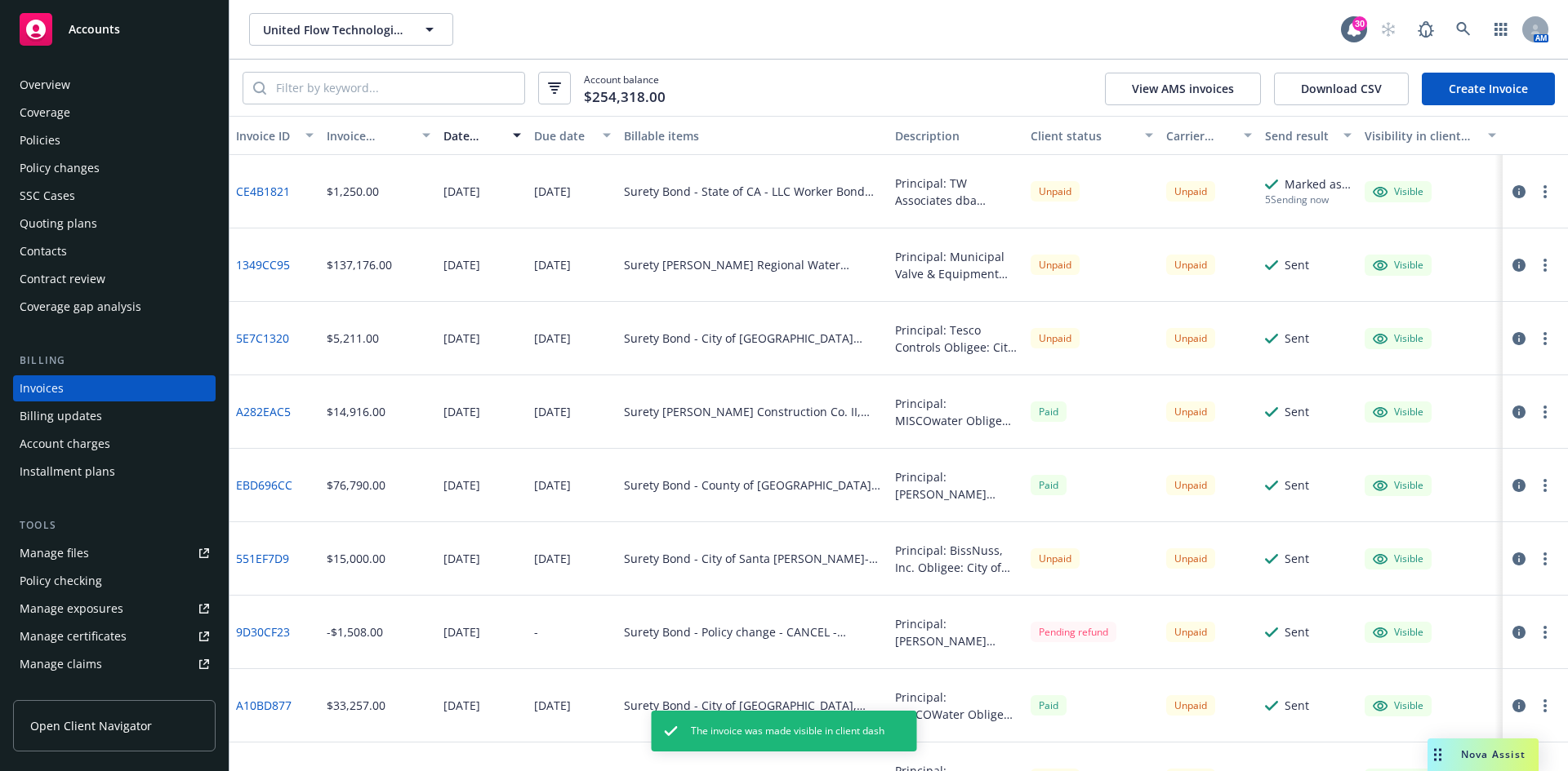
click at [1539, 194] on button "button" at bounding box center [1545, 192] width 20 height 20
click at [1387, 389] on link "Generate invoice PDF" at bounding box center [1438, 389] width 208 height 33
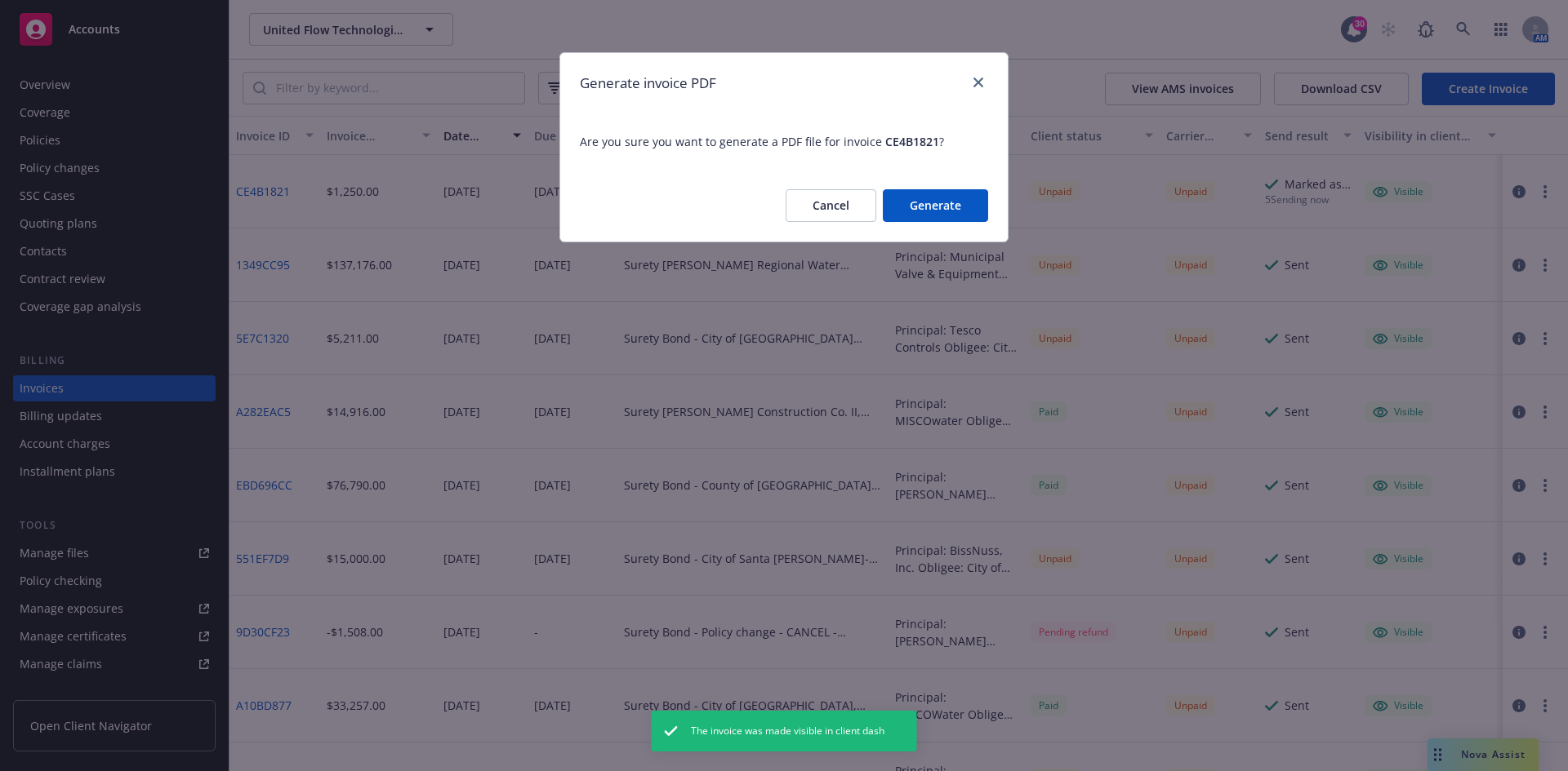
click at [908, 208] on button "Generate" at bounding box center [935, 206] width 105 height 33
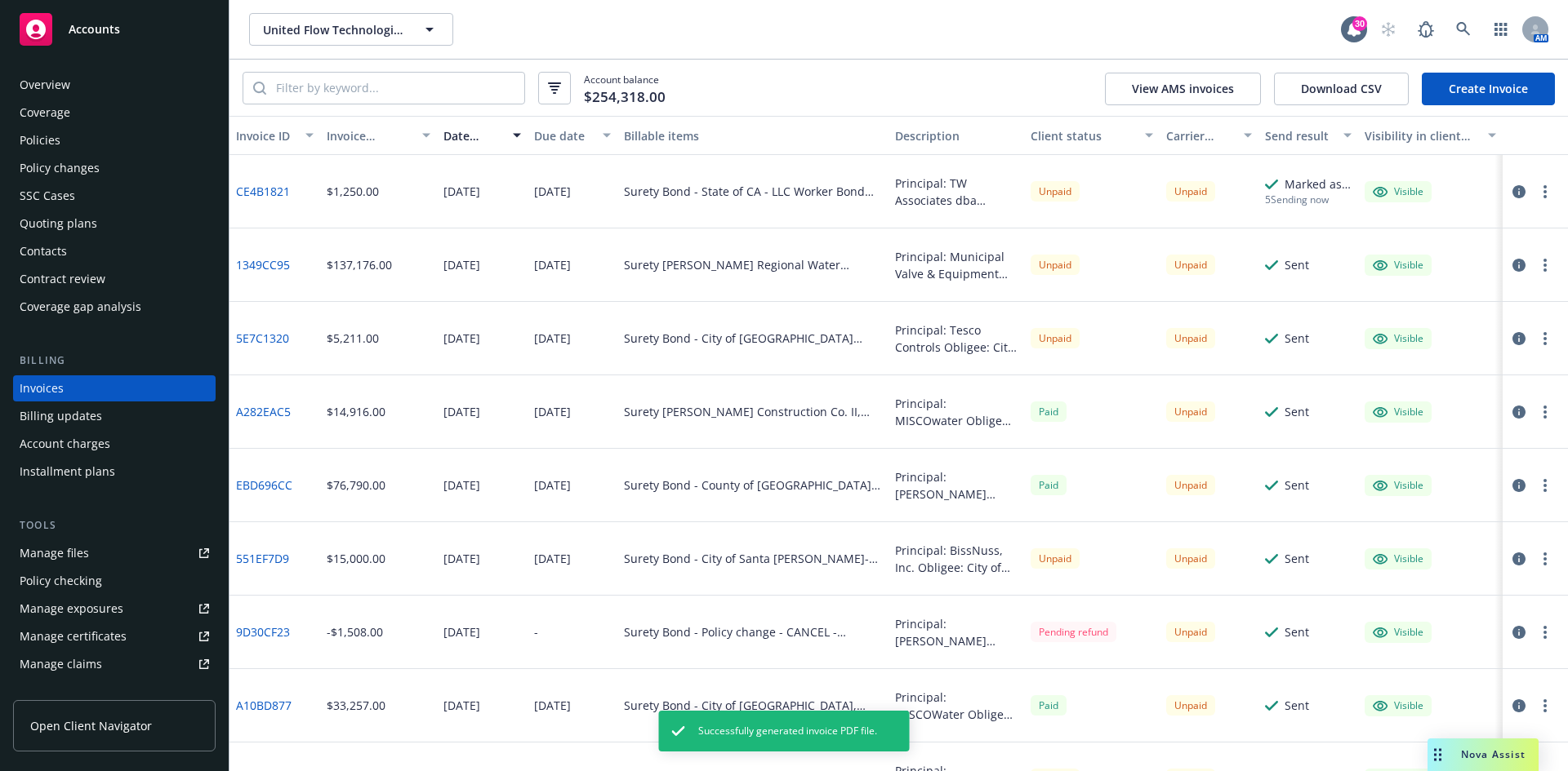
click at [1539, 196] on button "button" at bounding box center [1545, 192] width 20 height 20
click at [1424, 392] on link "Download invoice PDF" at bounding box center [1438, 389] width 208 height 33
